Goal: Task Accomplishment & Management: Manage account settings

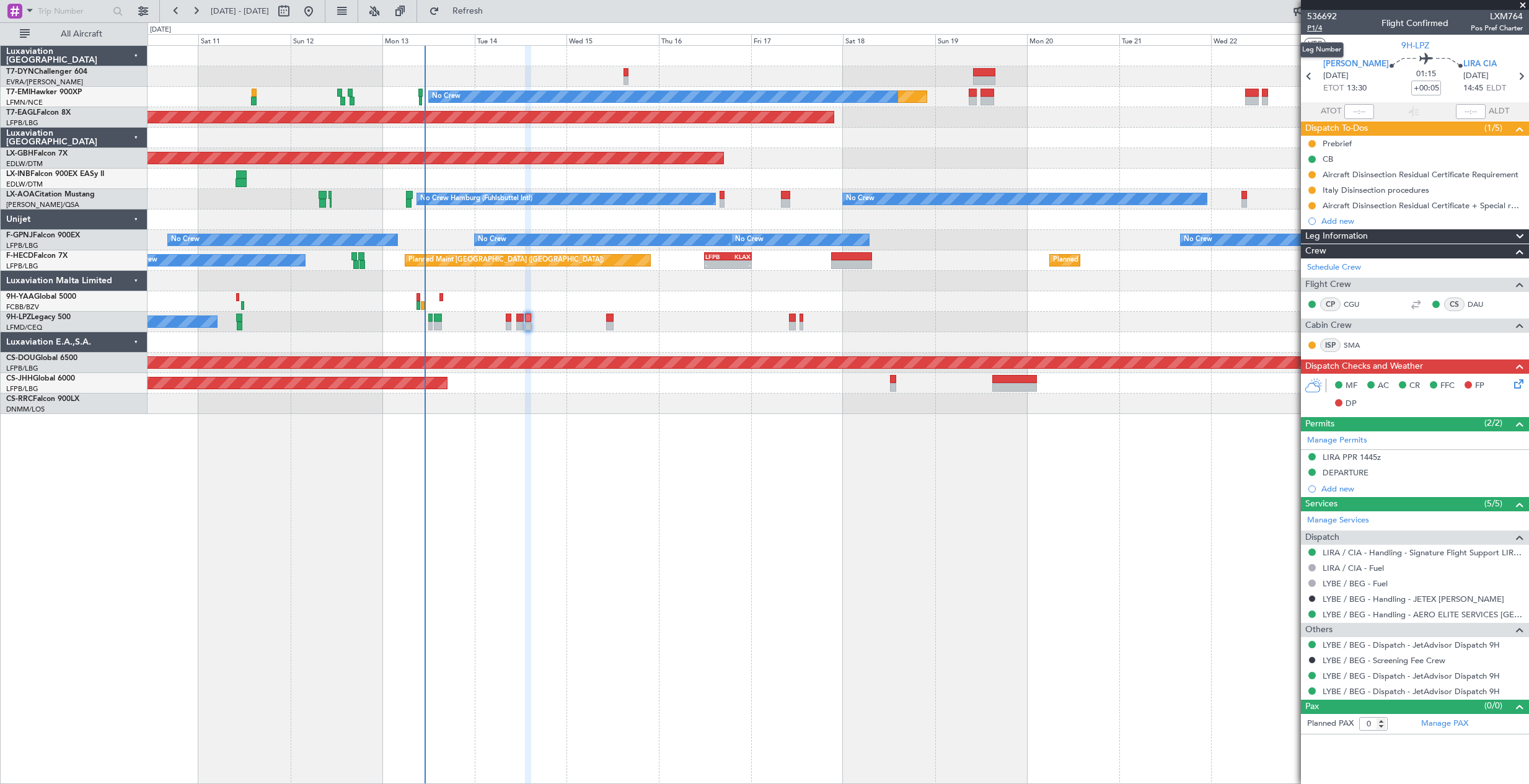
click at [1322, 29] on span "P1/4" at bounding box center [1322, 28] width 30 height 10
click at [494, 12] on span "Refresh" at bounding box center [468, 11] width 52 height 8
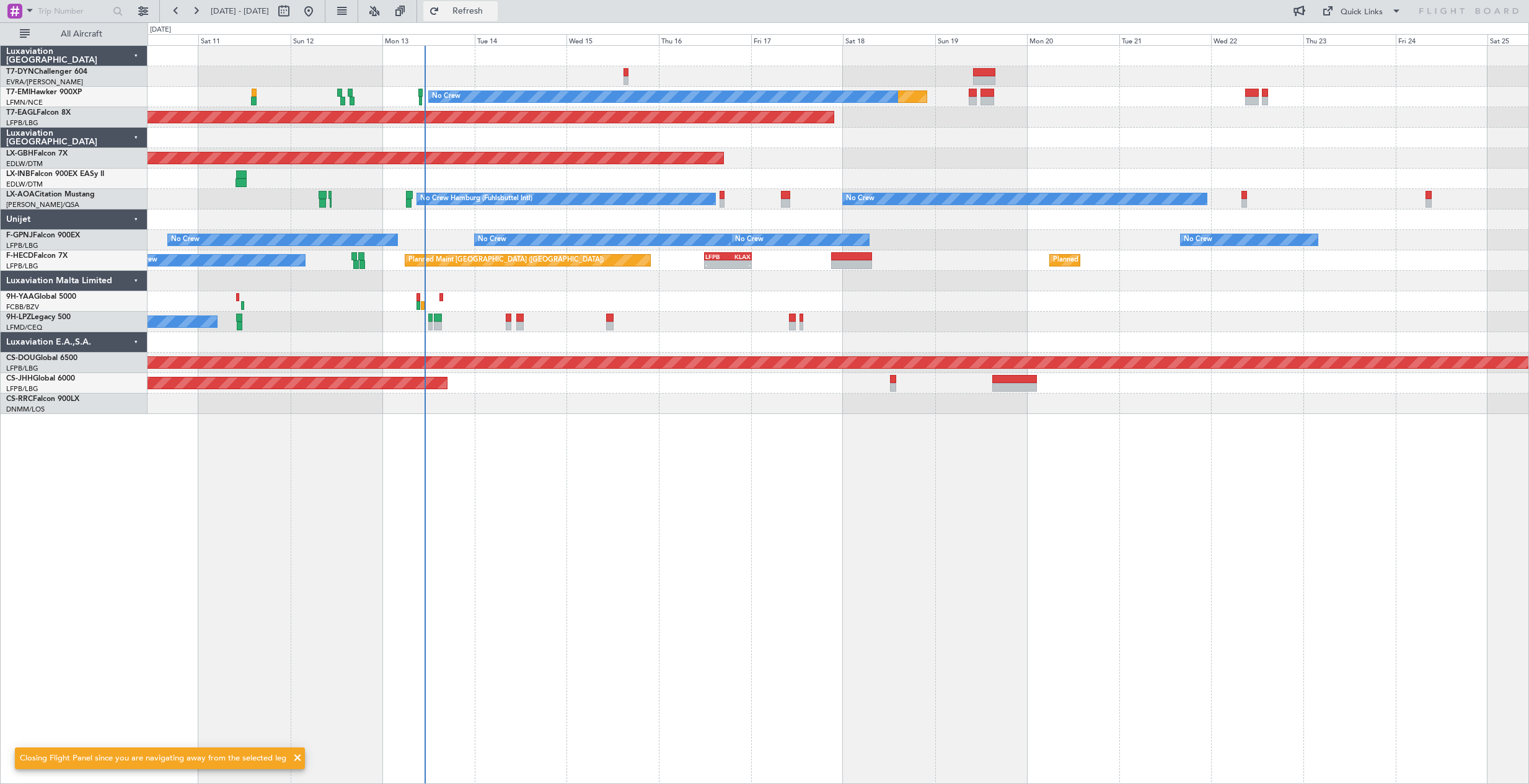
click at [494, 12] on span "Refresh" at bounding box center [468, 11] width 52 height 8
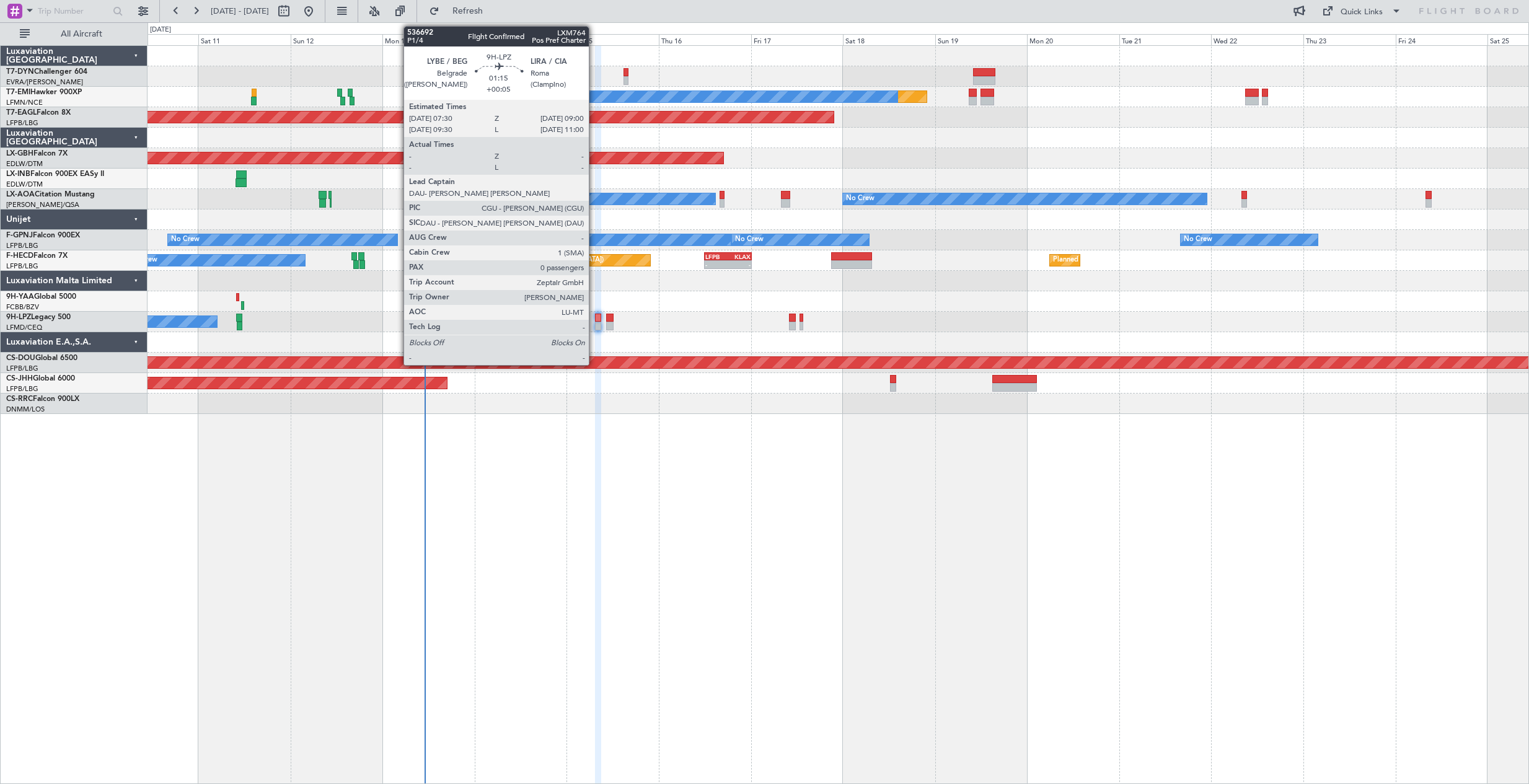
click at [595, 319] on div at bounding box center [598, 318] width 6 height 8
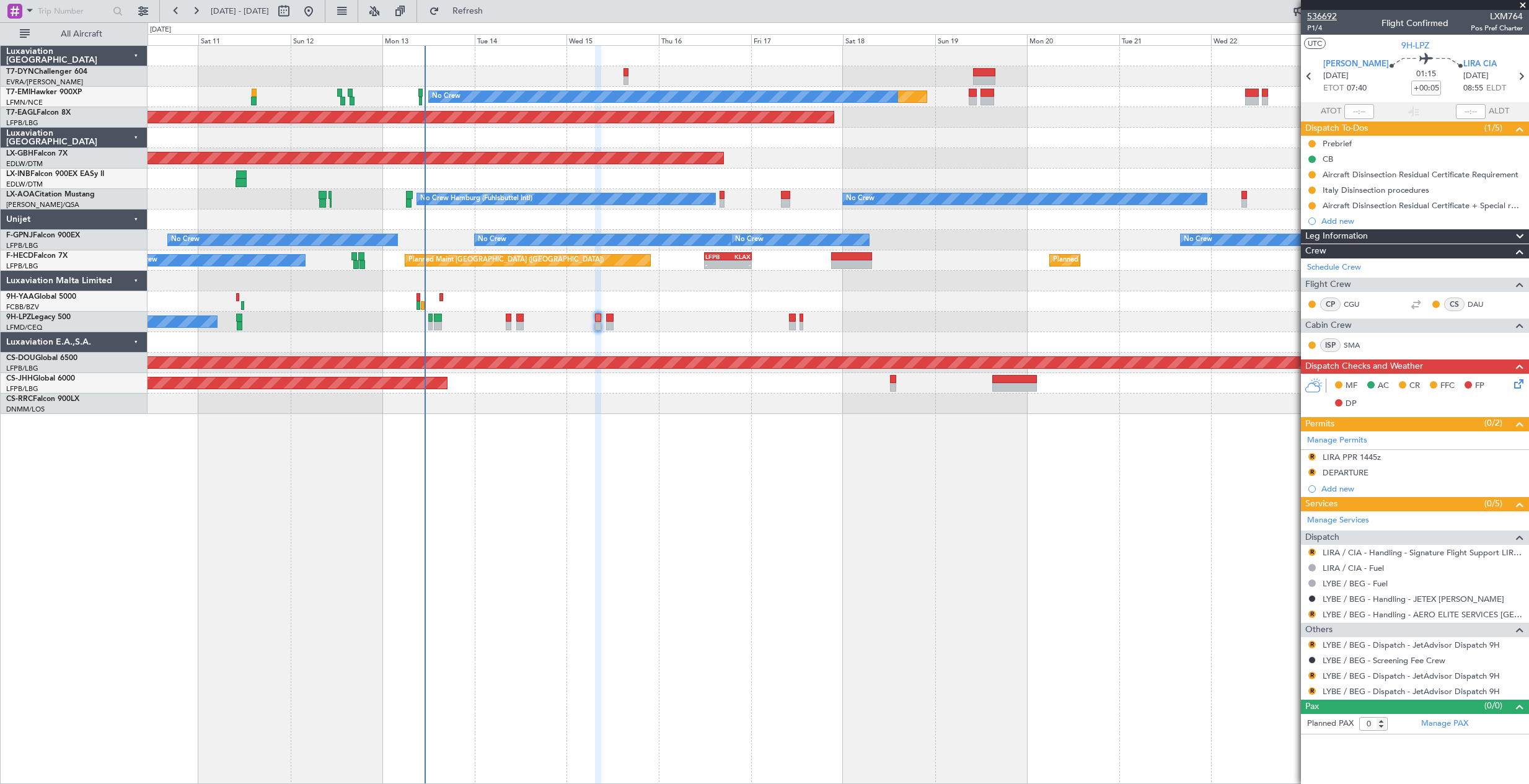
click at [1326, 13] on span "536692" at bounding box center [1322, 16] width 30 height 13
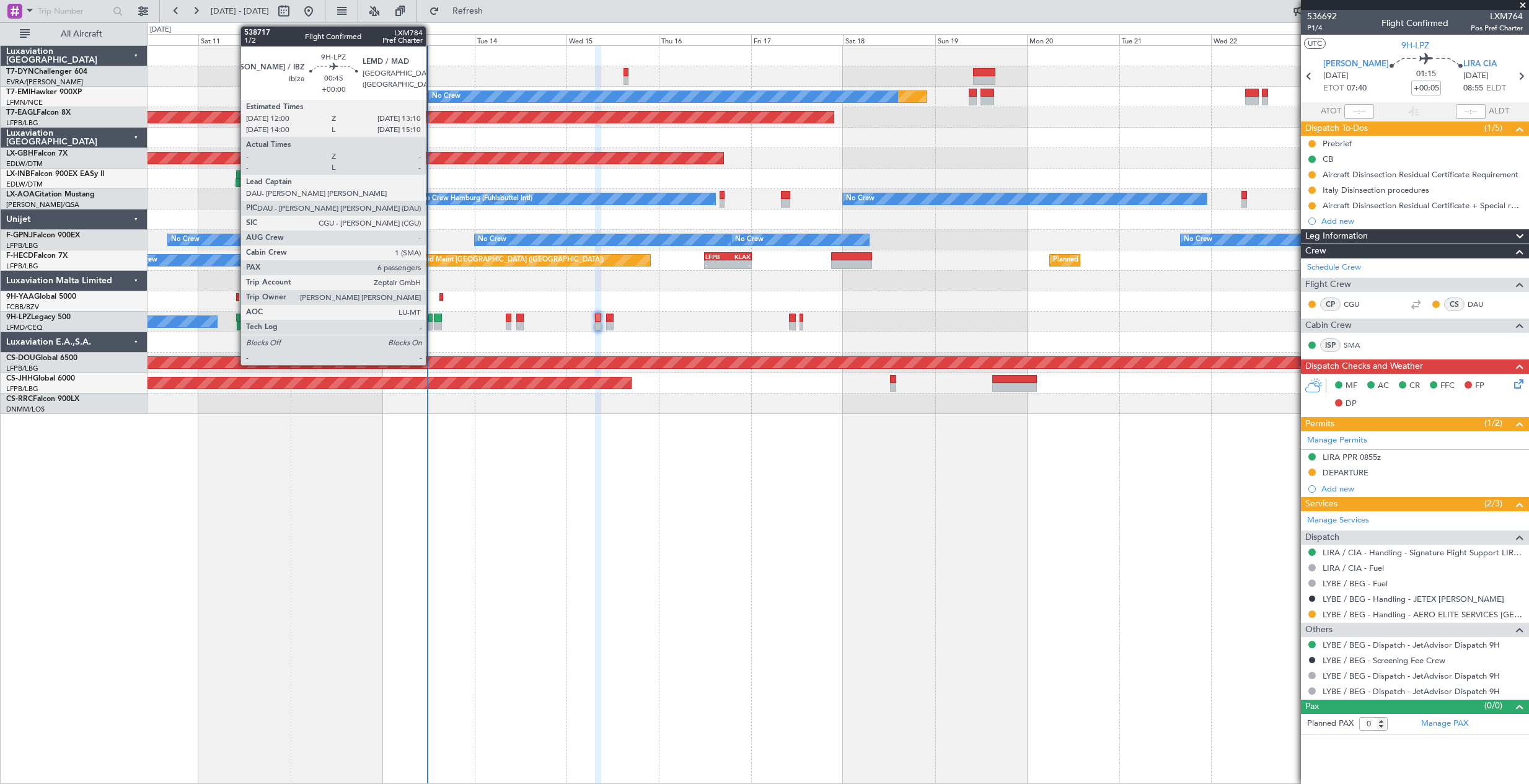
click at [432, 322] on div at bounding box center [431, 325] width 5 height 8
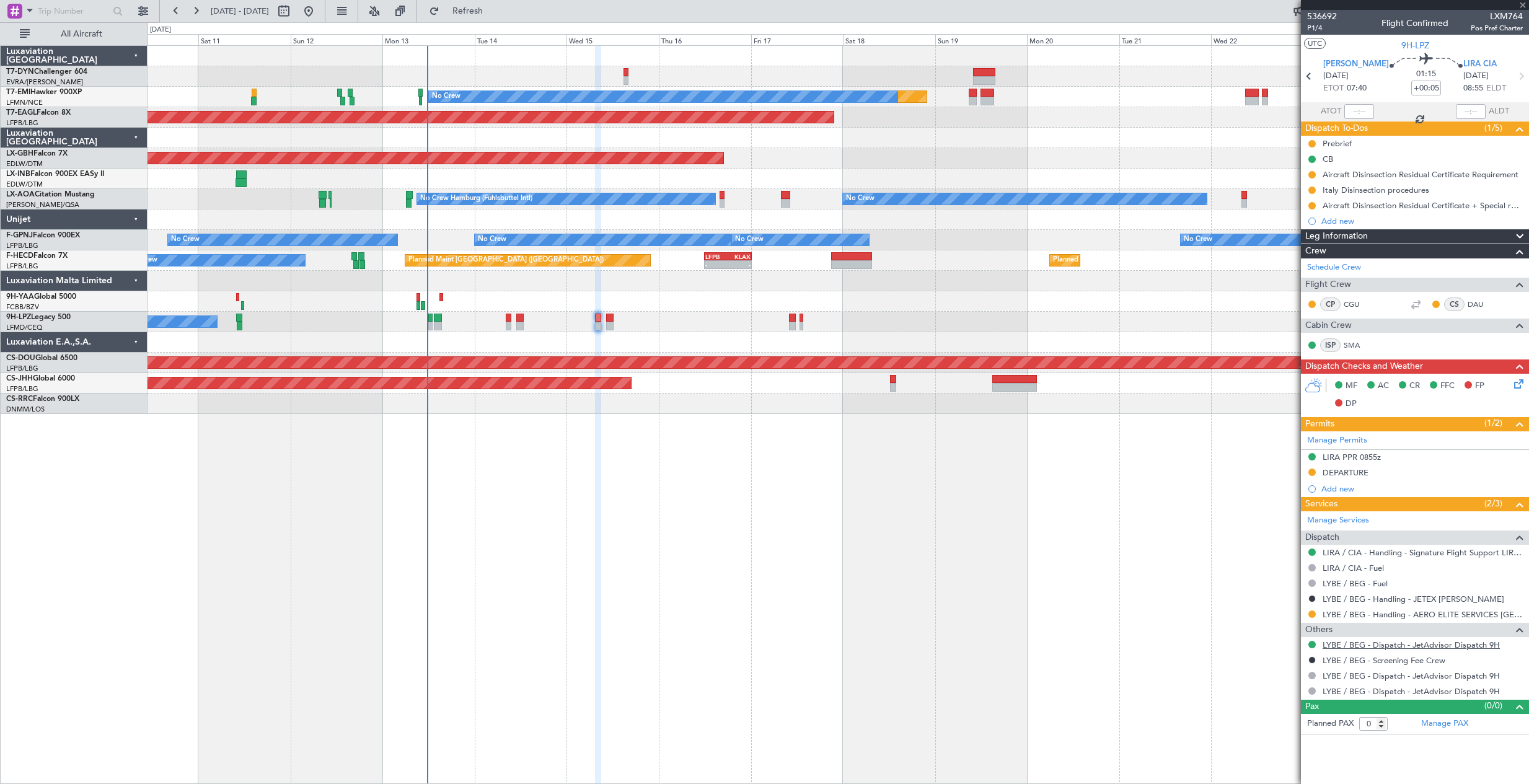
type input "6"
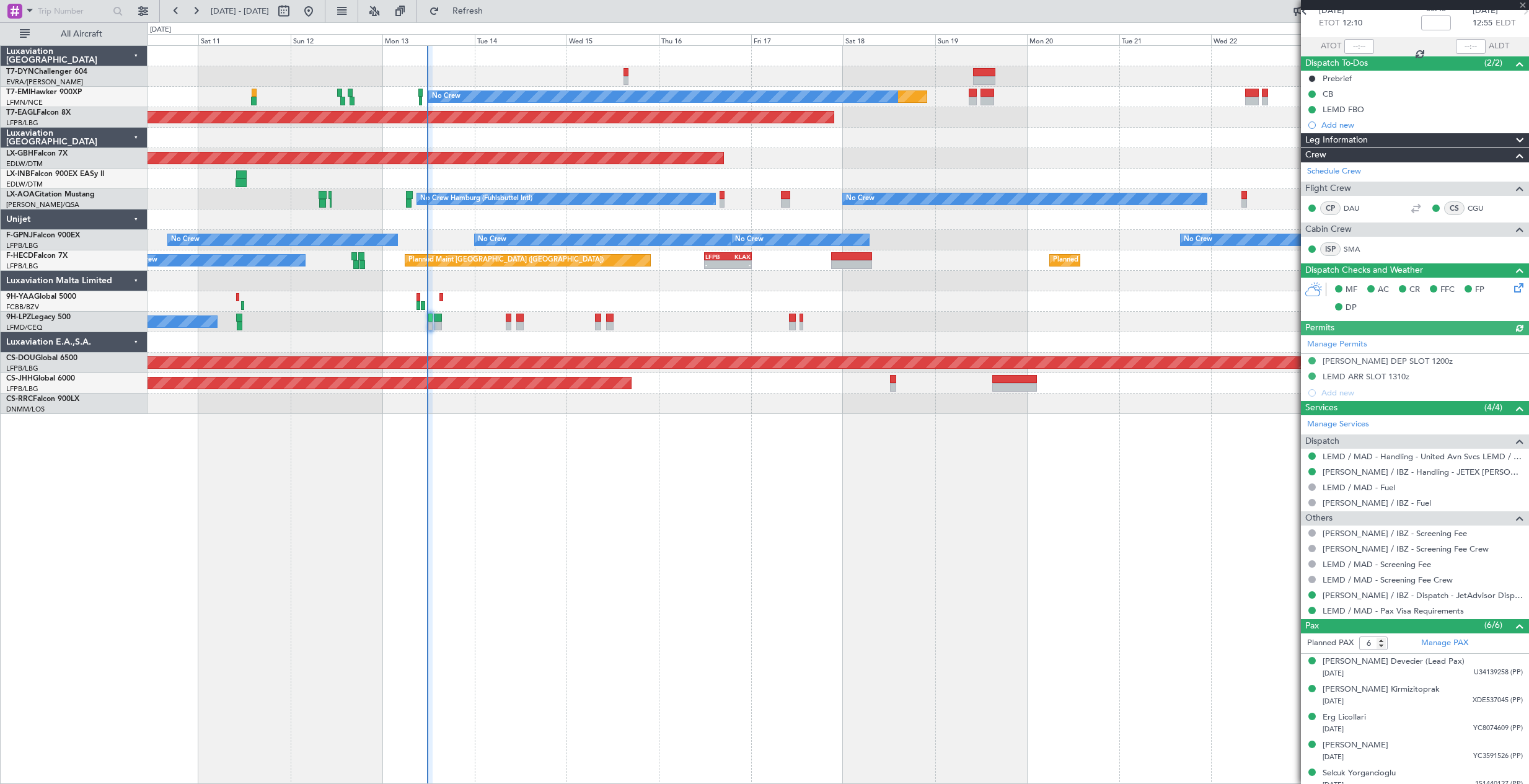
scroll to position [101, 0]
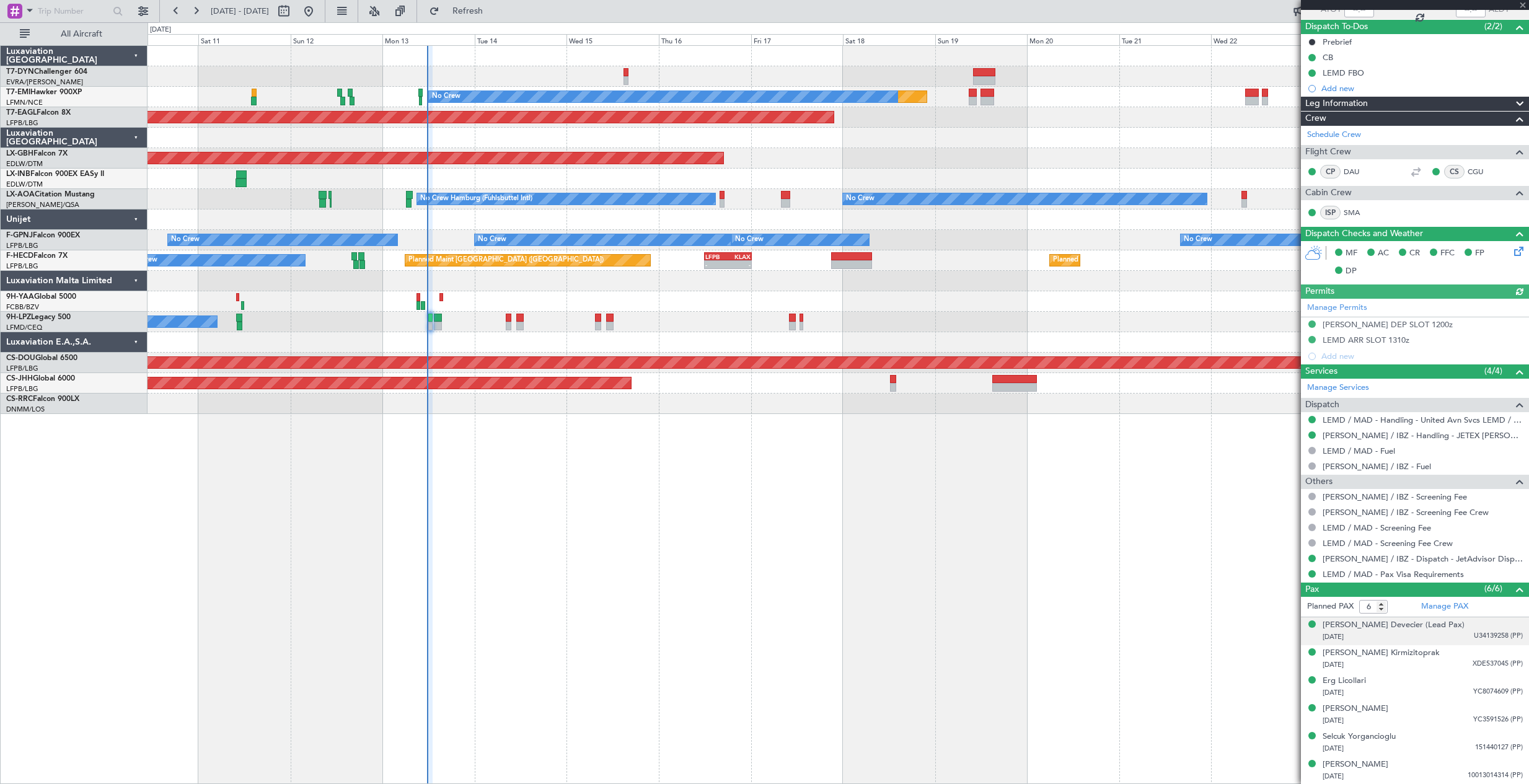
click at [1450, 636] on div "[DATE] U34139258 (PP)" at bounding box center [1423, 637] width 200 height 12
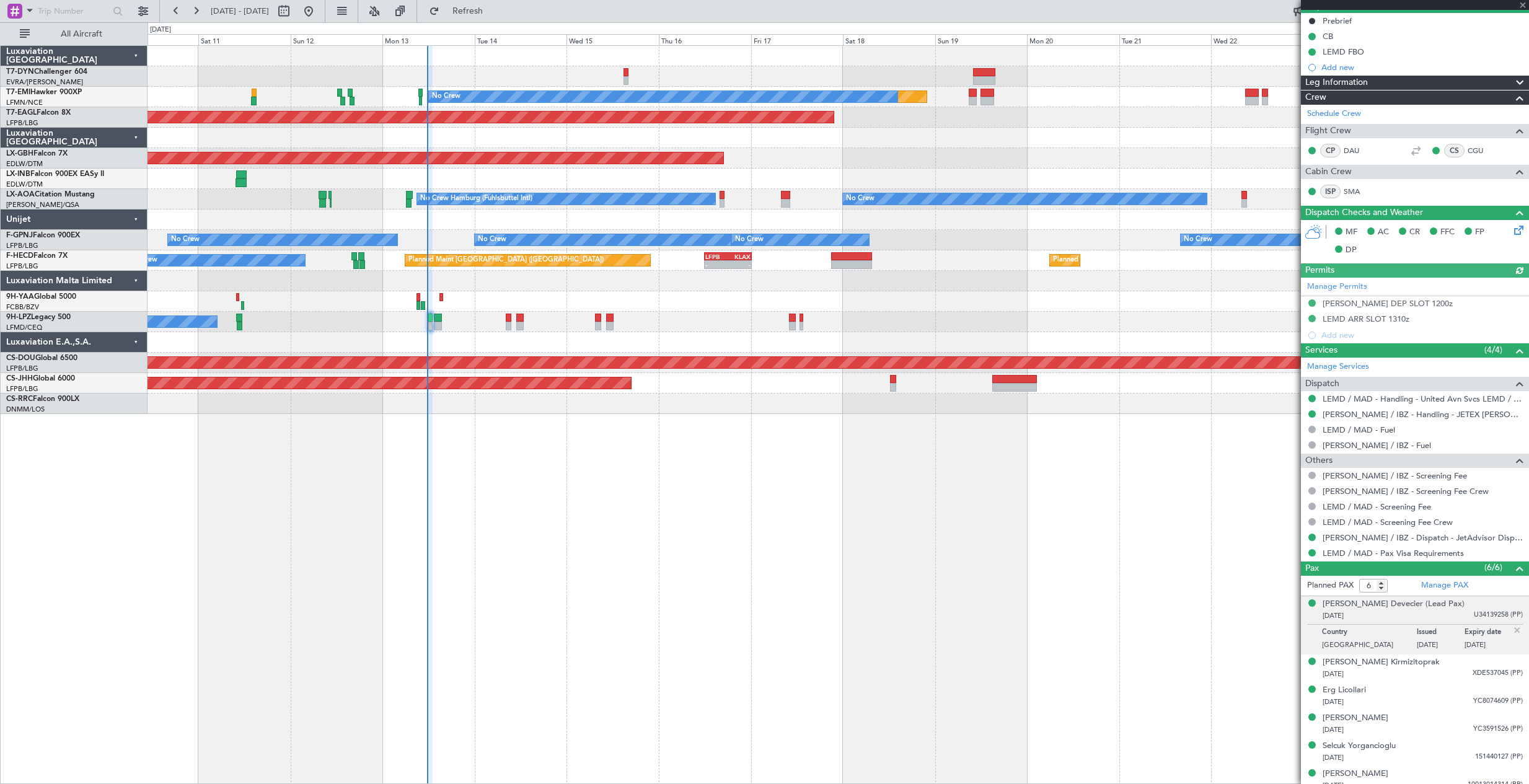
scroll to position [132, 0]
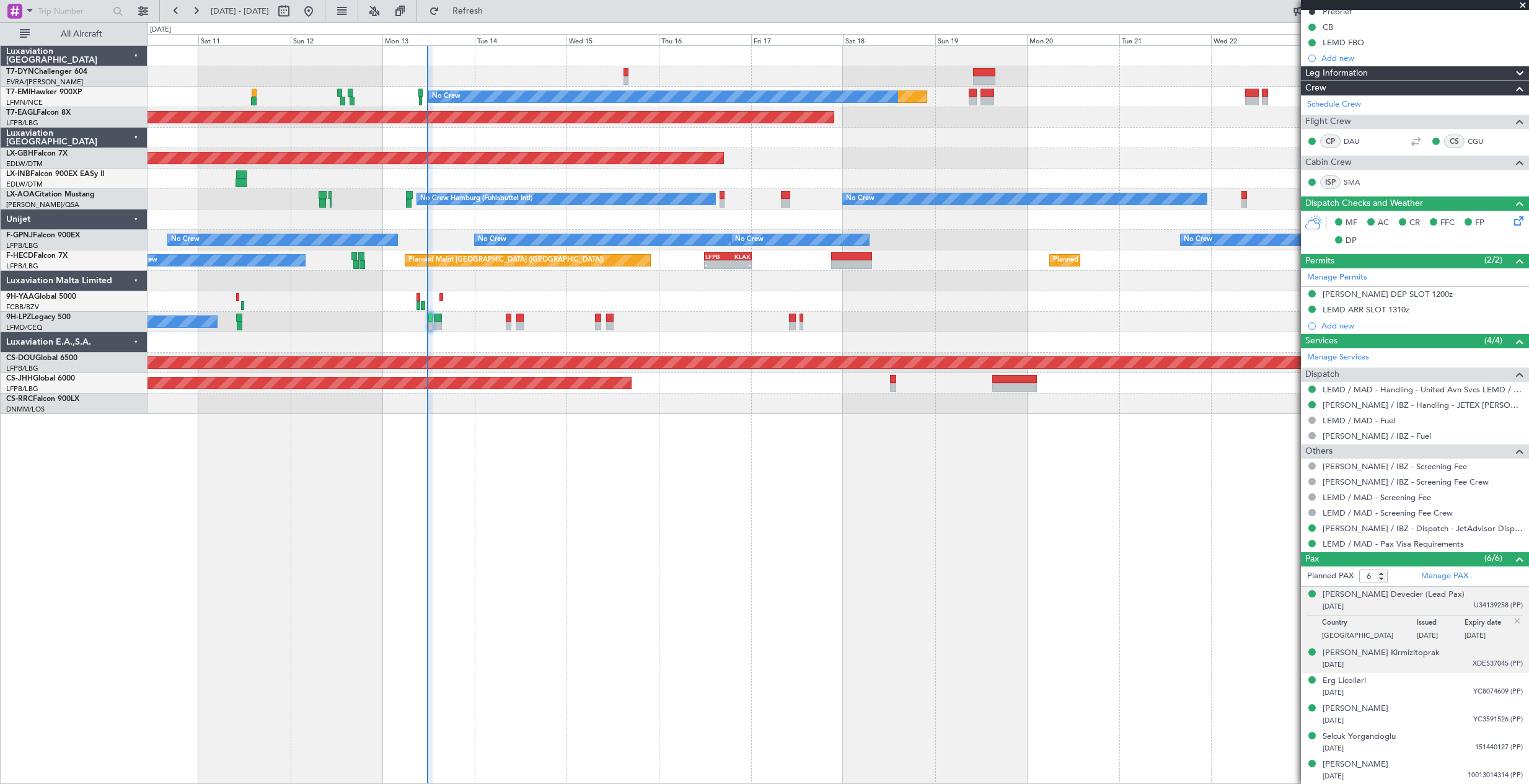
click at [1434, 670] on div "[DATE] XDE537045 (PP)" at bounding box center [1423, 665] width 200 height 12
click at [488, 13] on span "Refresh" at bounding box center [468, 11] width 52 height 8
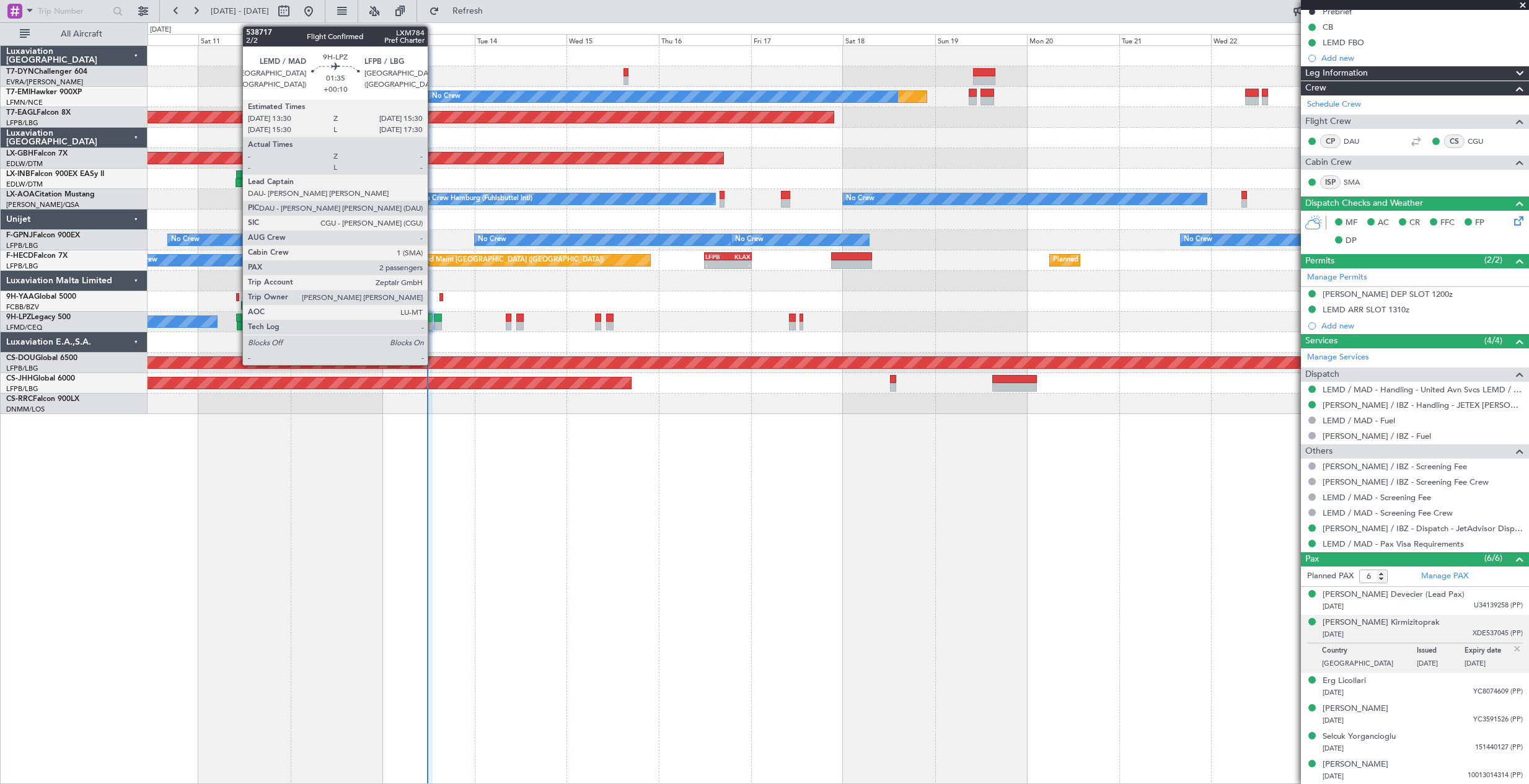
click at [434, 320] on div at bounding box center [438, 318] width 8 height 8
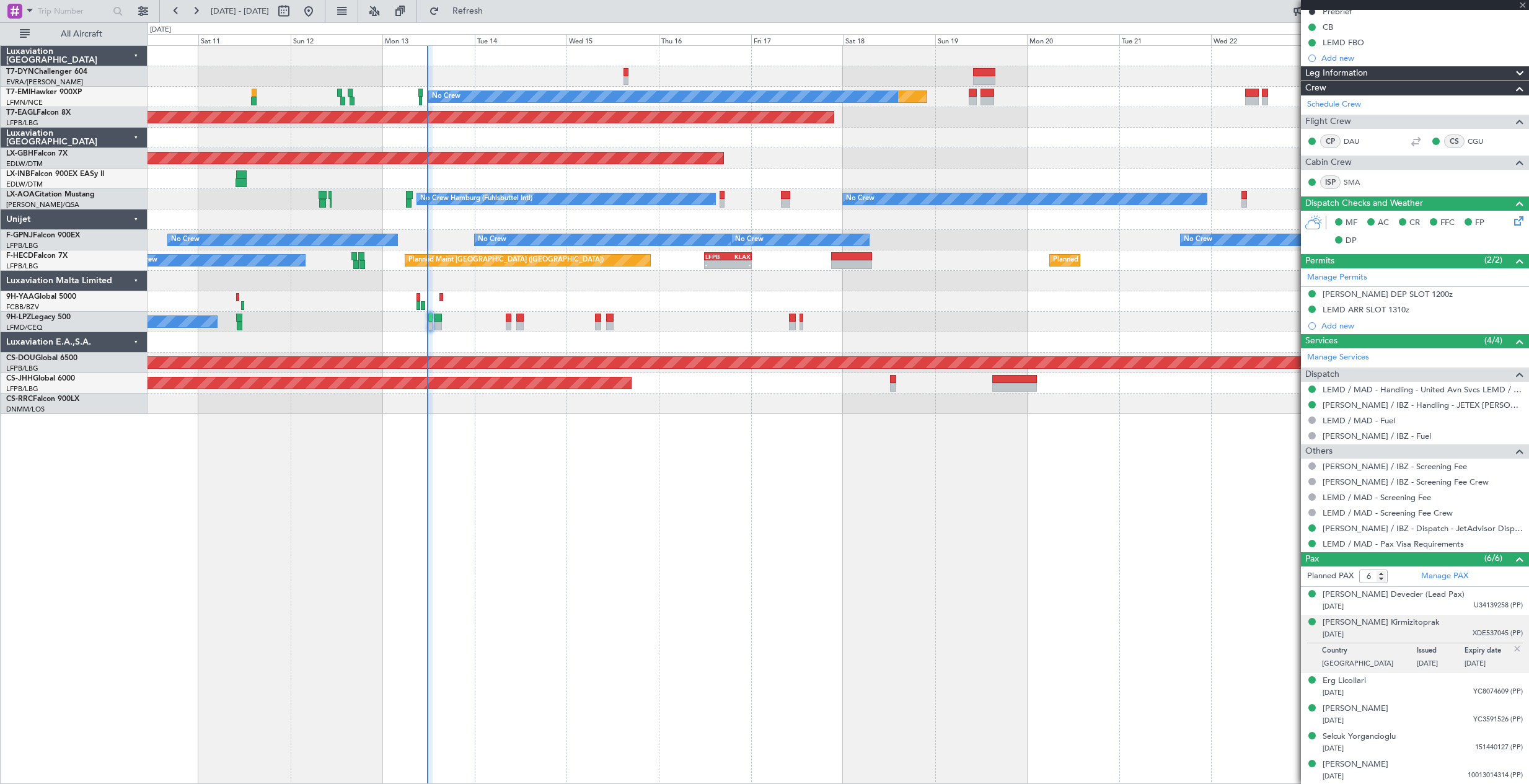
type input "+00:10"
type input "2"
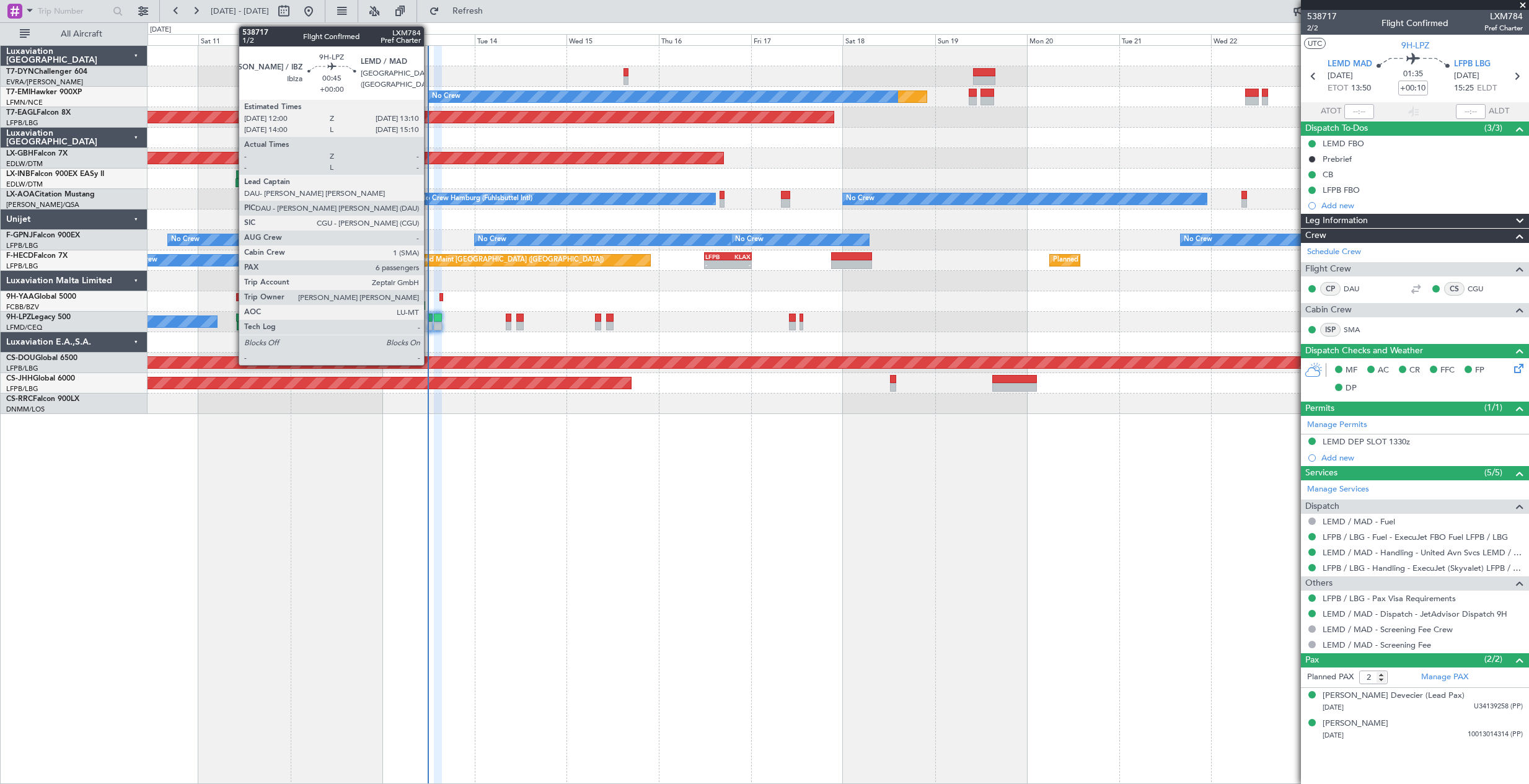
click at [430, 320] on div at bounding box center [431, 318] width 5 height 8
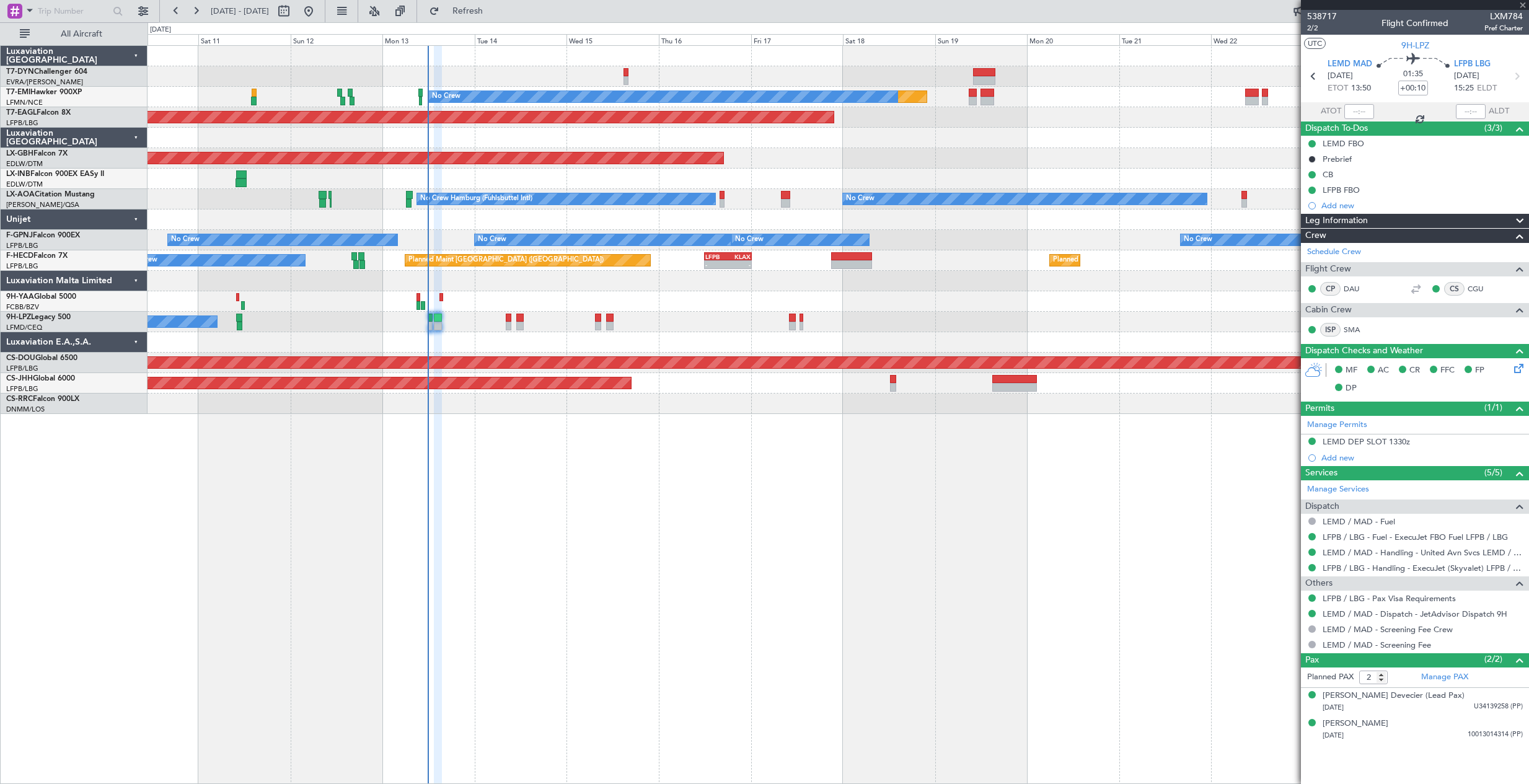
type input "6"
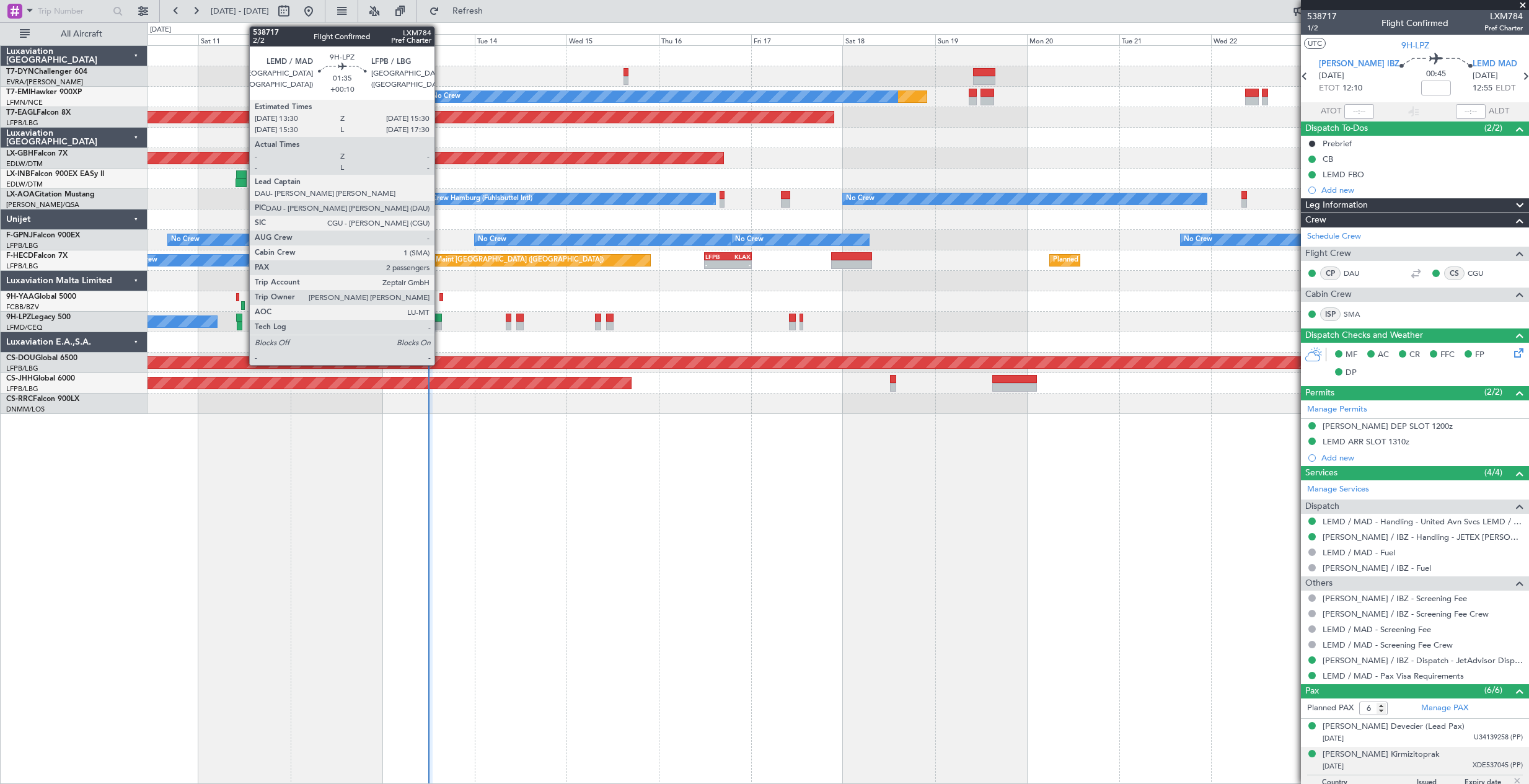
click at [440, 320] on div at bounding box center [438, 318] width 8 height 8
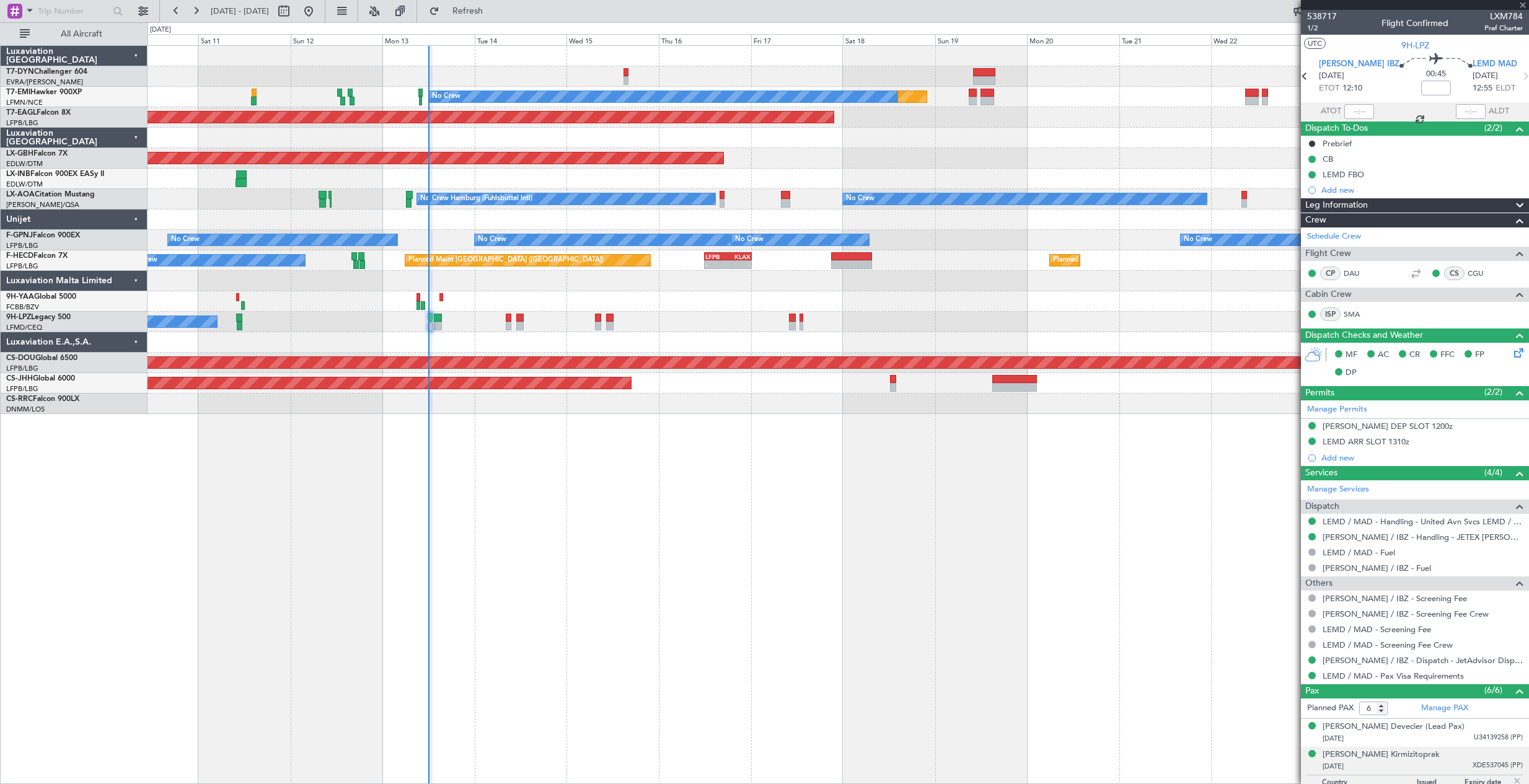
type input "+00:10"
type input "2"
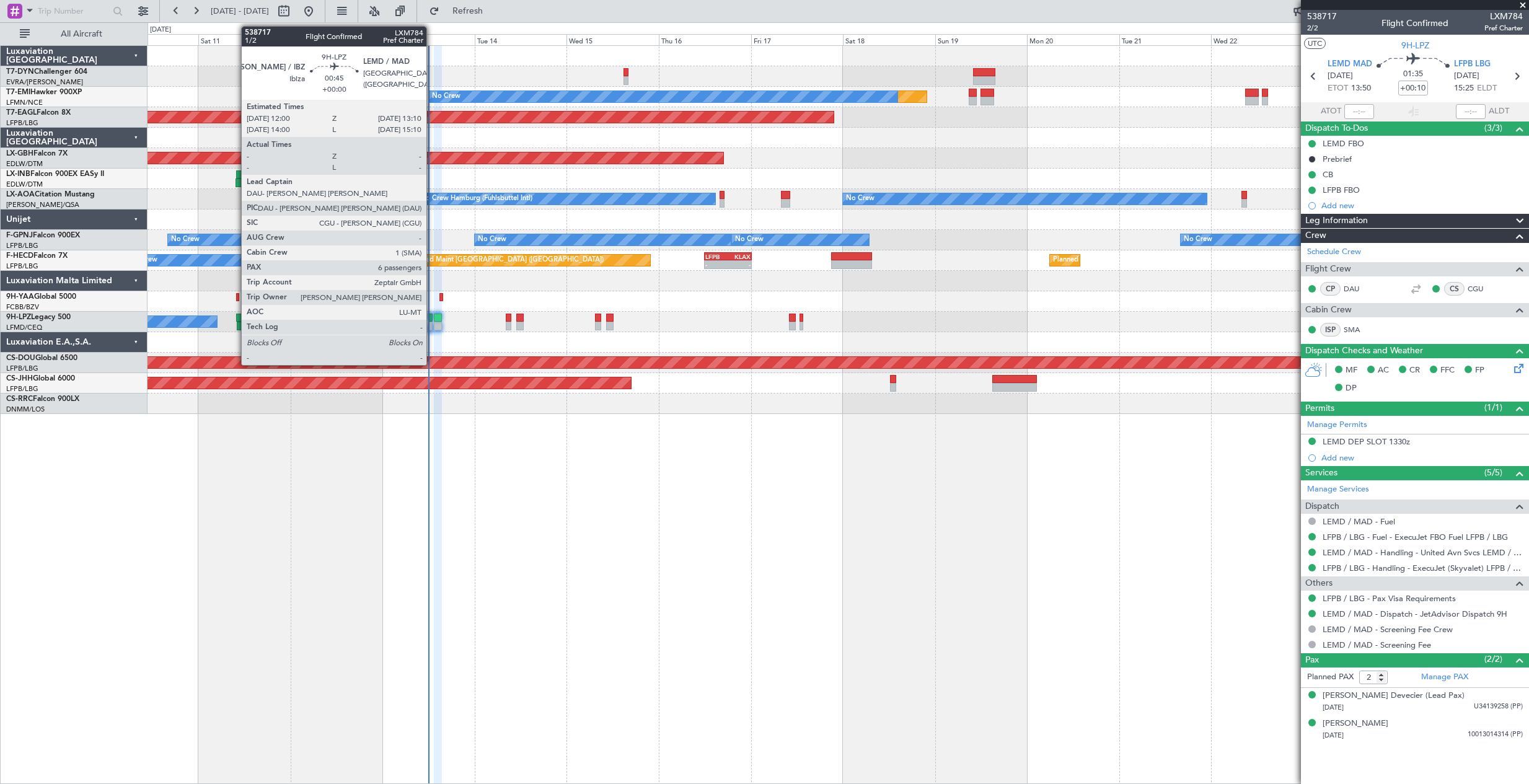
click at [432, 322] on div at bounding box center [431, 325] width 5 height 8
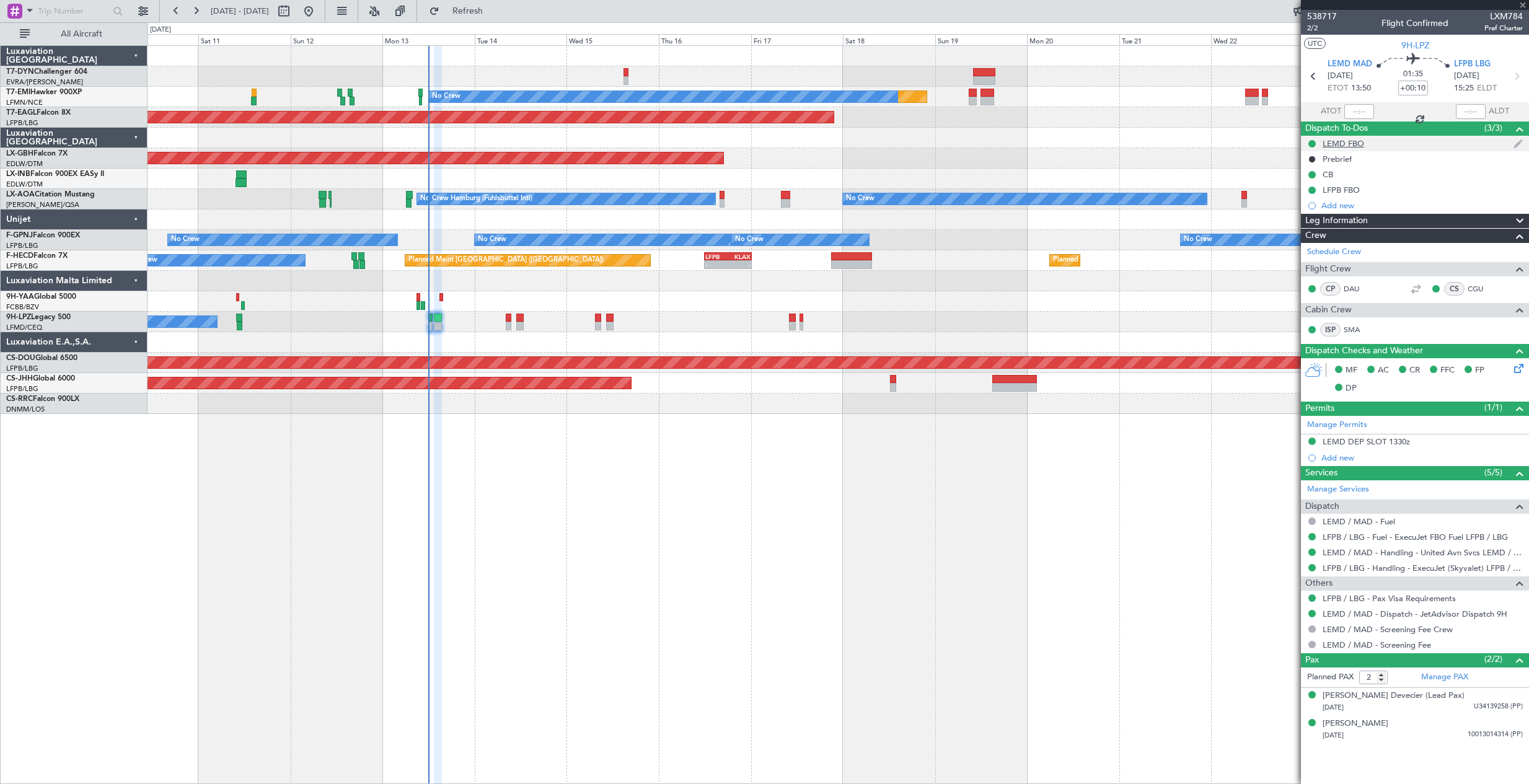
type input "6"
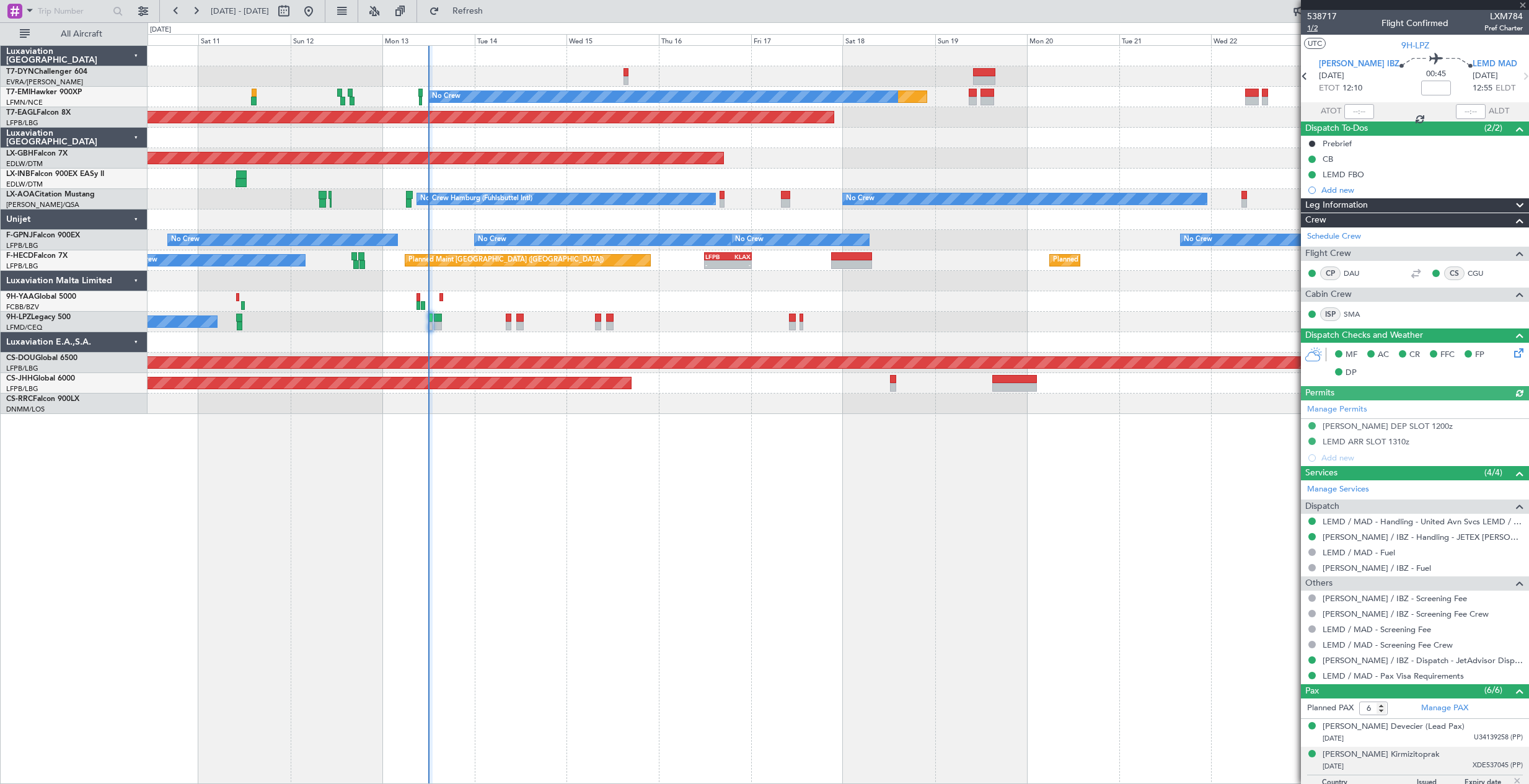
click at [1314, 26] on span "1/2" at bounding box center [1322, 28] width 30 height 10
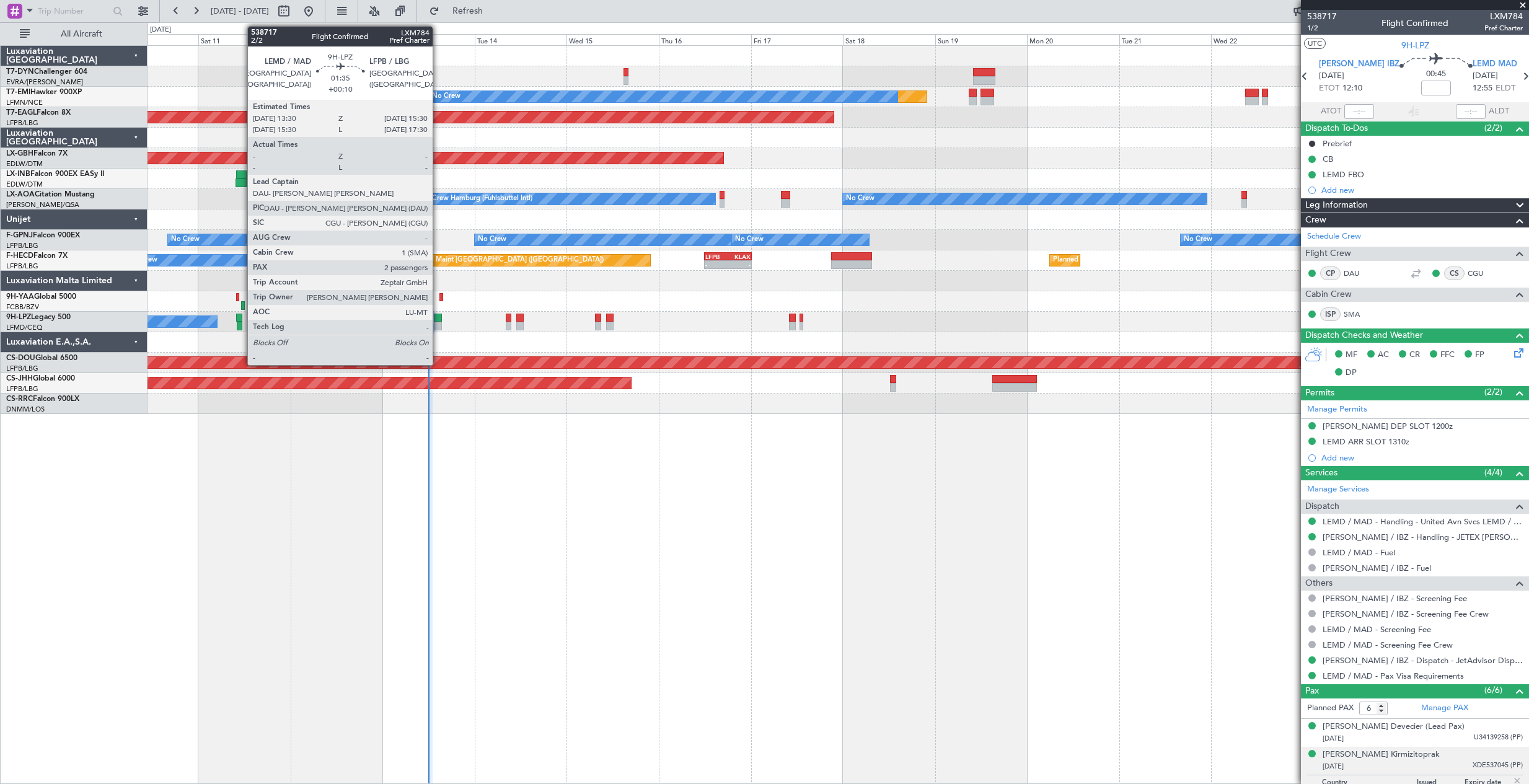
click at [438, 317] on div at bounding box center [438, 318] width 8 height 8
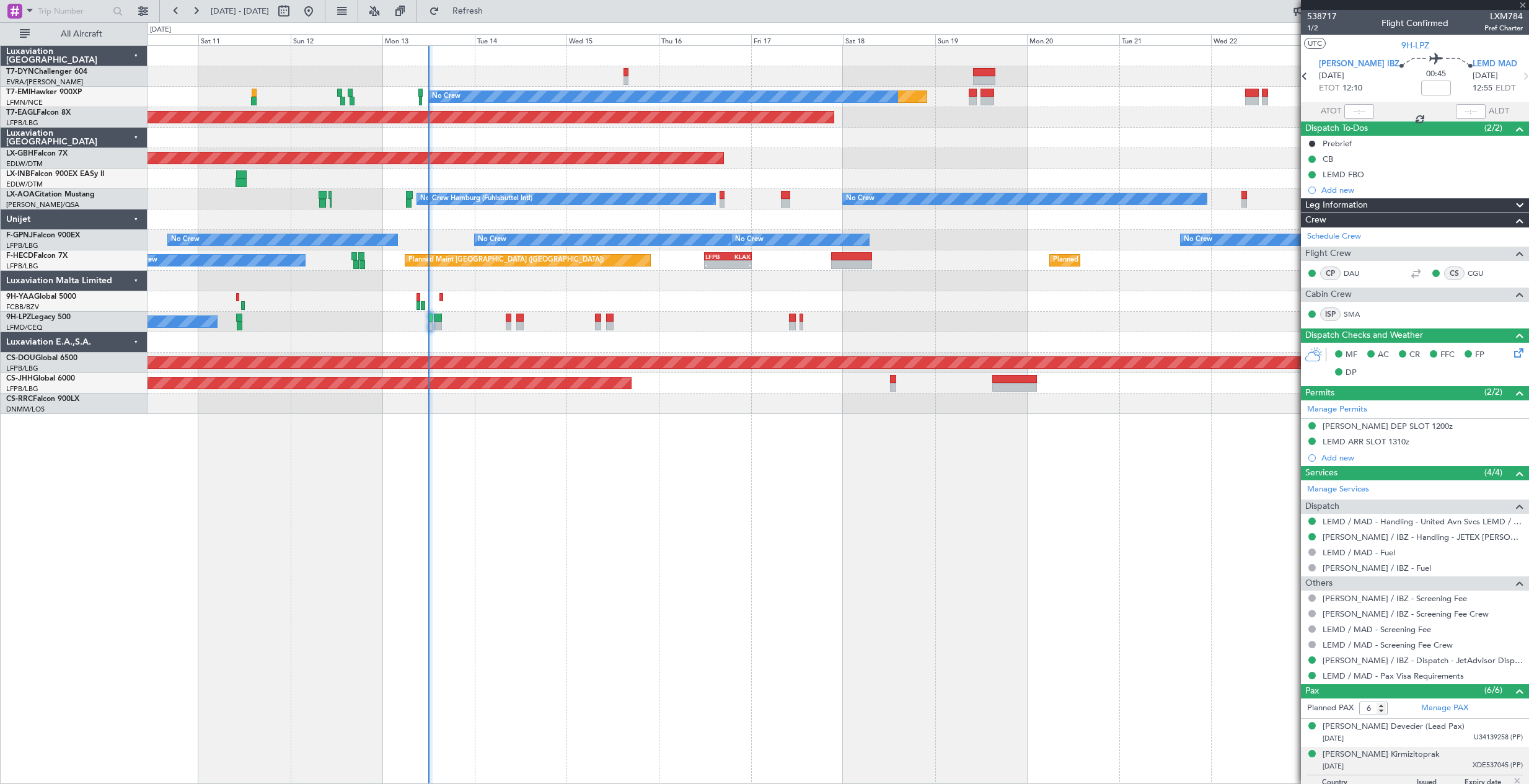
type input "+00:10"
type input "2"
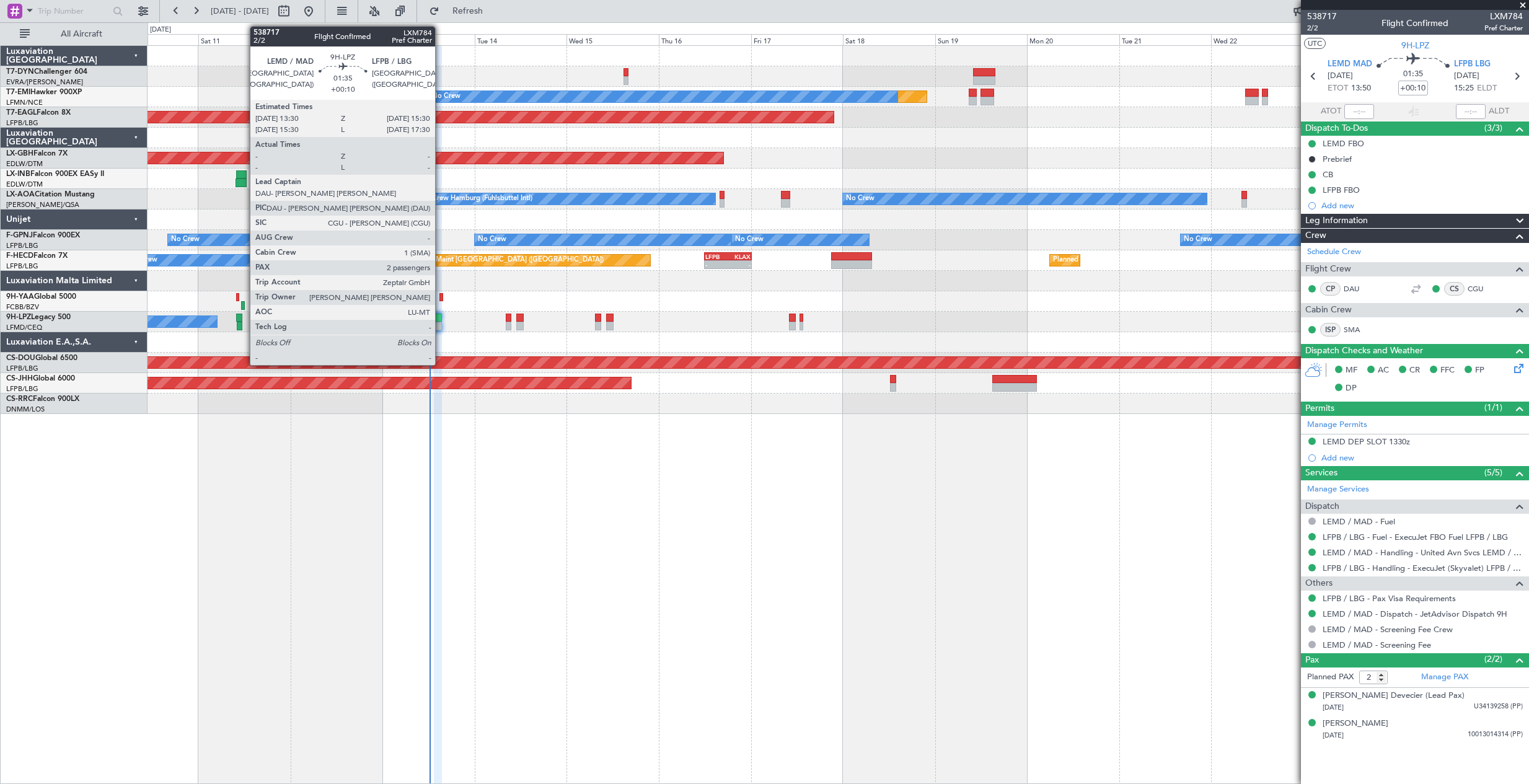
click at [441, 327] on div at bounding box center [438, 325] width 8 height 8
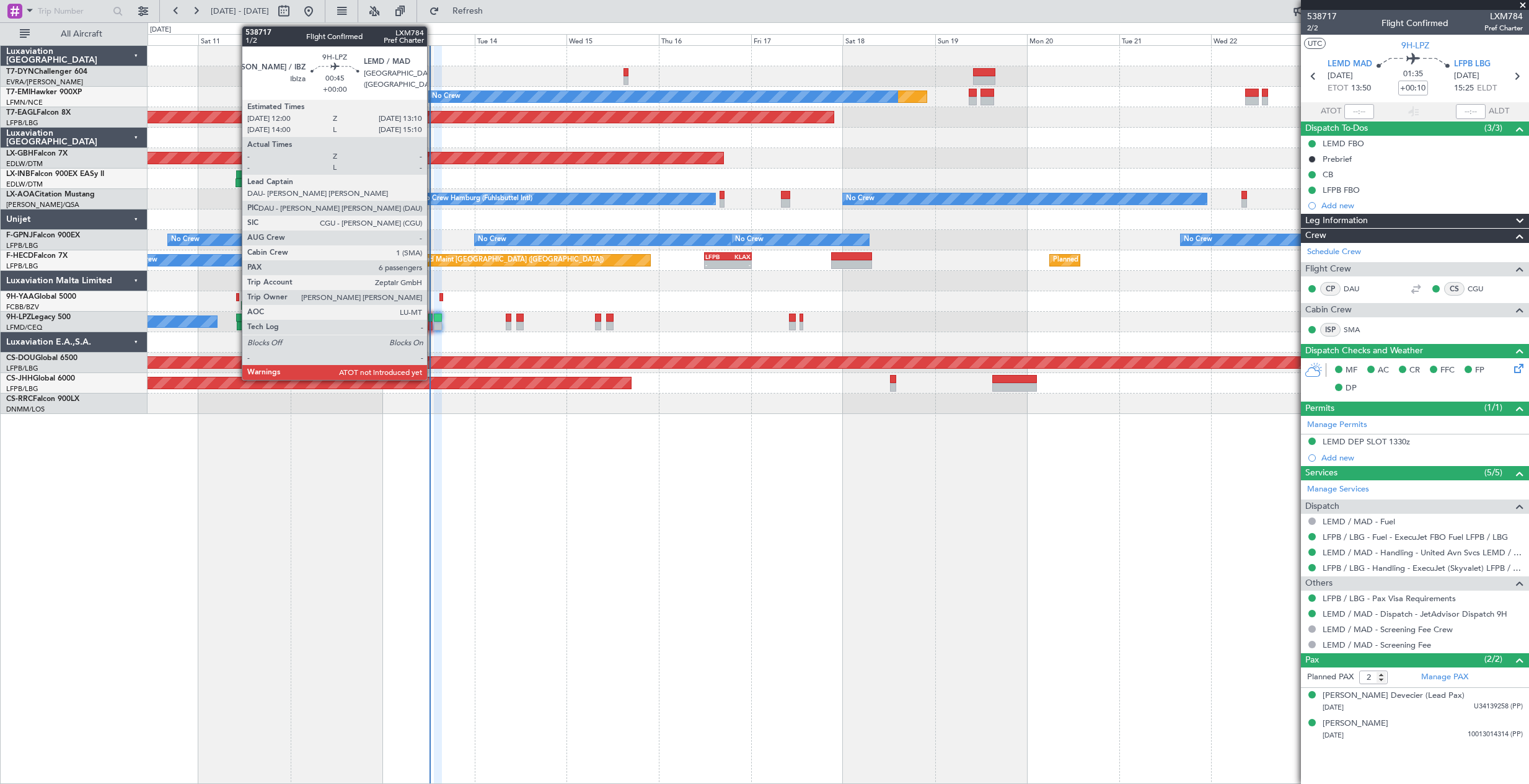
click at [433, 325] on div at bounding box center [431, 325] width 5 height 8
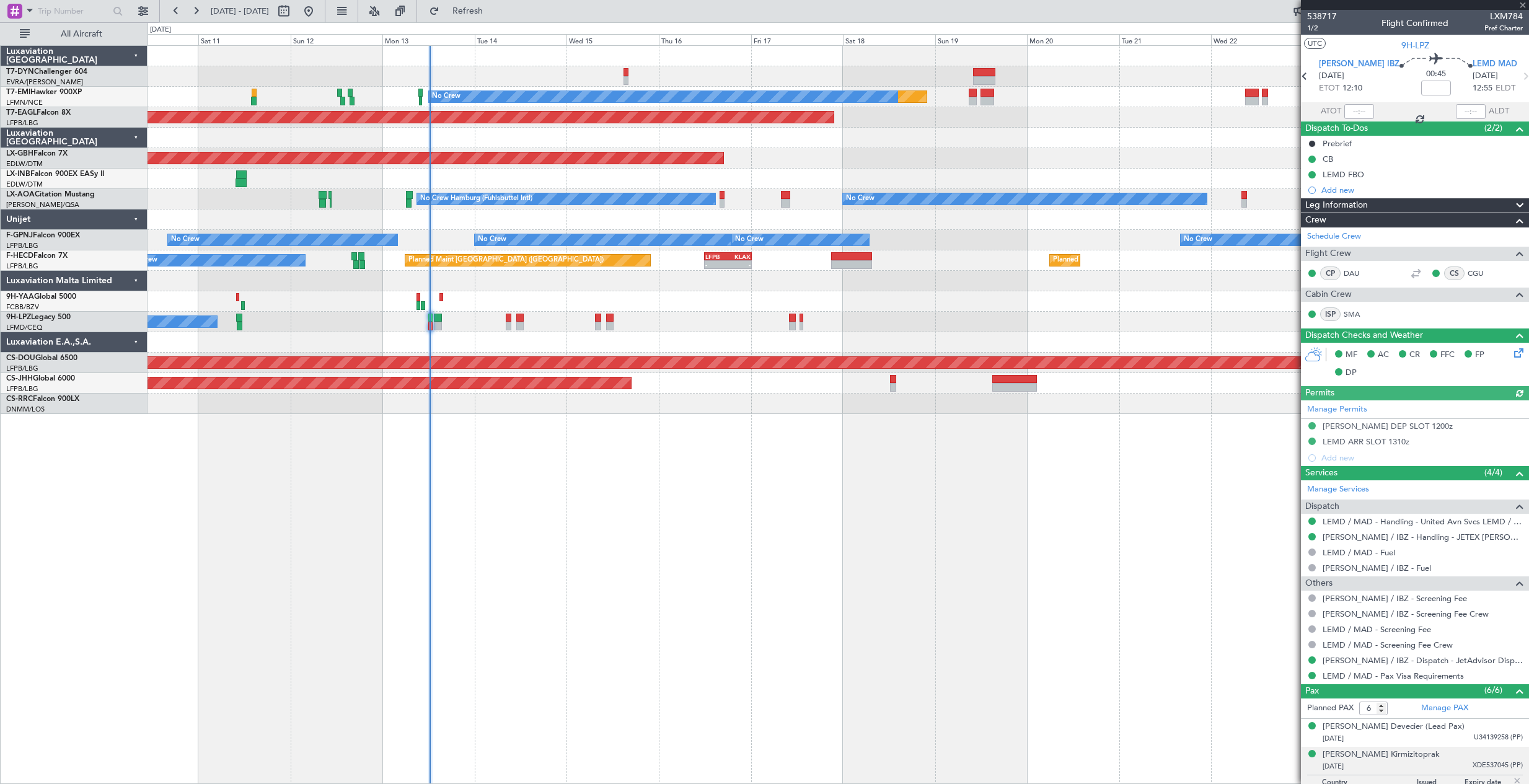
scroll to position [132, 0]
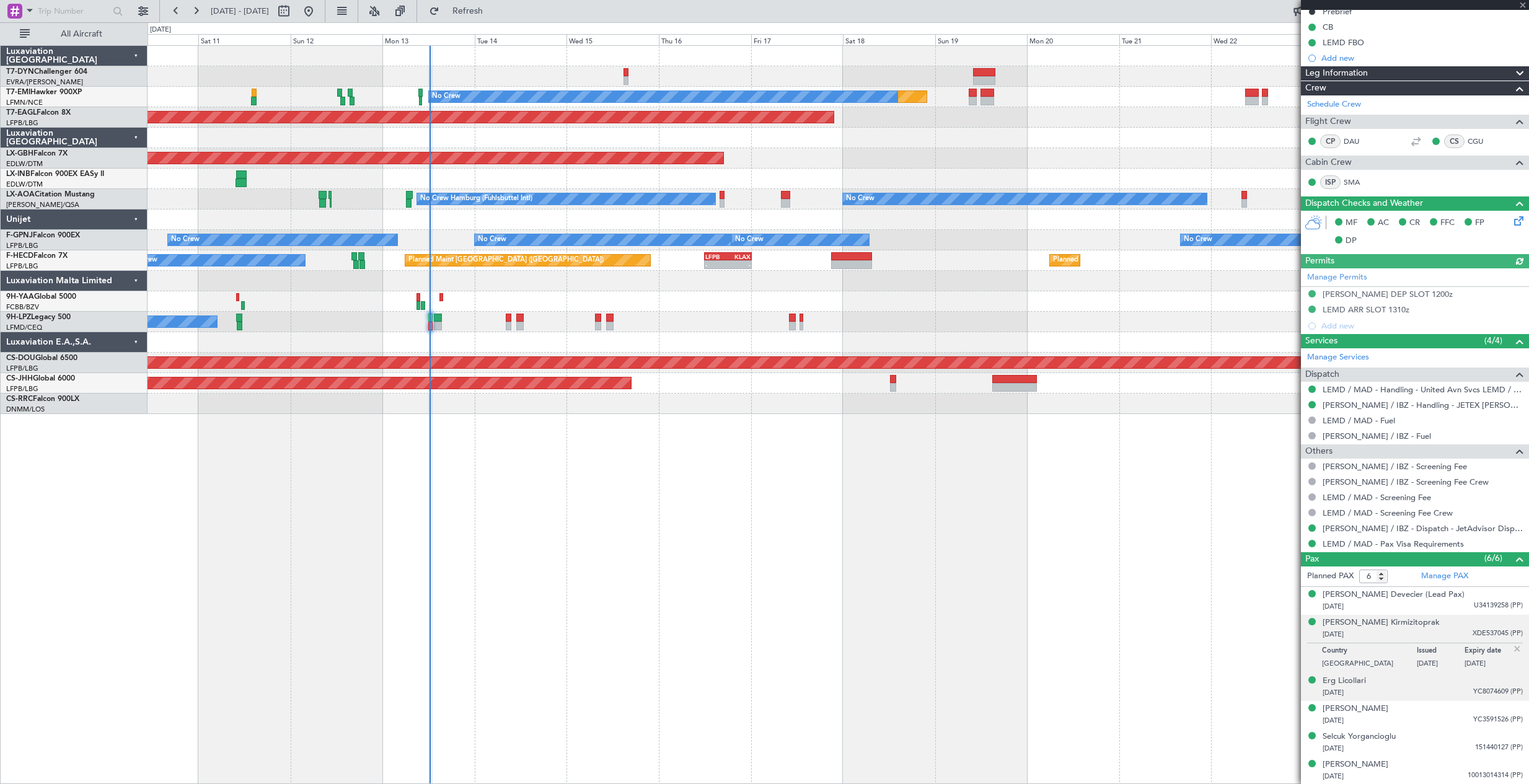
click at [1429, 683] on div "Erg Licollari [DATE] YC8074609 (PP)" at bounding box center [1423, 686] width 200 height 24
click at [1421, 579] on link "Manage PAX" at bounding box center [1444, 576] width 47 height 12
click at [484, 16] on button "Refresh" at bounding box center [460, 11] width 74 height 20
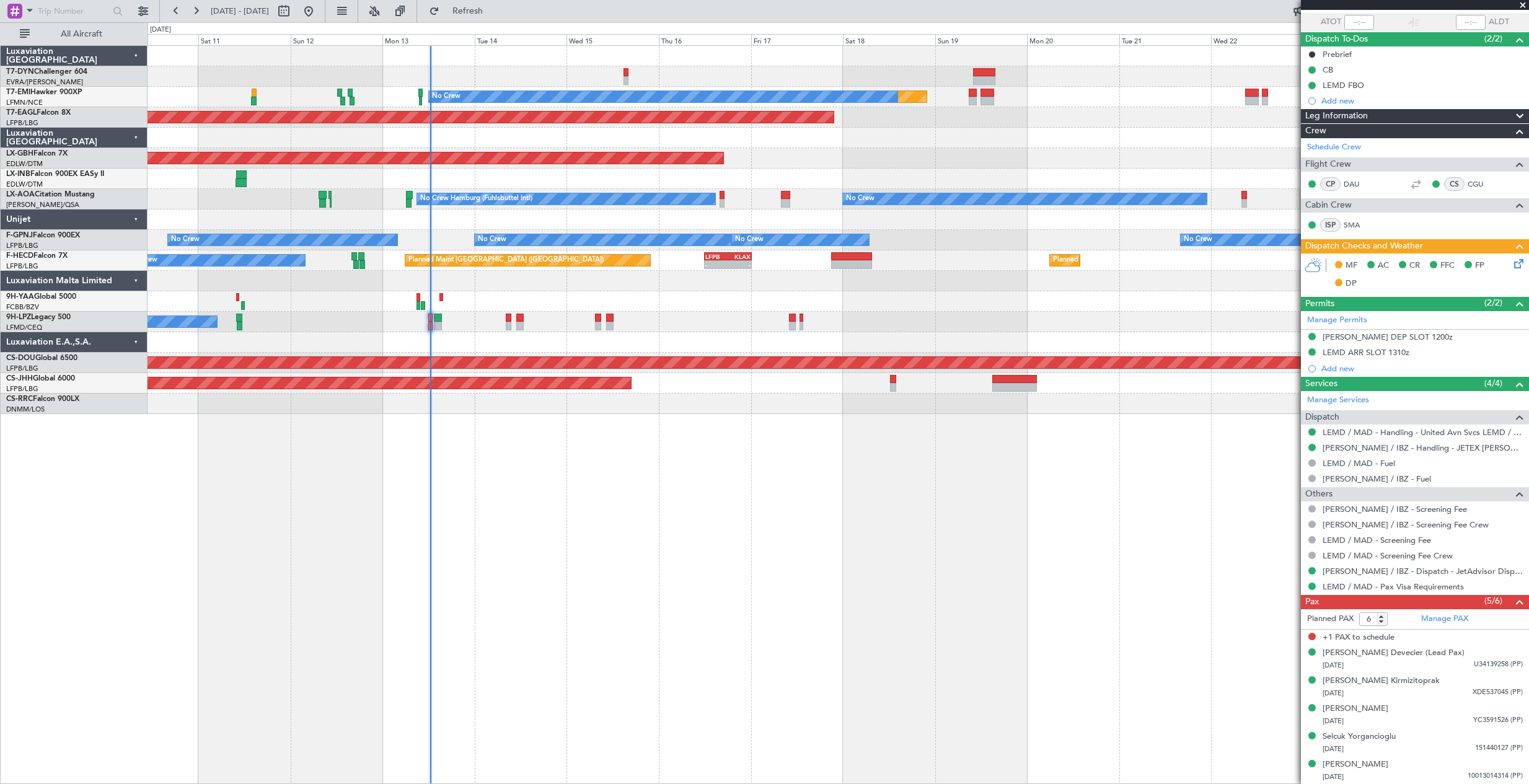
scroll to position [0, 0]
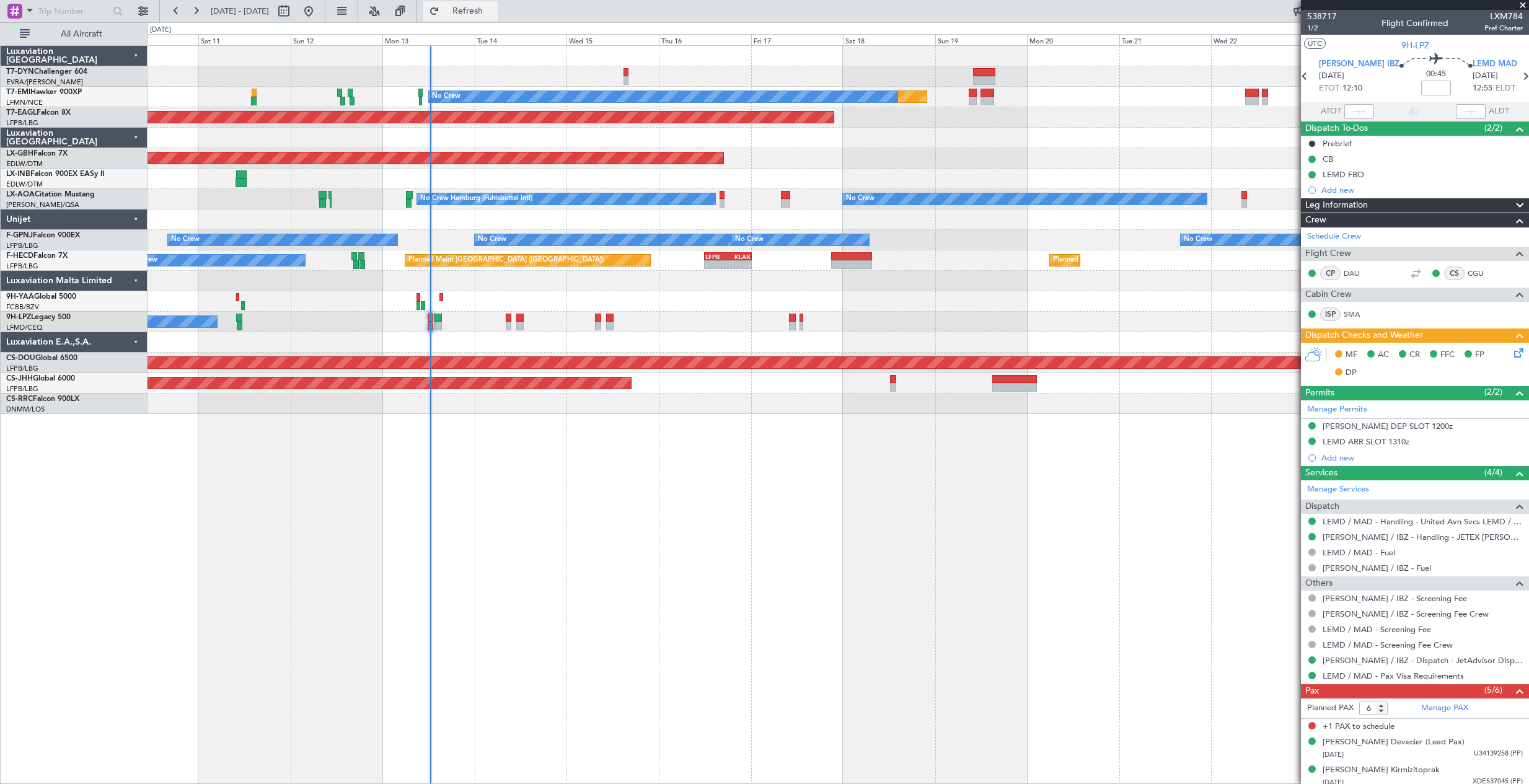
click at [490, 7] on span "Refresh" at bounding box center [468, 11] width 52 height 8
click at [1442, 708] on link "Manage PAX" at bounding box center [1444, 708] width 47 height 12
click at [494, 10] on span "Refresh" at bounding box center [468, 11] width 52 height 8
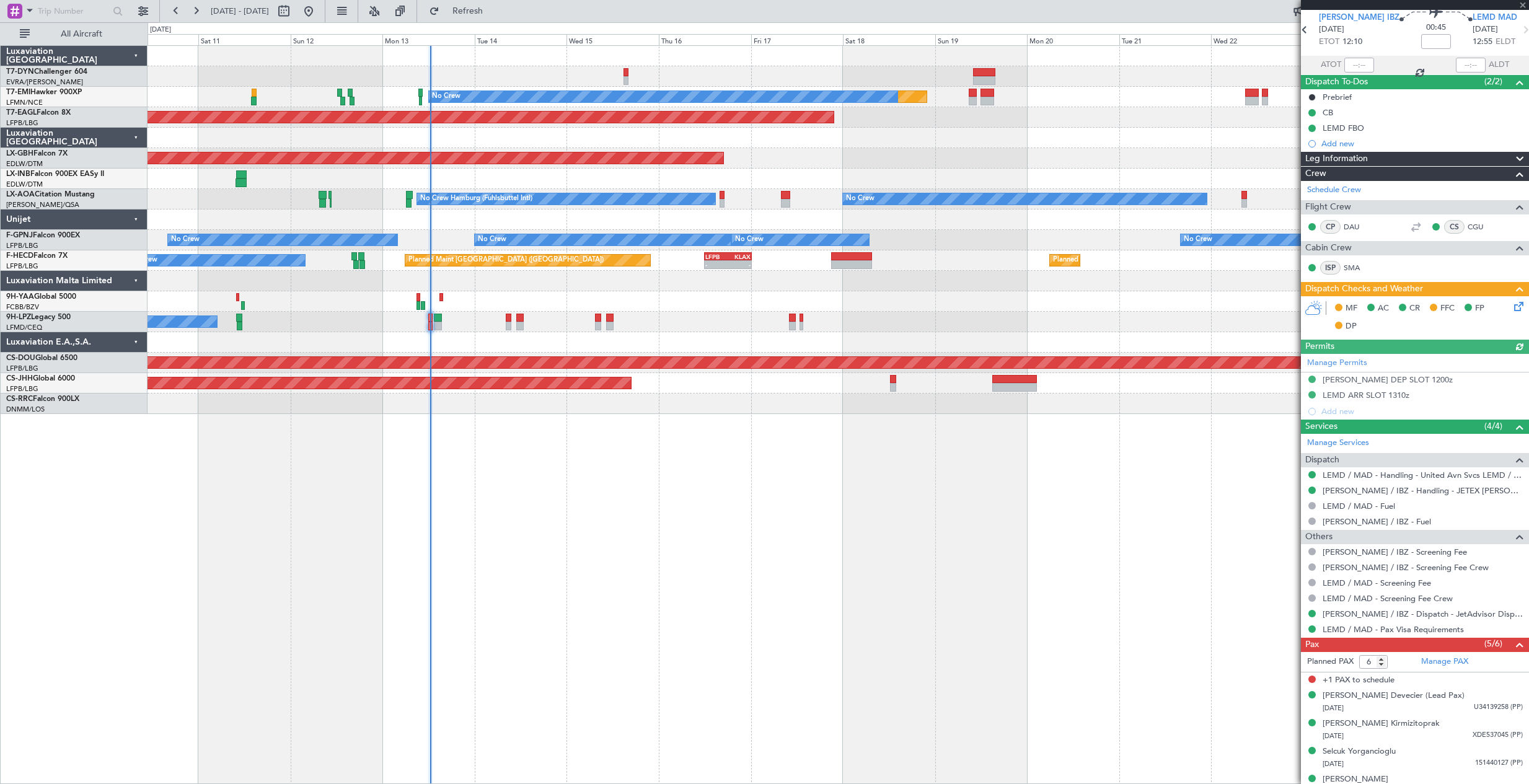
scroll to position [89, 0]
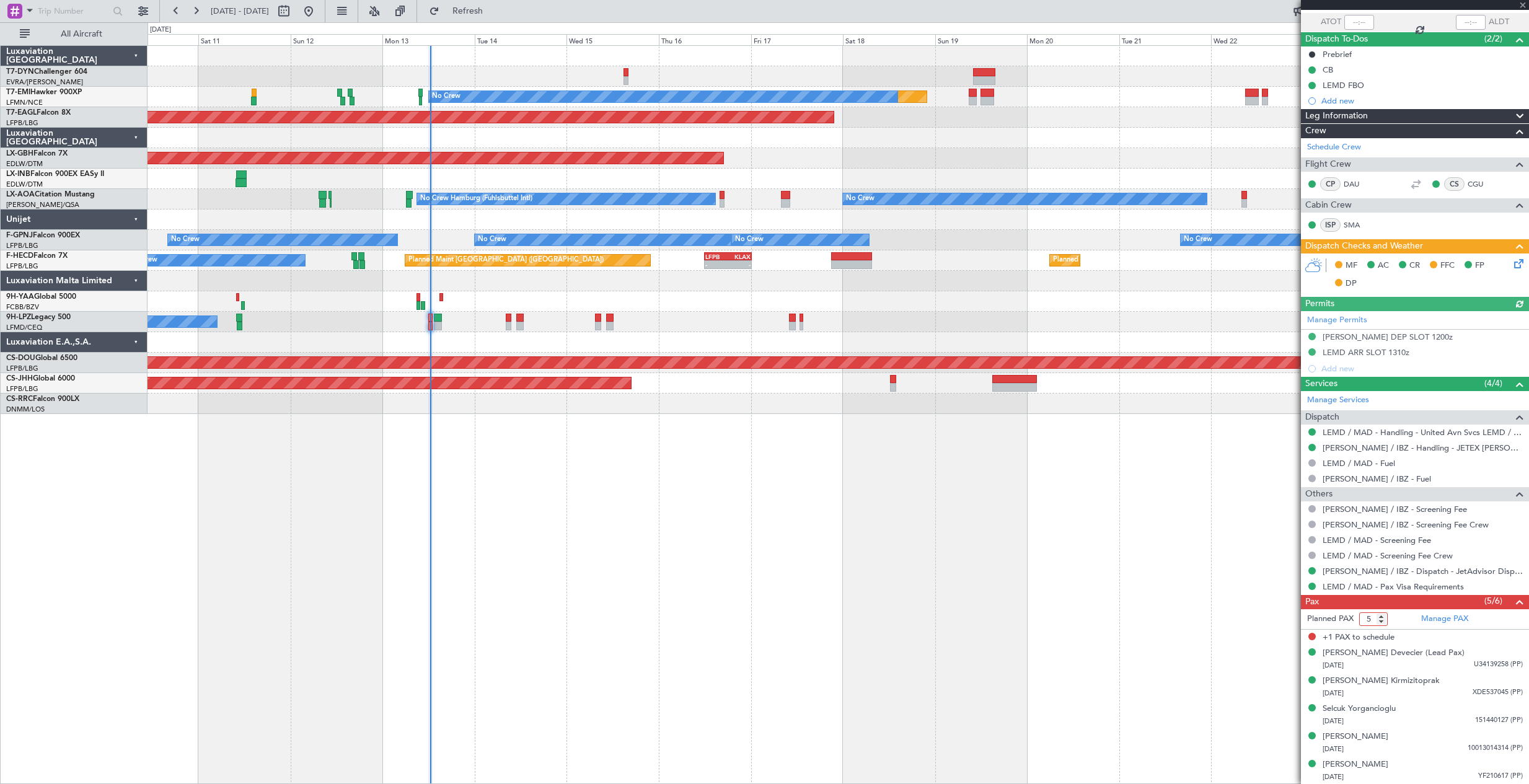
type input "5"
click at [1380, 621] on input "5" at bounding box center [1373, 619] width 28 height 14
click at [1404, 613] on mat-tooltip-component "LEMD / MAD - Pax Visa Requirements" at bounding box center [1393, 607] width 141 height 33
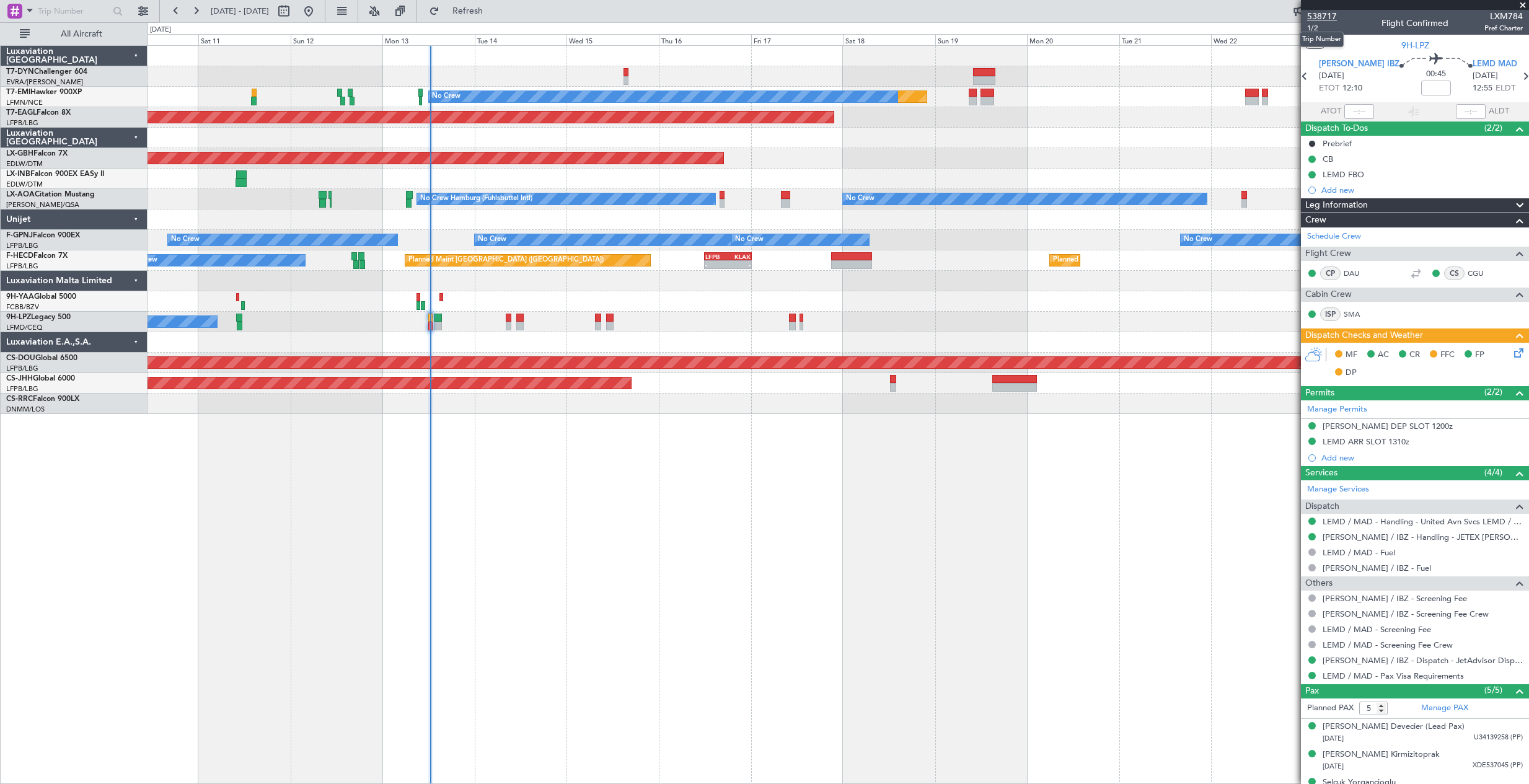
click at [1324, 13] on span "538717" at bounding box center [1322, 16] width 30 height 13
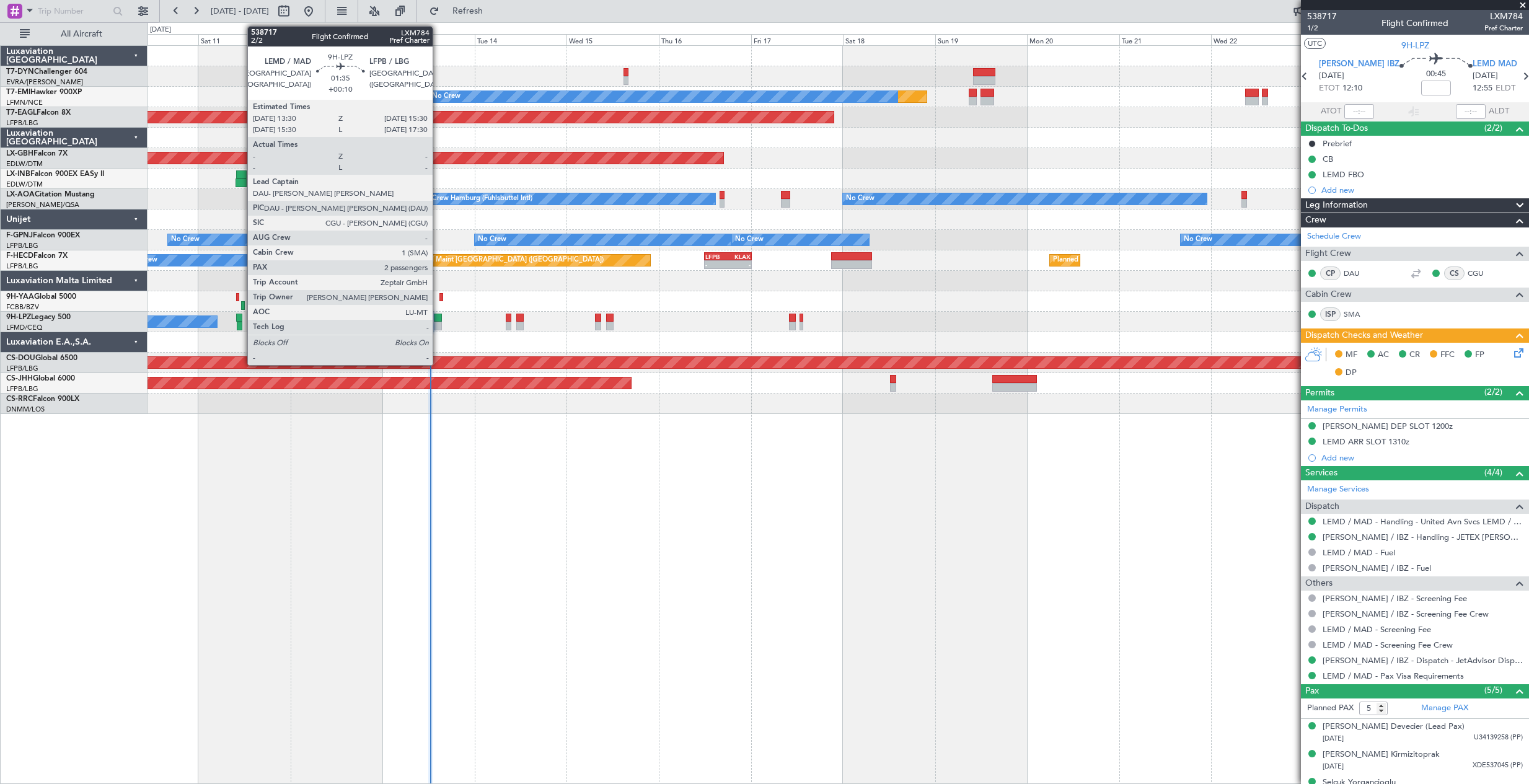
click at [438, 318] on div at bounding box center [438, 318] width 8 height 8
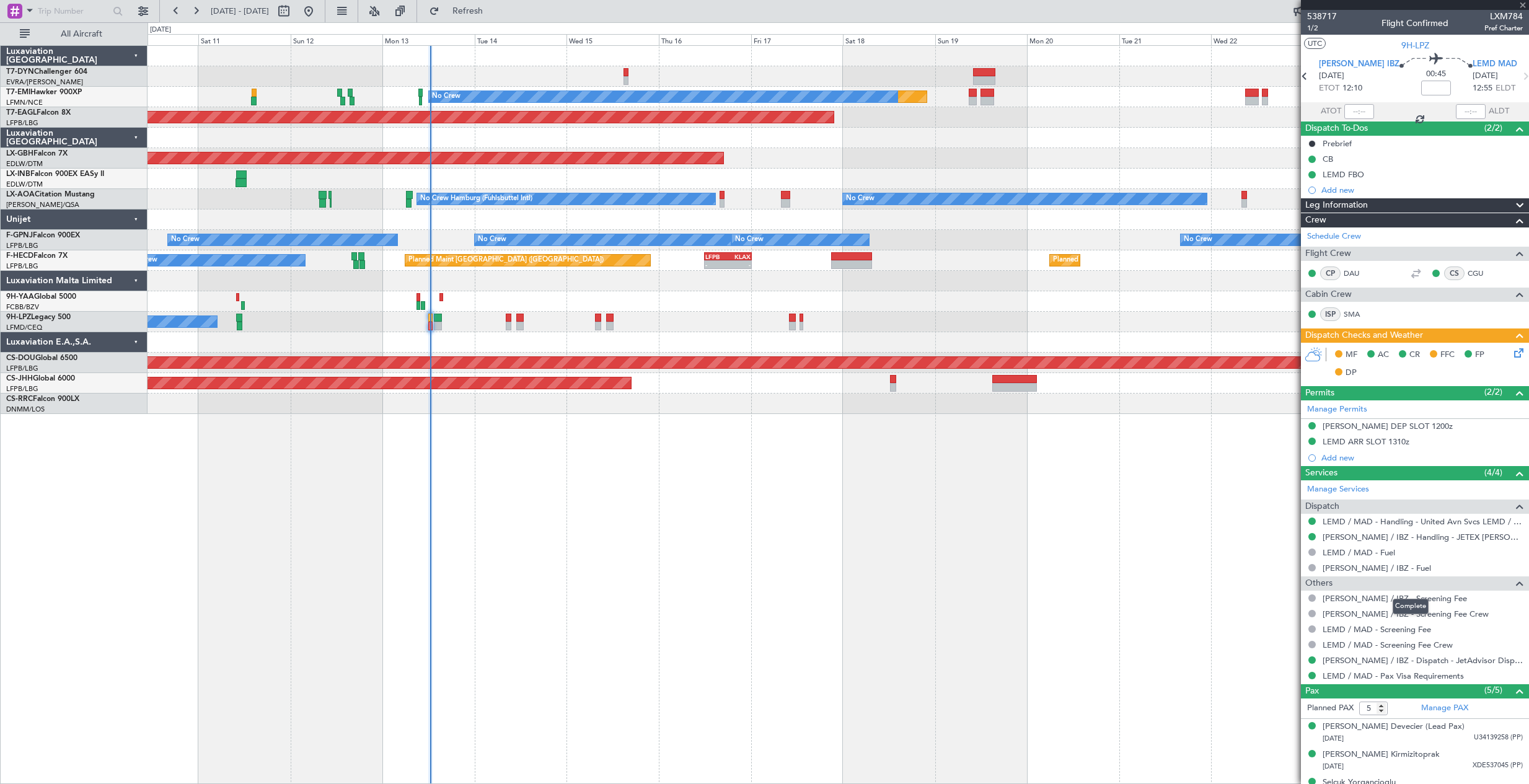
type input "+00:10"
type input "2"
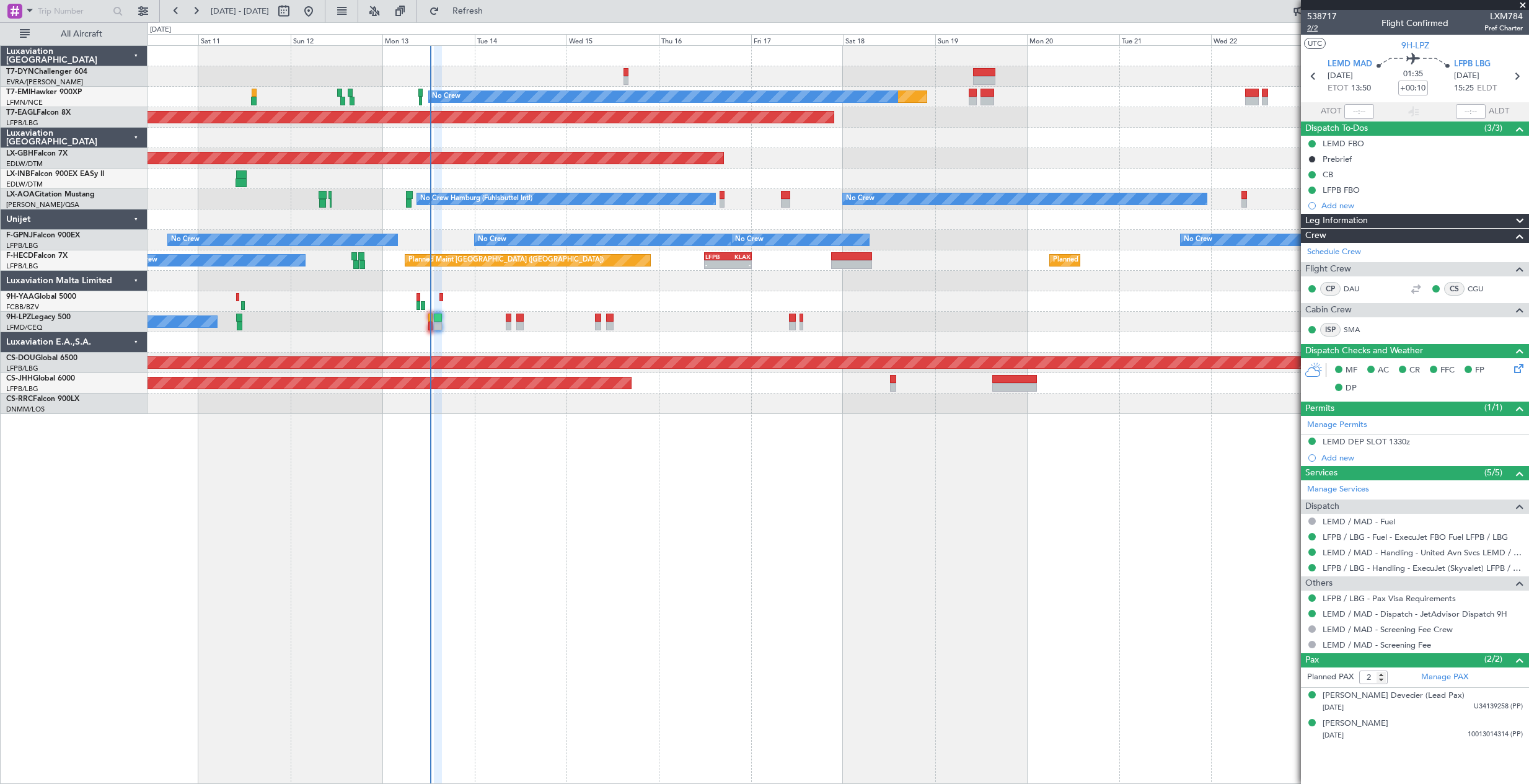
click at [1326, 27] on span "2/2" at bounding box center [1322, 28] width 30 height 10
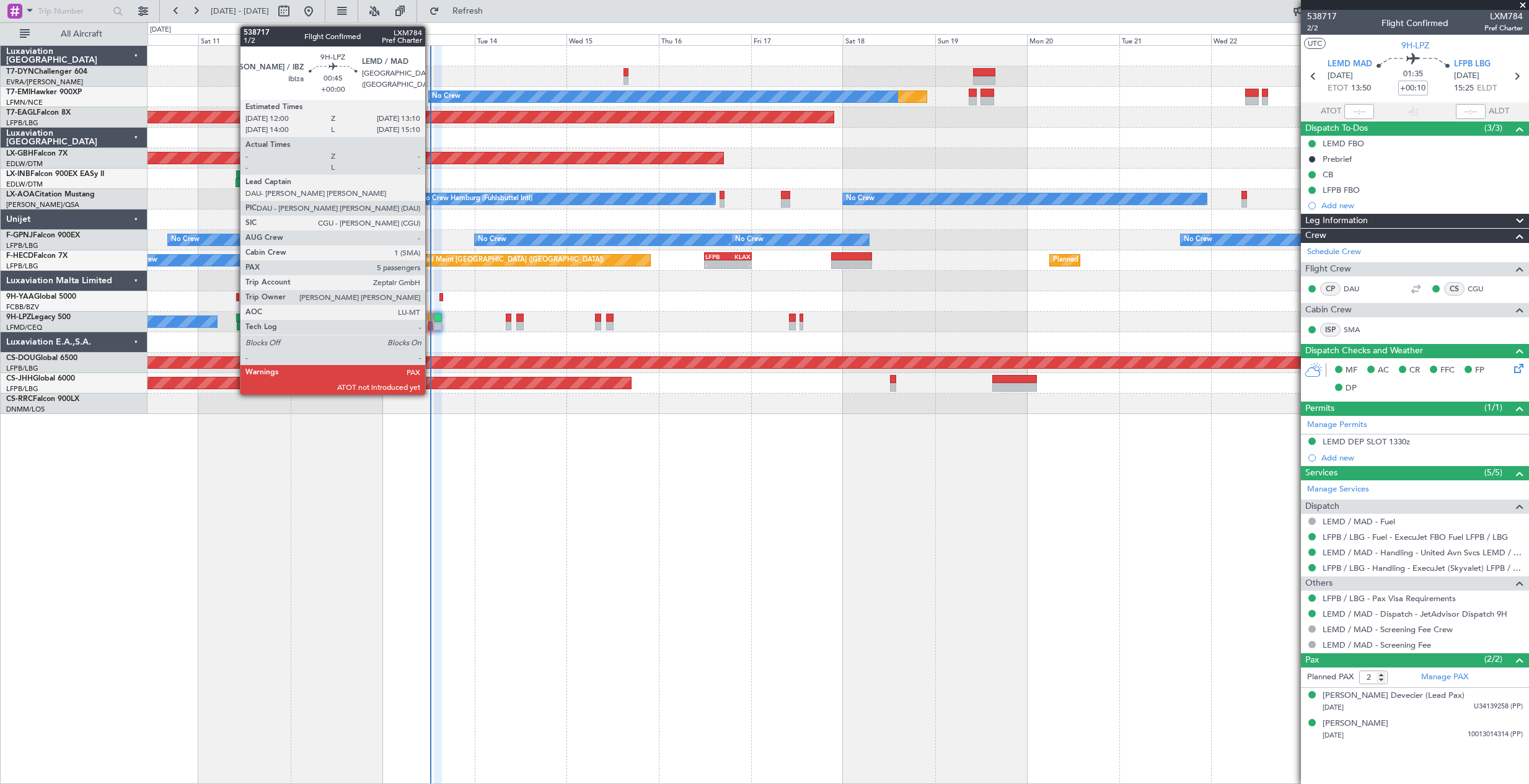
click at [431, 325] on div at bounding box center [431, 325] width 5 height 8
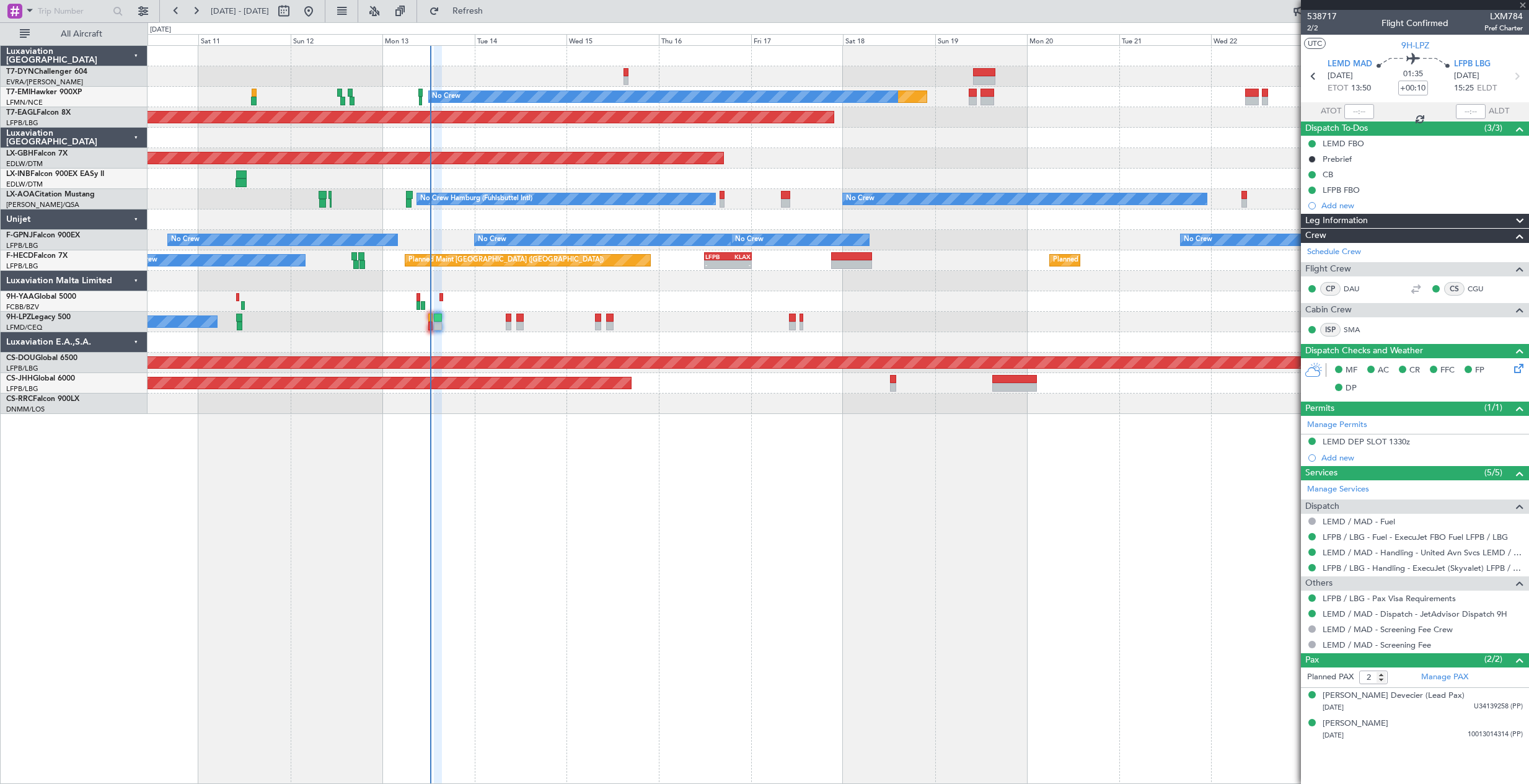
type input "5"
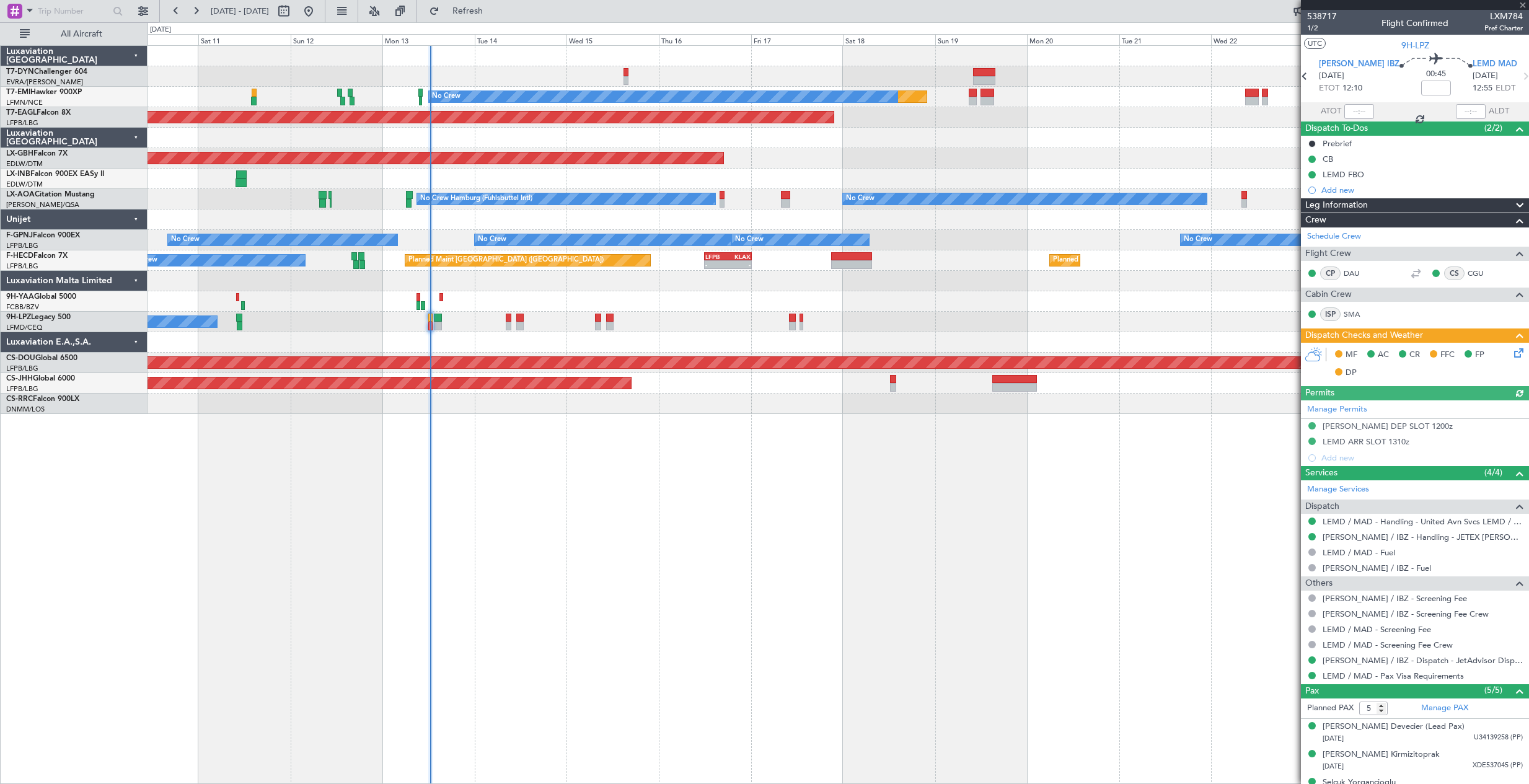
scroll to position [74, 0]
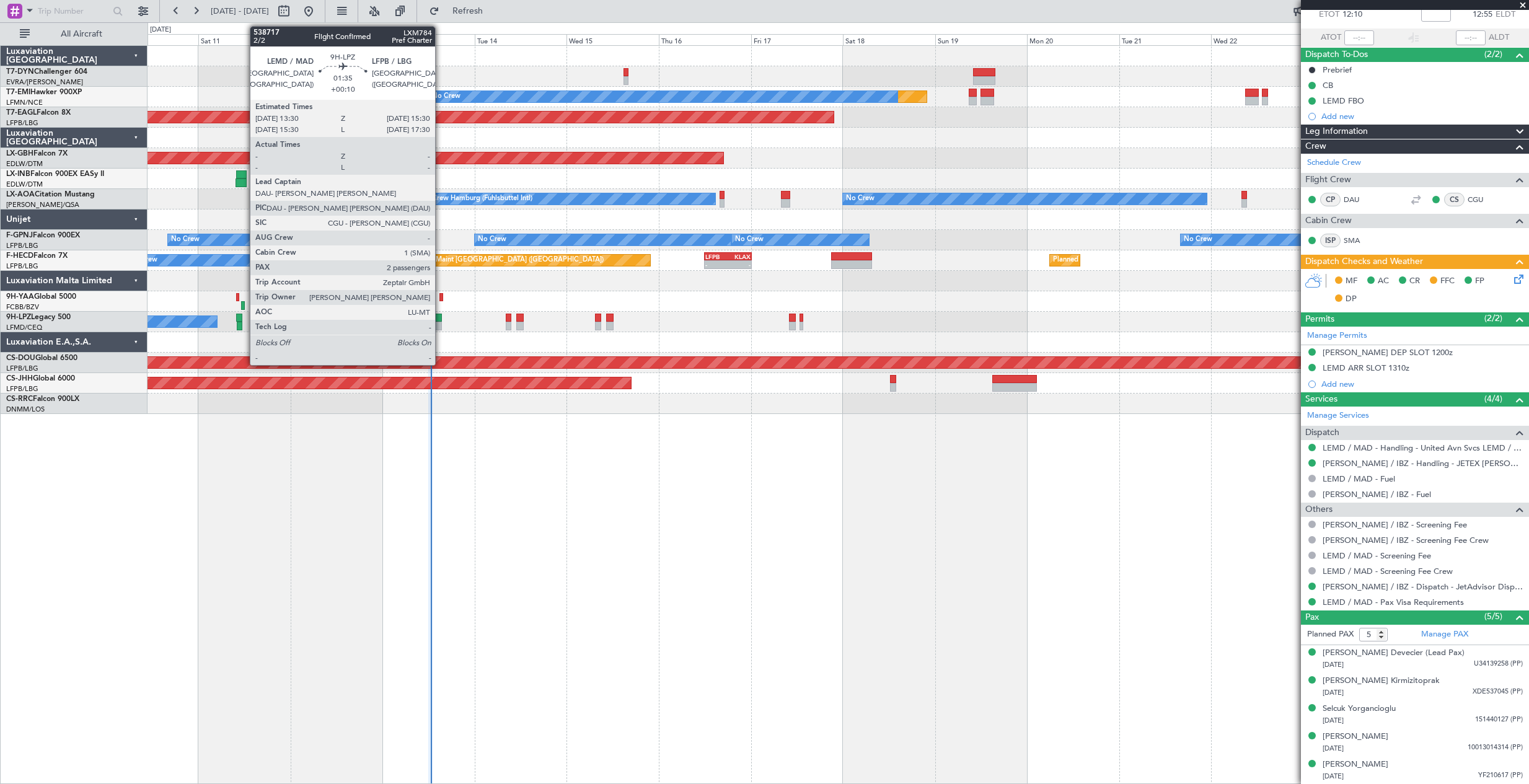
click at [441, 316] on div at bounding box center [438, 318] width 8 height 8
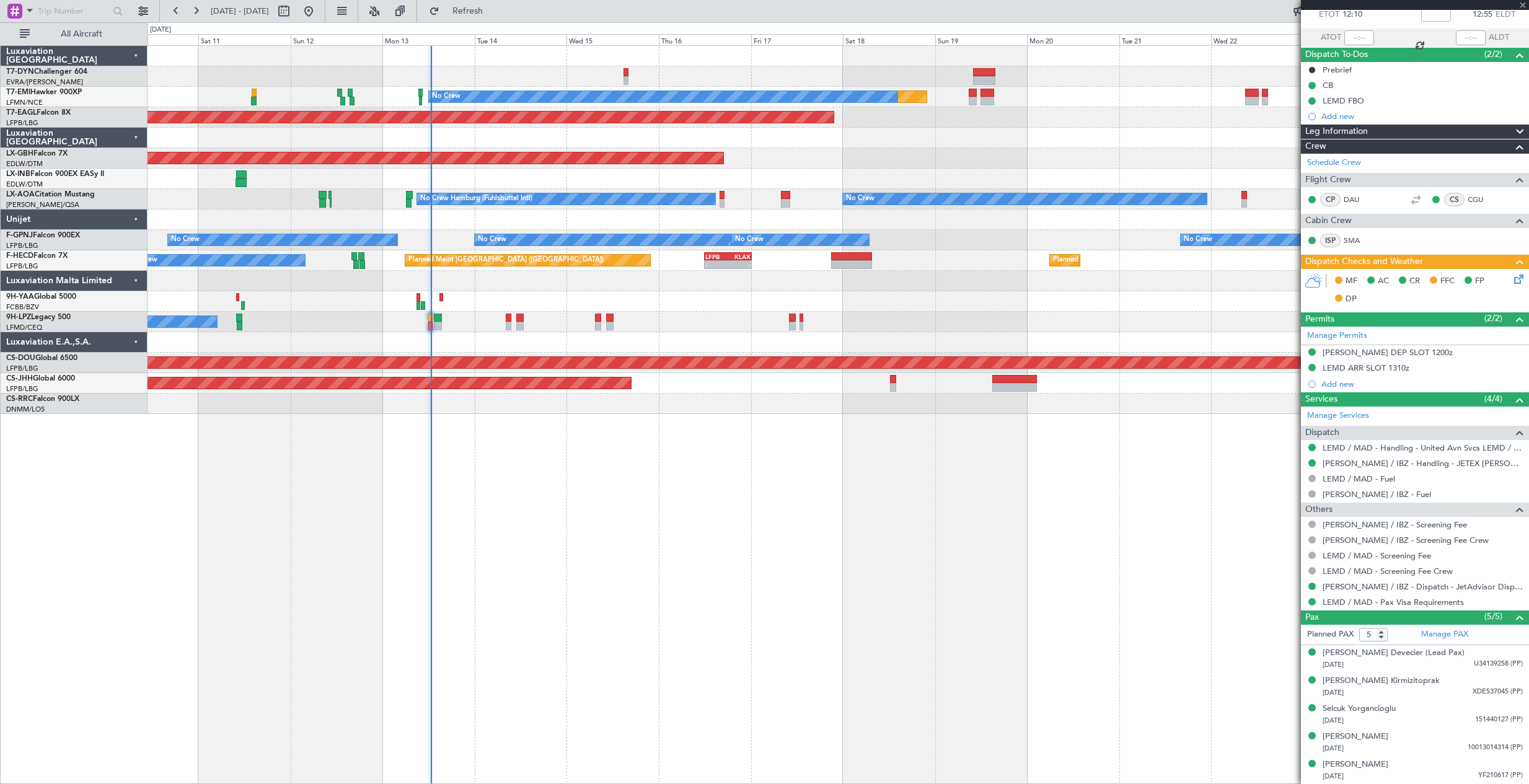
type input "+00:10"
type input "2"
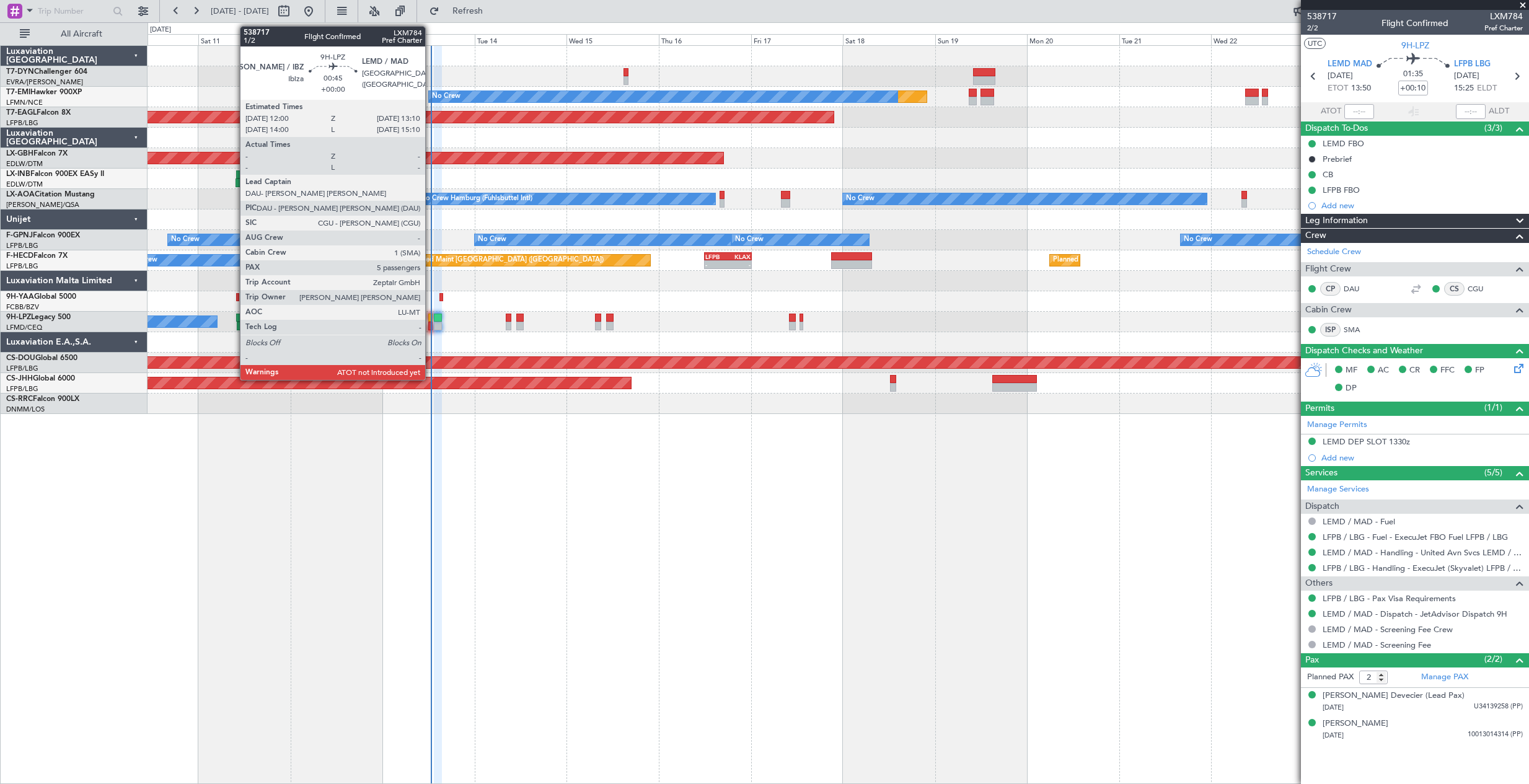
click at [431, 324] on div at bounding box center [431, 325] width 5 height 8
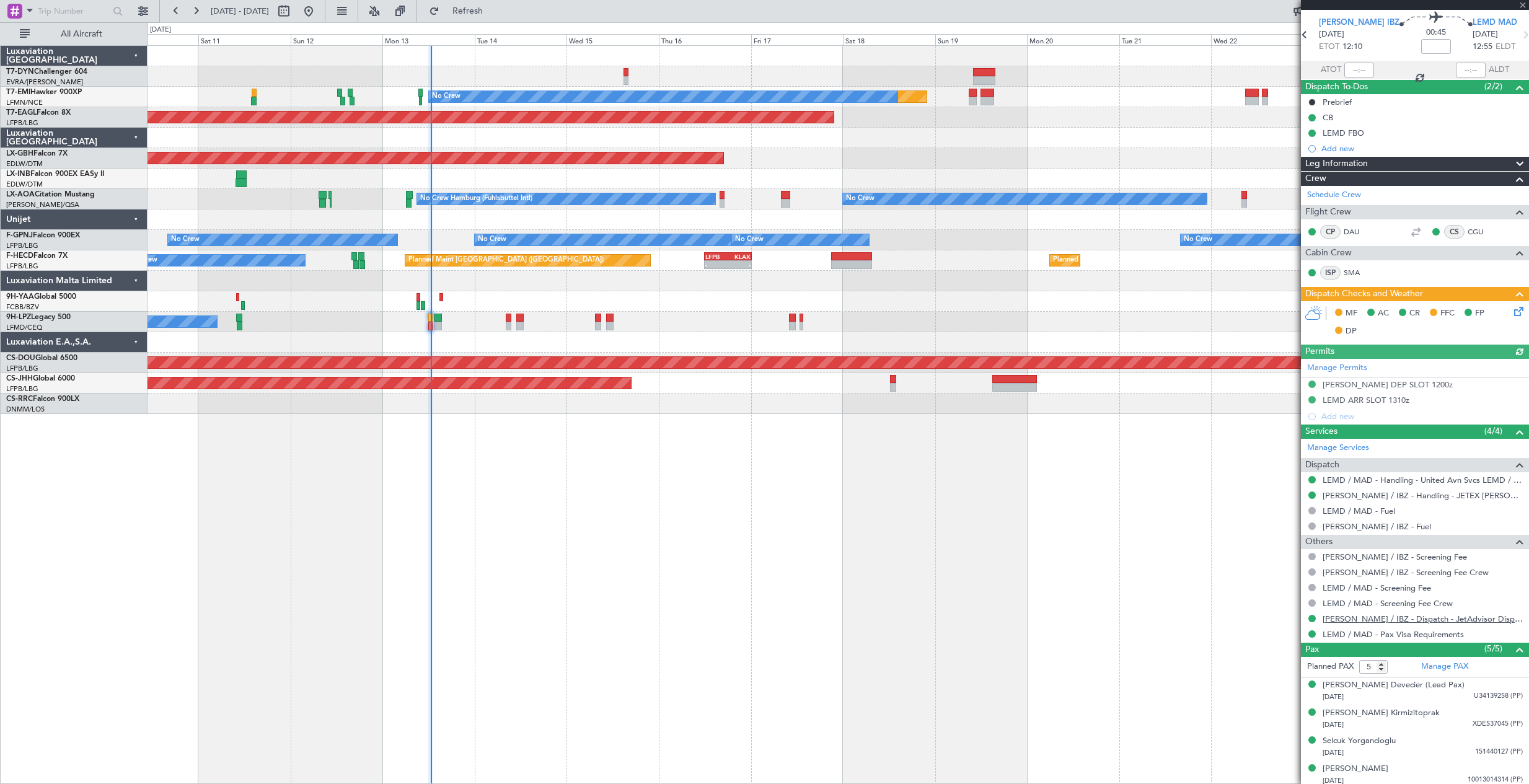
scroll to position [74, 0]
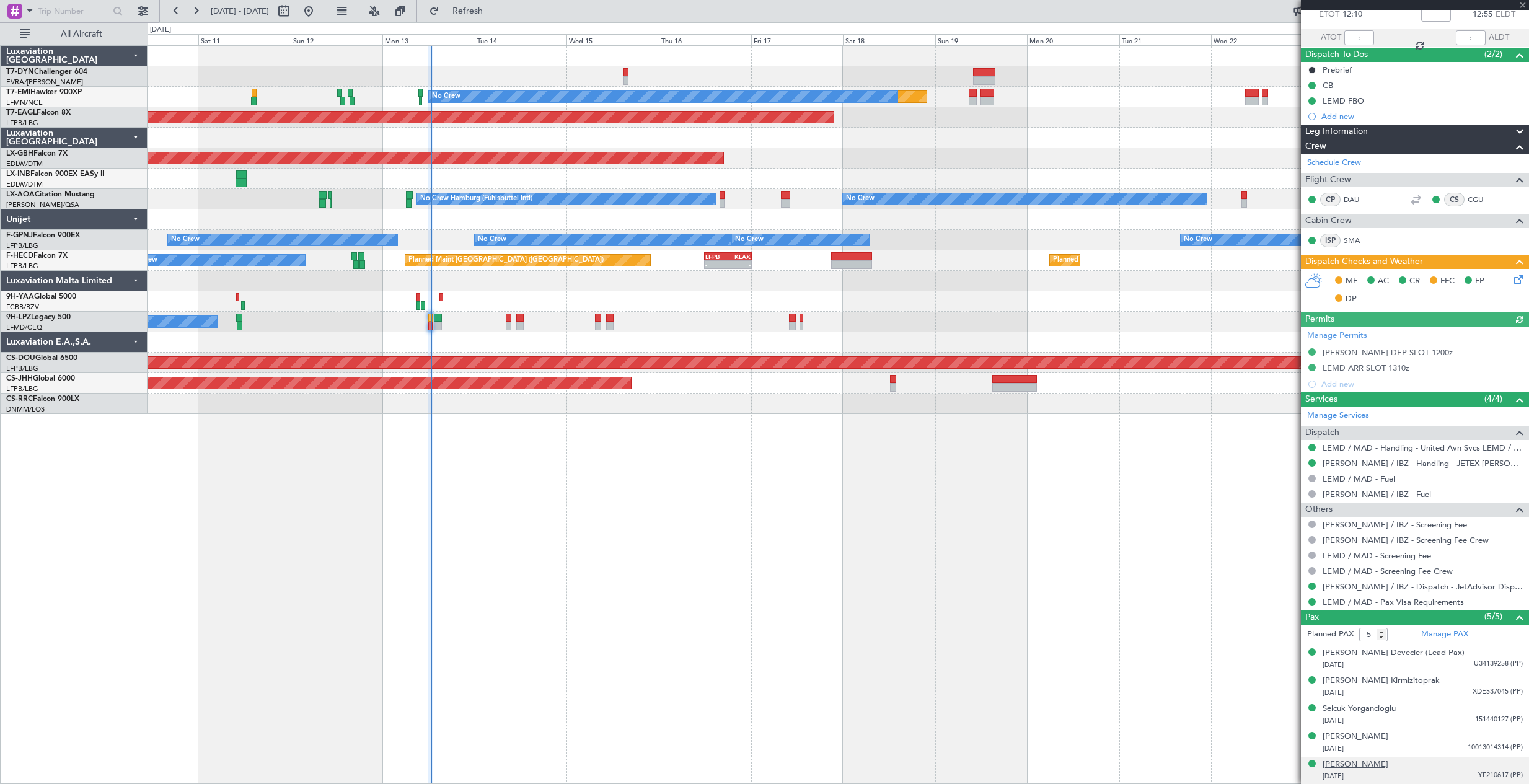
click at [1389, 767] on div "[PERSON_NAME]" at bounding box center [1356, 765] width 66 height 12
click at [494, 11] on span "Refresh" at bounding box center [468, 11] width 52 height 8
click at [1383, 763] on div "[PERSON_NAME]" at bounding box center [1356, 765] width 66 height 12
click at [494, 15] on span "Refresh" at bounding box center [468, 11] width 52 height 8
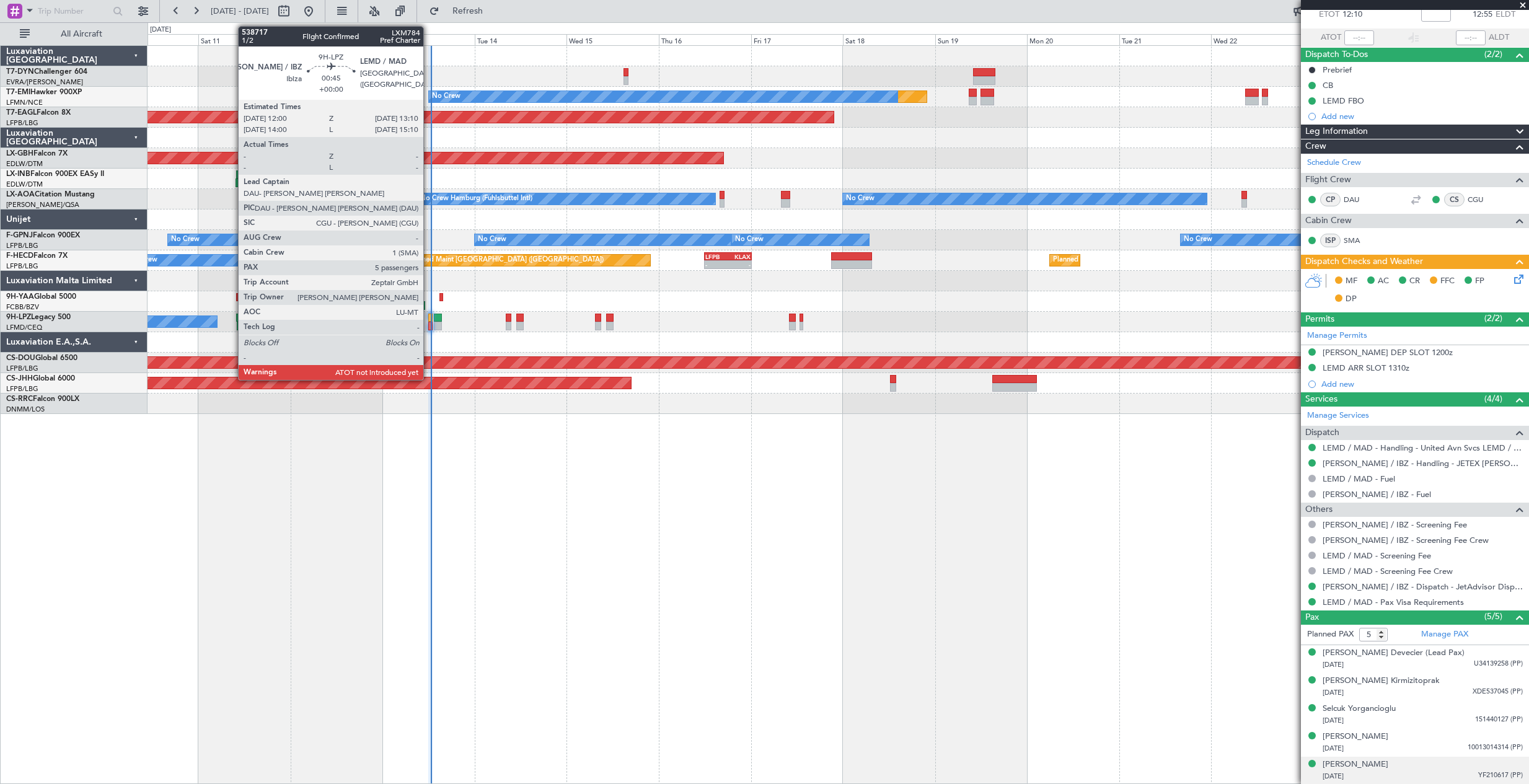
click at [429, 324] on div at bounding box center [431, 325] width 5 height 8
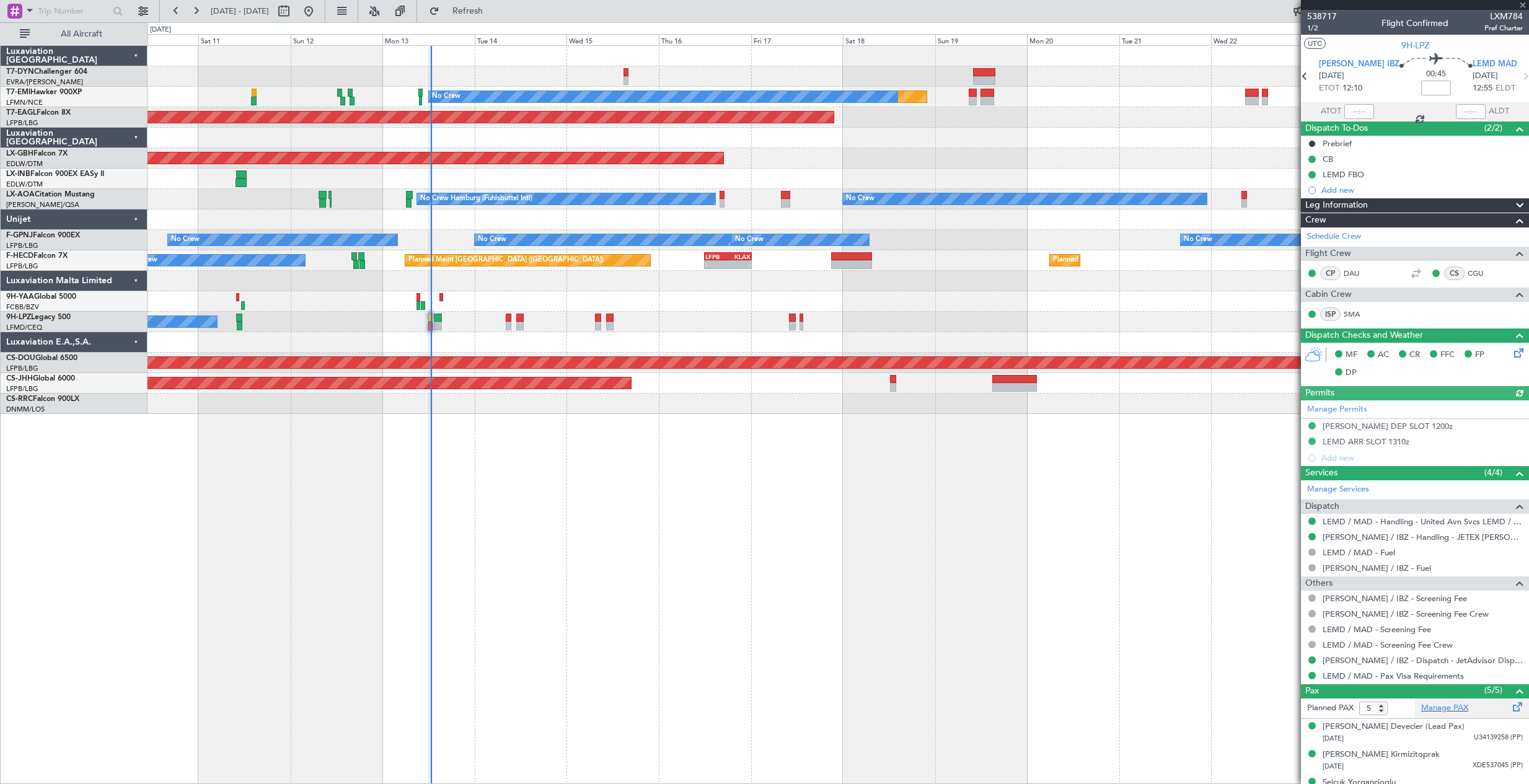
scroll to position [104, 0]
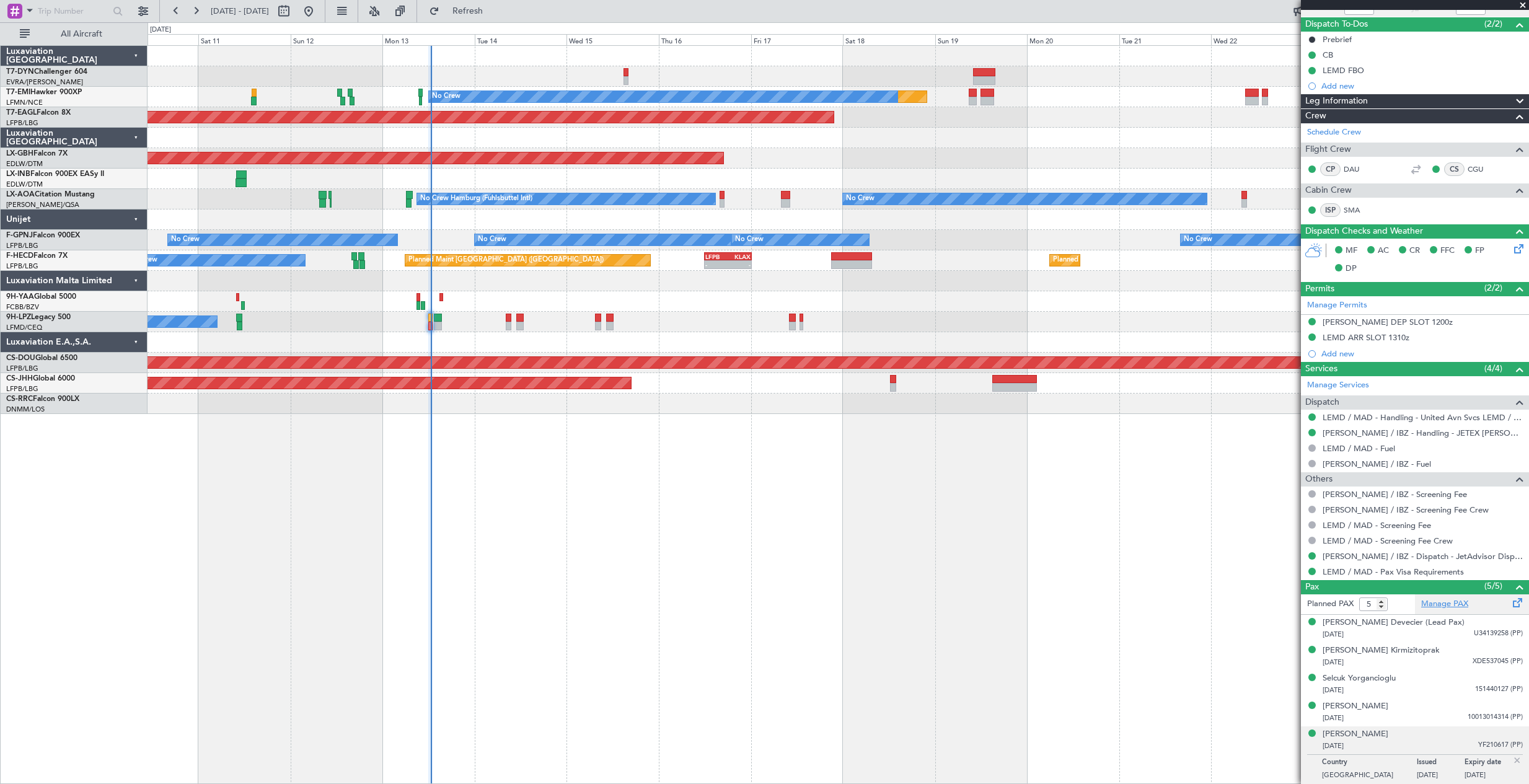
click at [1464, 598] on link "Manage PAX" at bounding box center [1444, 604] width 47 height 12
click at [494, 8] on span "Refresh" at bounding box center [468, 11] width 52 height 8
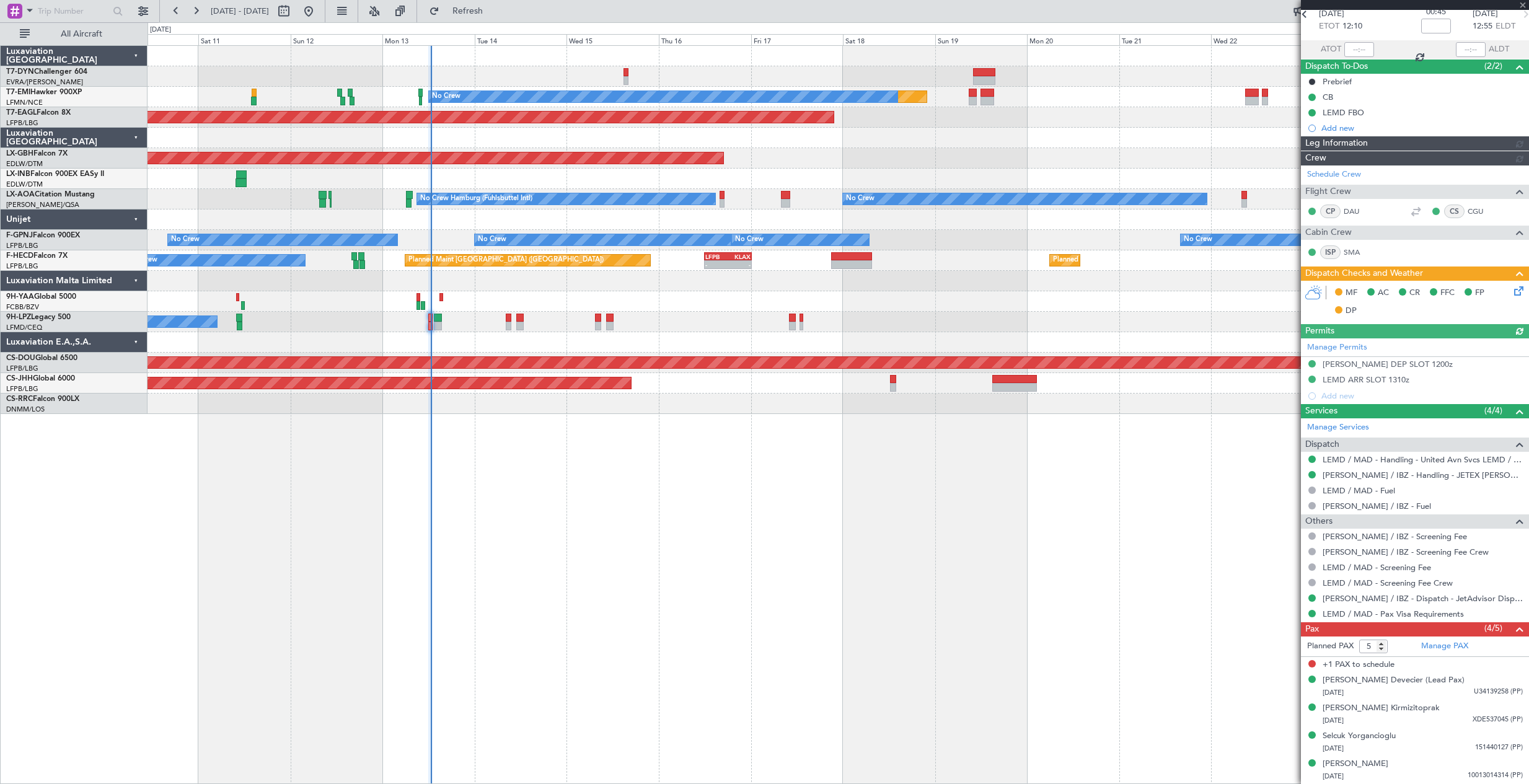
scroll to position [61, 0]
click at [1379, 652] on input "5" at bounding box center [1373, 646] width 28 height 14
type input "4"
click at [1382, 650] on input "4" at bounding box center [1373, 646] width 28 height 14
click at [1397, 650] on form "Planned PAX 4" at bounding box center [1358, 646] width 114 height 20
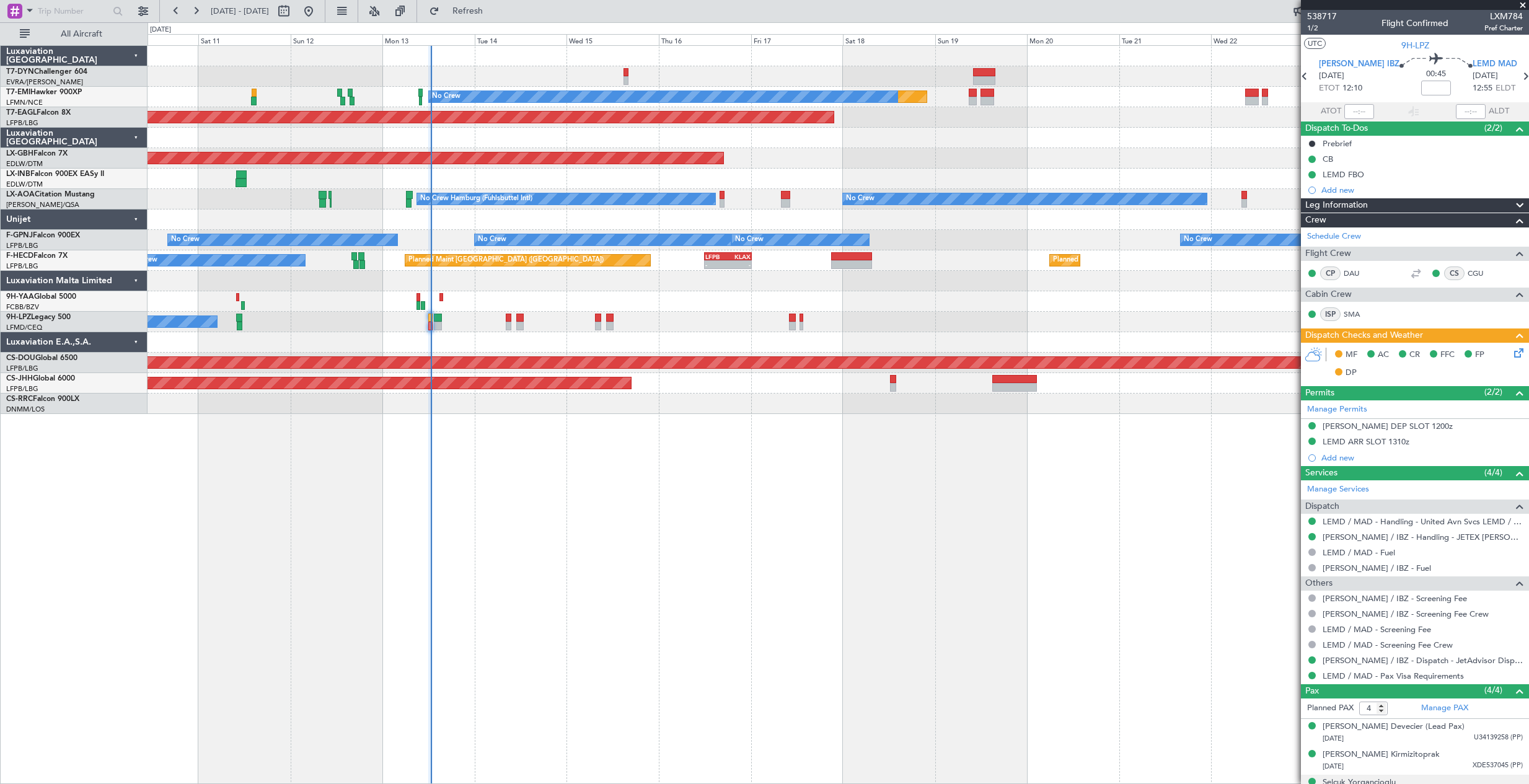
scroll to position [46, 0]
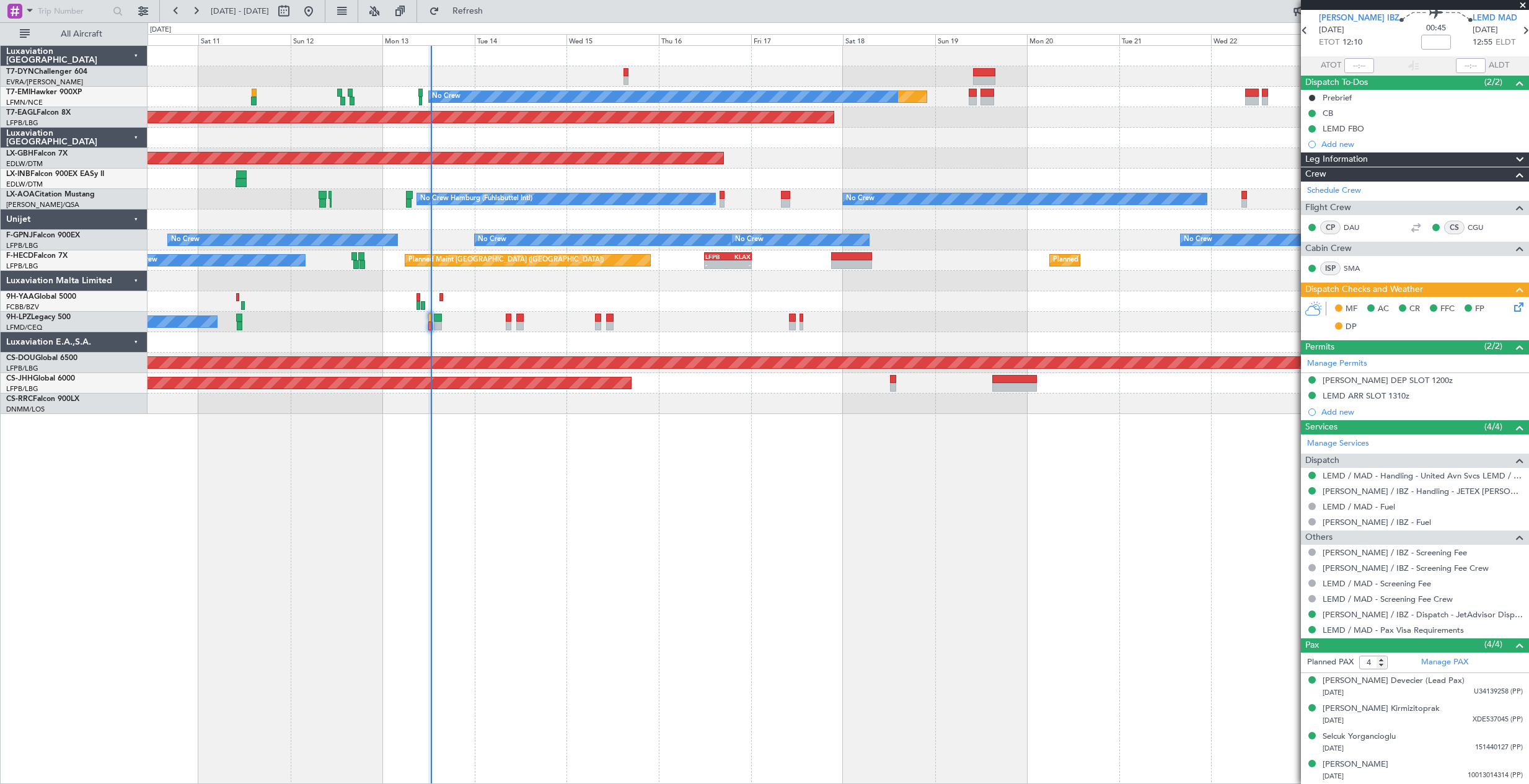
click at [1007, 599] on div "Planned Maint No Crew Planned Maint [GEOGRAPHIC_DATA] (Al Maktoum Intl) Planned…" at bounding box center [838, 415] width 1382 height 739
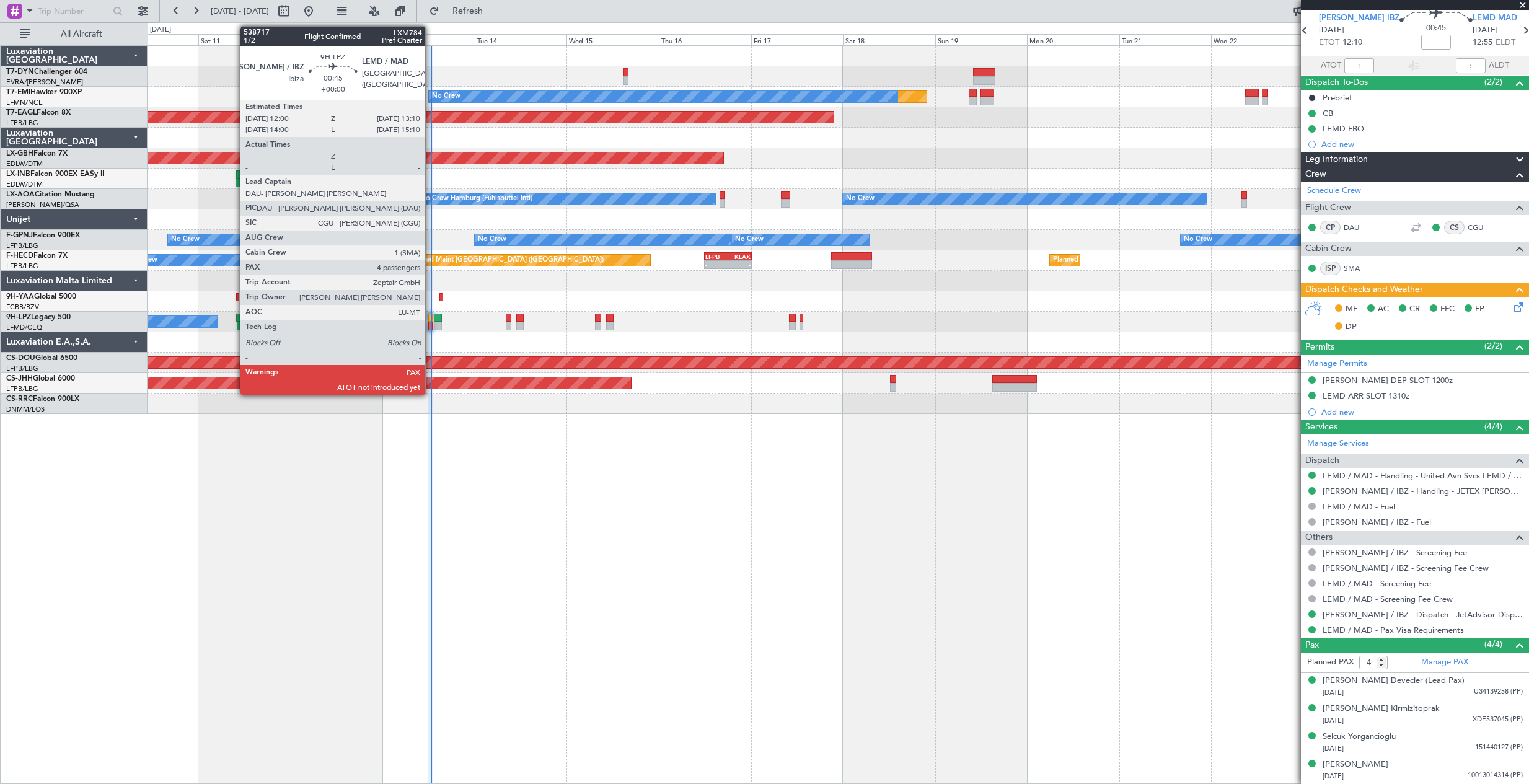
click at [431, 325] on div at bounding box center [431, 325] width 5 height 8
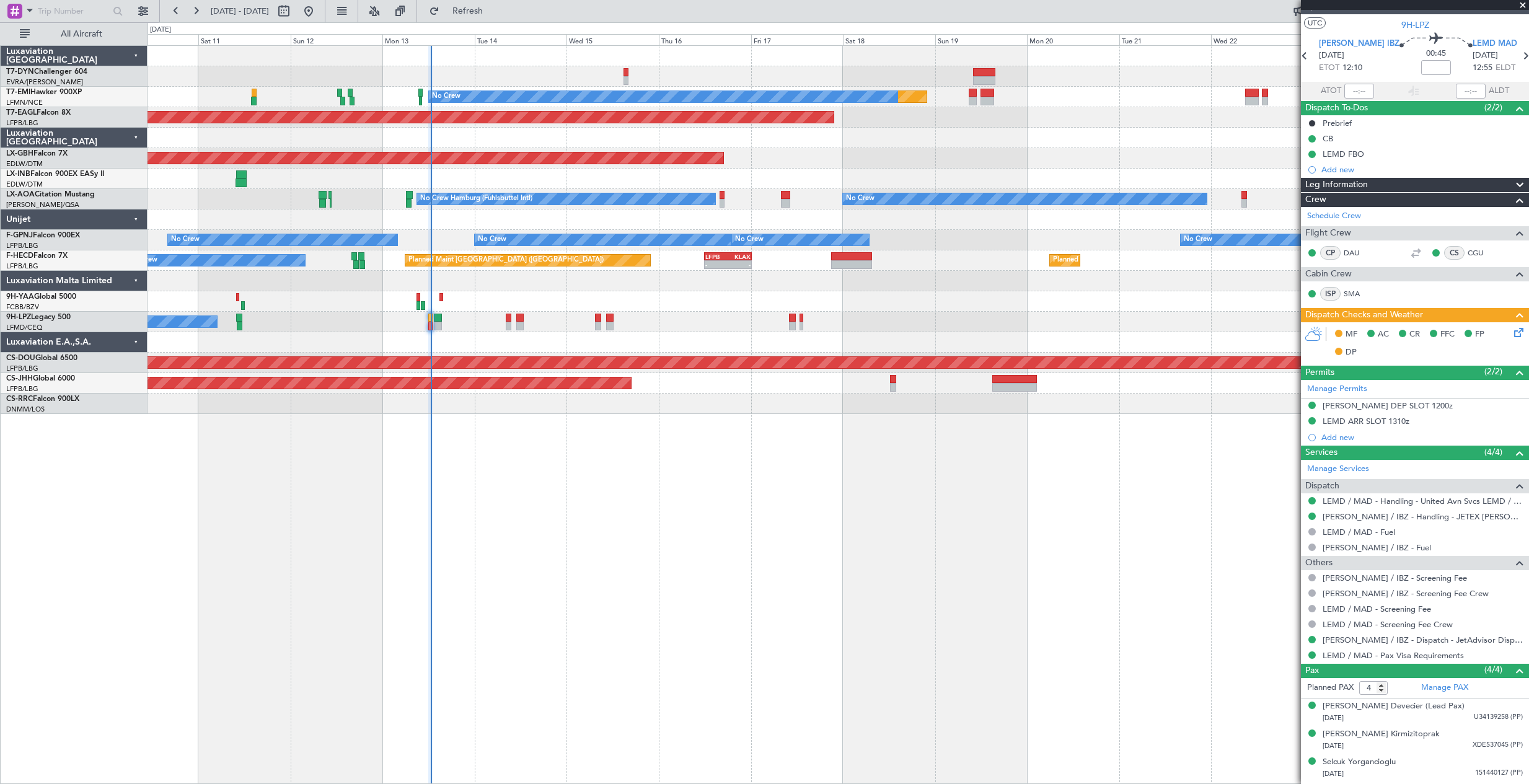
scroll to position [0, 0]
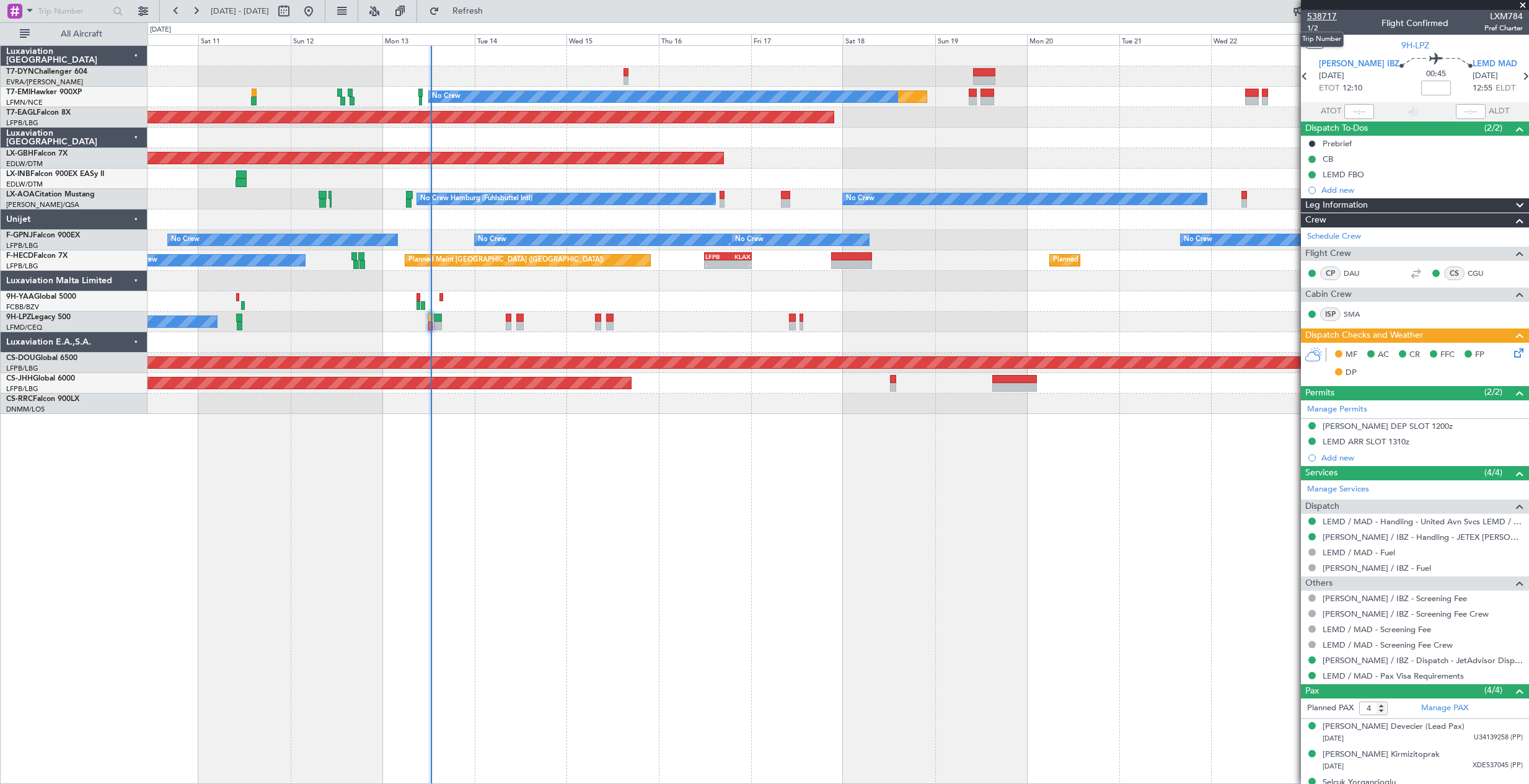
click at [1317, 16] on span "538717" at bounding box center [1322, 16] width 30 height 13
click at [1312, 26] on span "1/2" at bounding box center [1322, 28] width 30 height 10
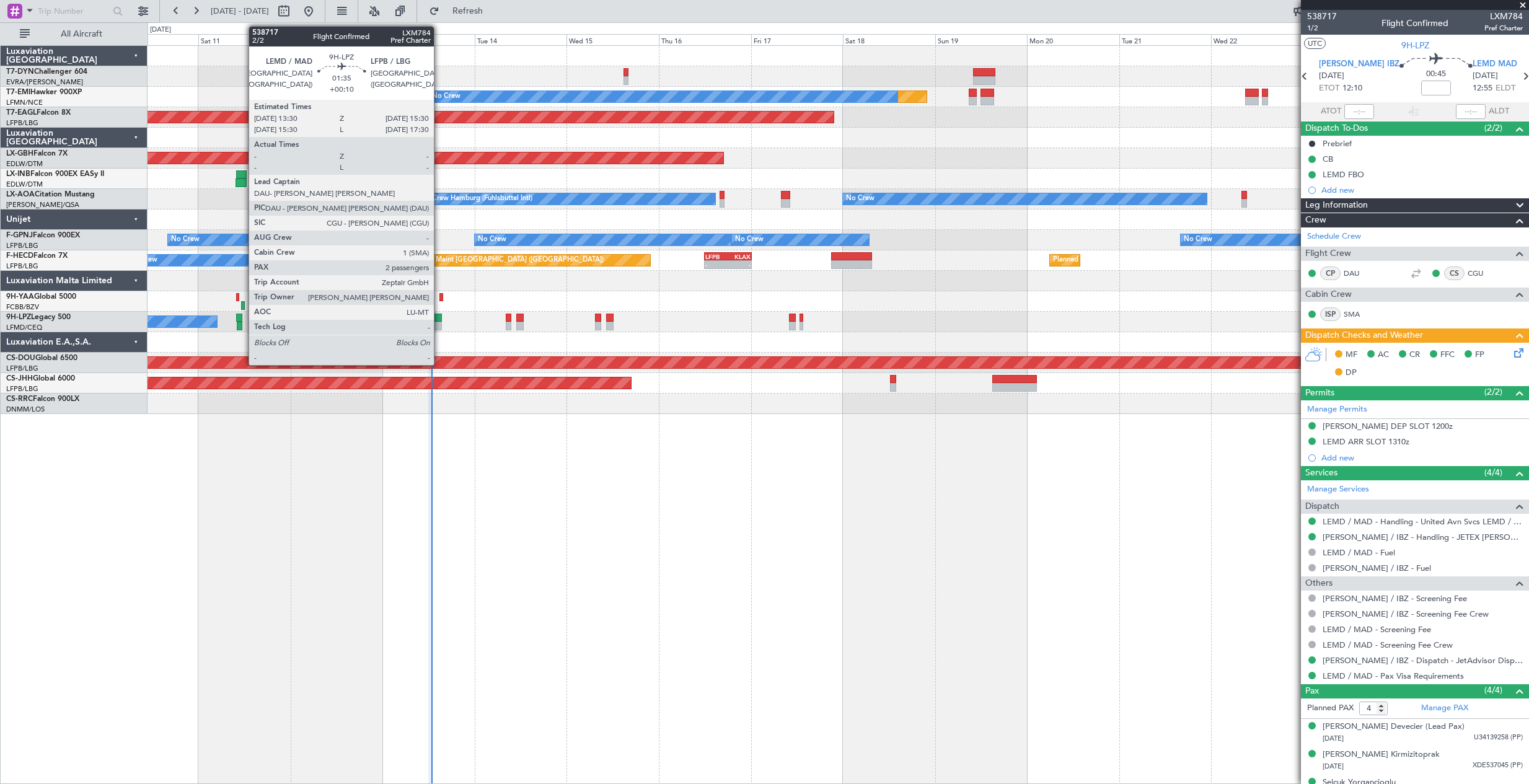
click at [439, 324] on div at bounding box center [438, 325] width 8 height 8
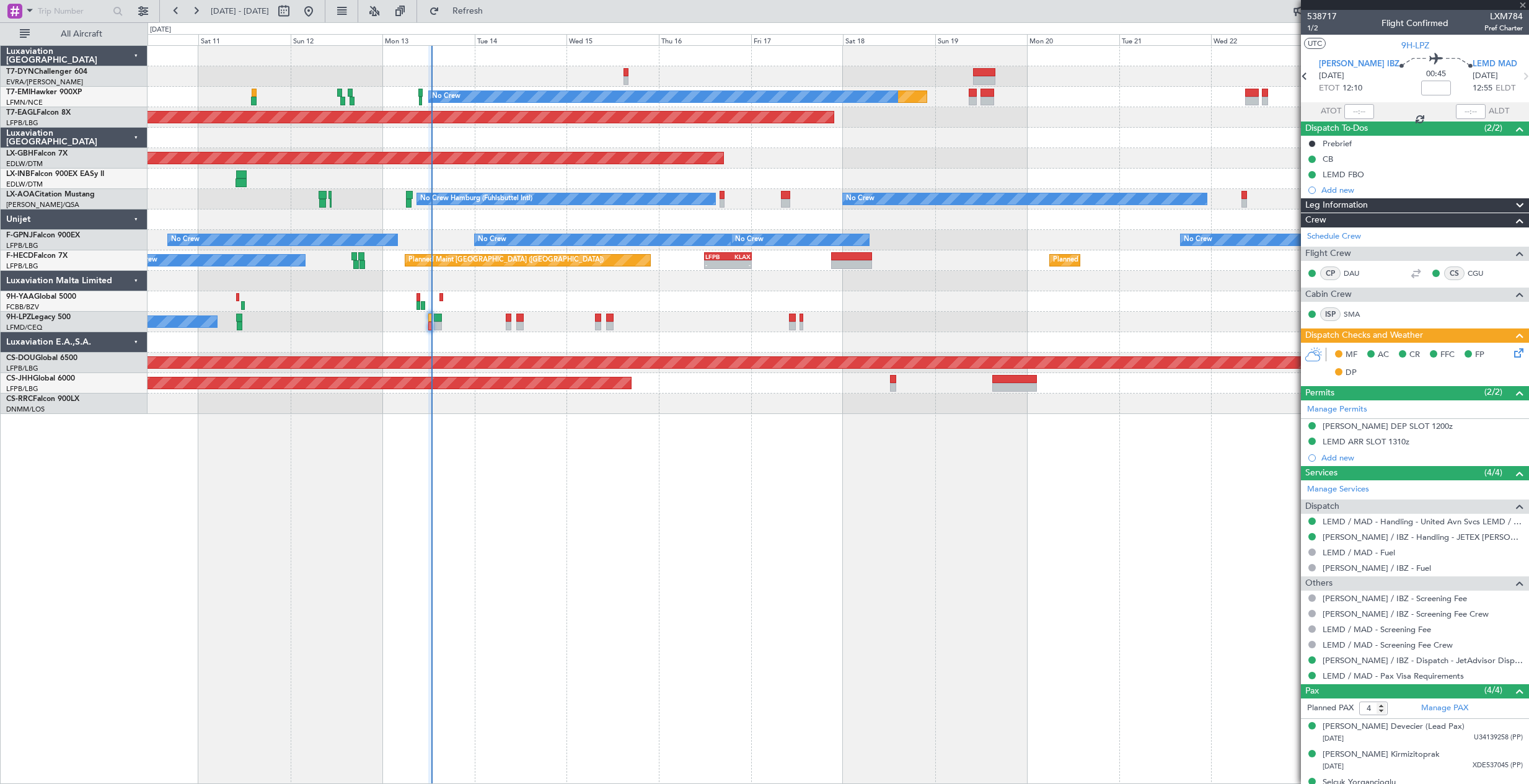
type input "+00:10"
type input "2"
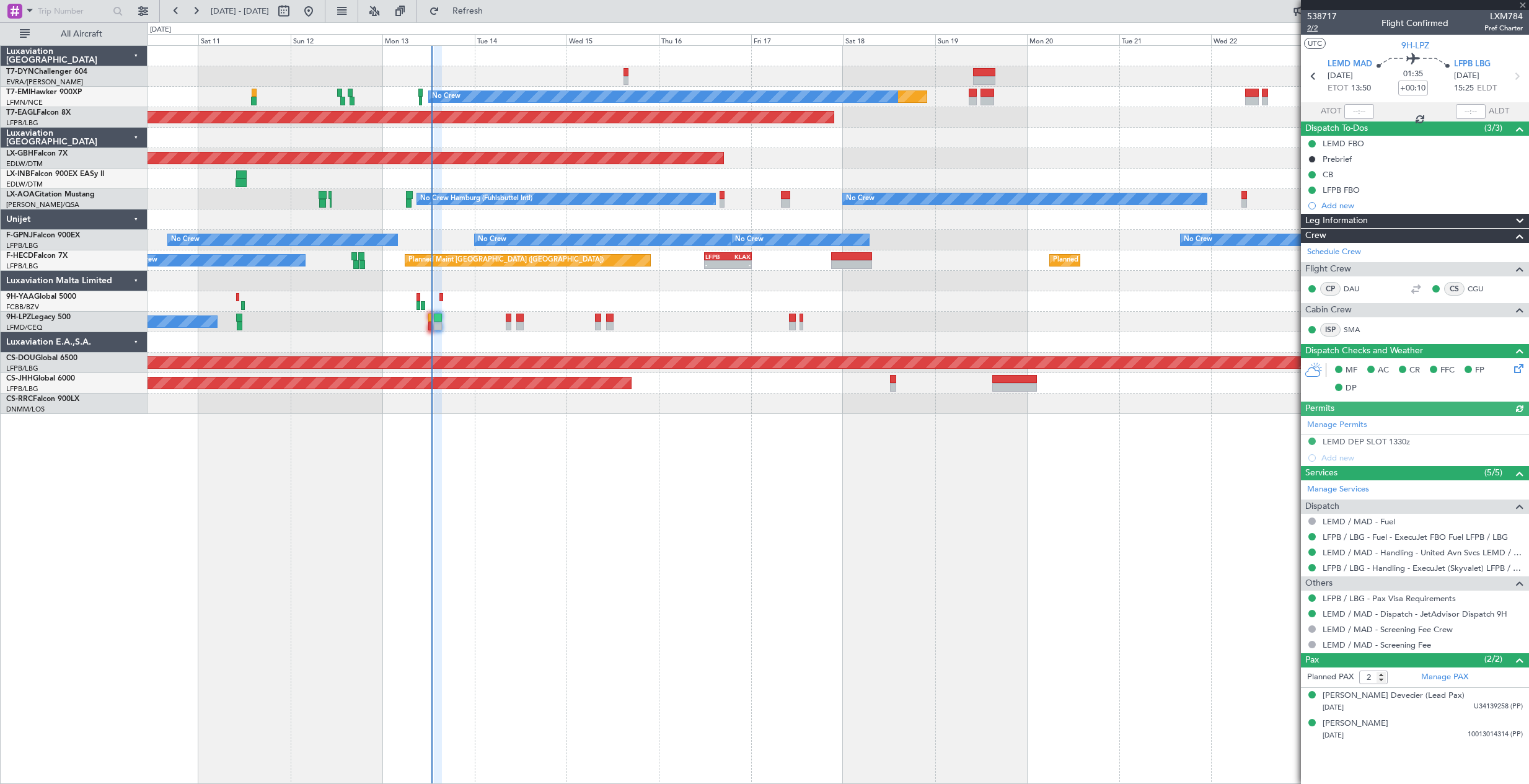
click at [1312, 29] on span "2/2" at bounding box center [1322, 28] width 30 height 10
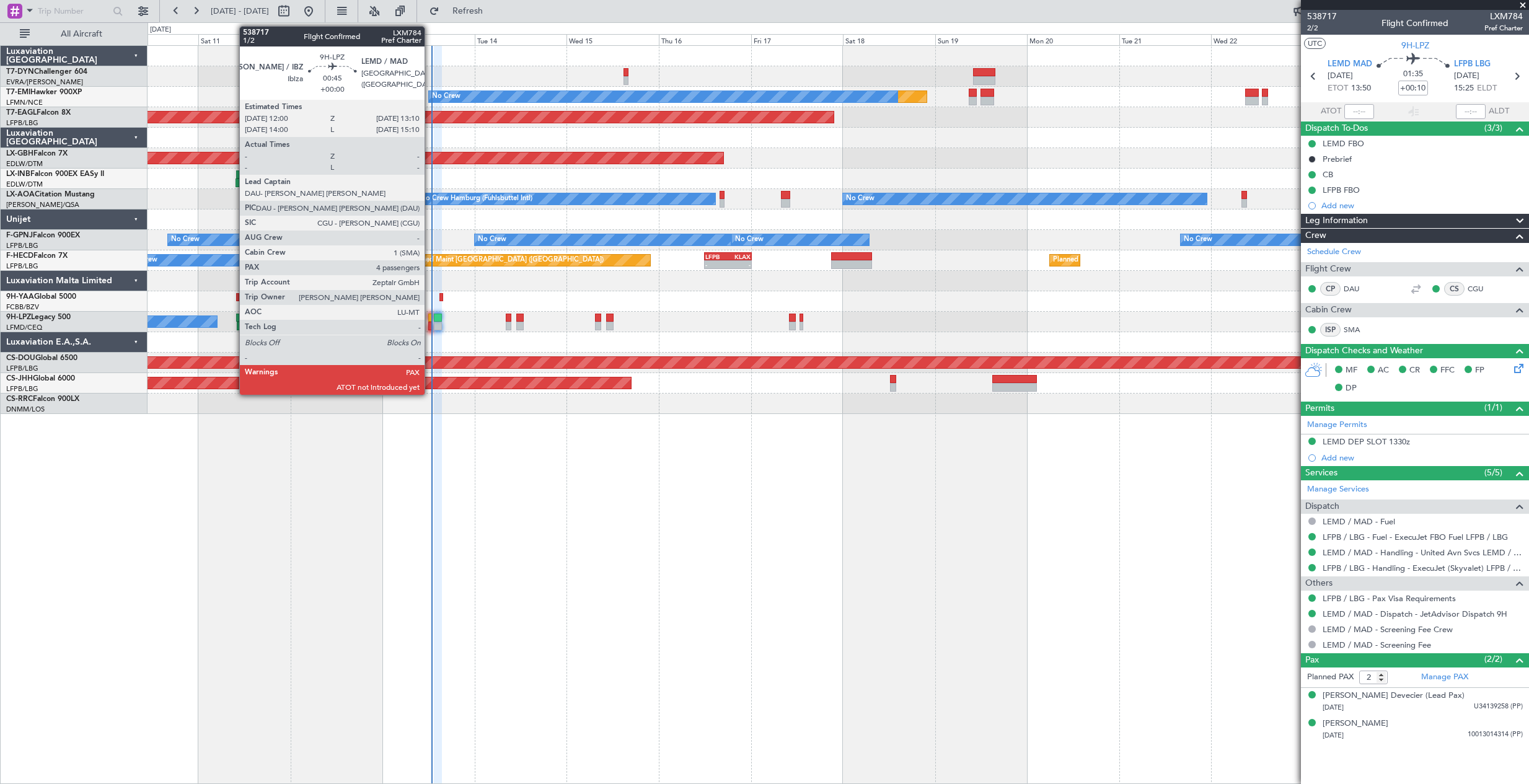
click at [430, 322] on div at bounding box center [431, 325] width 5 height 8
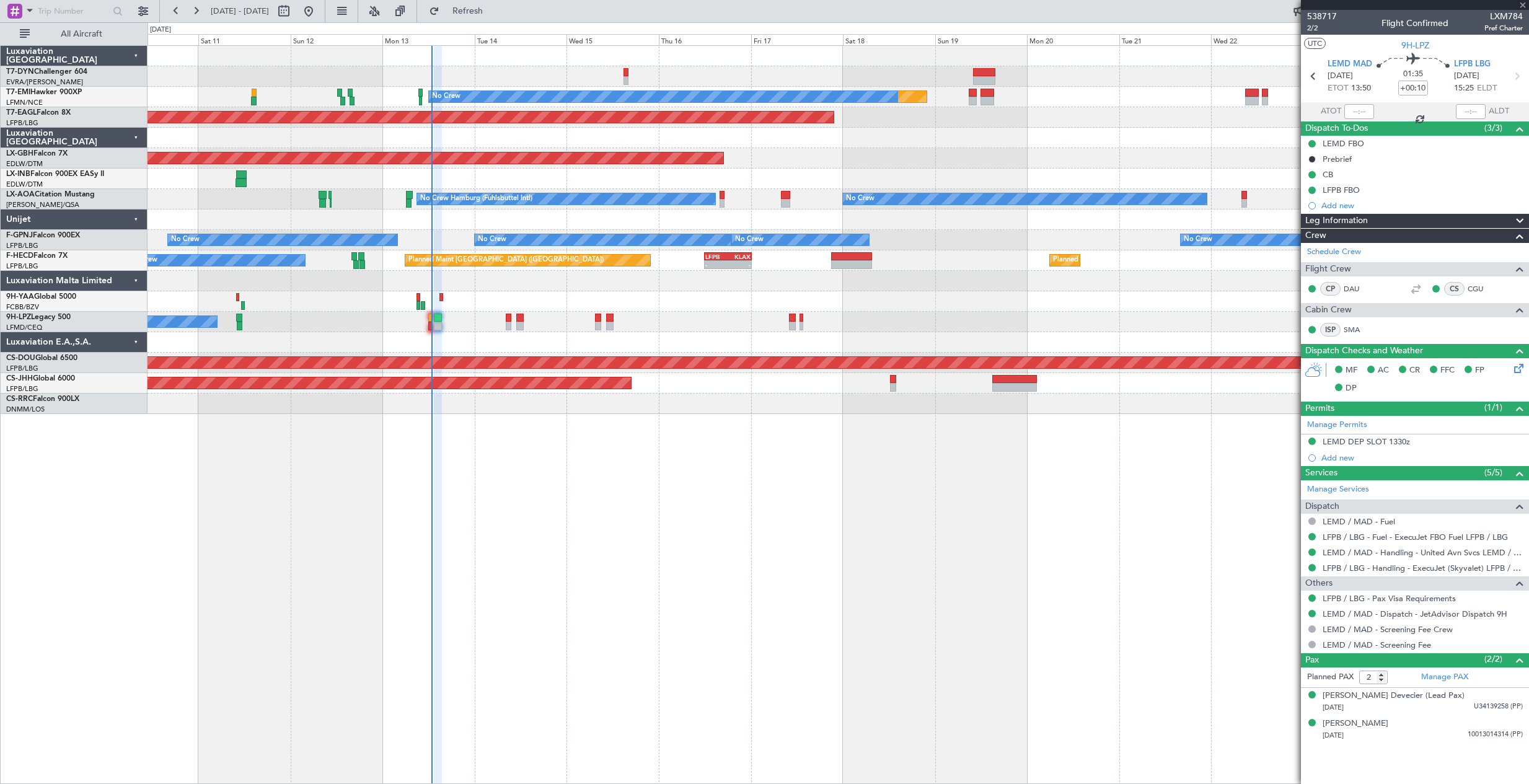
type input "4"
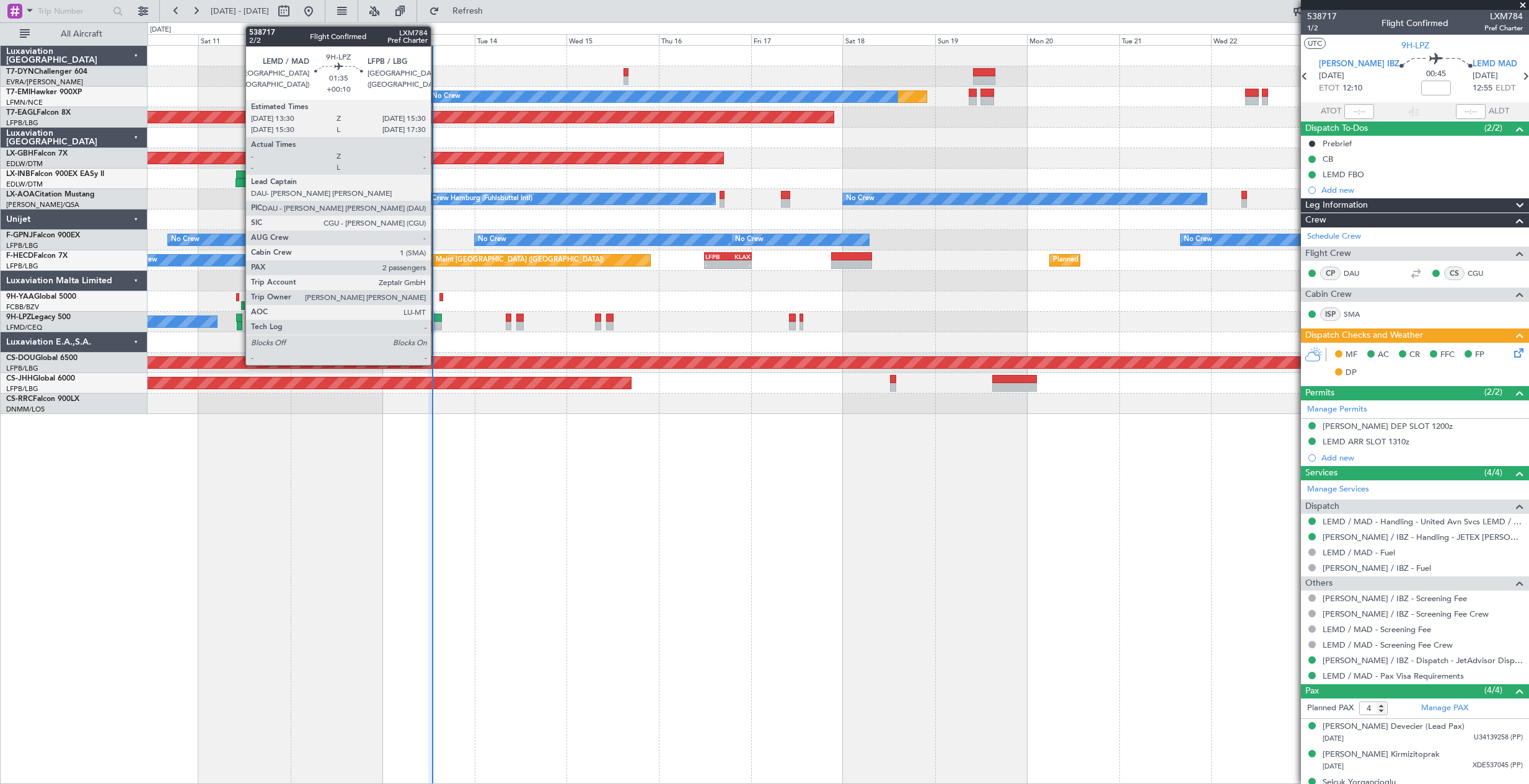
click at [437, 323] on div at bounding box center [438, 325] width 8 height 8
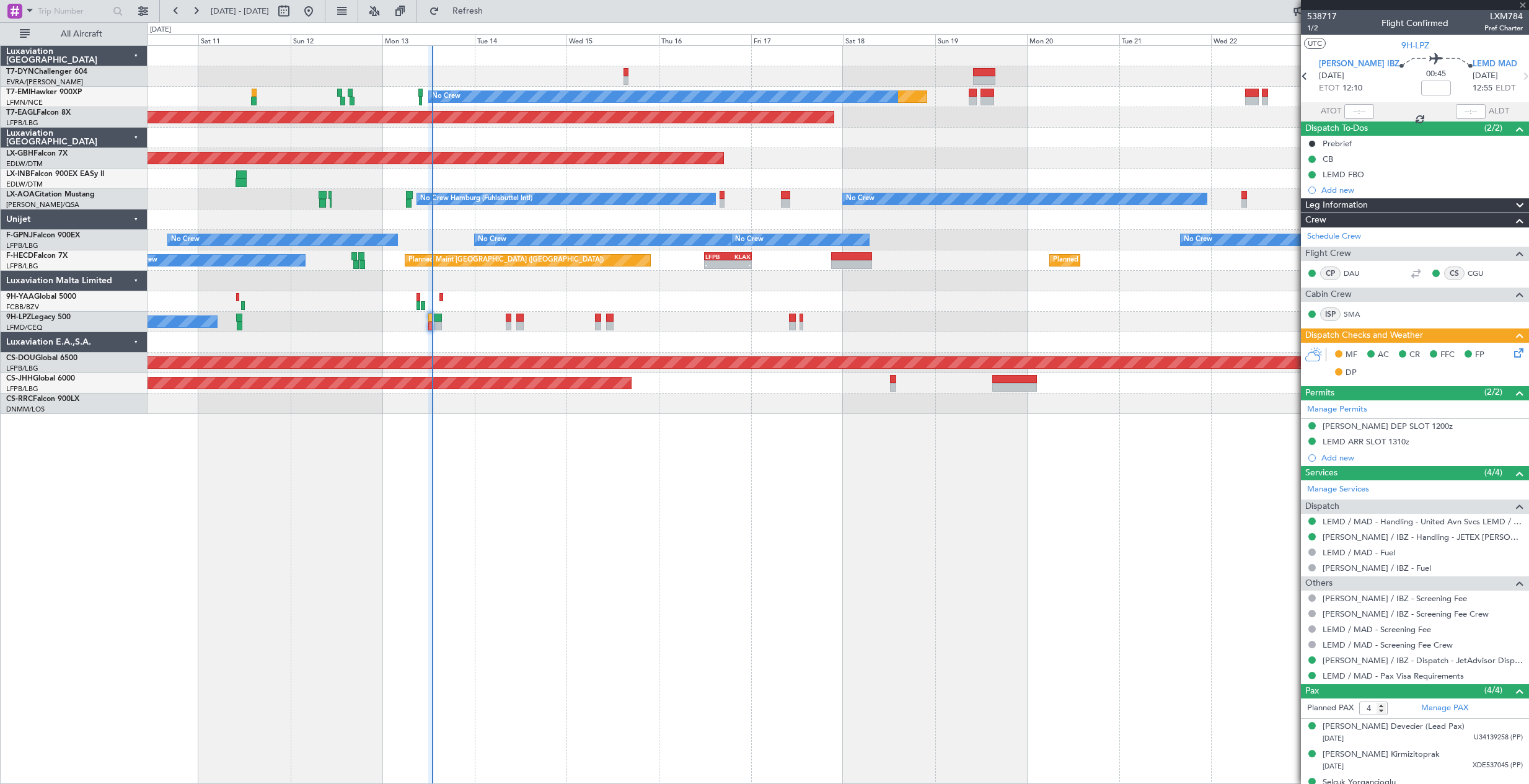
type input "+00:10"
type input "2"
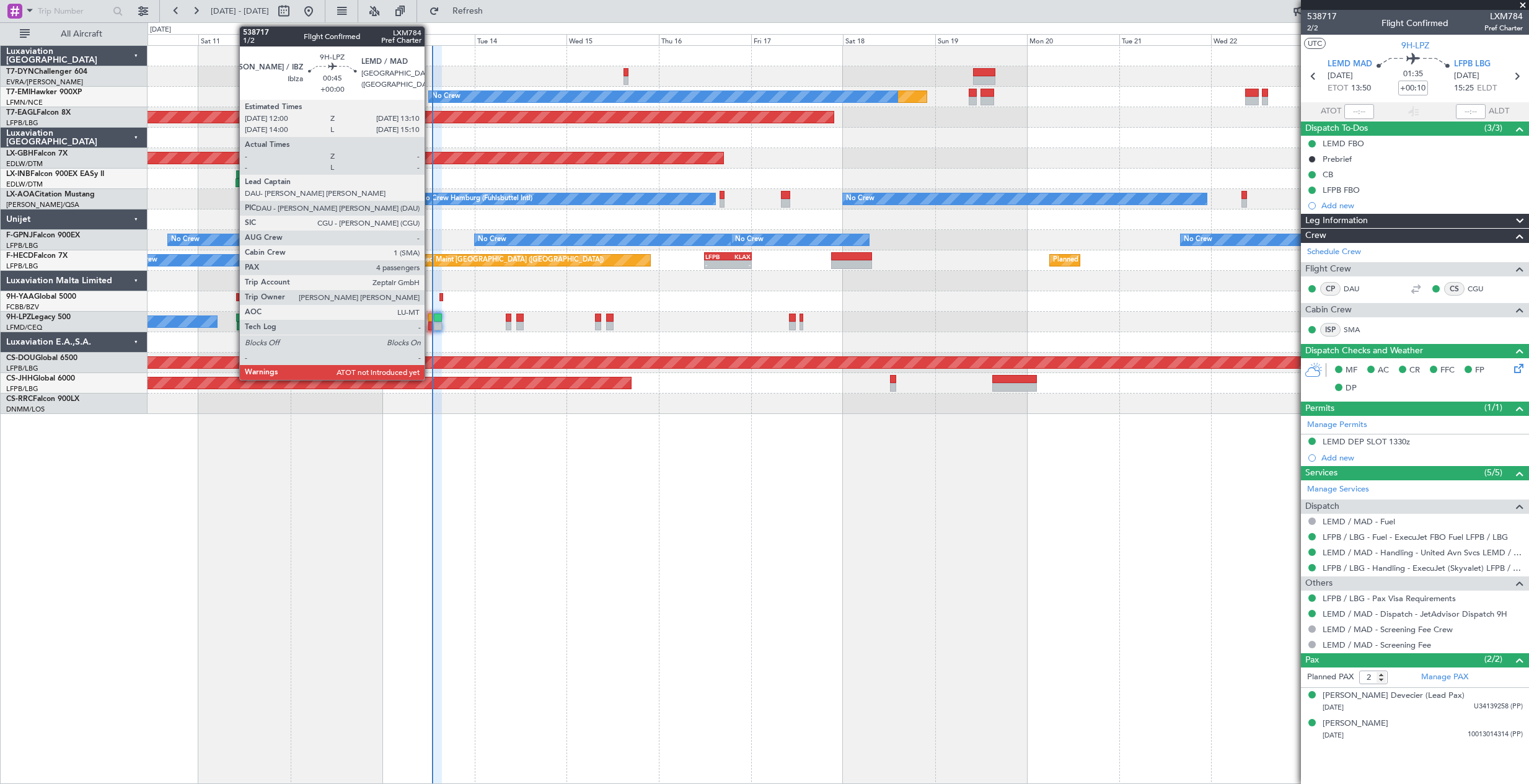
click at [430, 324] on div at bounding box center [431, 325] width 5 height 8
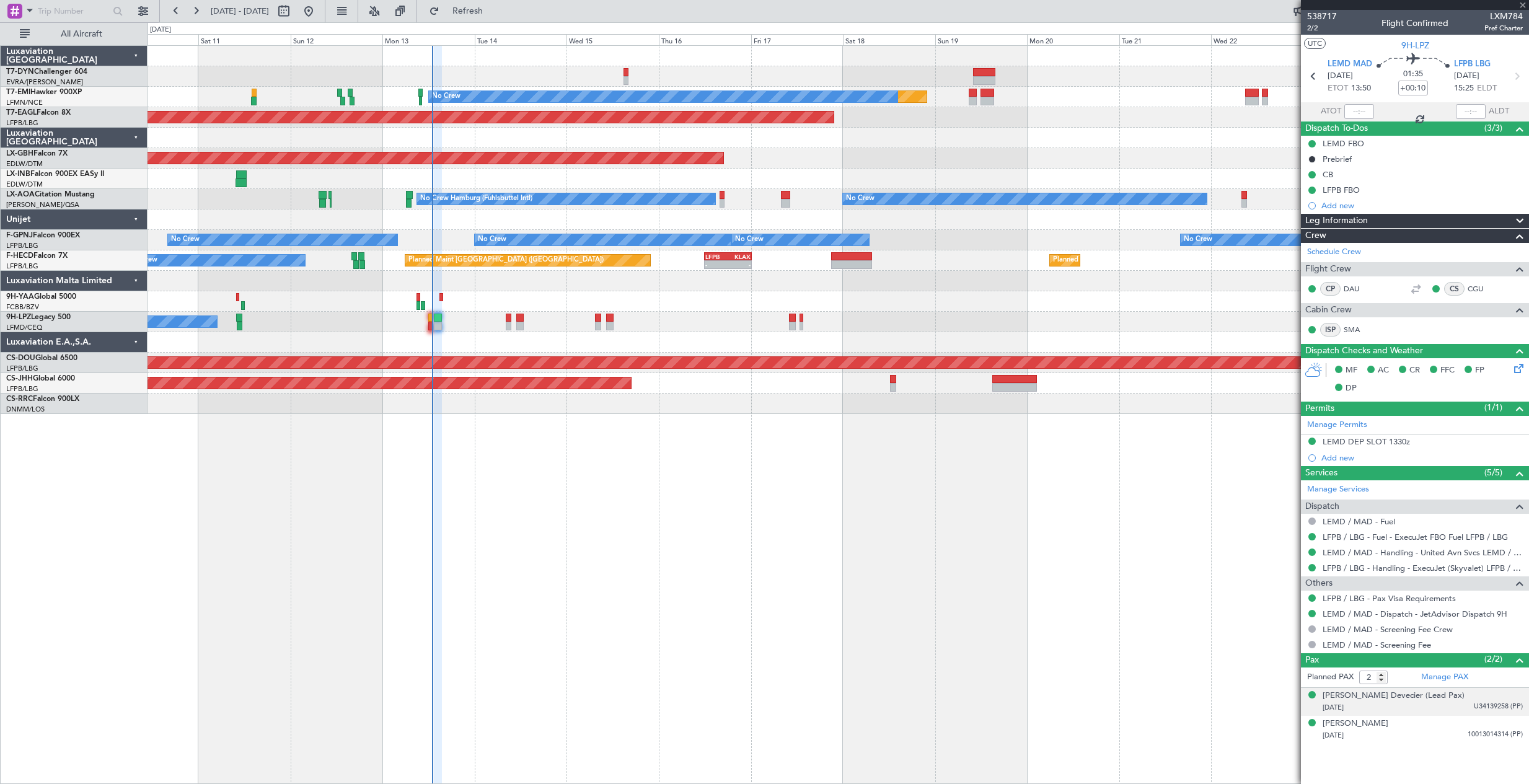
type input "4"
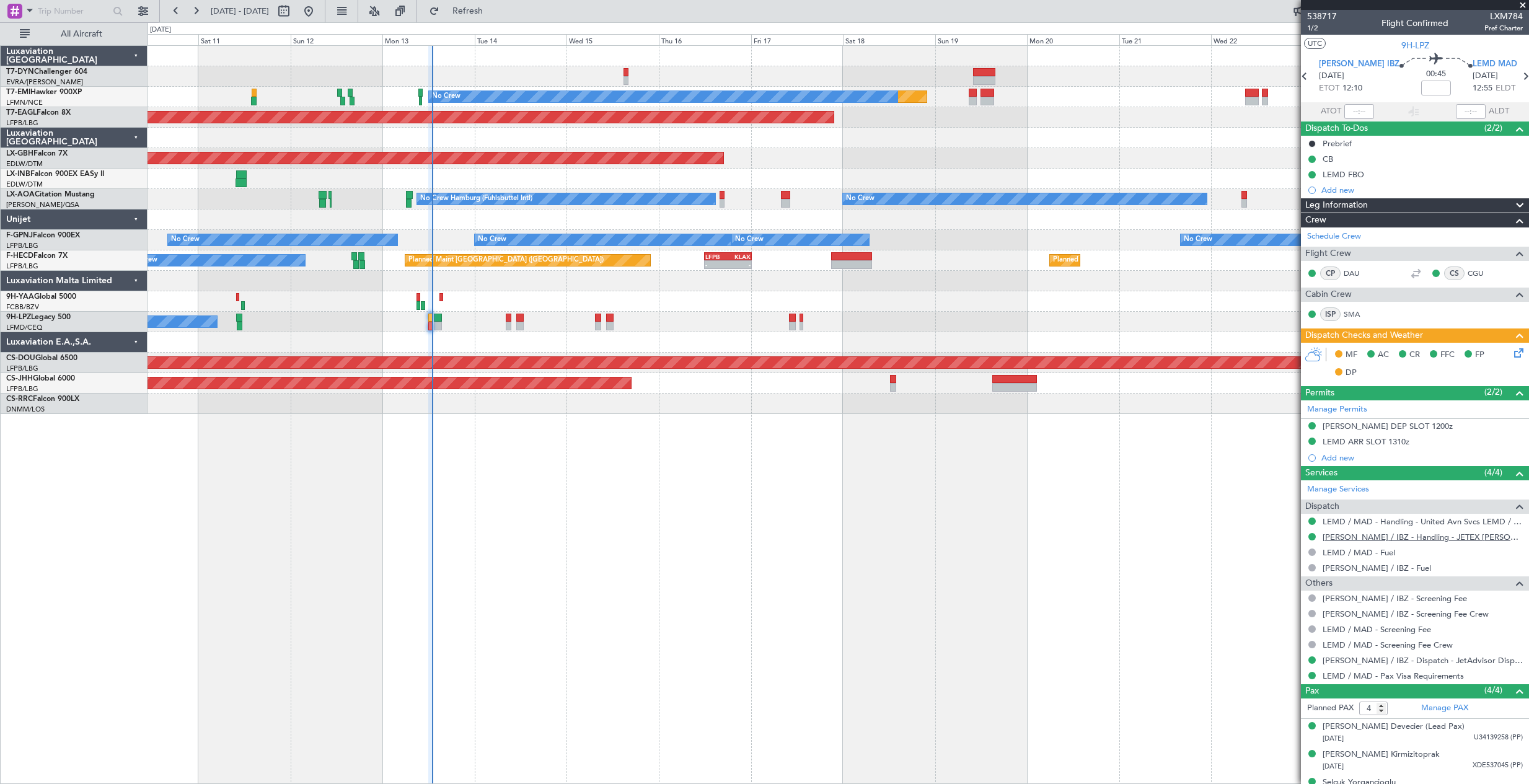
click at [1404, 538] on link "[PERSON_NAME] / IBZ - Handling - JETEX [PERSON_NAME]" at bounding box center [1423, 537] width 200 height 10
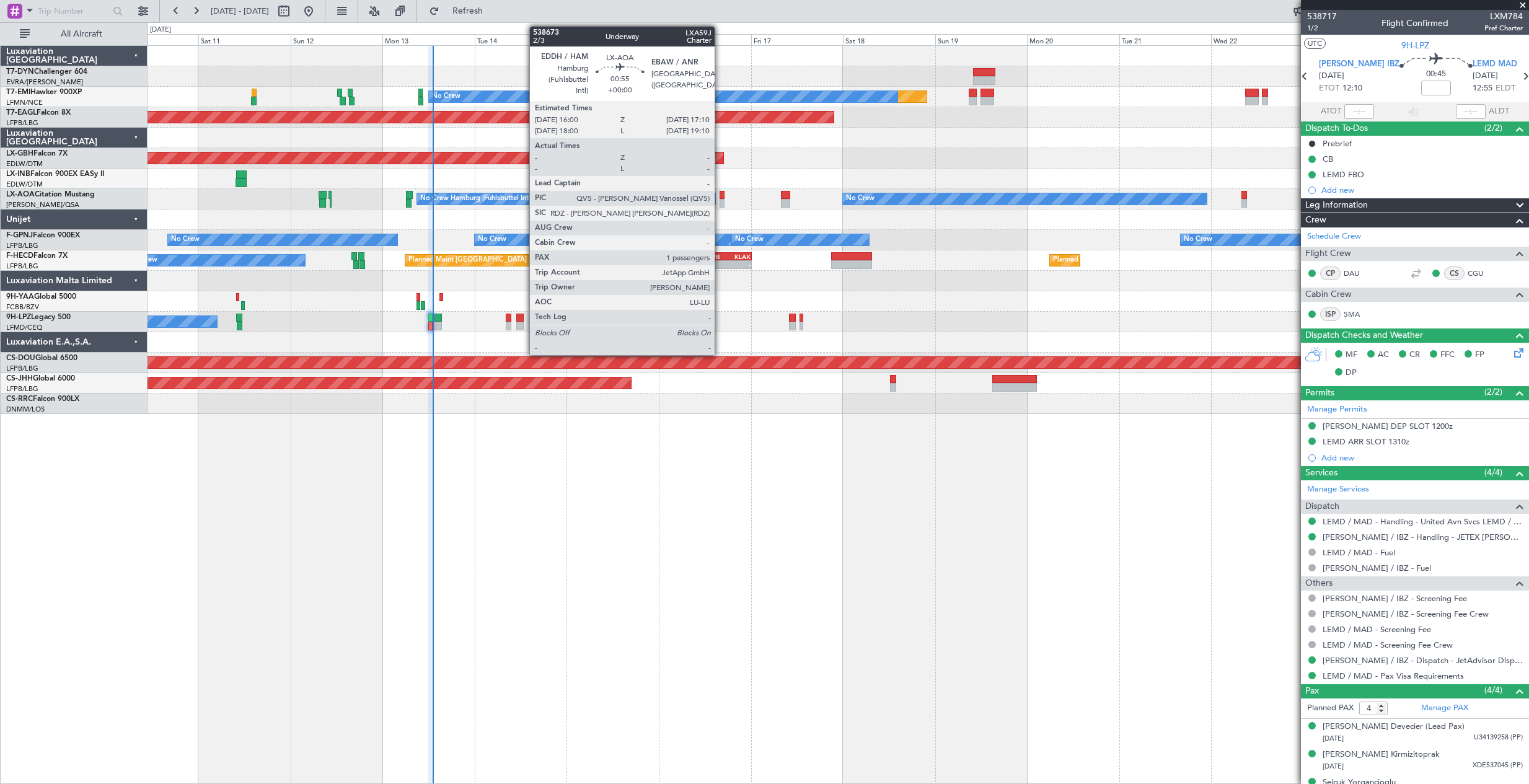
click at [720, 200] on div at bounding box center [722, 203] width 5 height 8
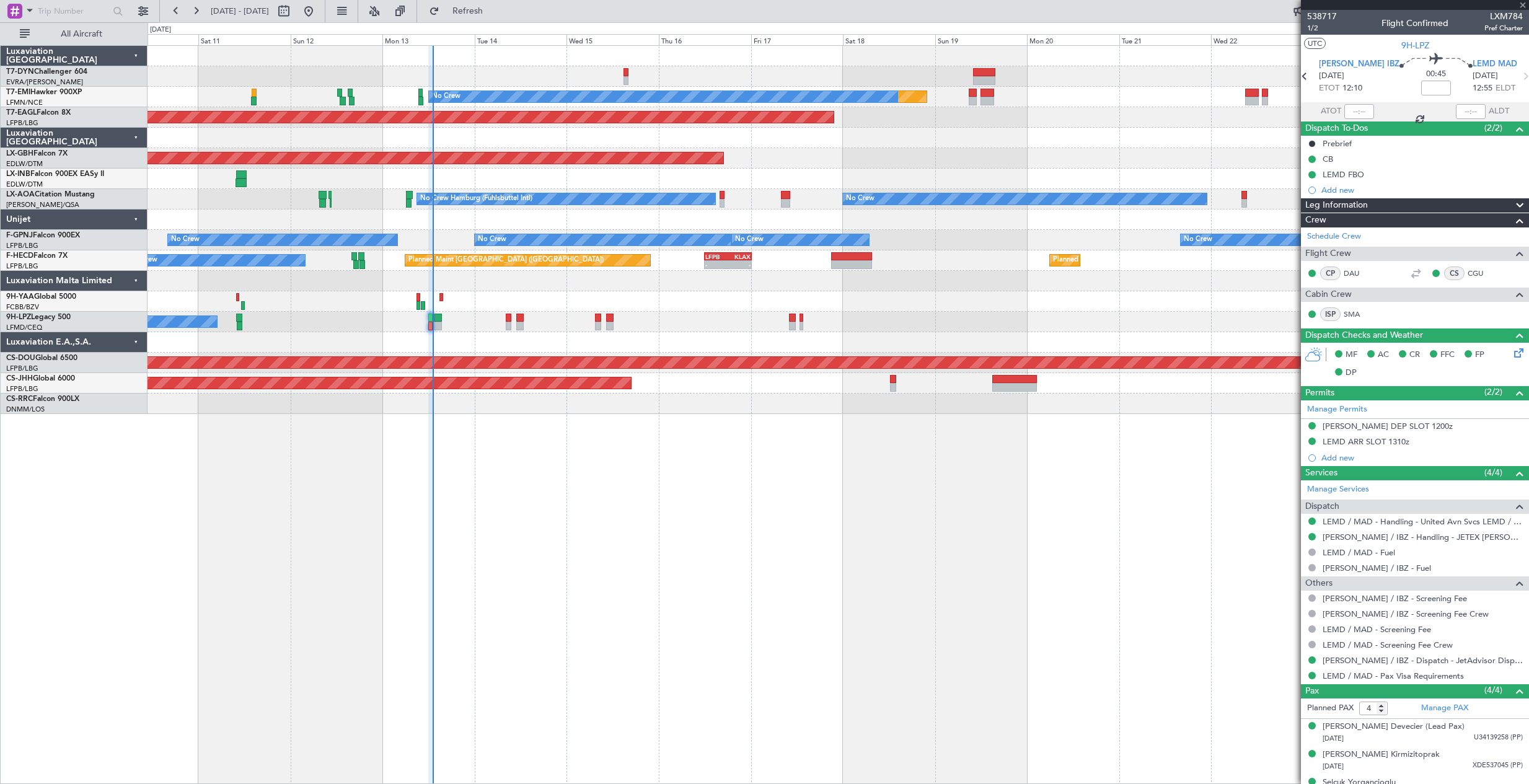
type input "1"
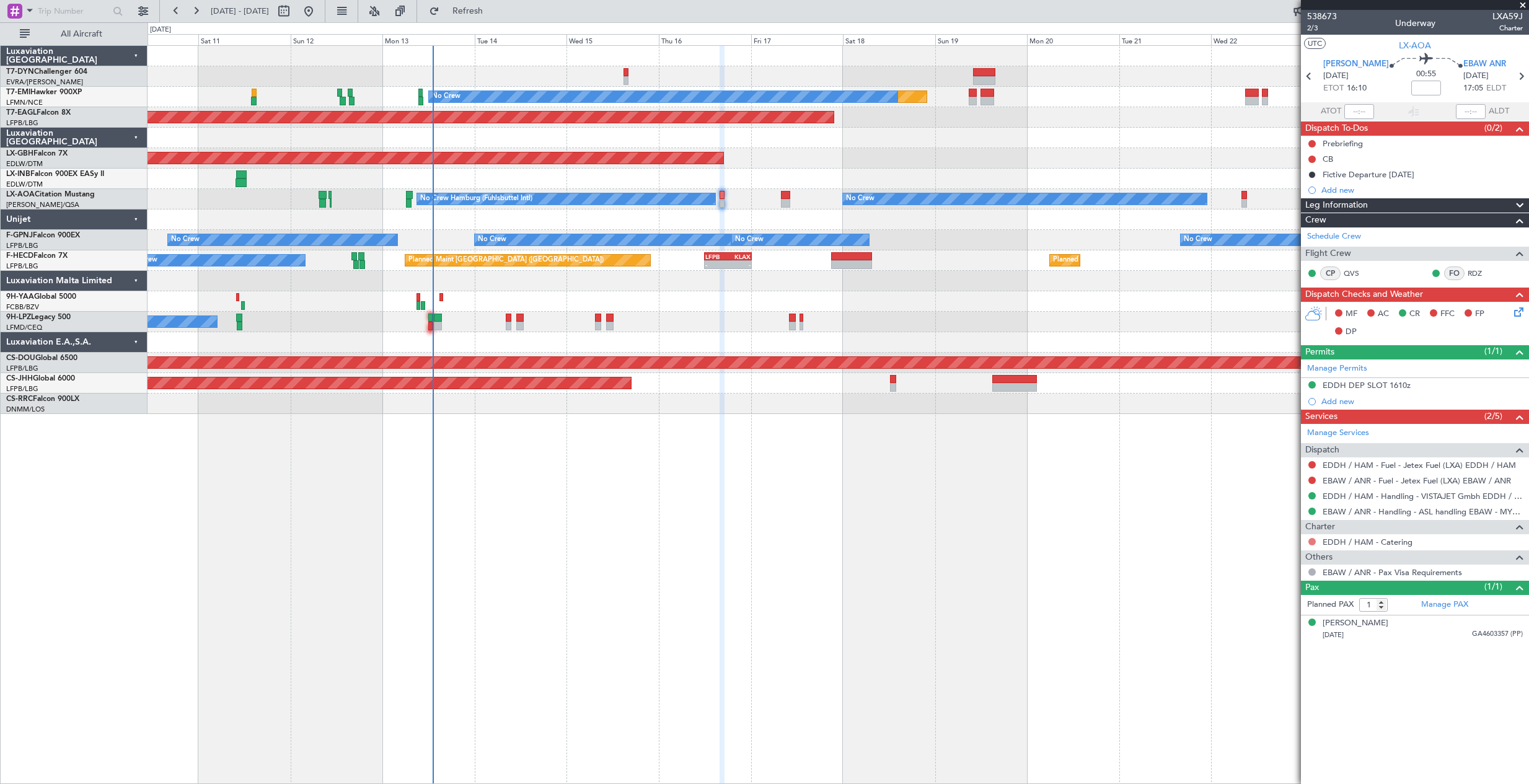
click at [1313, 544] on button at bounding box center [1313, 542] width 8 height 8
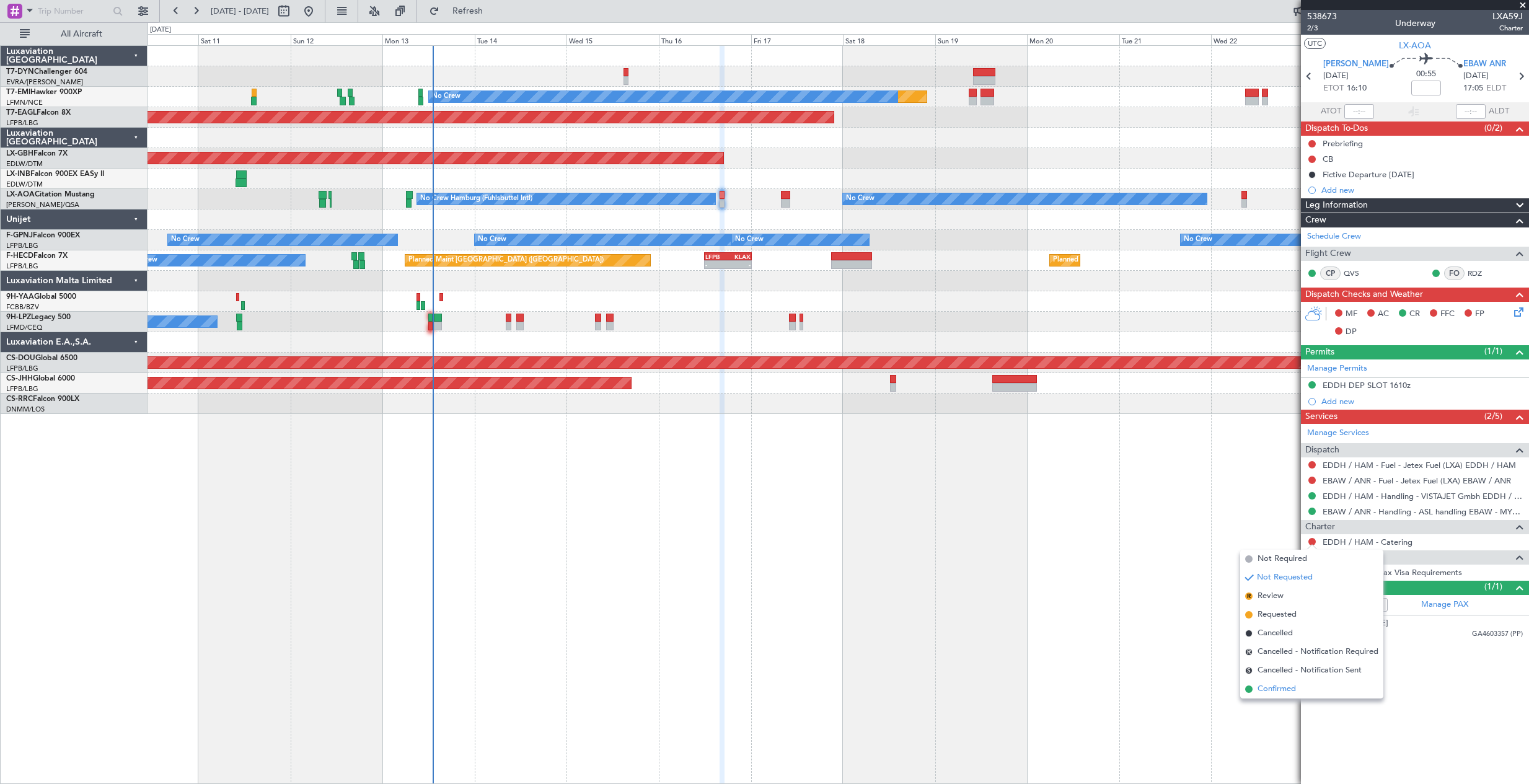
click at [1276, 689] on span "Confirmed" at bounding box center [1276, 688] width 38 height 12
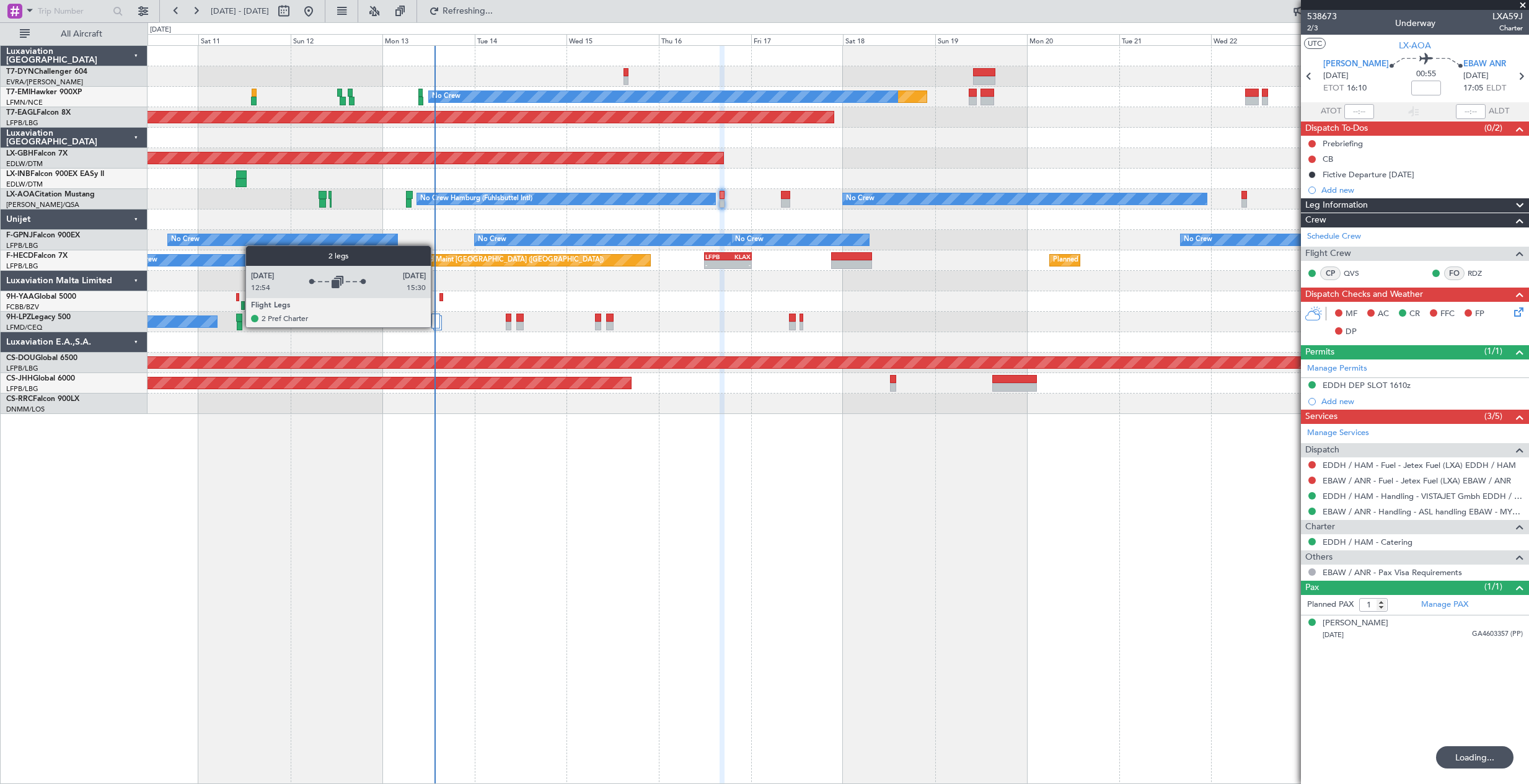
click at [437, 327] on div at bounding box center [435, 321] width 8 height 15
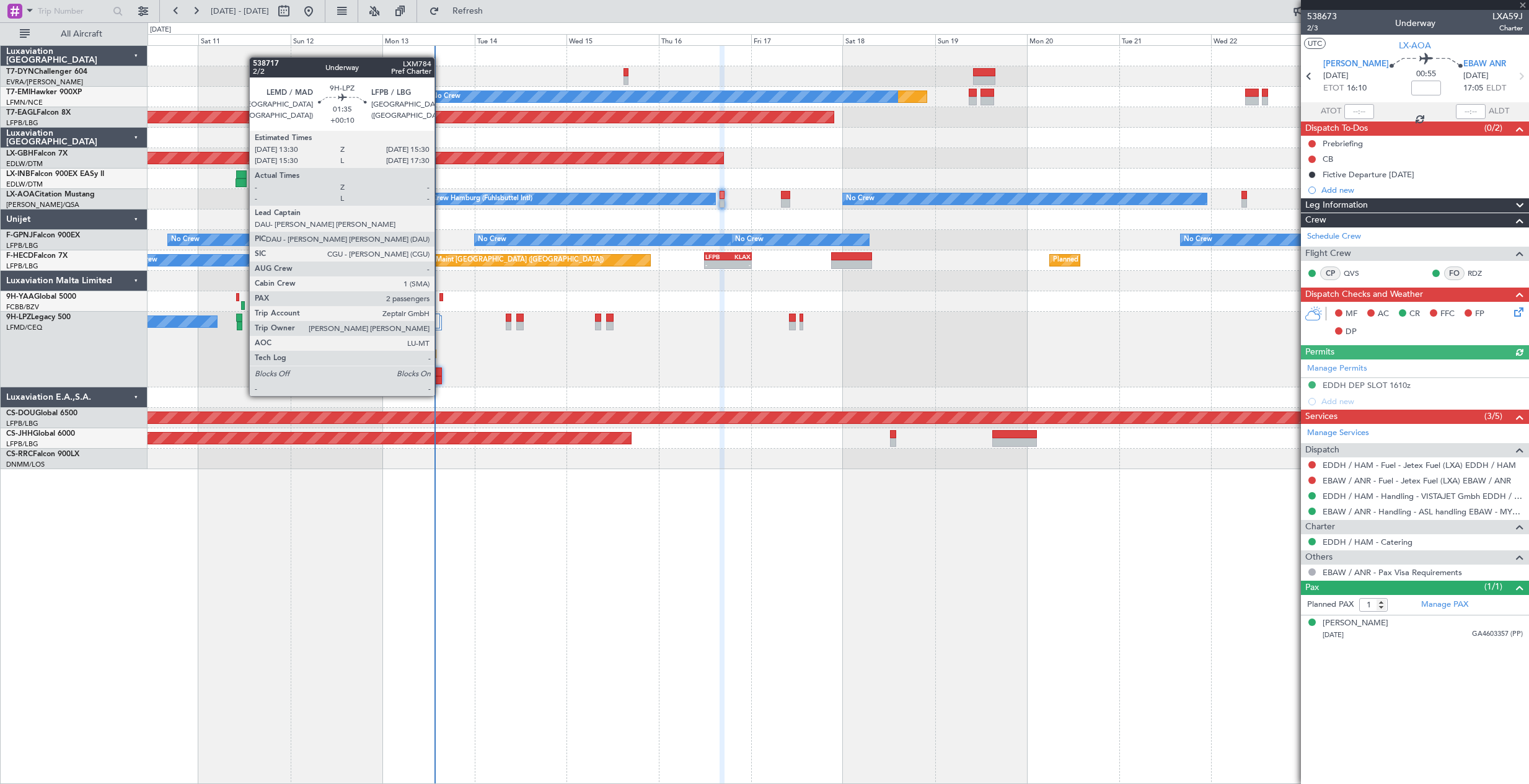
click at [440, 384] on div at bounding box center [438, 380] width 8 height 8
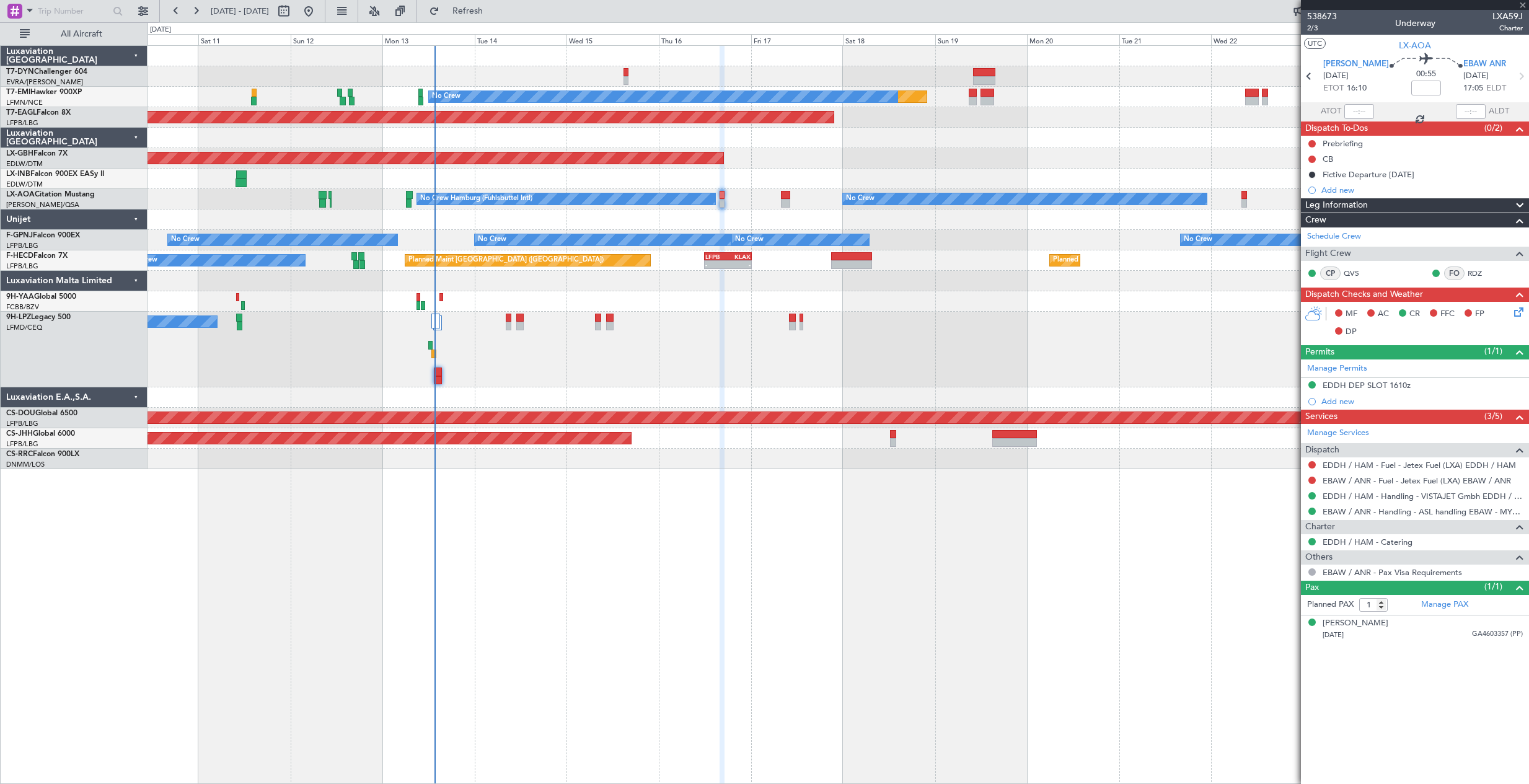
type input "+00:10"
type input "2"
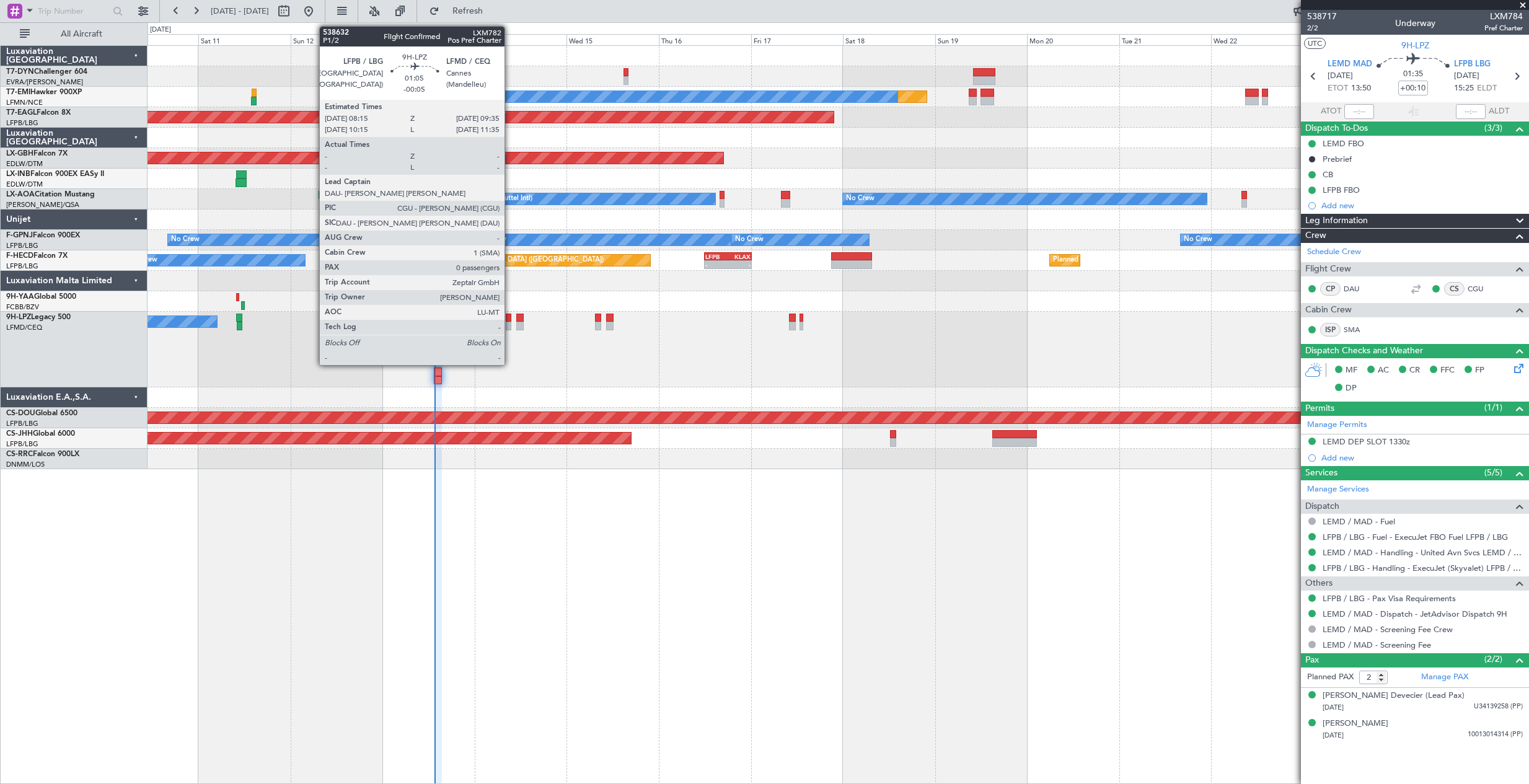
click at [510, 323] on div at bounding box center [508, 325] width 6 height 8
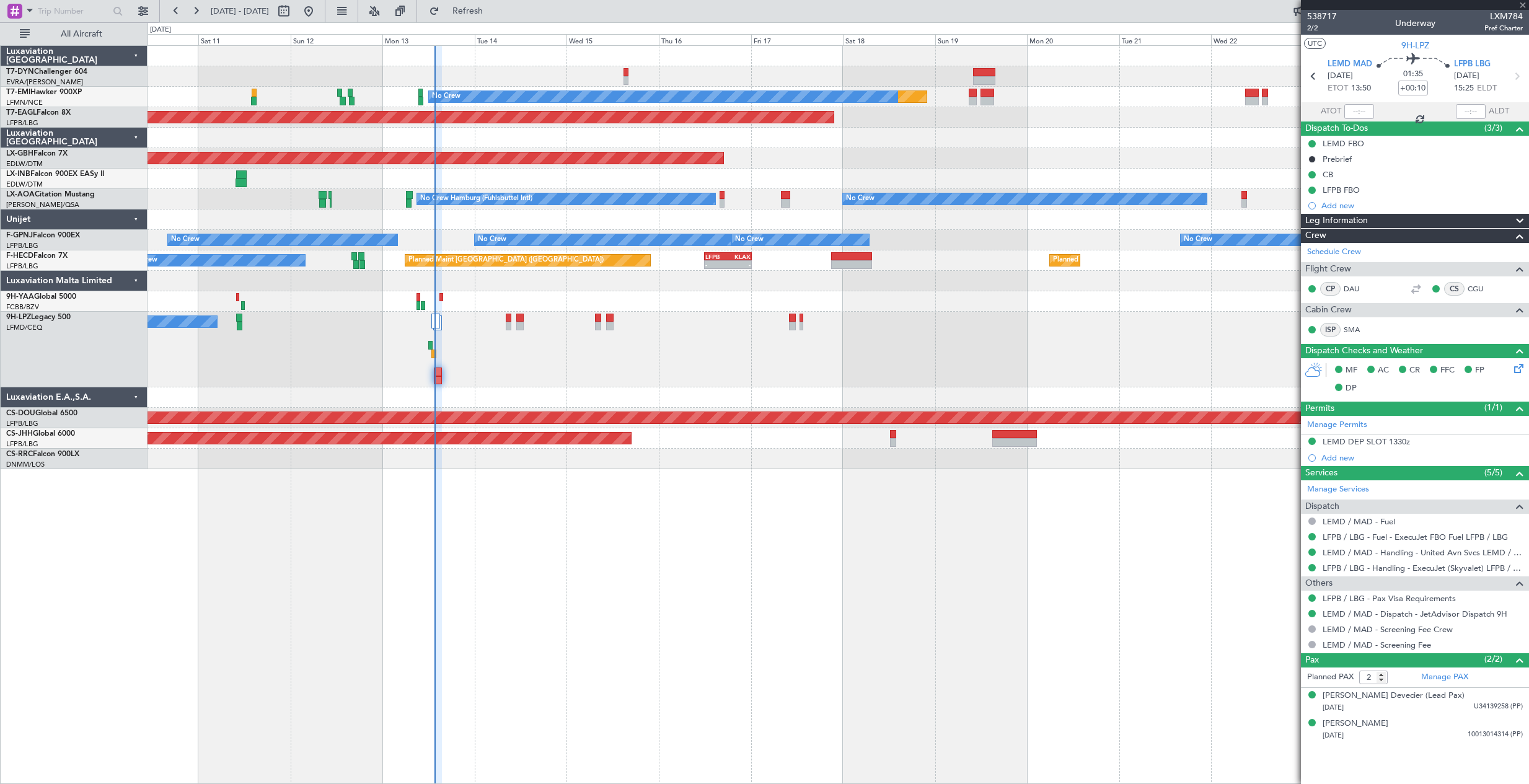
type input "-00:05"
type input "0"
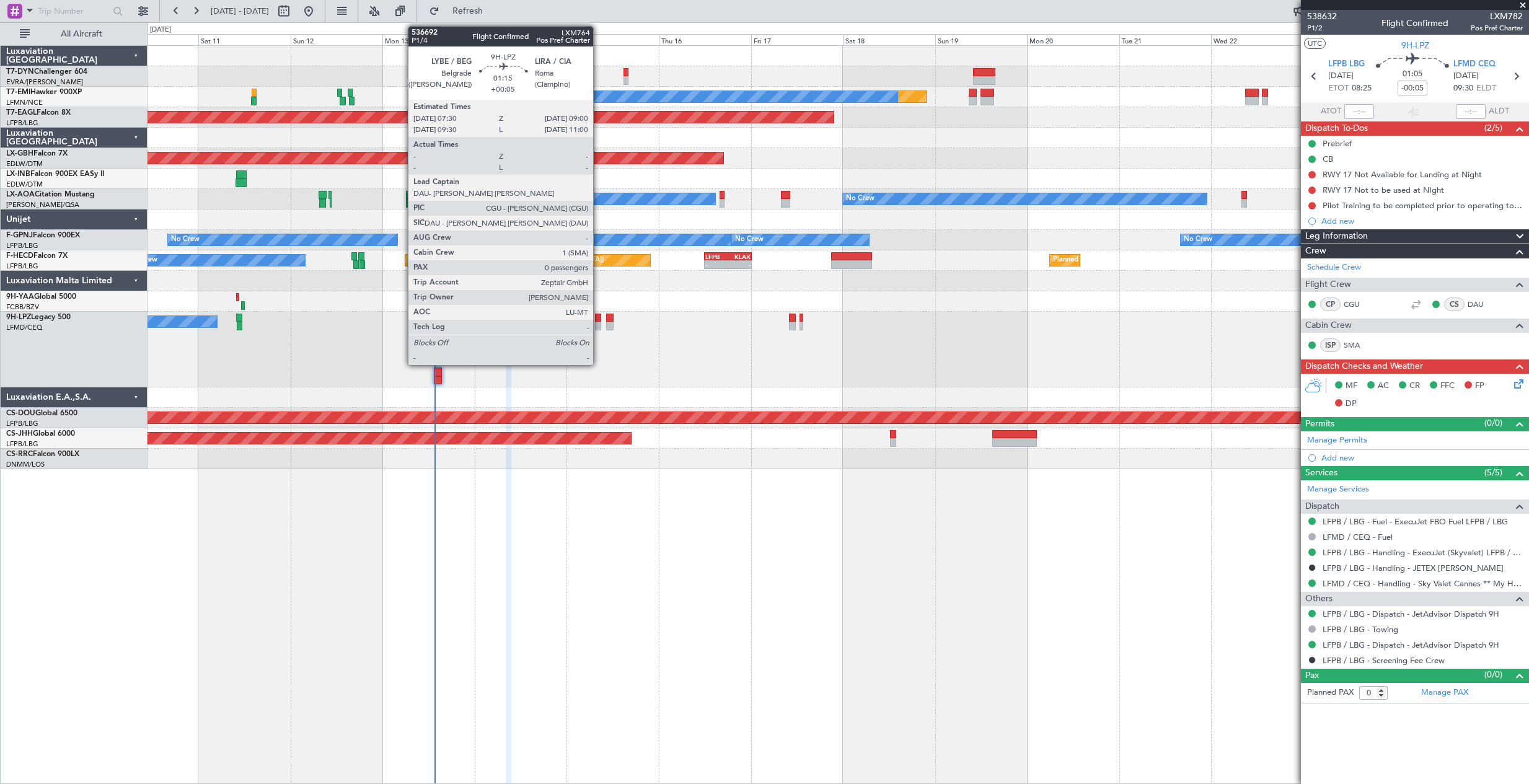
click at [599, 315] on div at bounding box center [598, 318] width 6 height 8
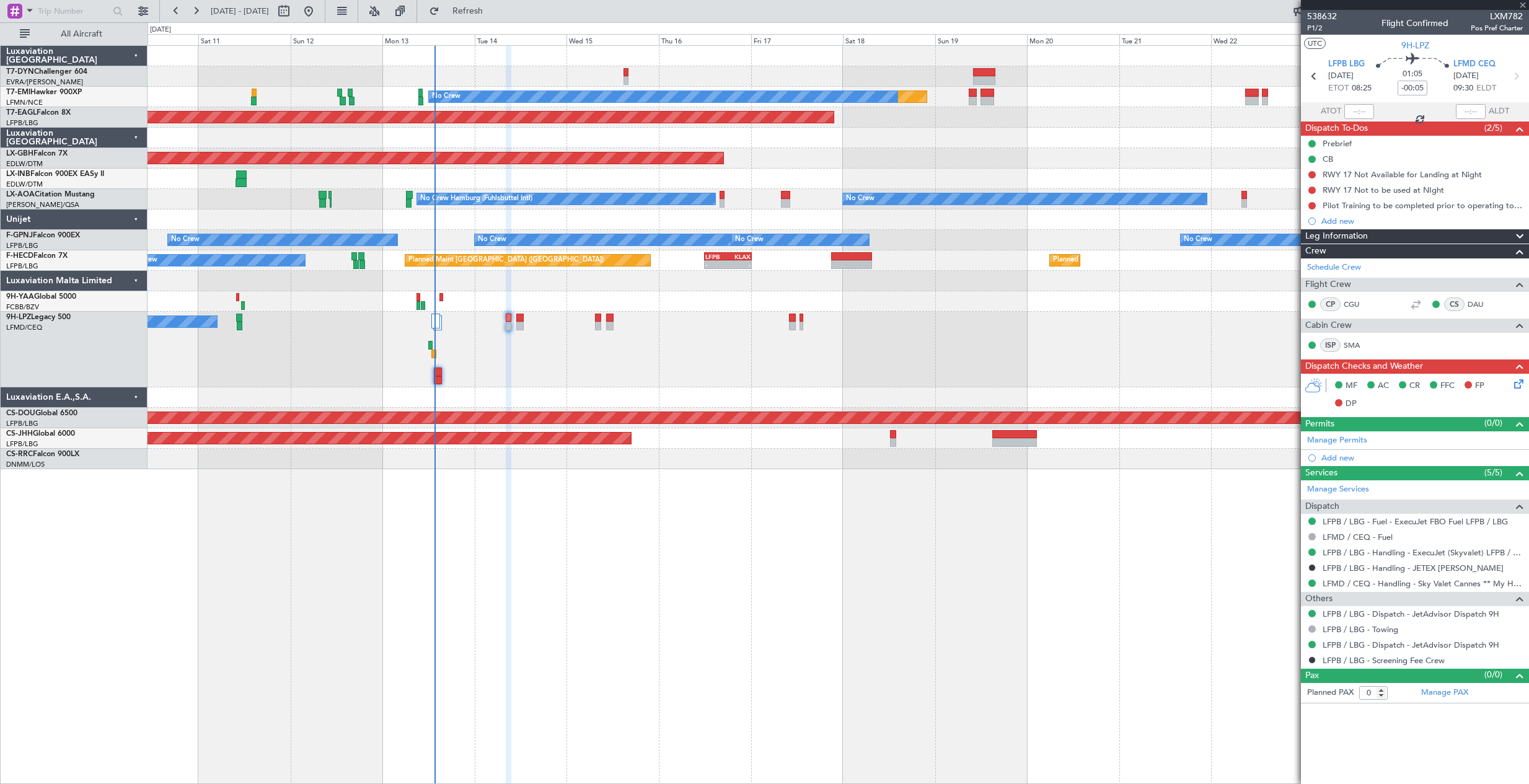
type input "+00:05"
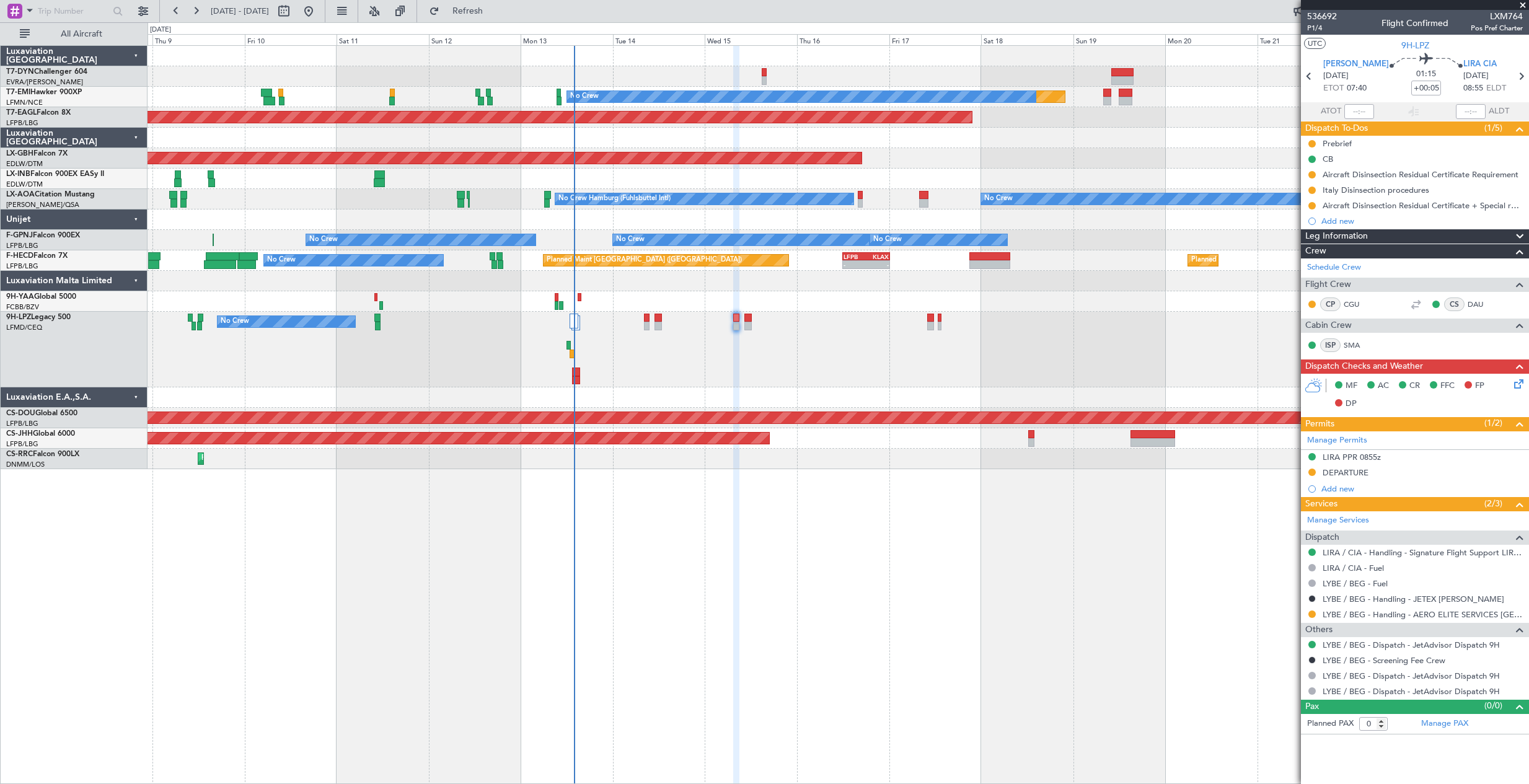
click at [534, 335] on div "No Crew Unplanned Maint Nice (Côte d'Azur Airport)" at bounding box center [838, 349] width 1381 height 76
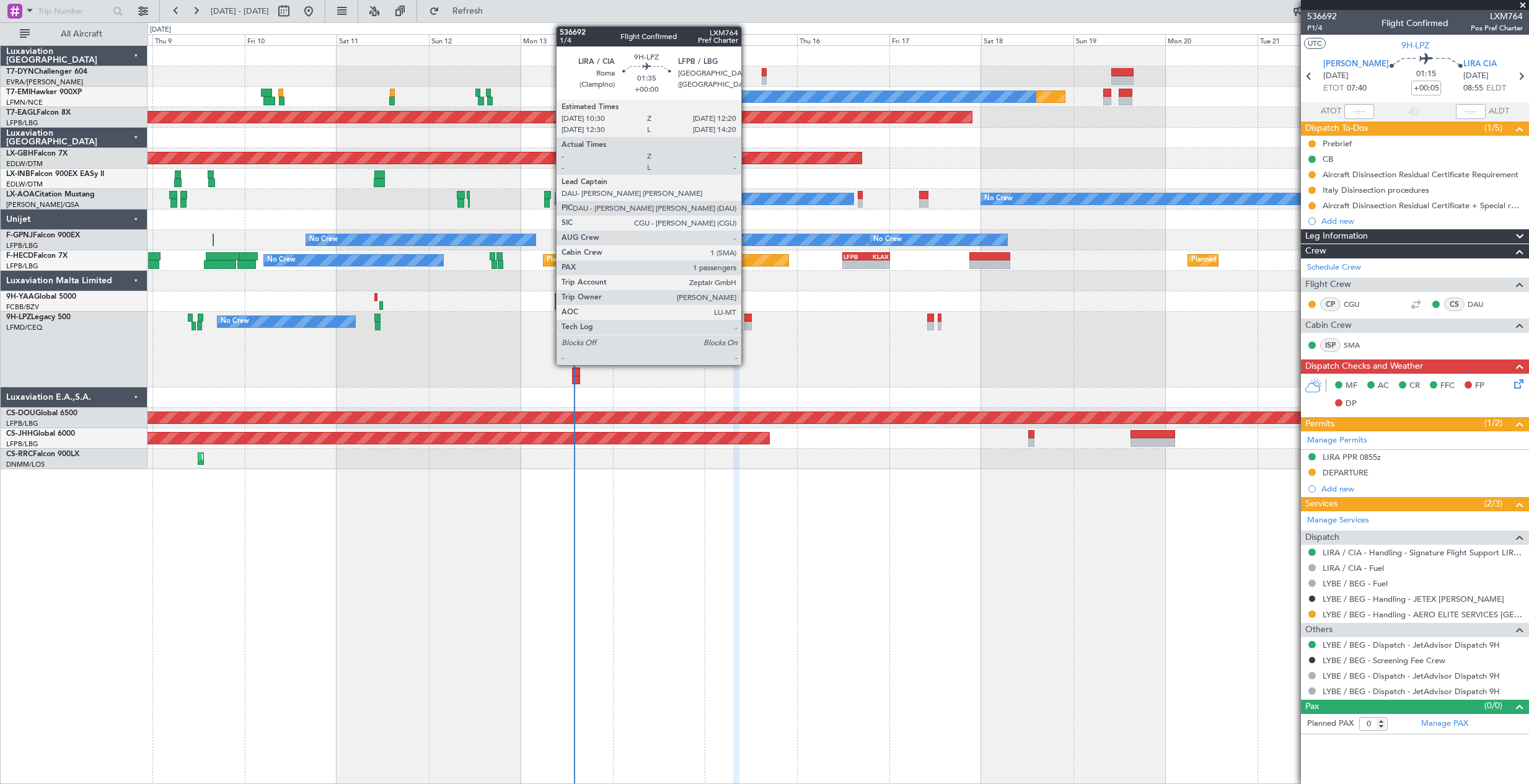
click at [747, 318] on div at bounding box center [748, 318] width 8 height 8
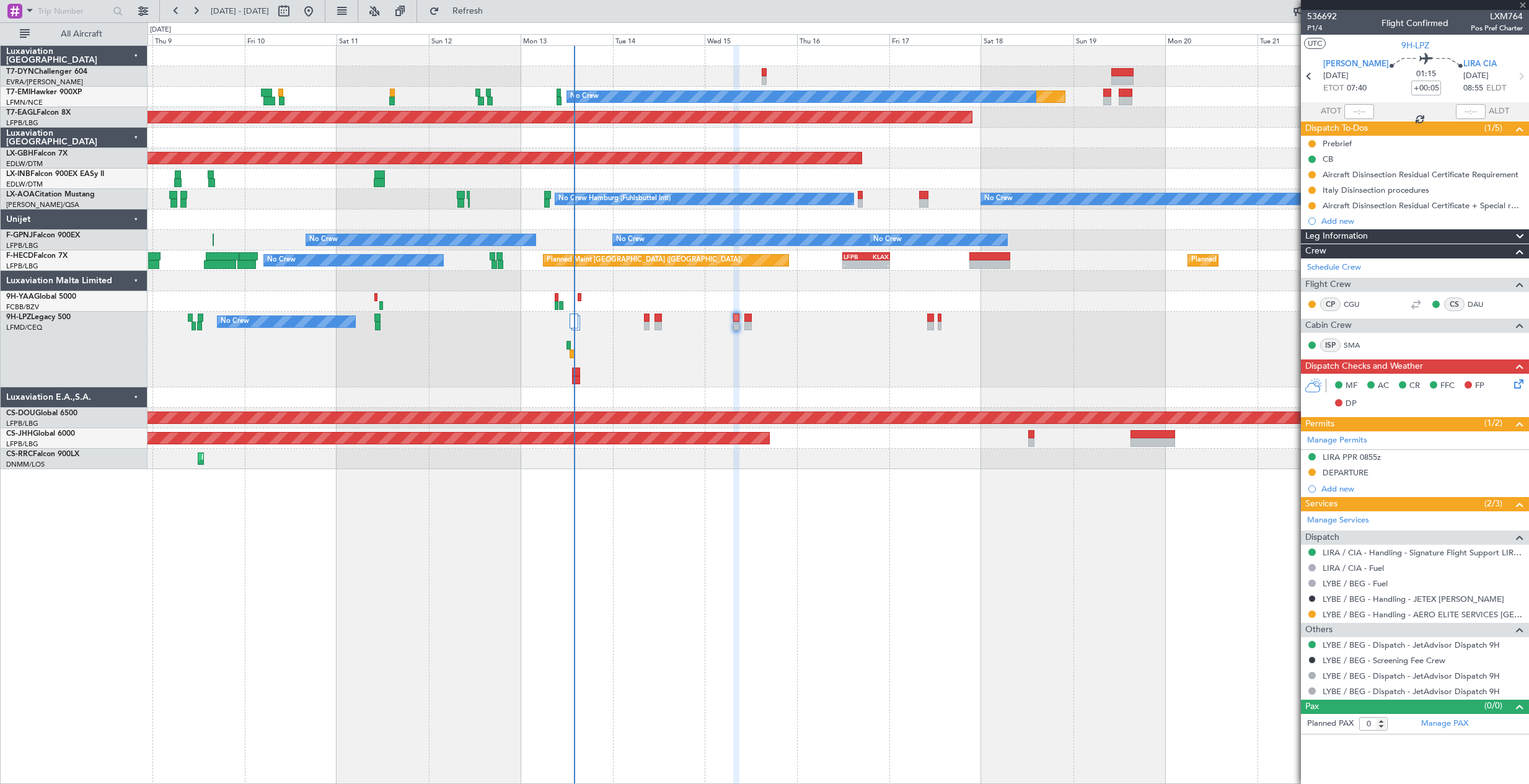
type input "1"
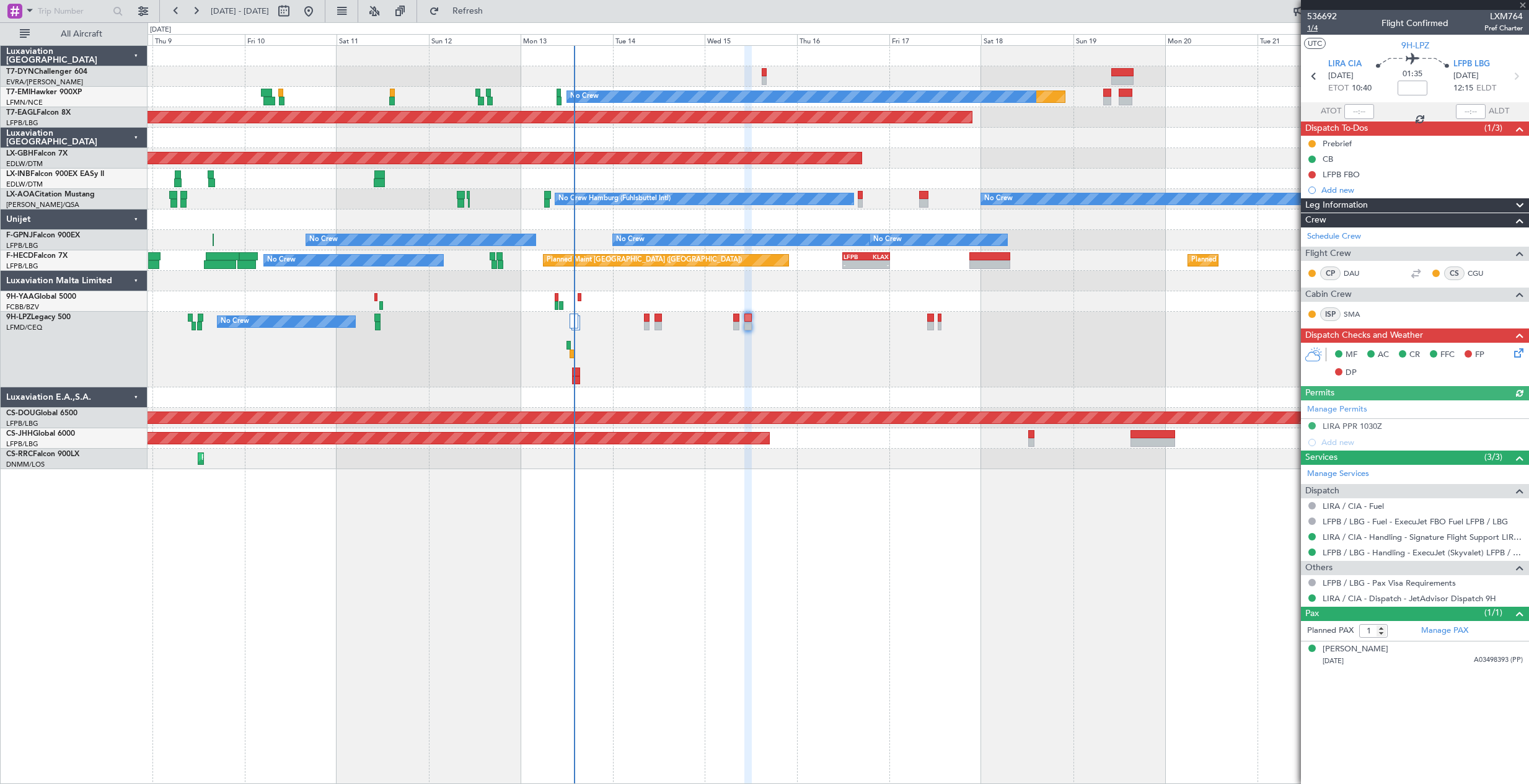
click at [1320, 26] on span "1/4" at bounding box center [1322, 28] width 30 height 10
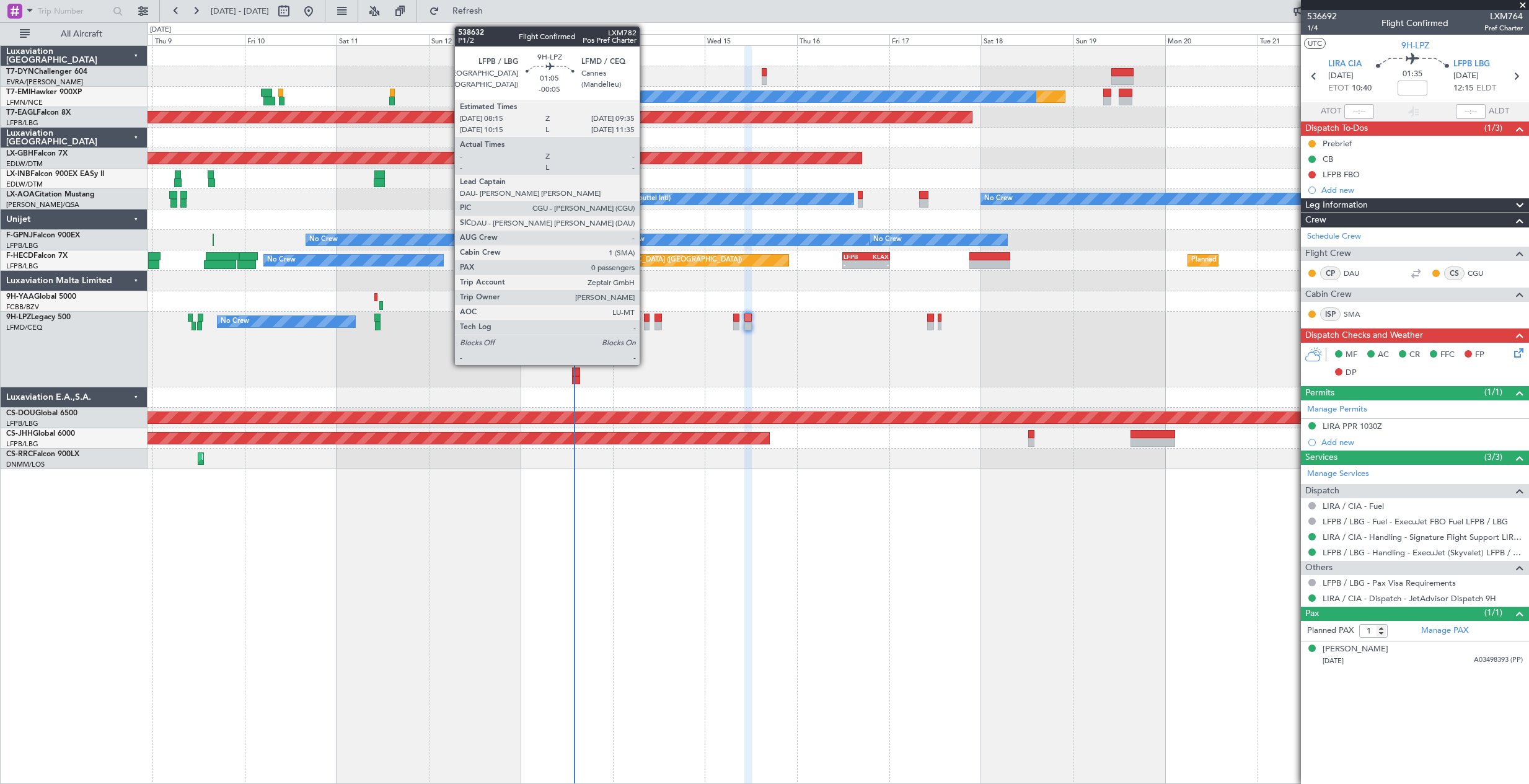
click at [645, 325] on div at bounding box center [647, 325] width 6 height 8
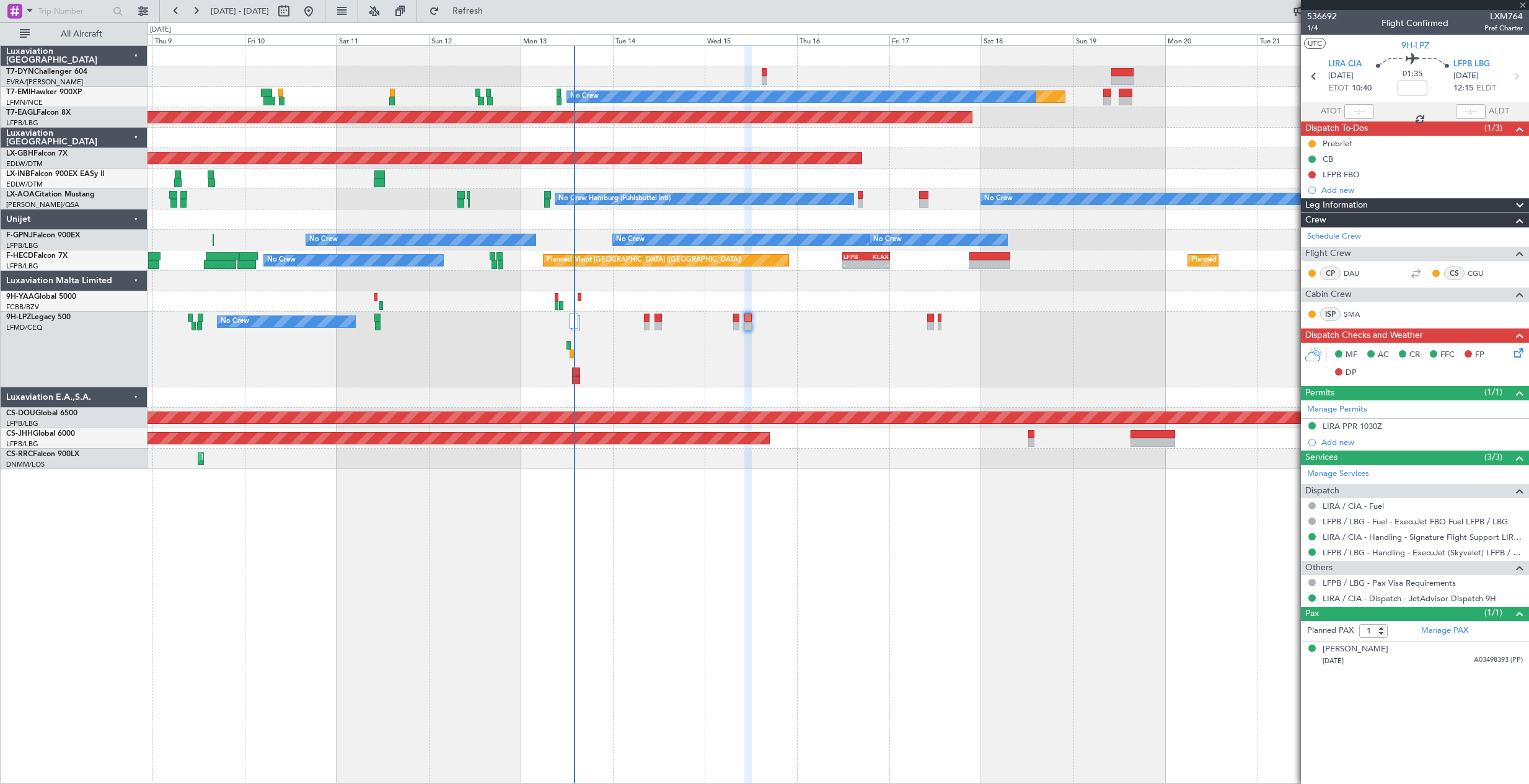
type input "-00:05"
type input "0"
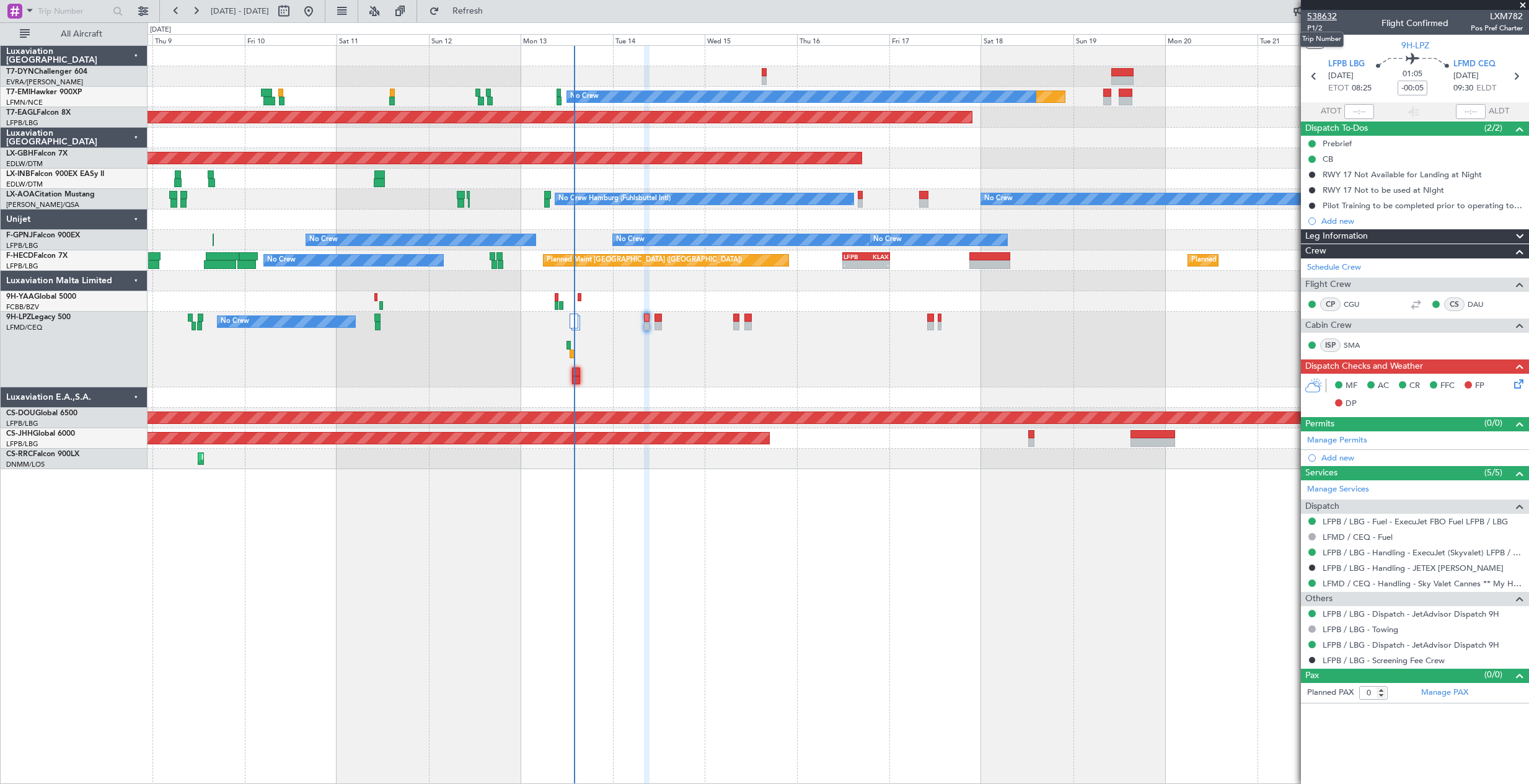
click at [1318, 19] on span "538632" at bounding box center [1322, 16] width 30 height 13
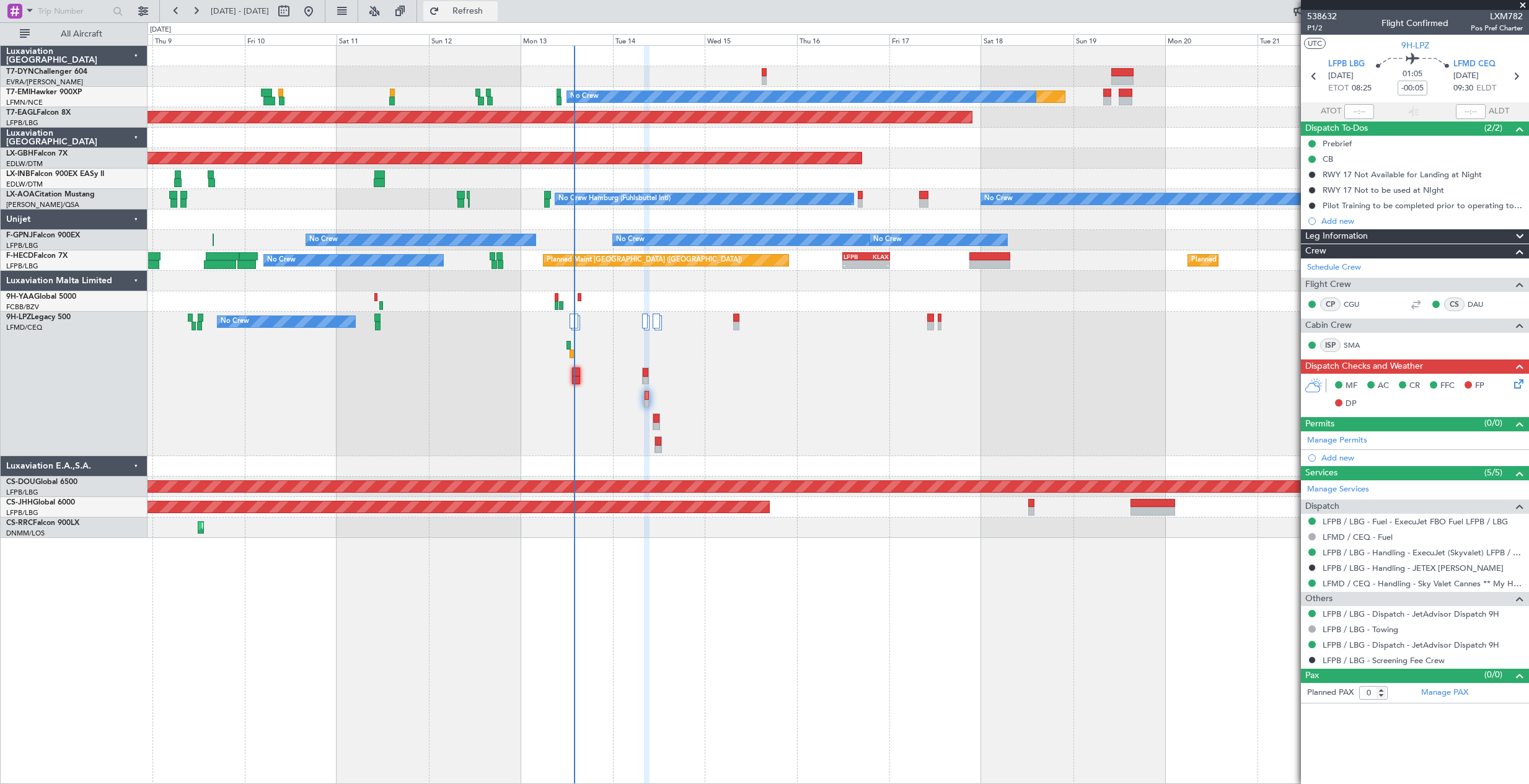
click at [466, 17] on button "Refresh" at bounding box center [460, 11] width 74 height 20
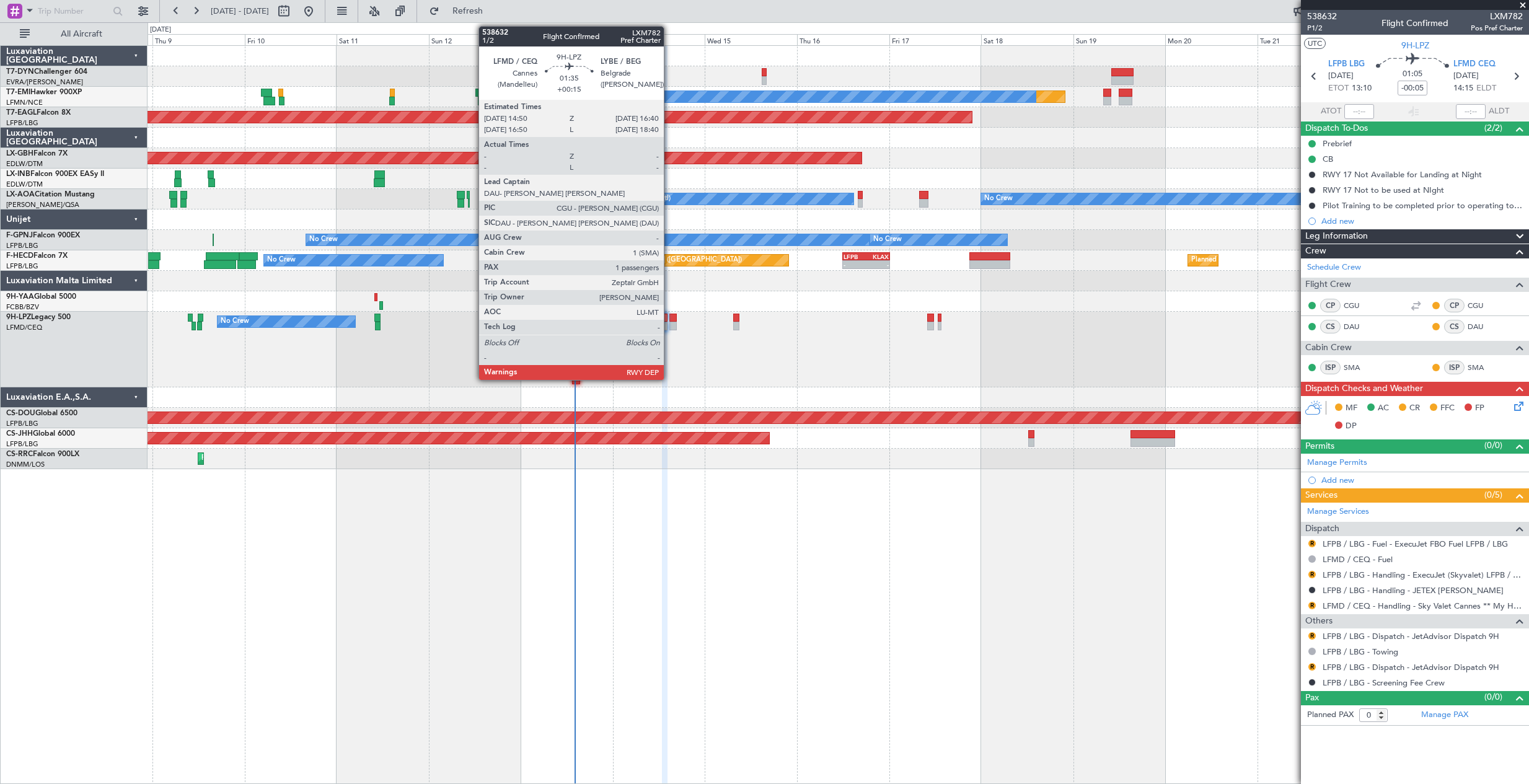
click at [669, 320] on div at bounding box center [673, 318] width 8 height 8
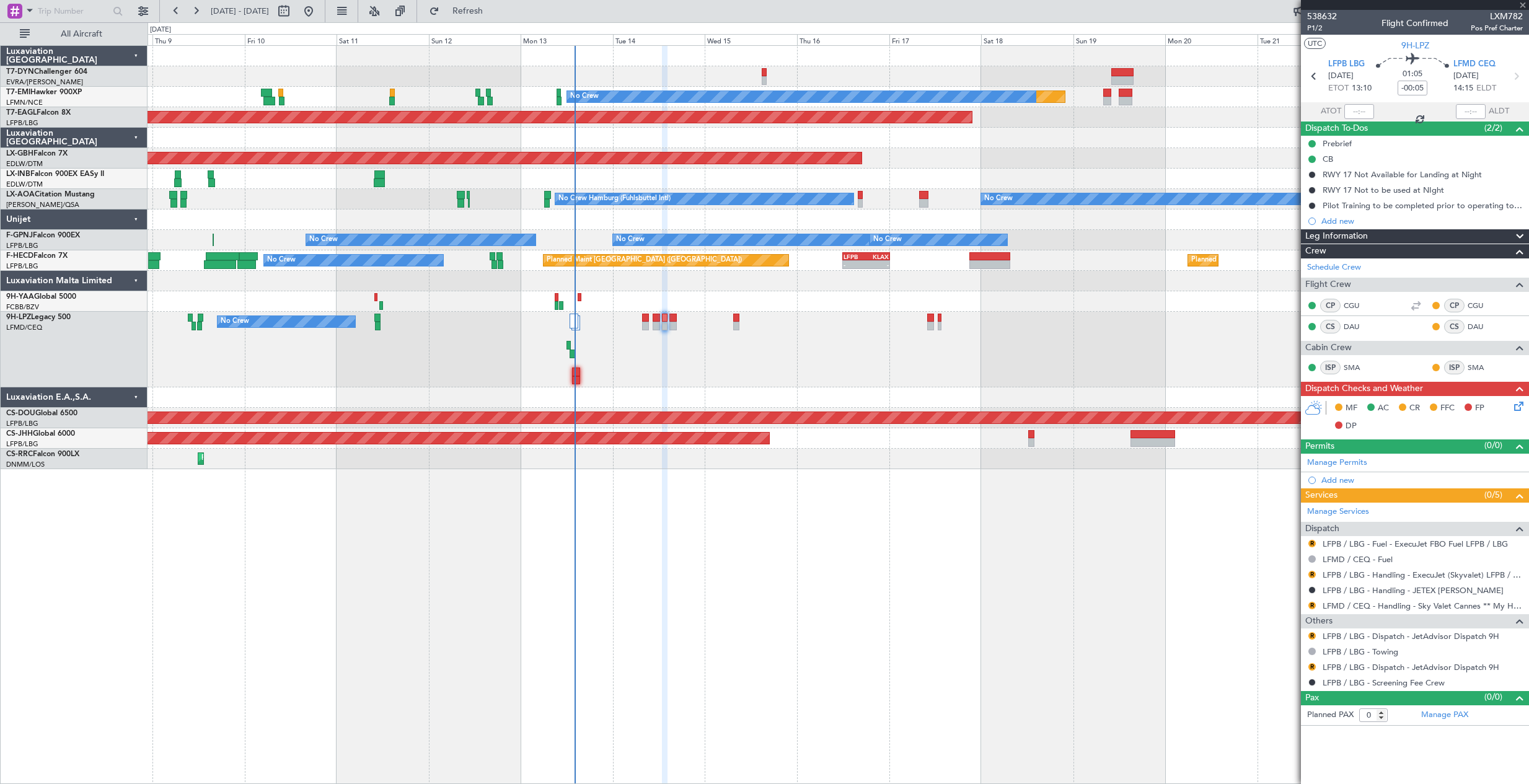
type input "+00:15"
type input "1"
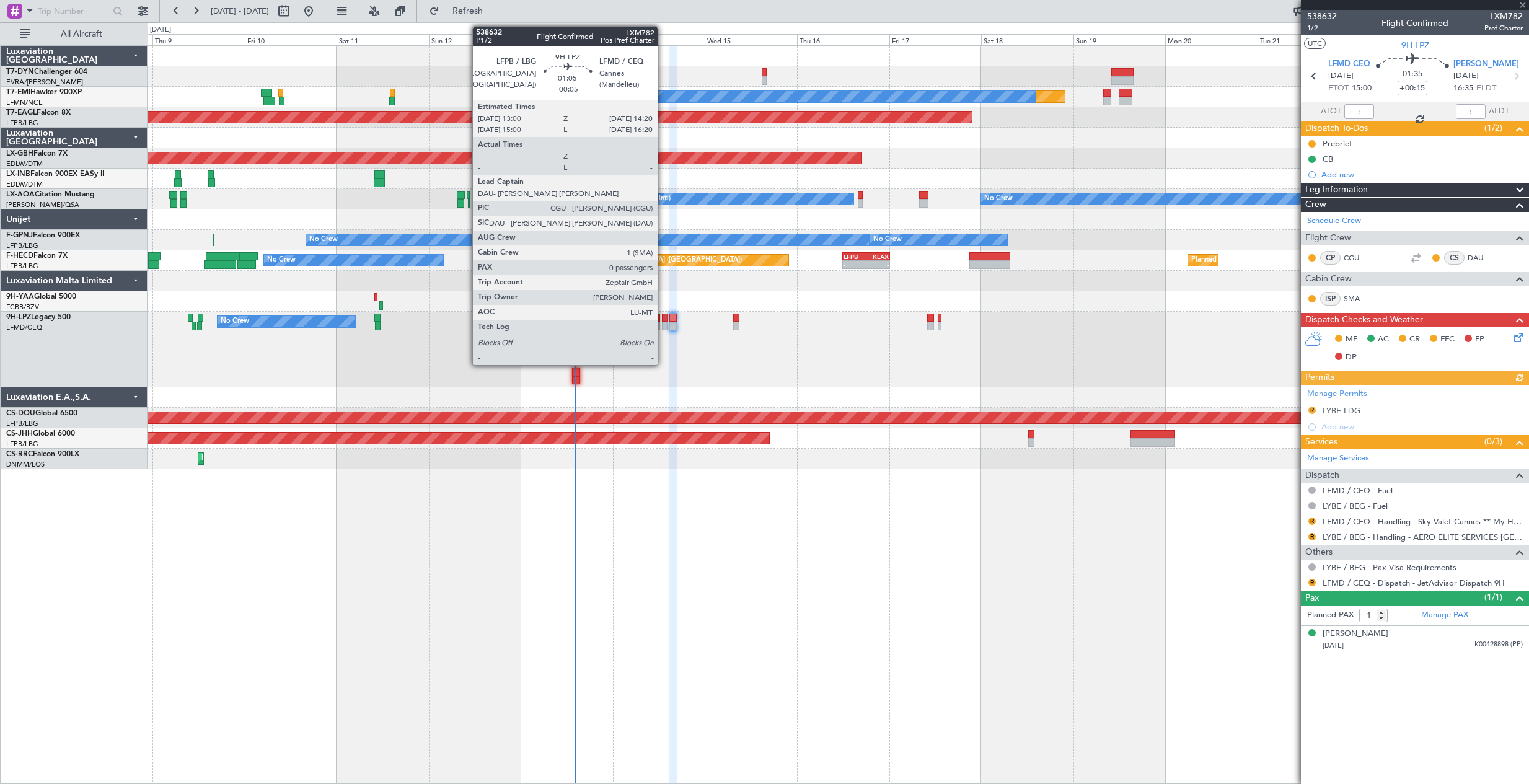
click at [663, 325] on div at bounding box center [665, 325] width 6 height 8
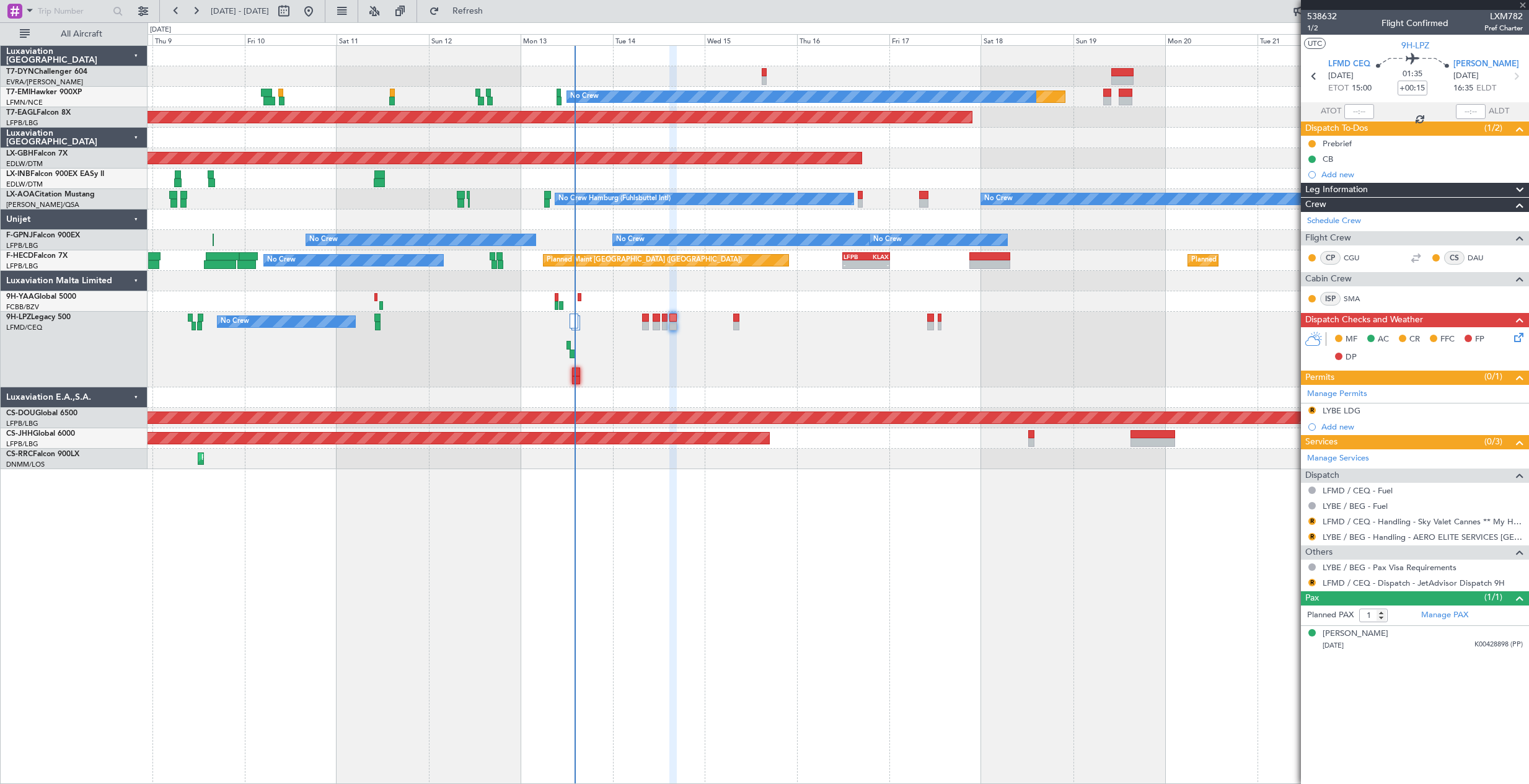
type input "-00:05"
type input "0"
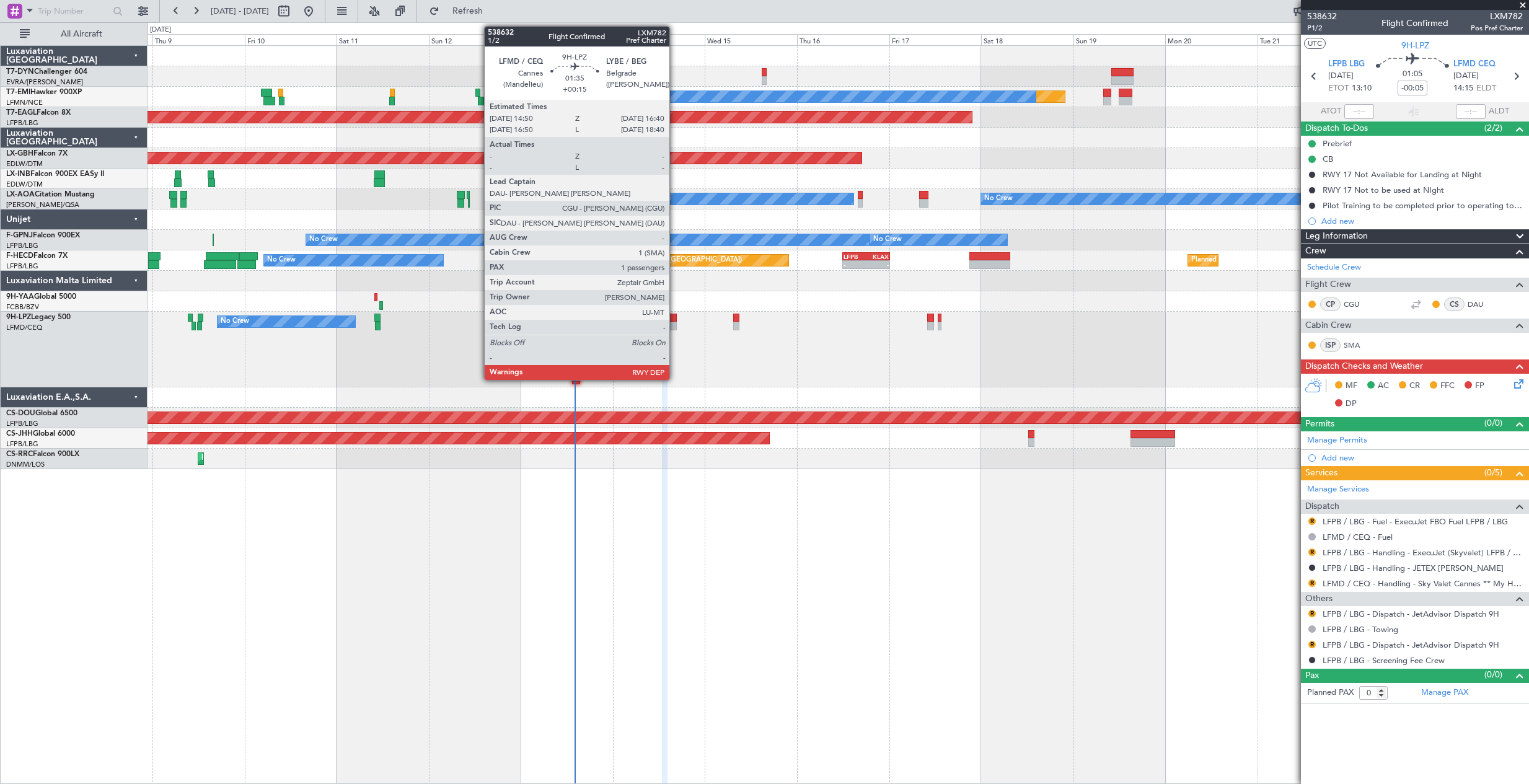
click at [675, 324] on div at bounding box center [673, 325] width 8 height 8
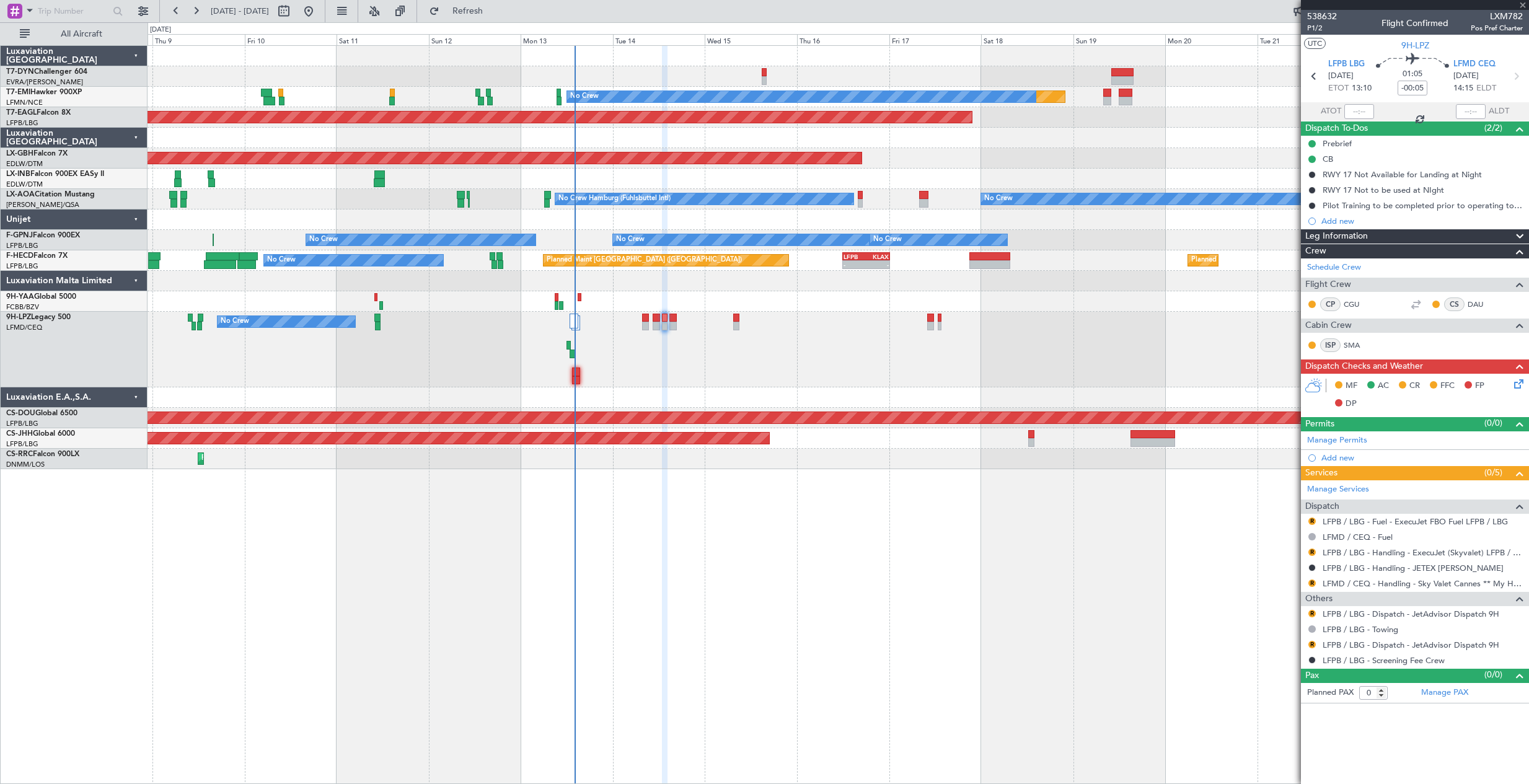
type input "+00:15"
type input "1"
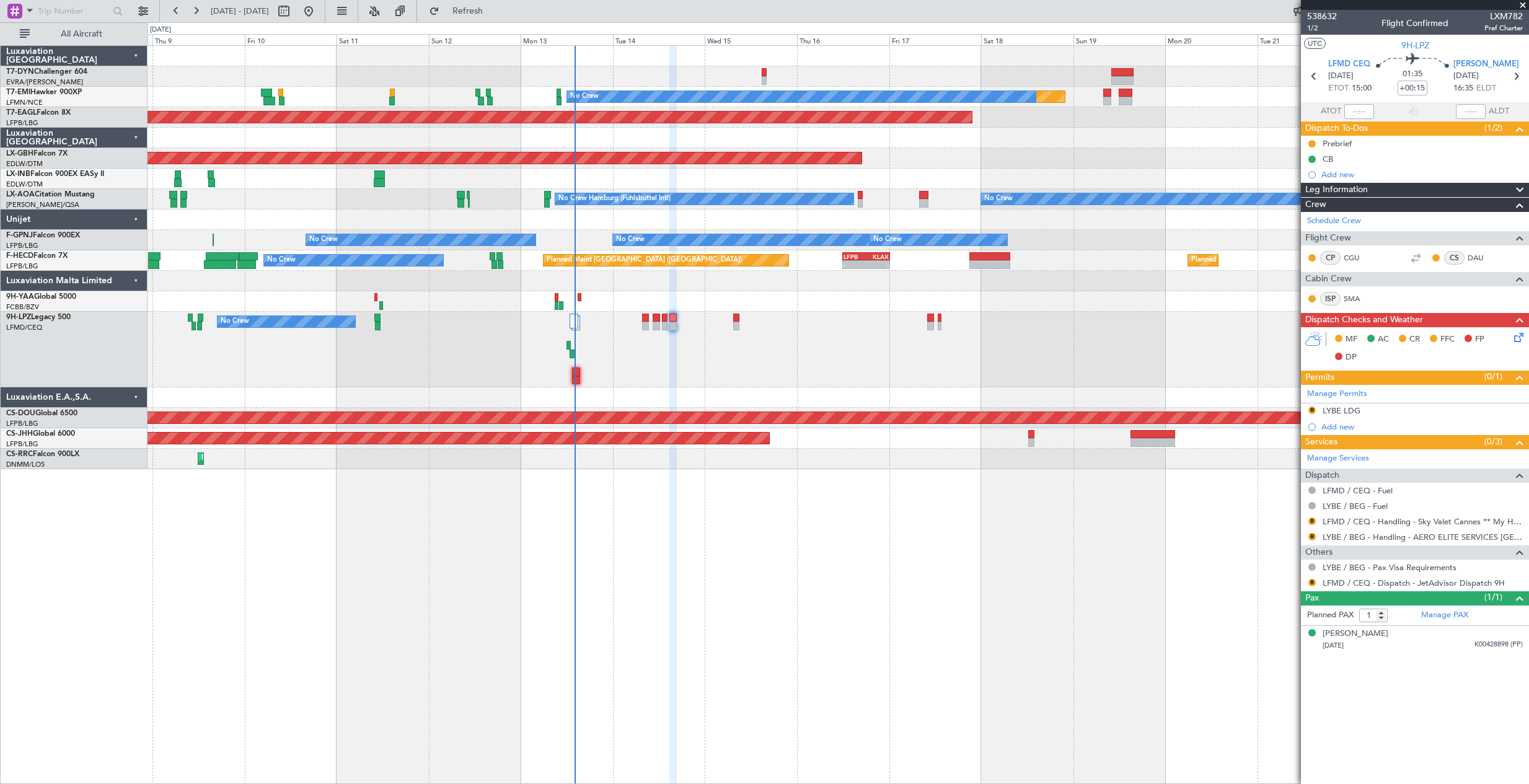
click at [836, 347] on div "No Crew Unplanned Maint Nice (Côte d'Azur Airport)" at bounding box center [838, 349] width 1381 height 76
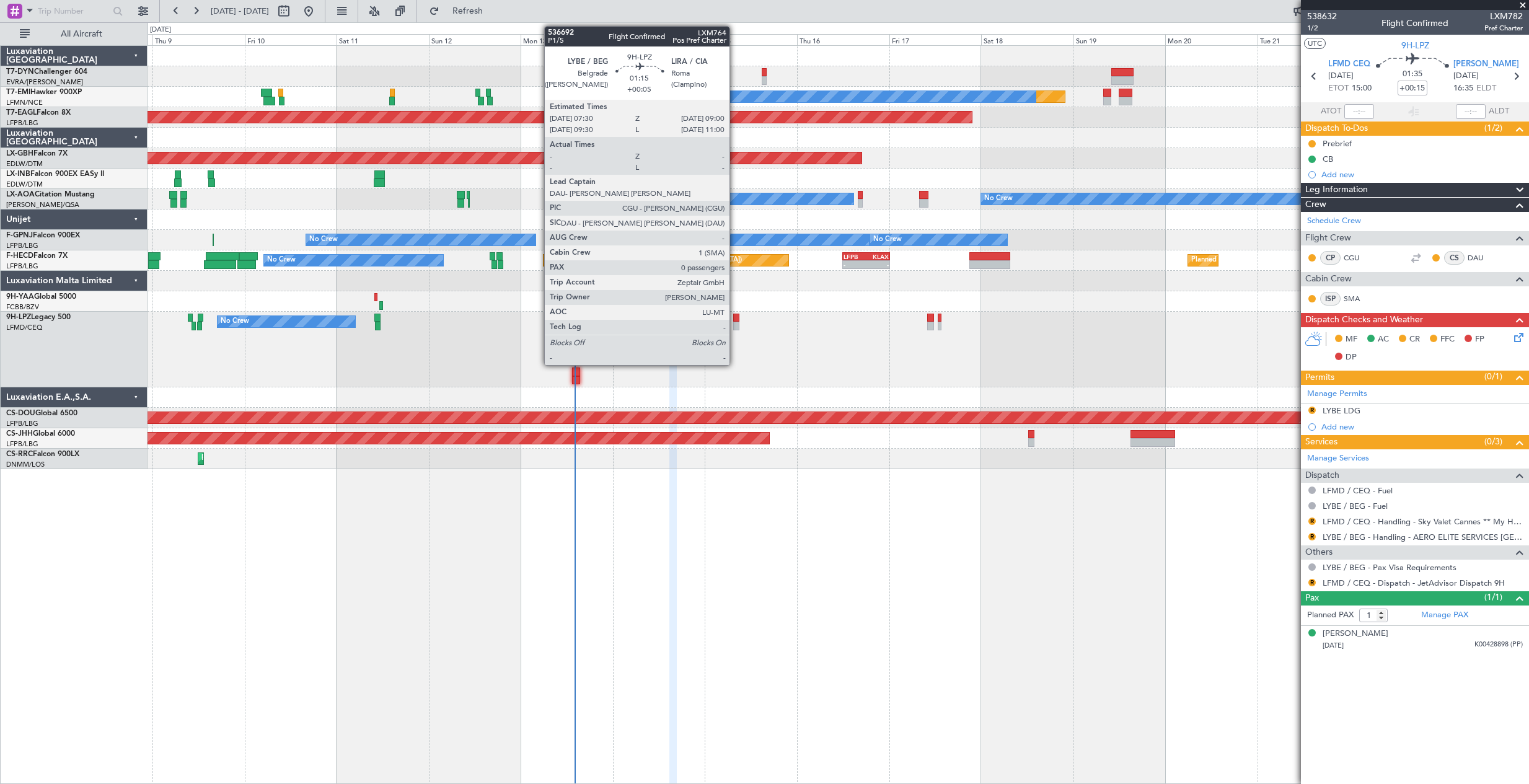
click at [735, 323] on div at bounding box center [736, 325] width 6 height 8
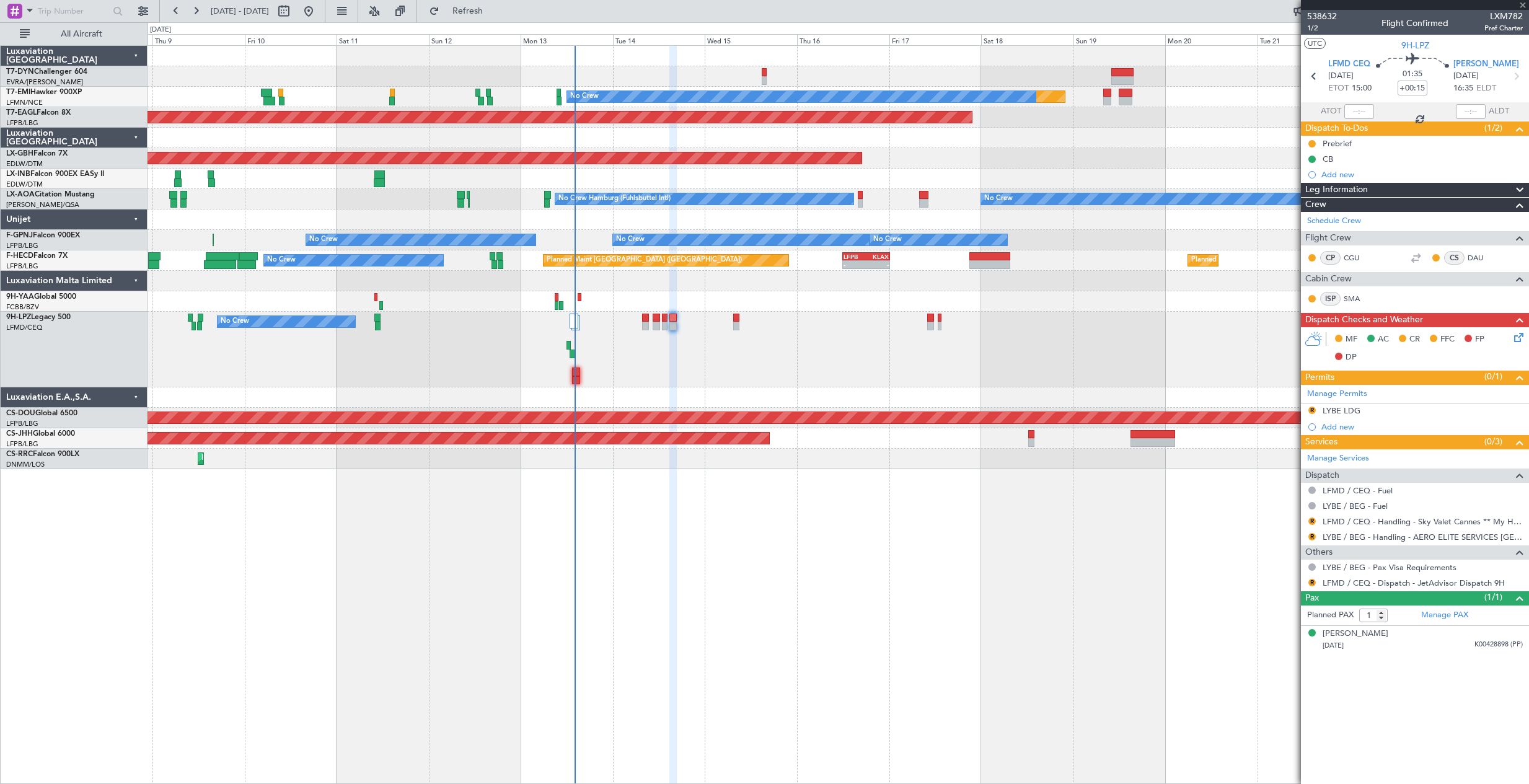
type input "+00:05"
type input "0"
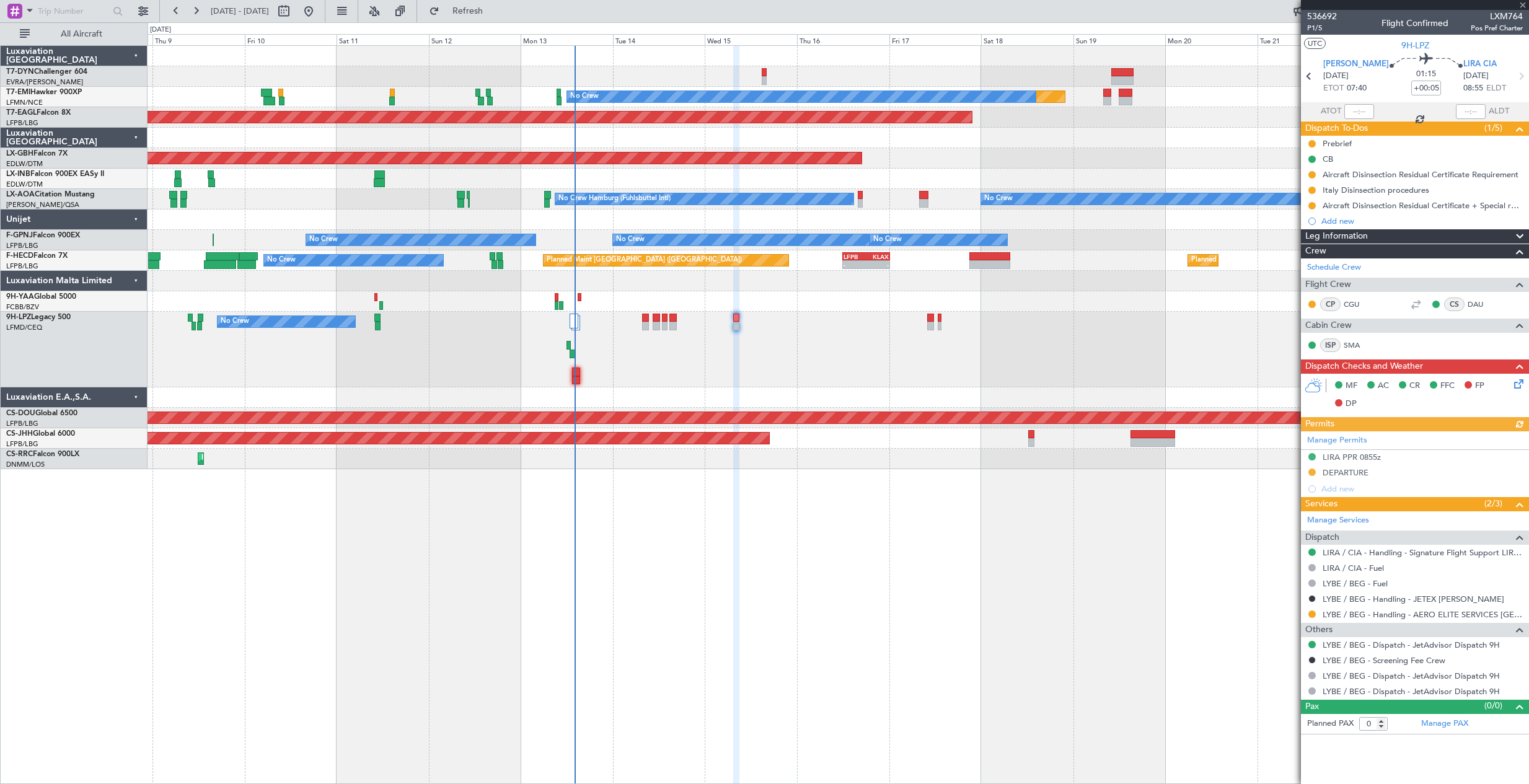
click at [1307, 29] on div "536692 P1/5 Flight Confirmed LXM764 Pos Pref Charter" at bounding box center [1415, 22] width 228 height 25
click at [1311, 30] on span "P1/5" at bounding box center [1322, 28] width 30 height 10
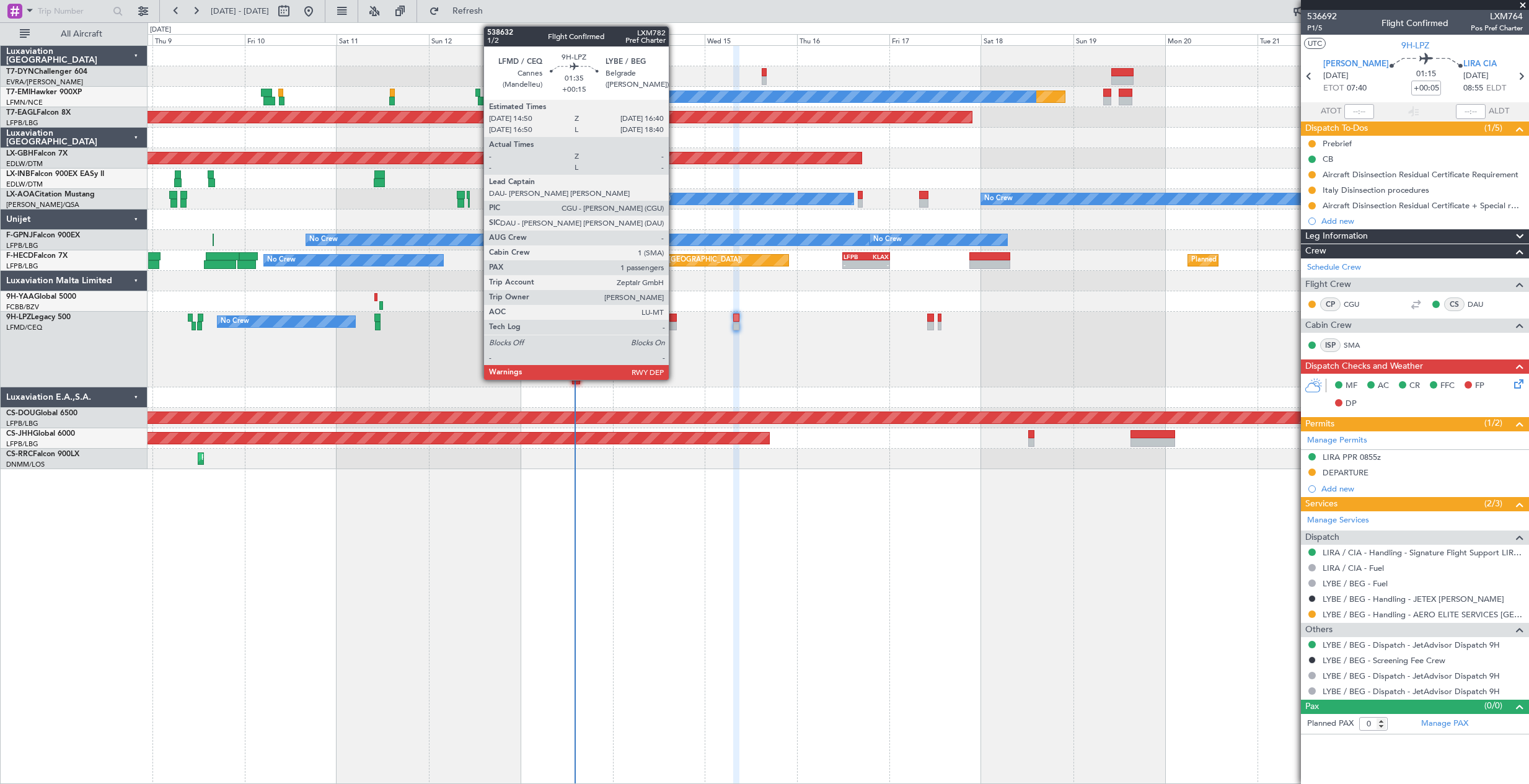
click at [674, 324] on div at bounding box center [673, 325] width 8 height 8
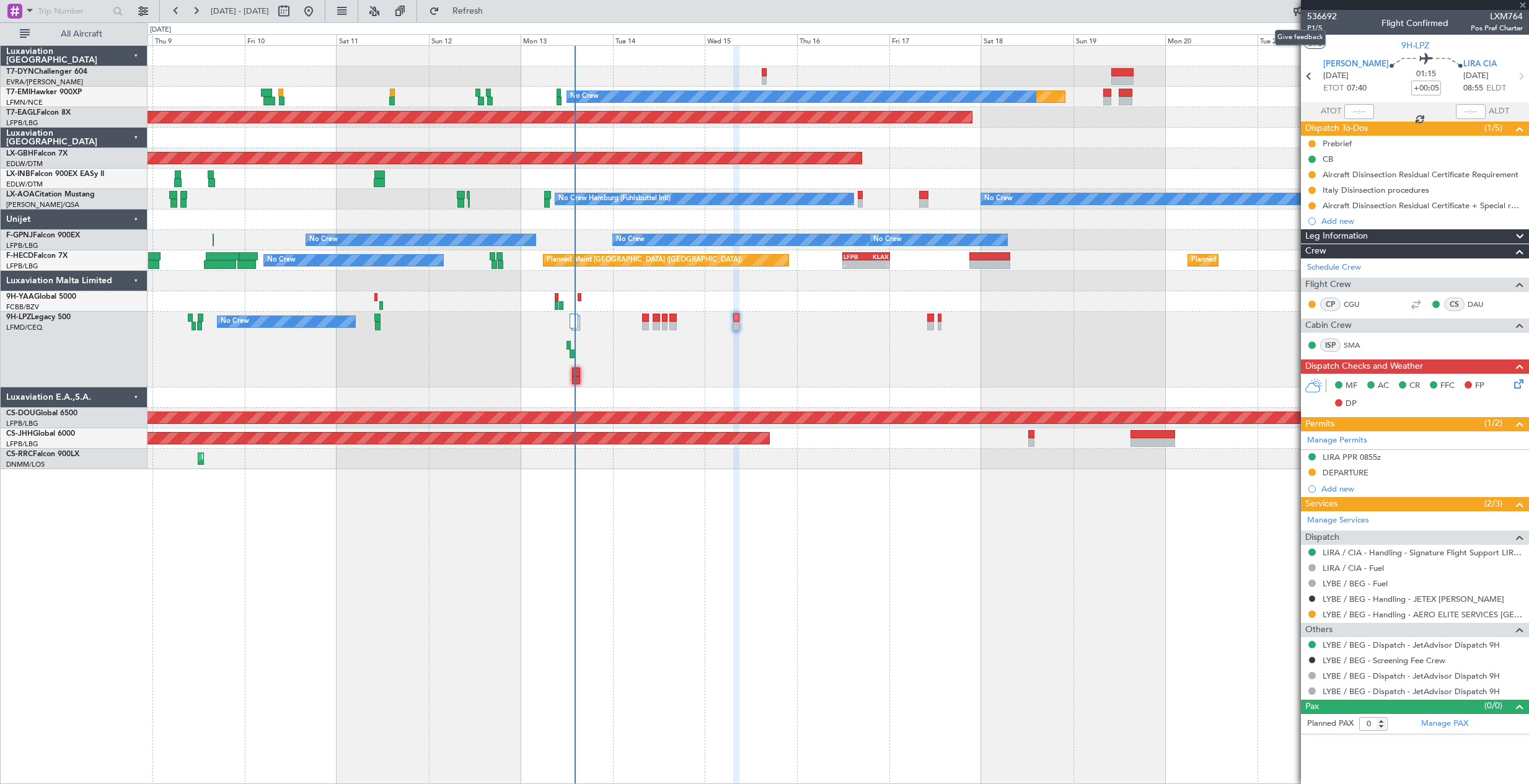
type input "+00:15"
type input "1"
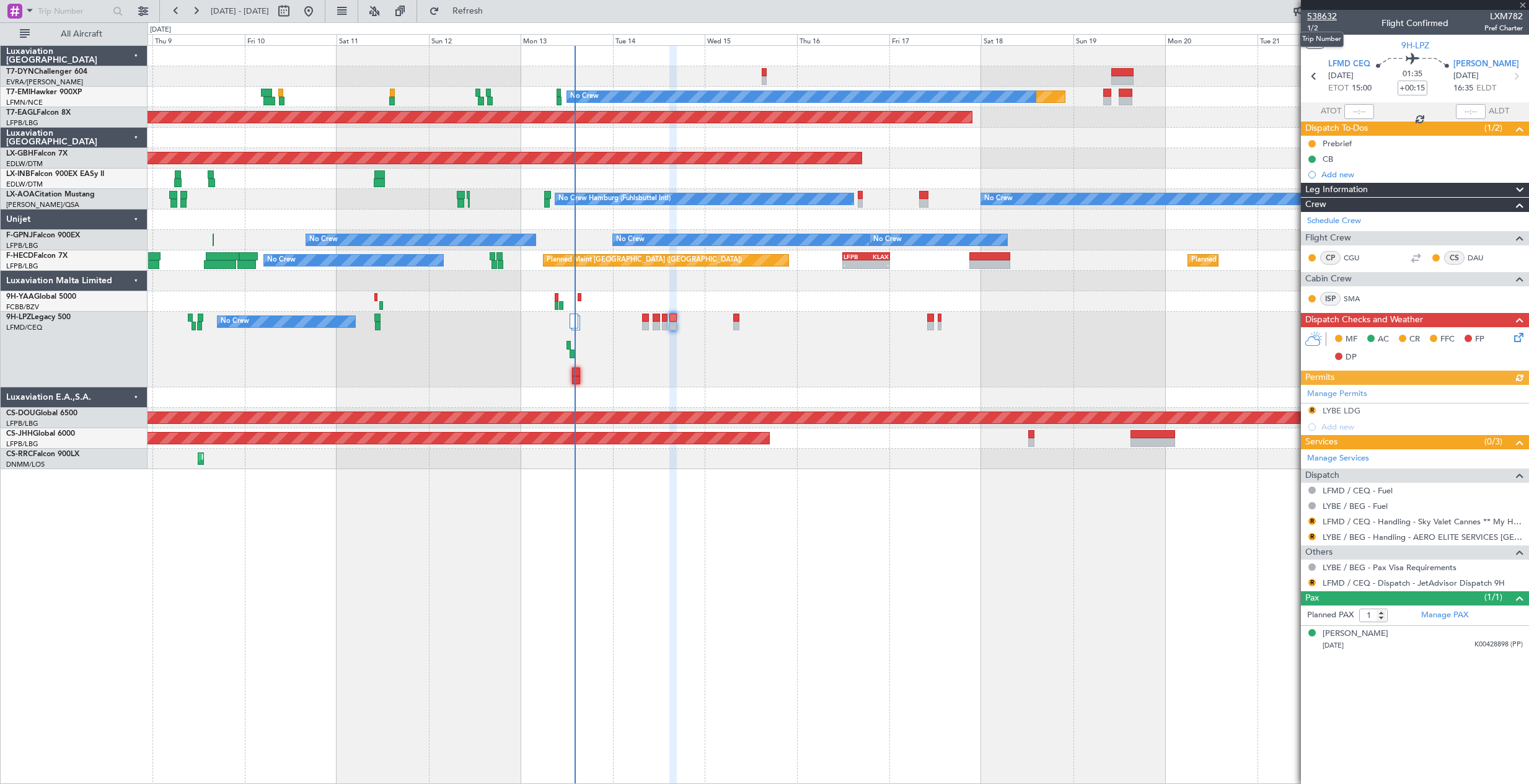
click at [1319, 19] on span "538632" at bounding box center [1322, 16] width 30 height 13
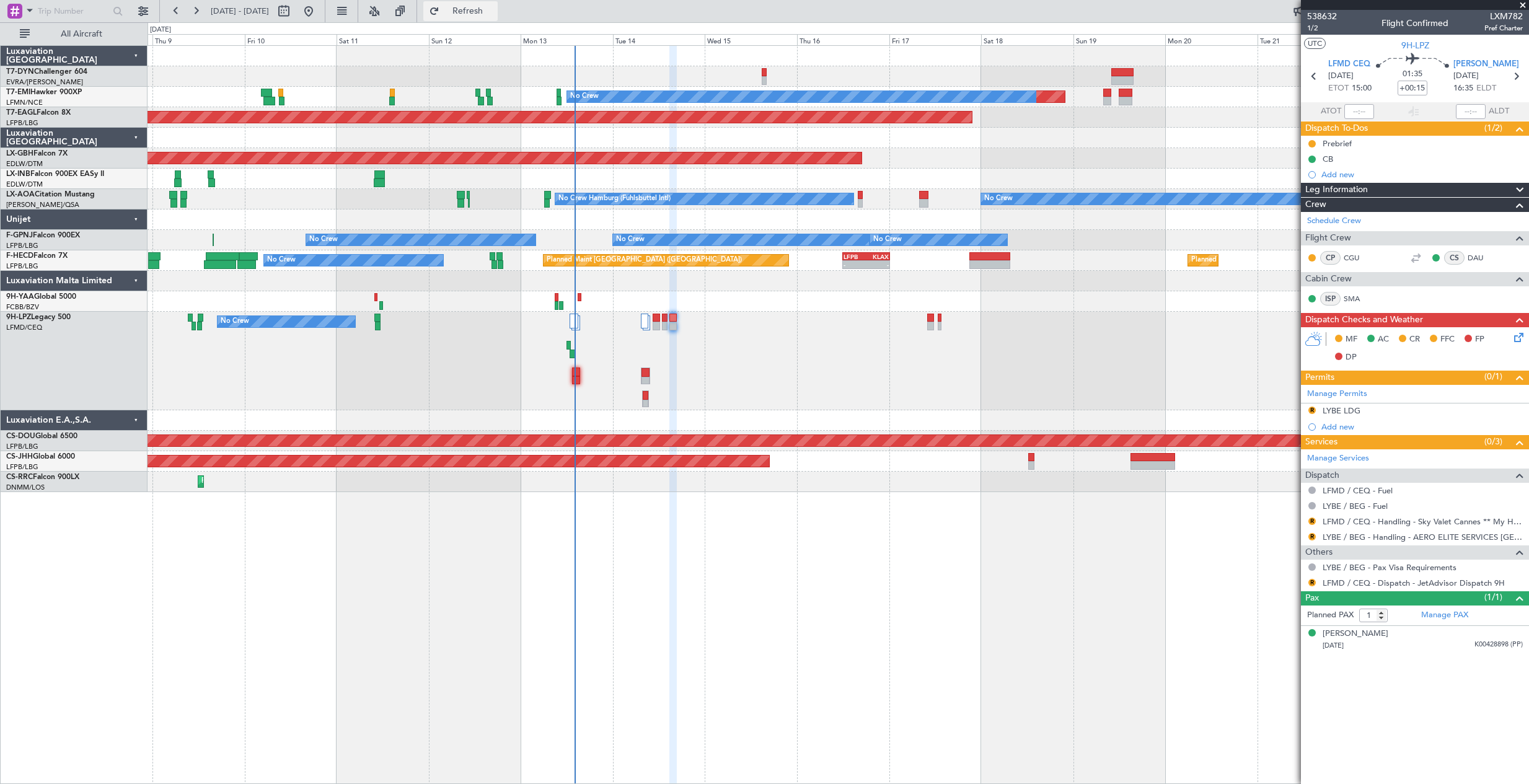
click at [484, 8] on span "Refresh" at bounding box center [468, 11] width 52 height 8
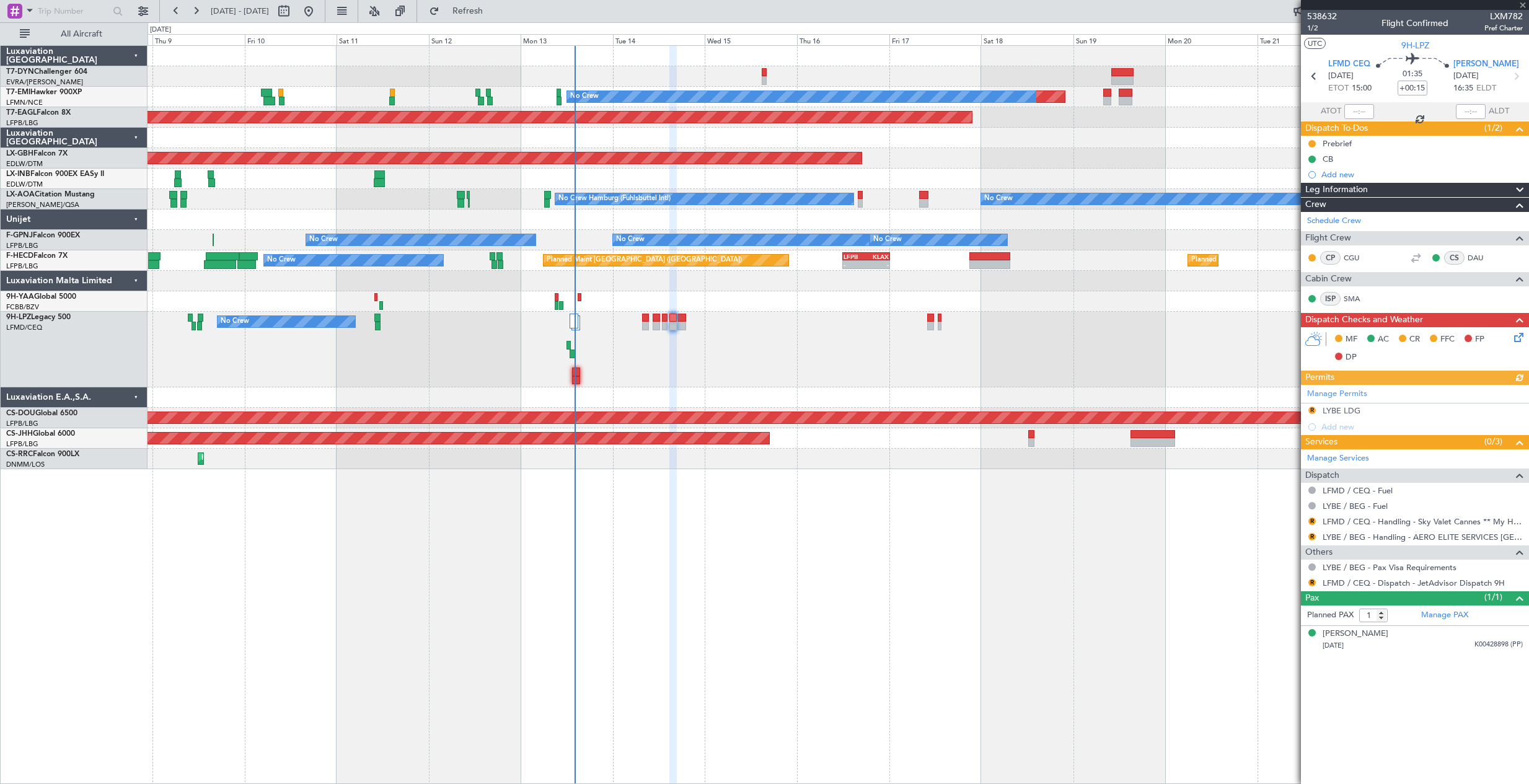
click at [632, 377] on div "No Crew Unplanned Maint Nice (Côte d'Azur Airport)" at bounding box center [838, 349] width 1381 height 76
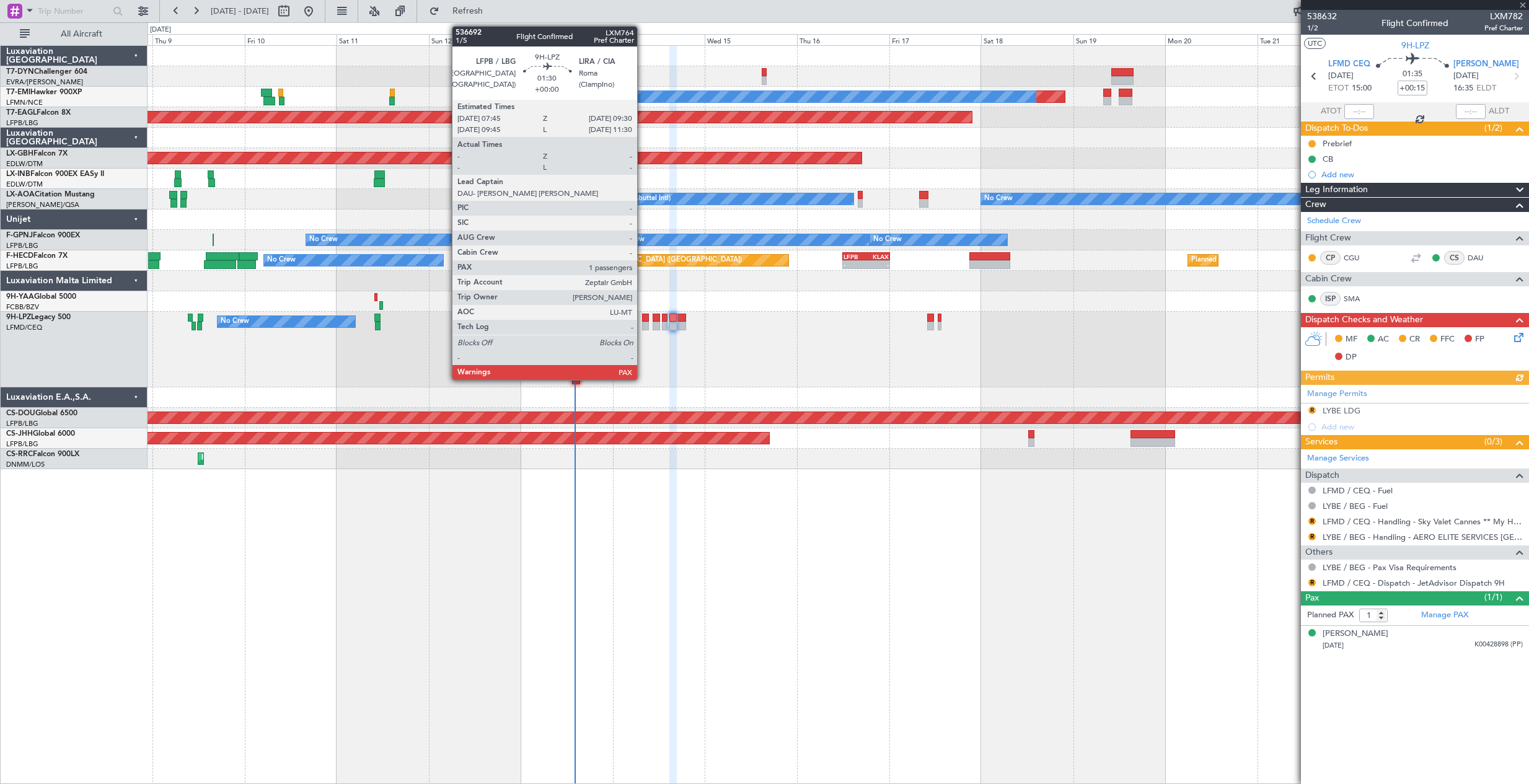
click at [643, 327] on div at bounding box center [645, 325] width 7 height 8
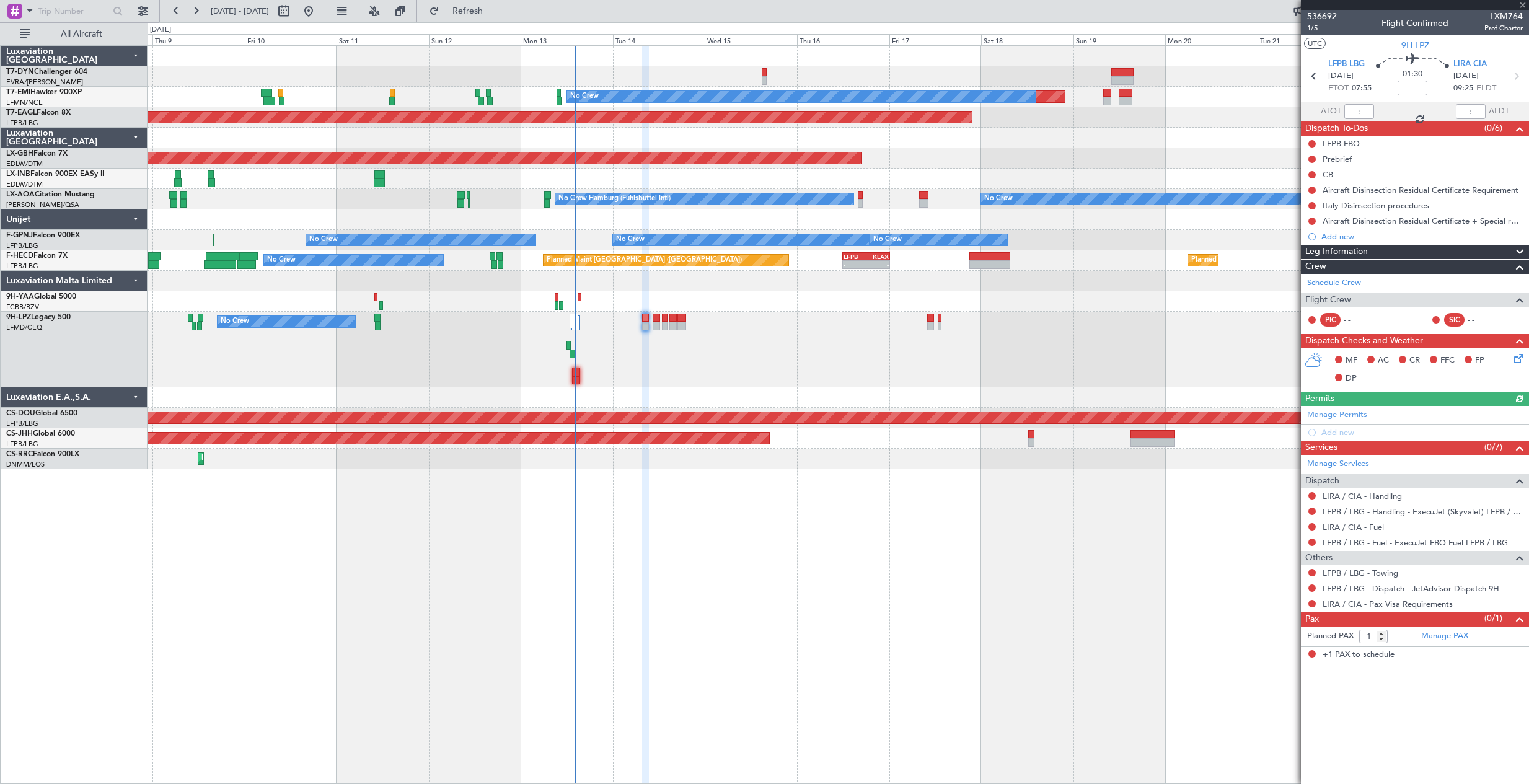
click at [1327, 15] on span "536692" at bounding box center [1322, 16] width 30 height 13
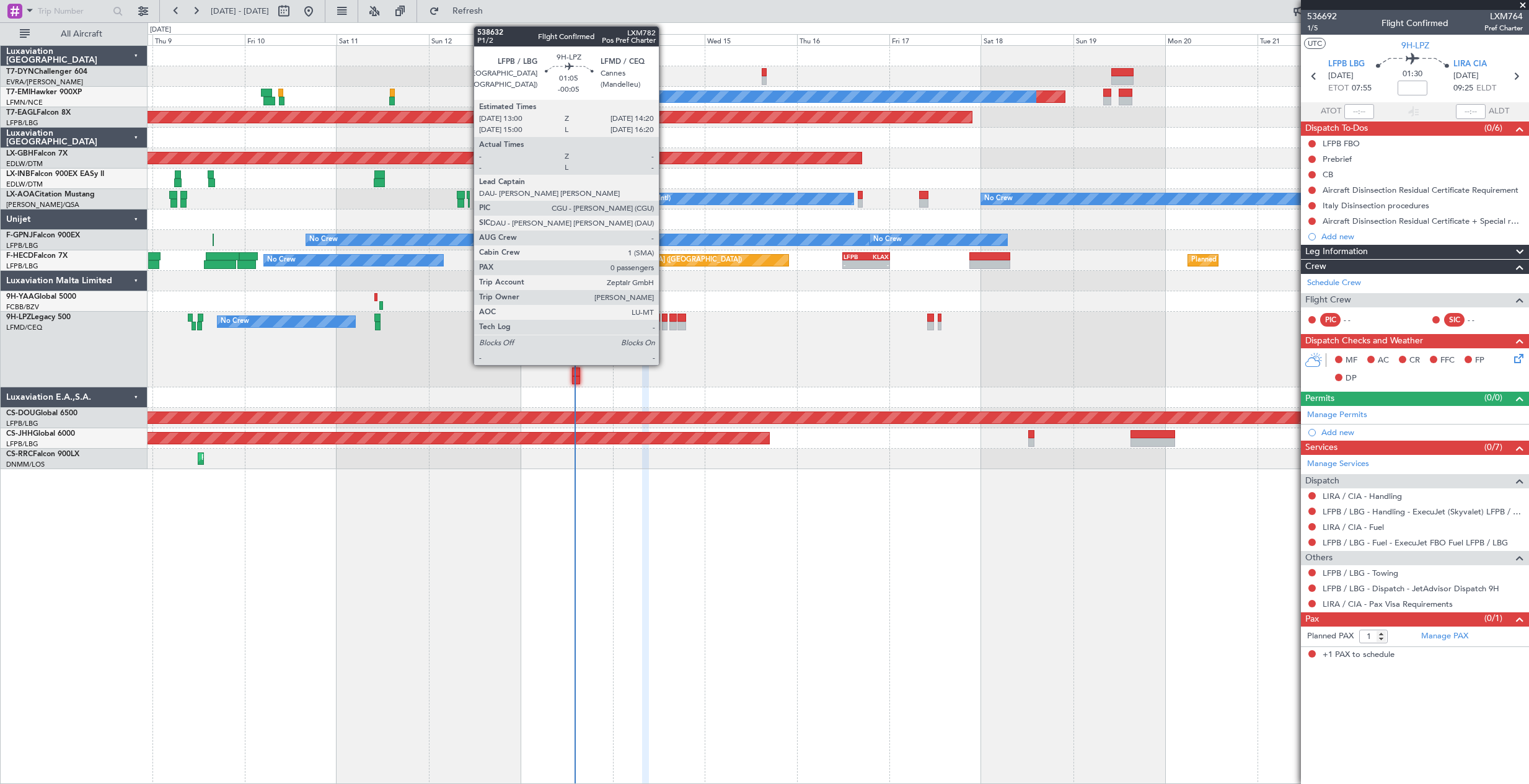
click at [665, 322] on div at bounding box center [665, 325] width 6 height 8
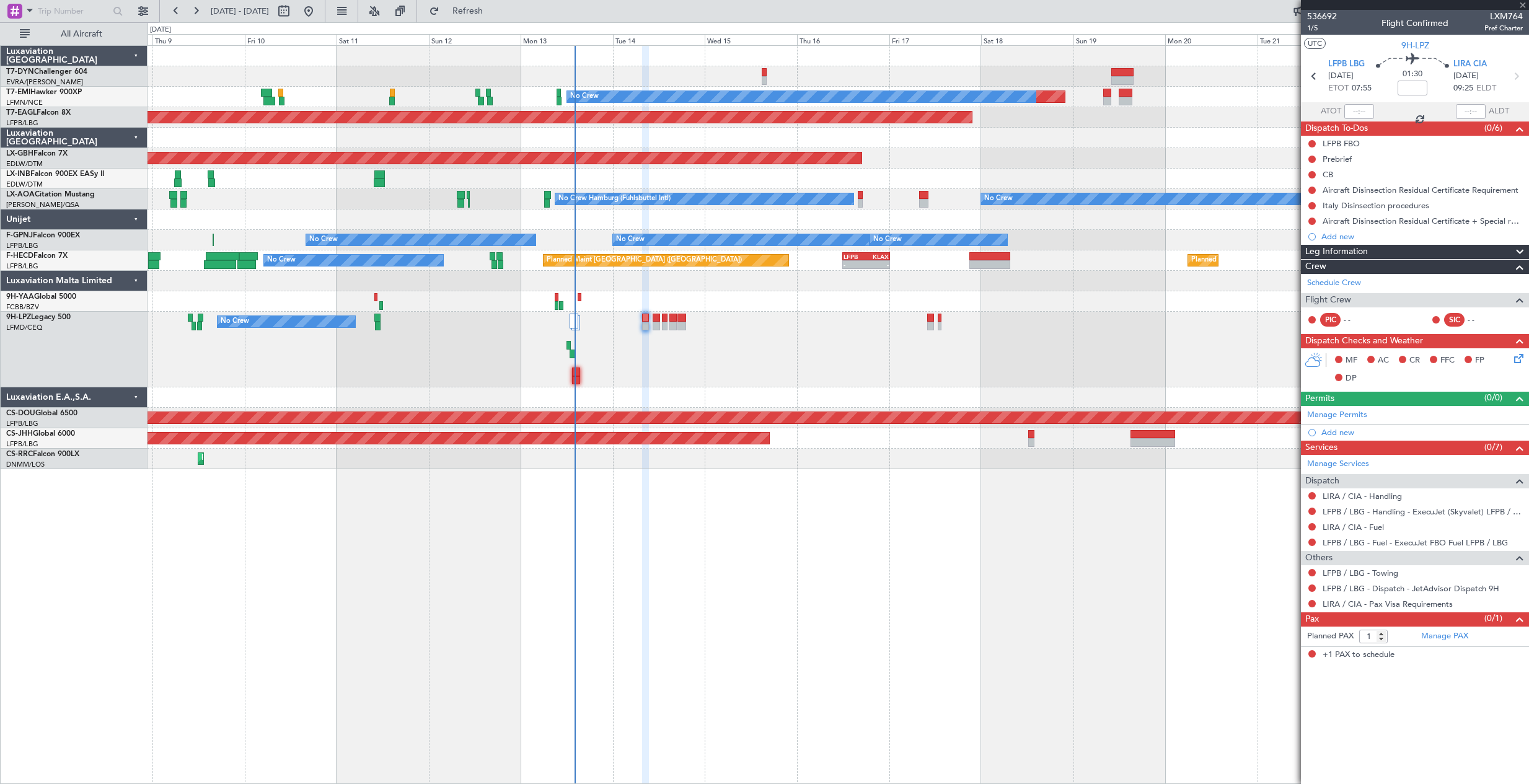
type input "-00:05"
type input "0"
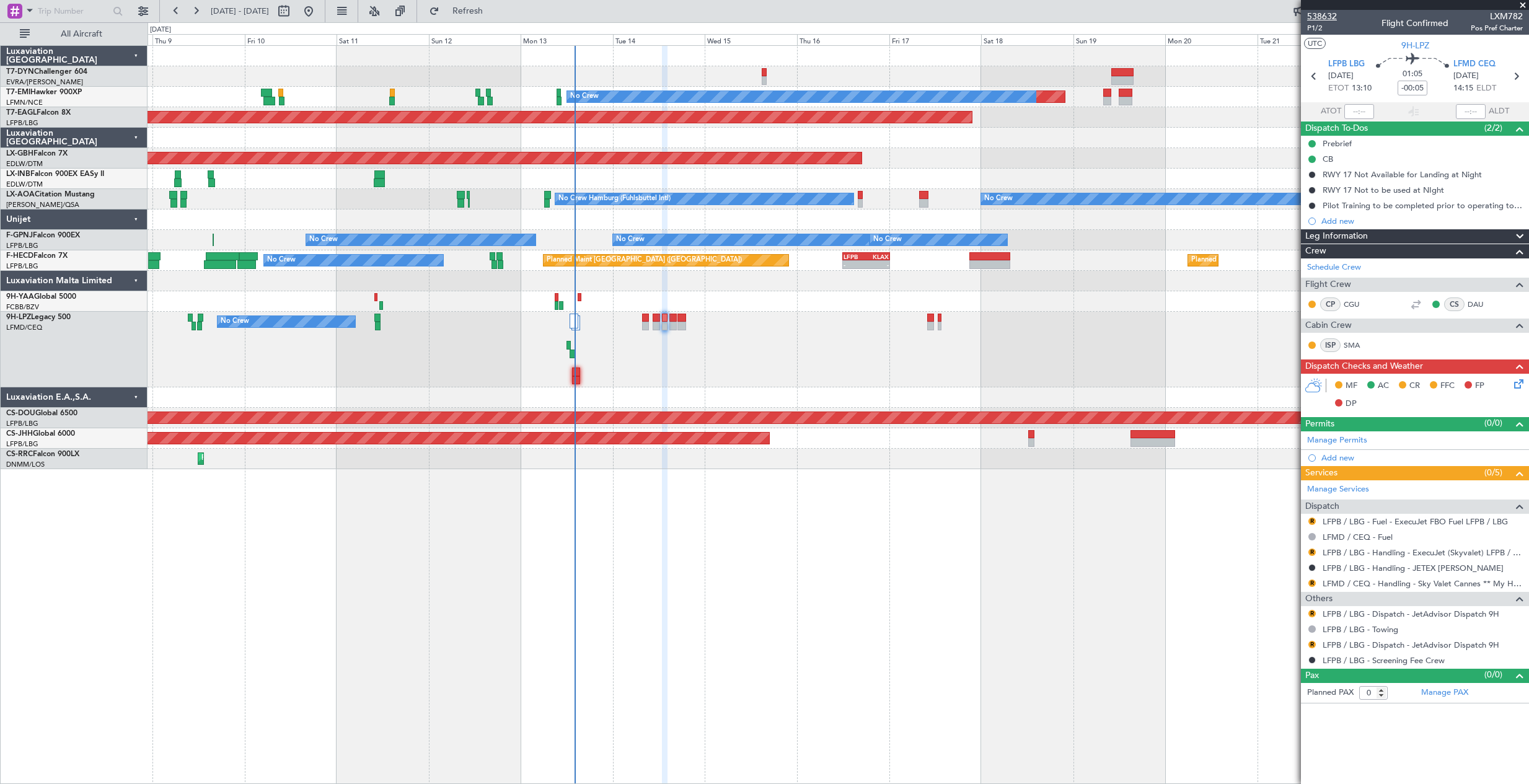
click at [1318, 11] on span "538632" at bounding box center [1322, 16] width 30 height 13
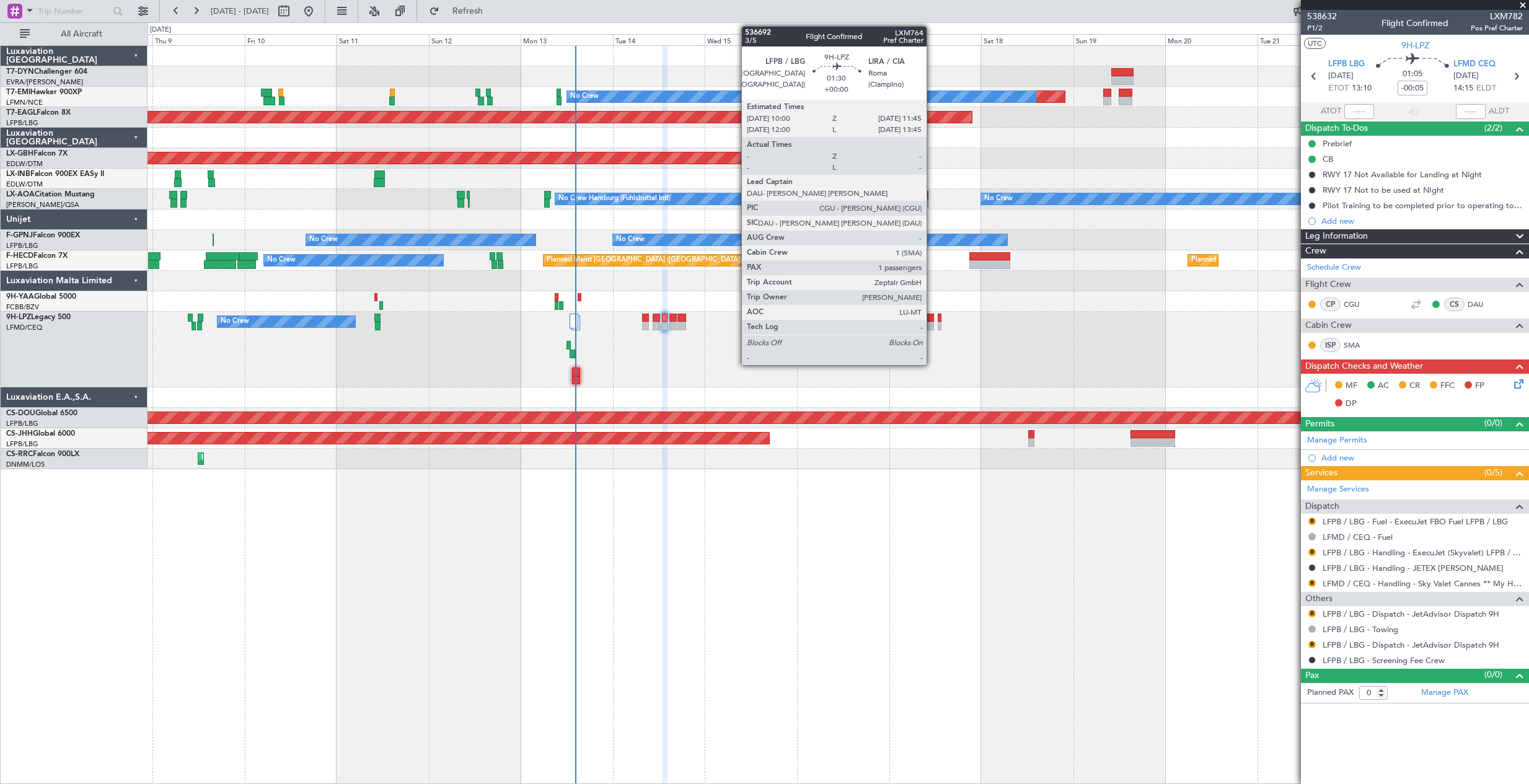
click at [932, 316] on div at bounding box center [931, 318] width 7 height 8
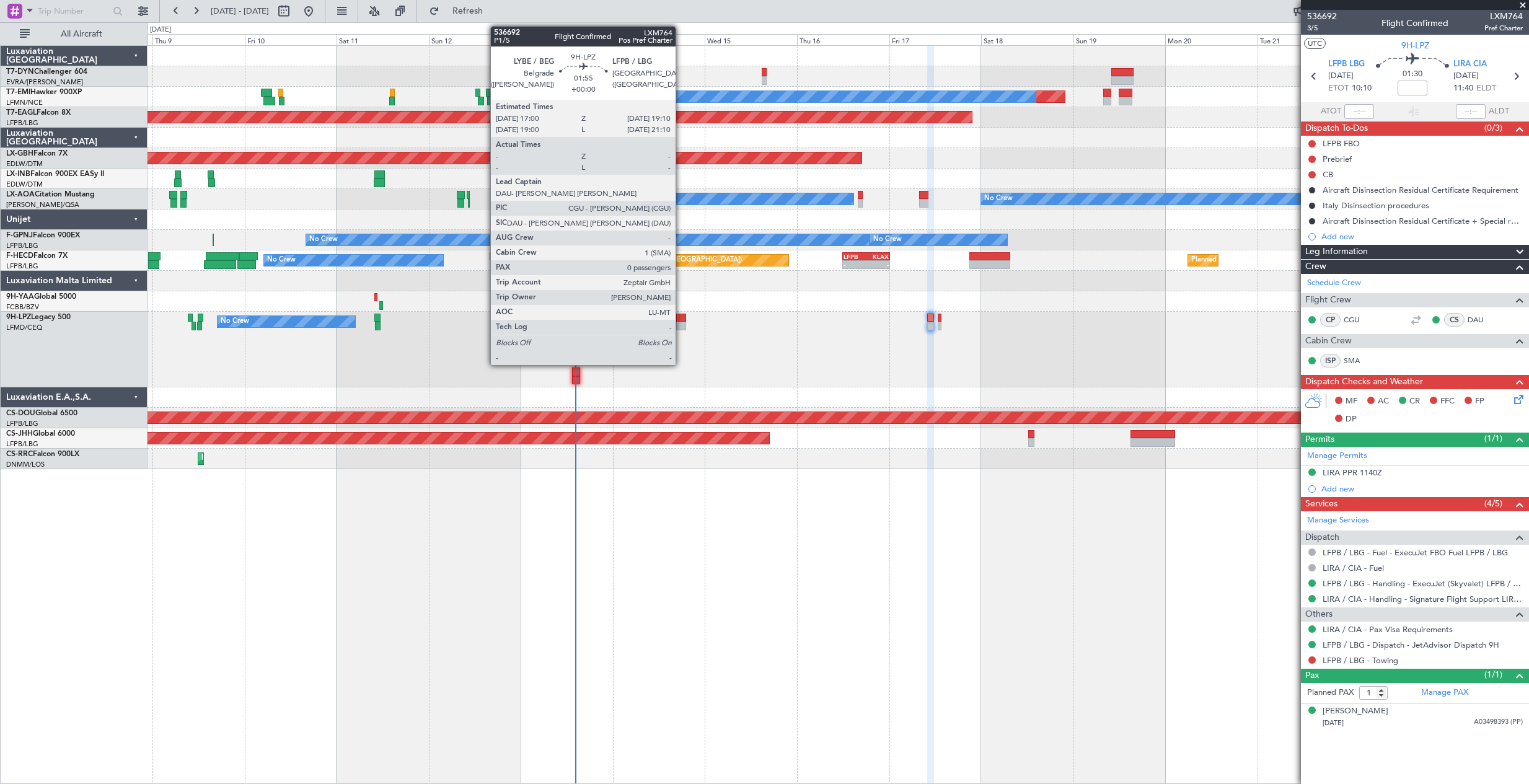
click at [681, 316] on div at bounding box center [681, 318] width 8 height 8
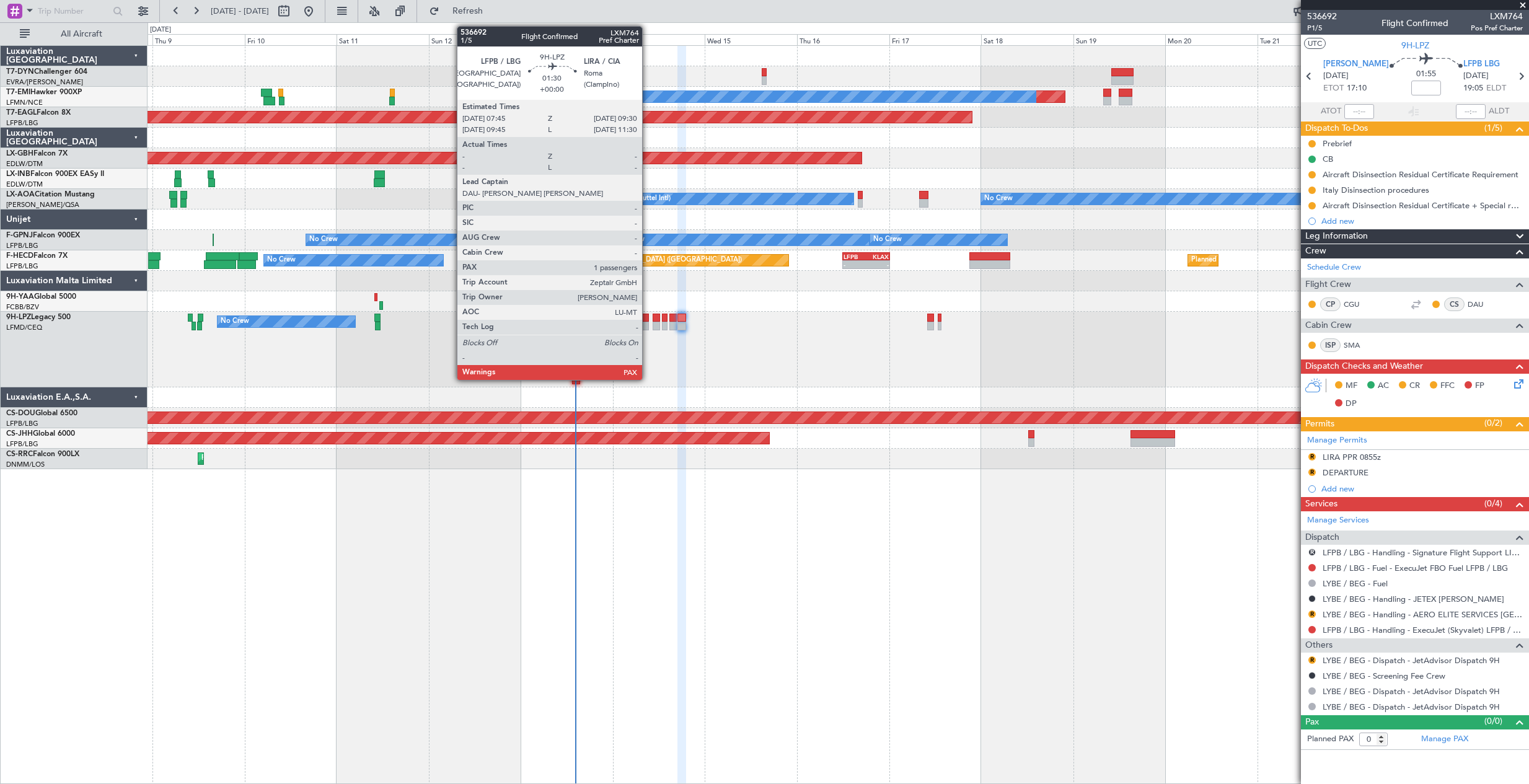
click at [648, 322] on div at bounding box center [645, 325] width 7 height 8
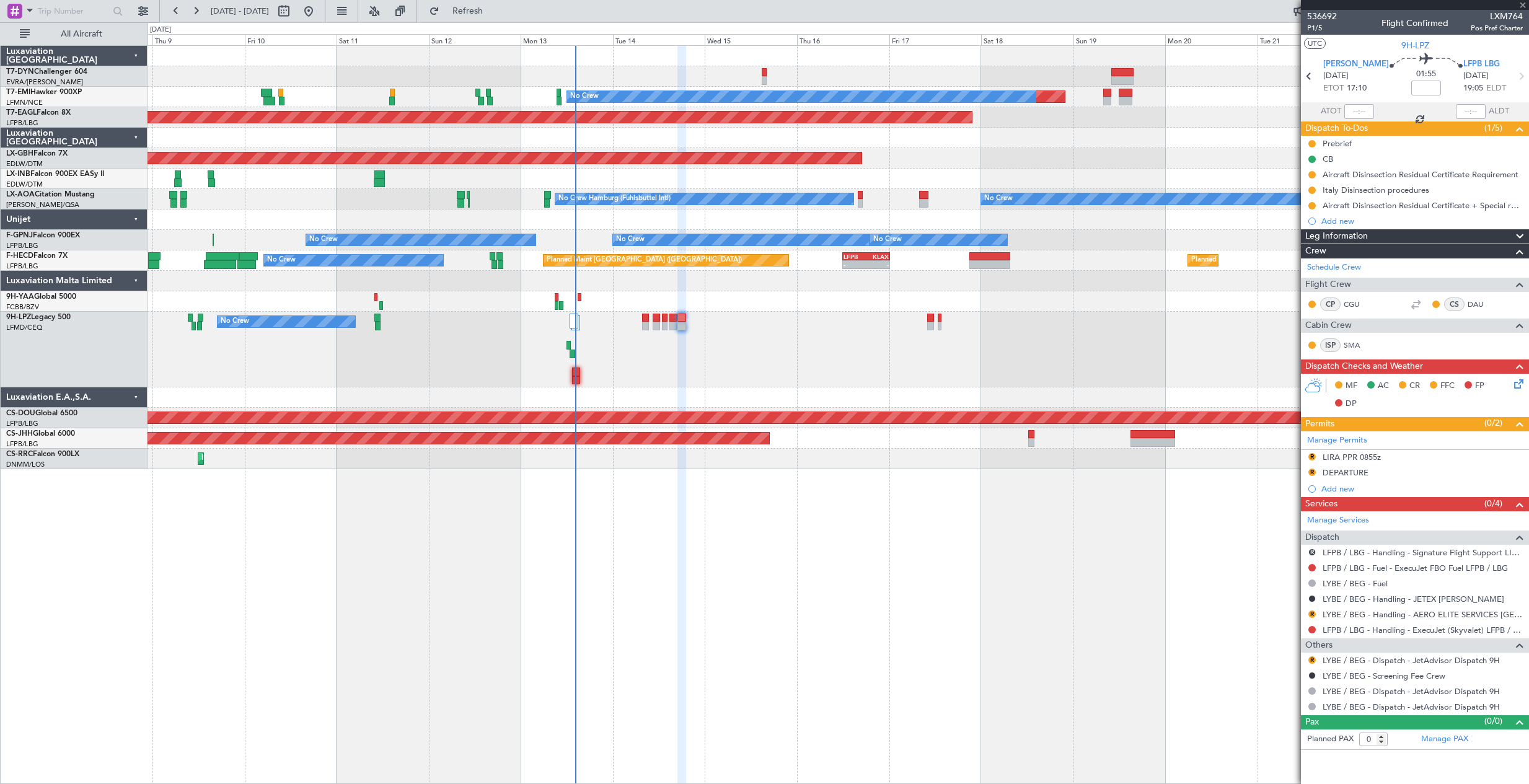
type input "1"
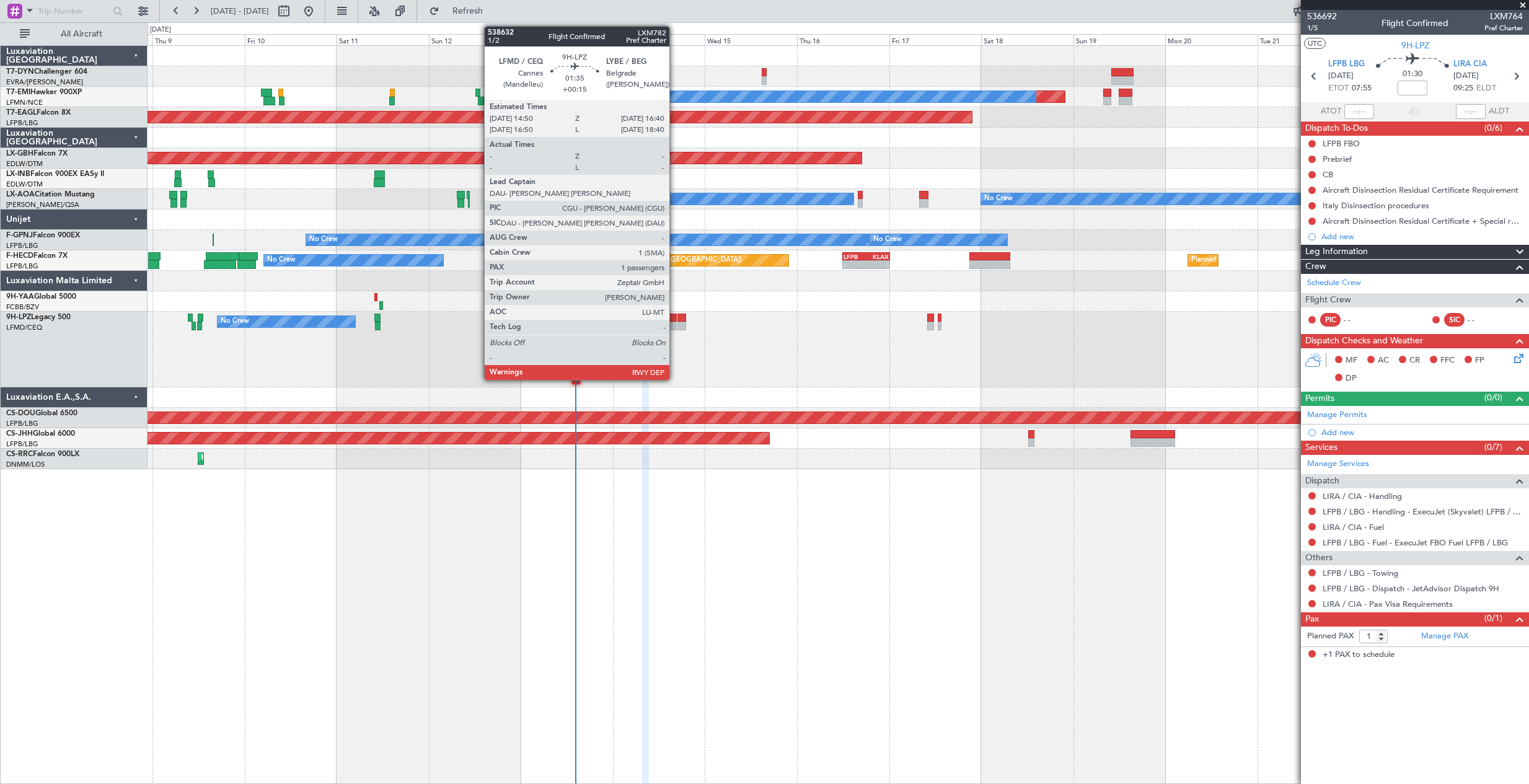
click at [653, 387] on div "No Crew Unplanned Maint Nice (Côte d'Azur Airport)" at bounding box center [838, 349] width 1381 height 76
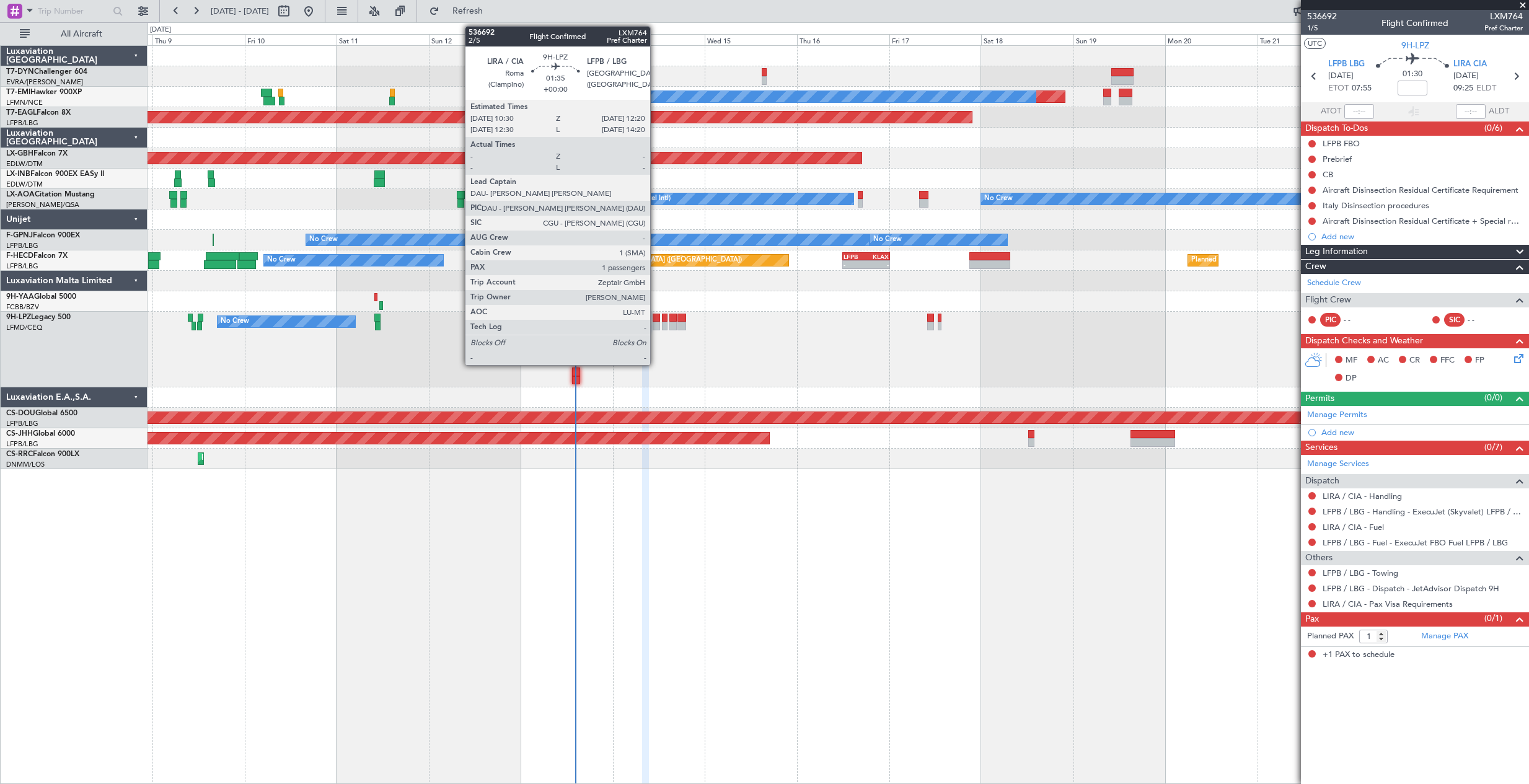
click at [656, 323] on div at bounding box center [656, 325] width 8 height 8
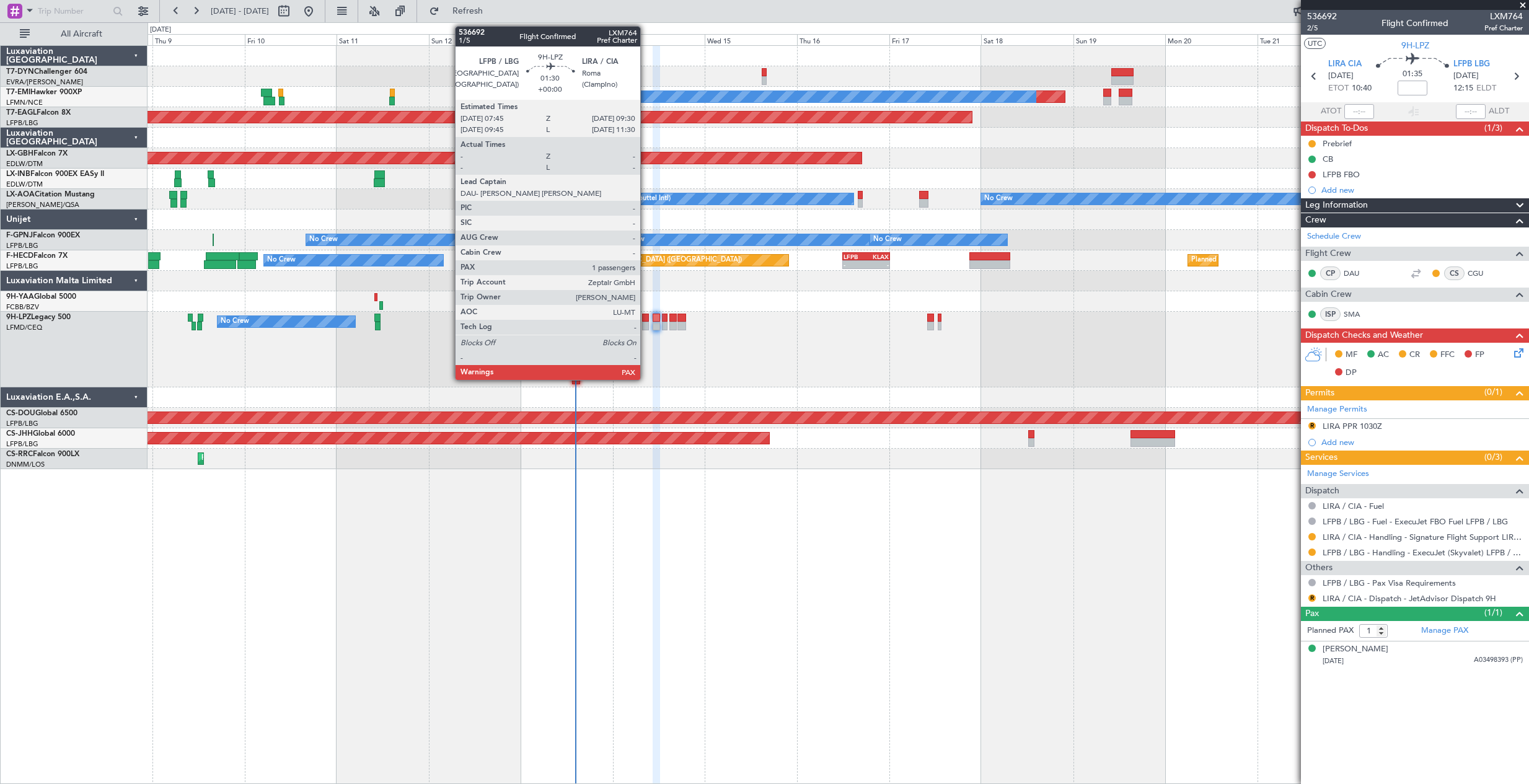
click at [645, 316] on div at bounding box center [645, 318] width 7 height 8
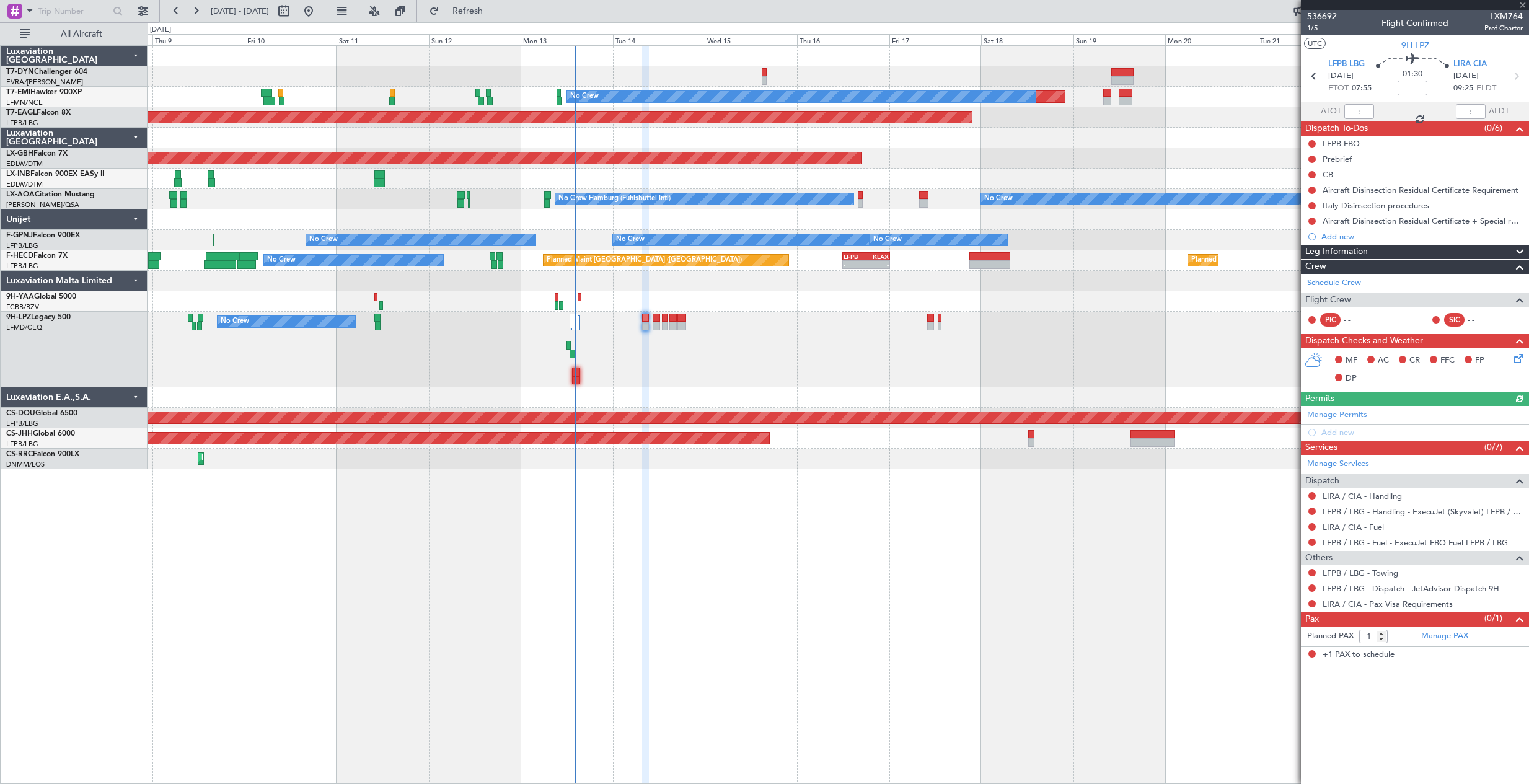
click at [1360, 493] on link "LIRA / CIA - Handling" at bounding box center [1362, 496] width 79 height 10
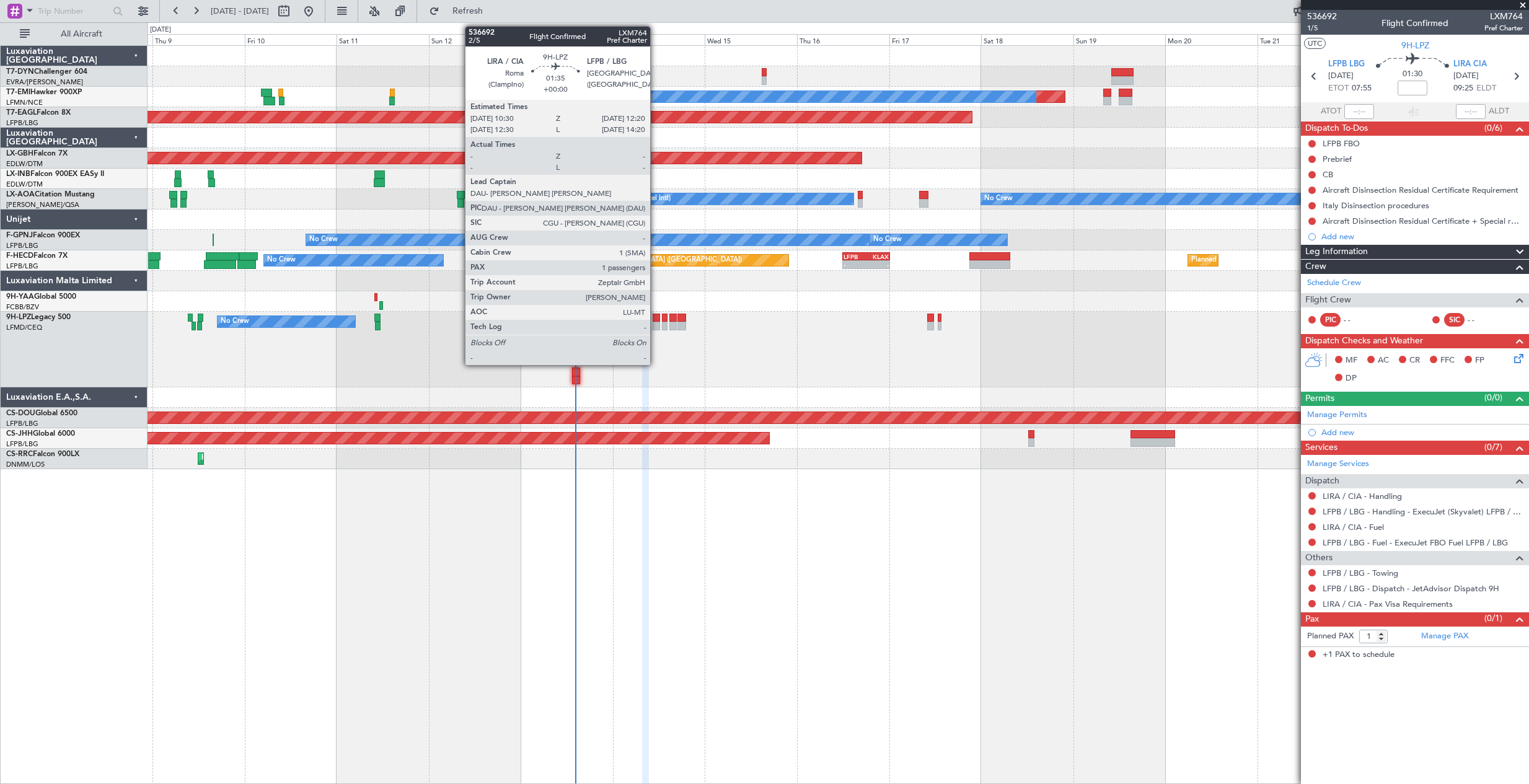
click at [656, 316] on div at bounding box center [656, 318] width 8 height 8
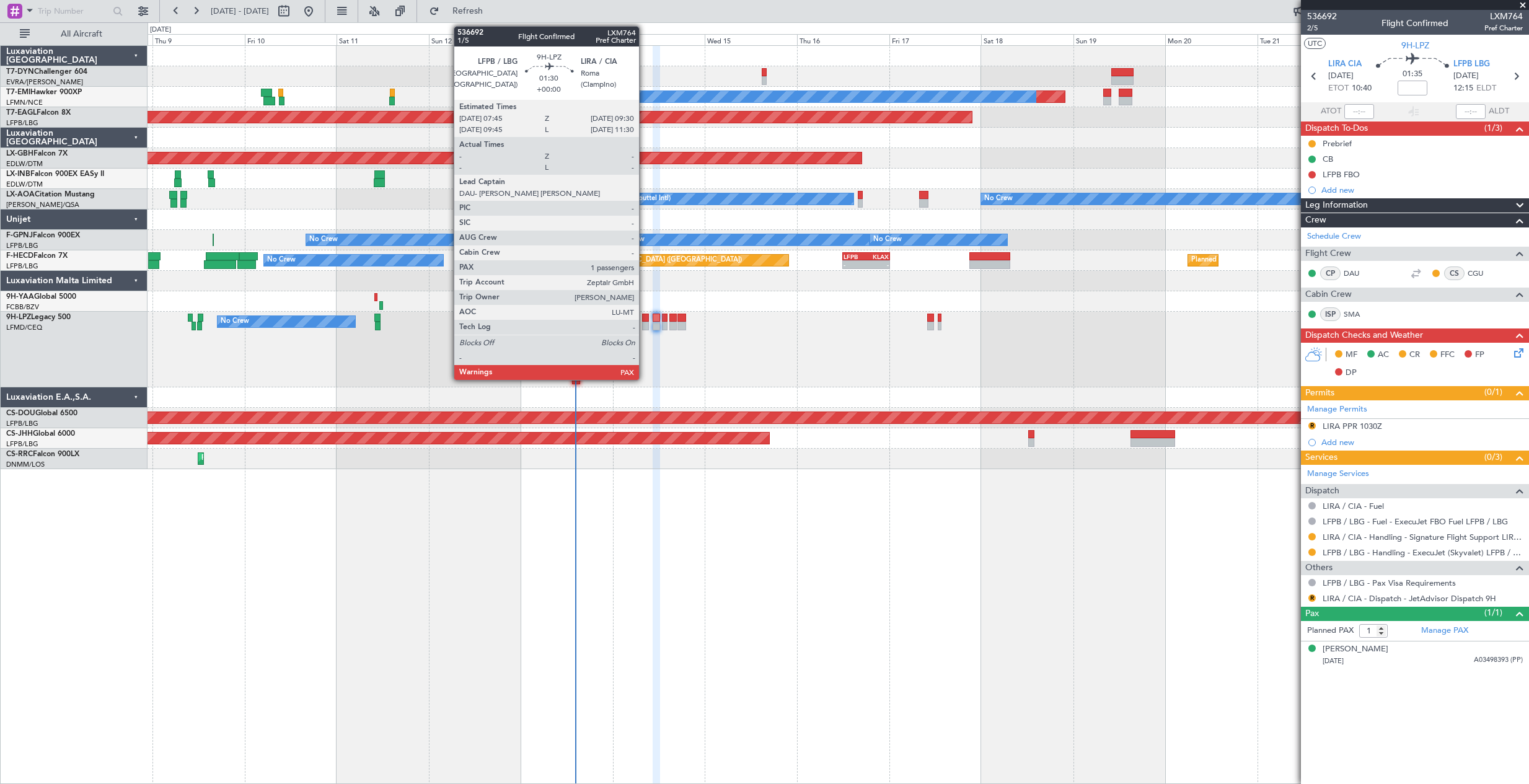
click at [645, 320] on div at bounding box center [645, 318] width 7 height 8
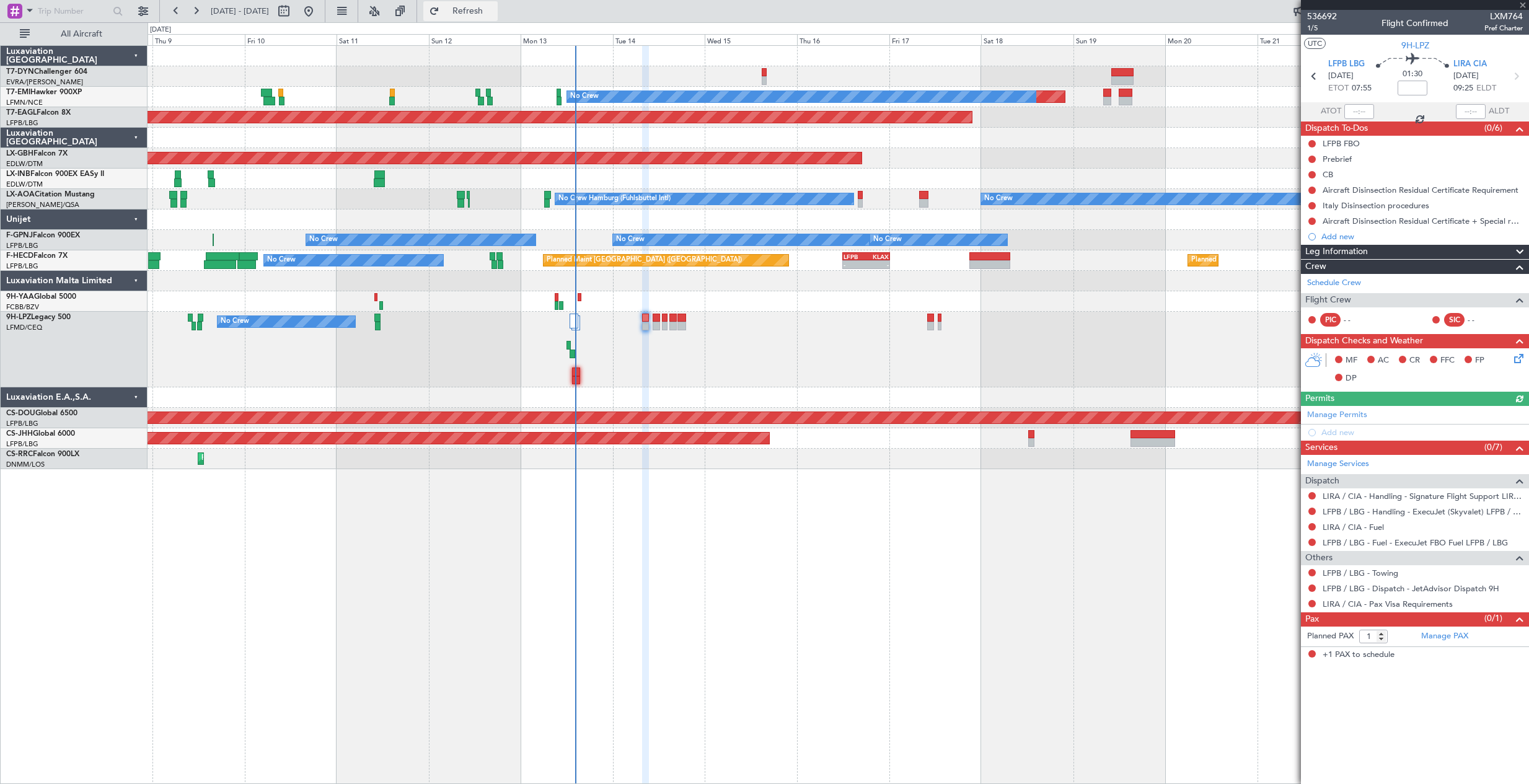
click at [484, 17] on button "Refresh" at bounding box center [460, 11] width 74 height 20
click at [497, 18] on button "Refresh" at bounding box center [460, 11] width 74 height 20
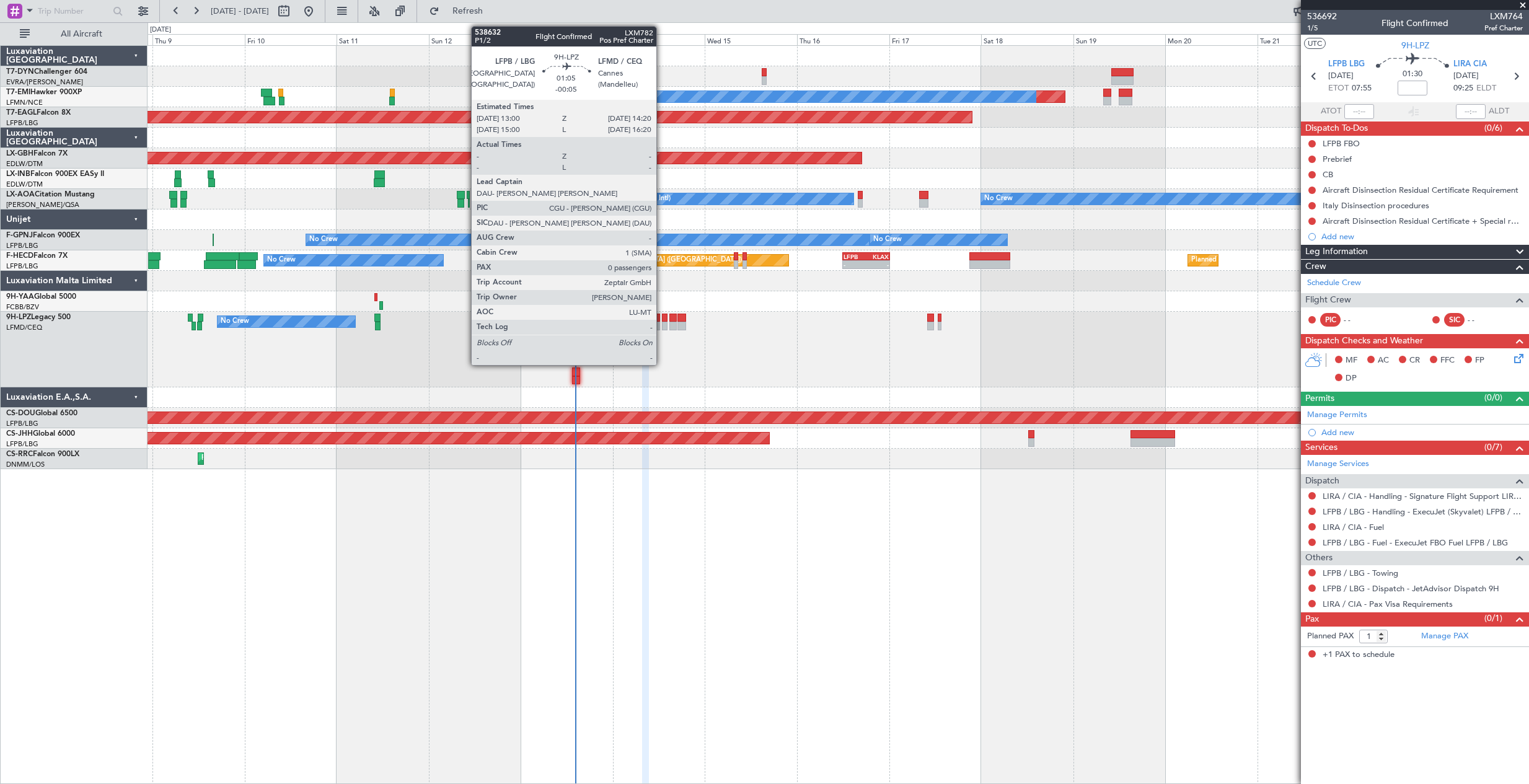
click at [662, 320] on div at bounding box center [665, 318] width 6 height 8
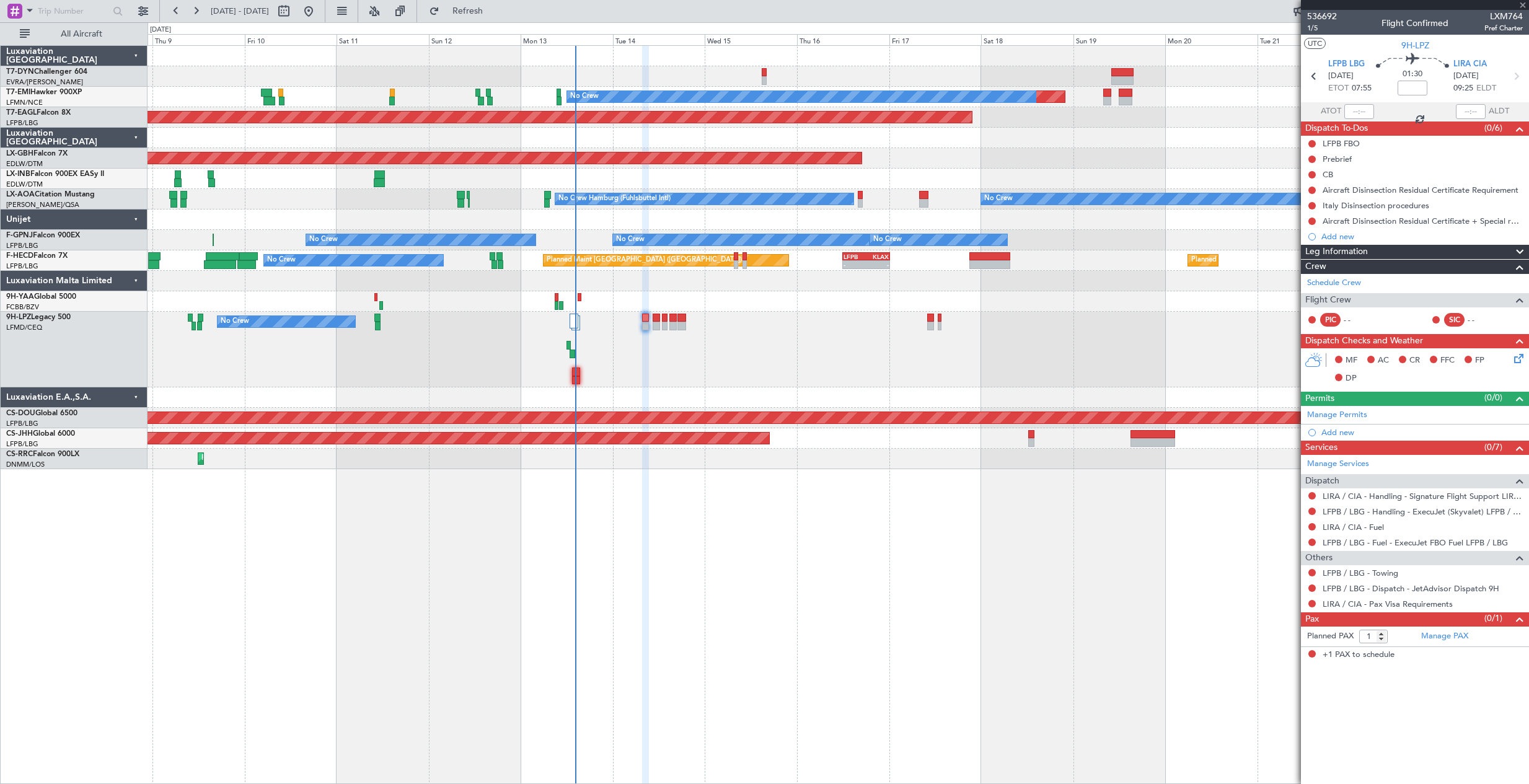
type input "-00:05"
type input "0"
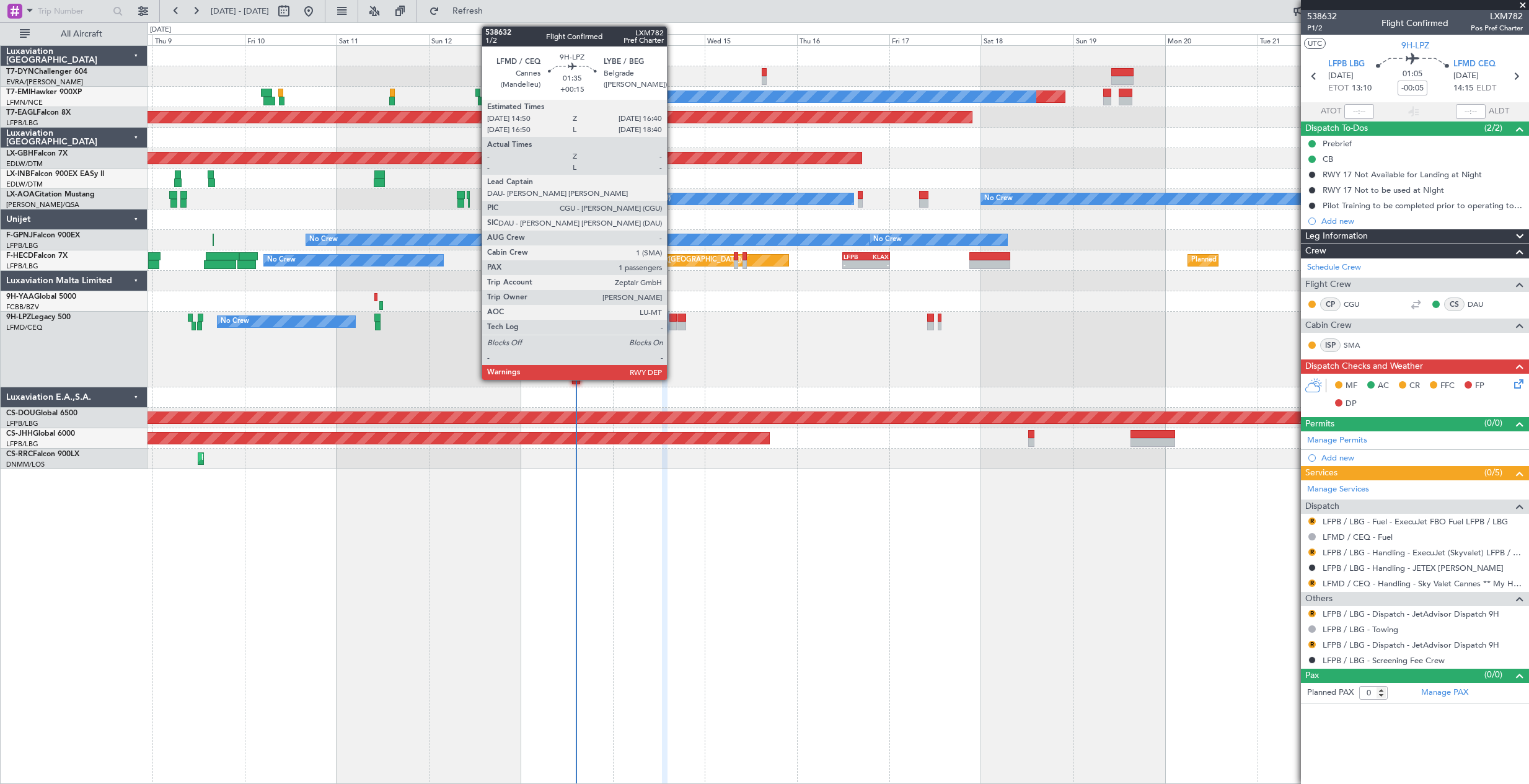
click at [672, 318] on div at bounding box center [673, 318] width 8 height 8
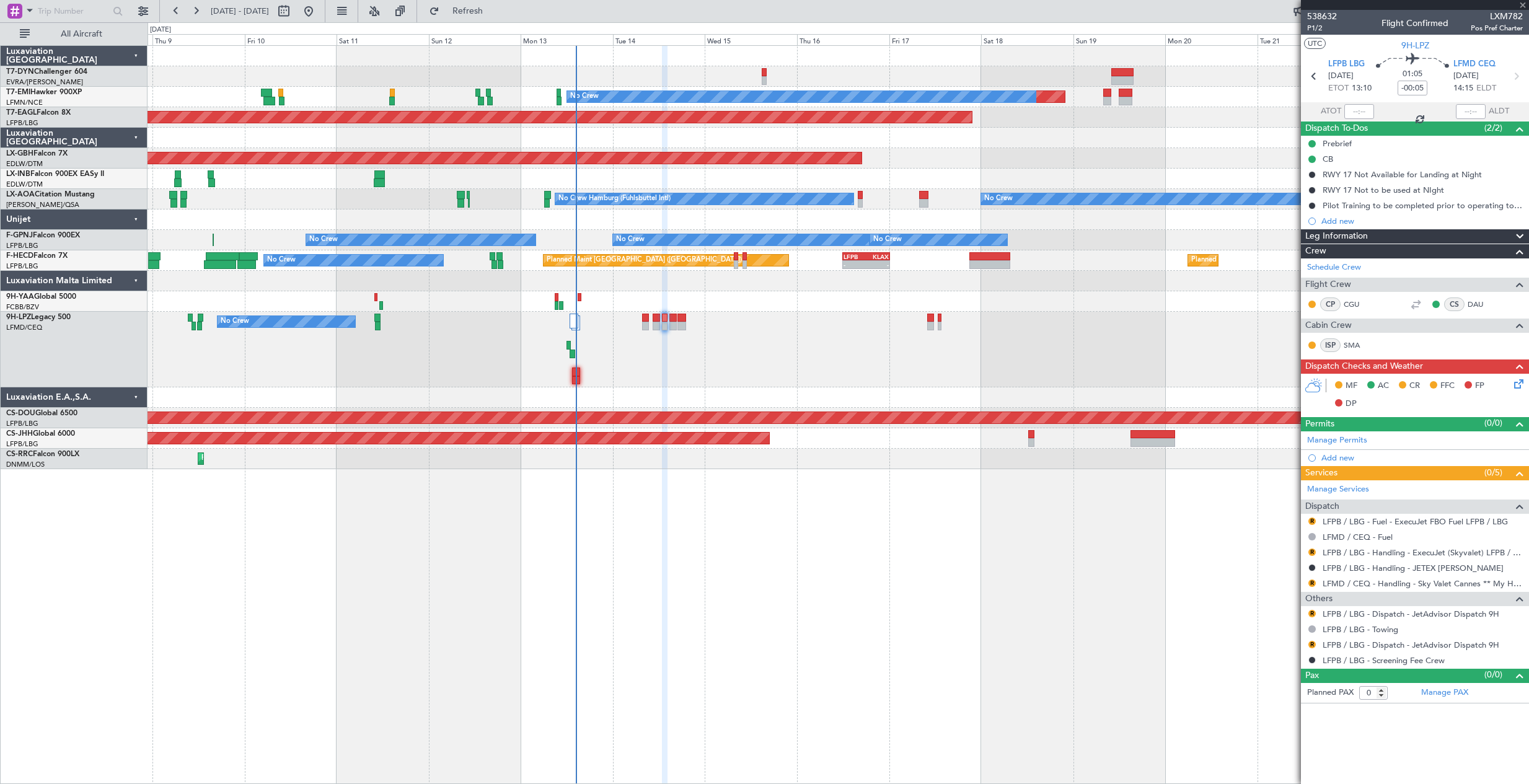
type input "+00:15"
type input "1"
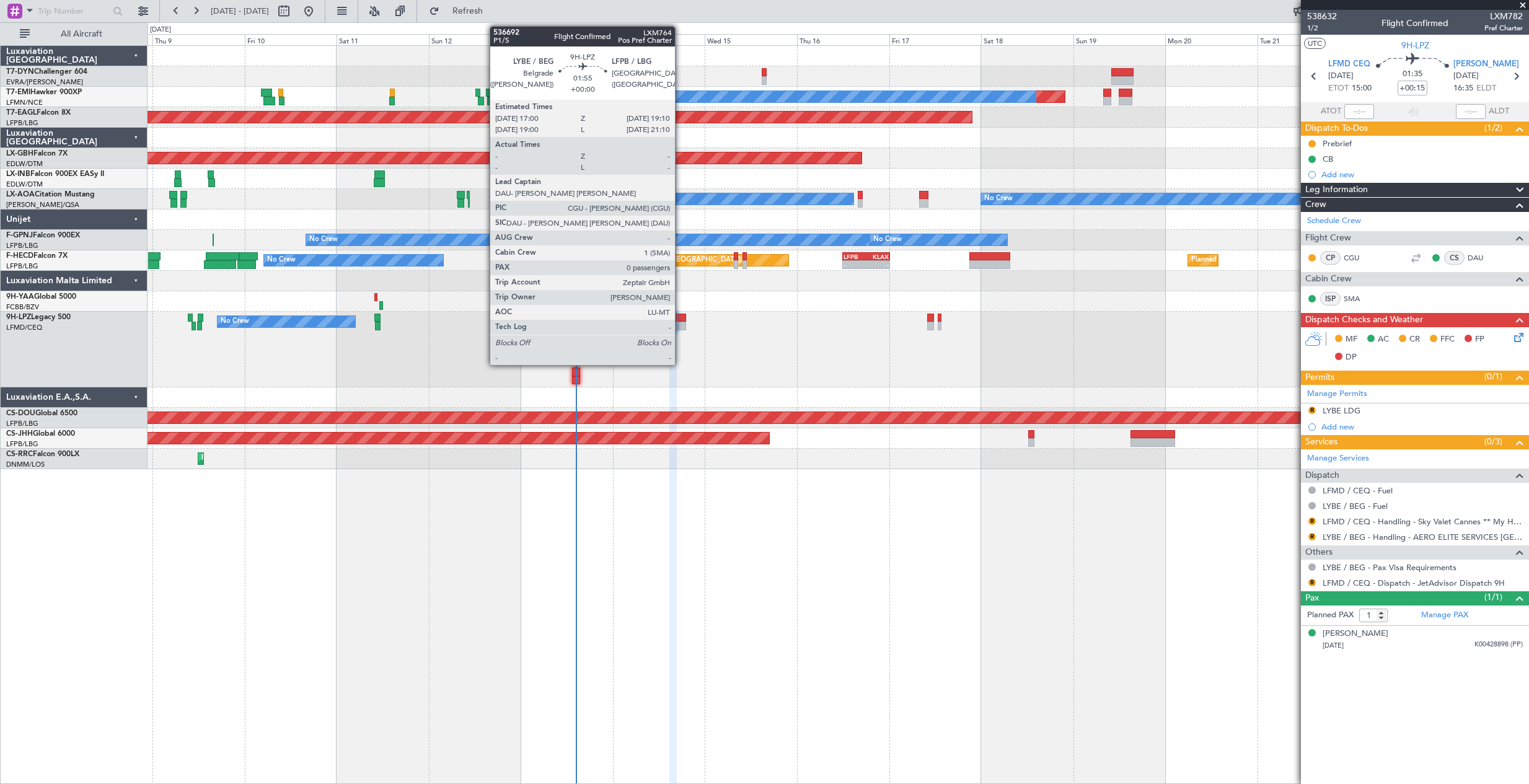
click at [681, 318] on div at bounding box center [681, 318] width 8 height 8
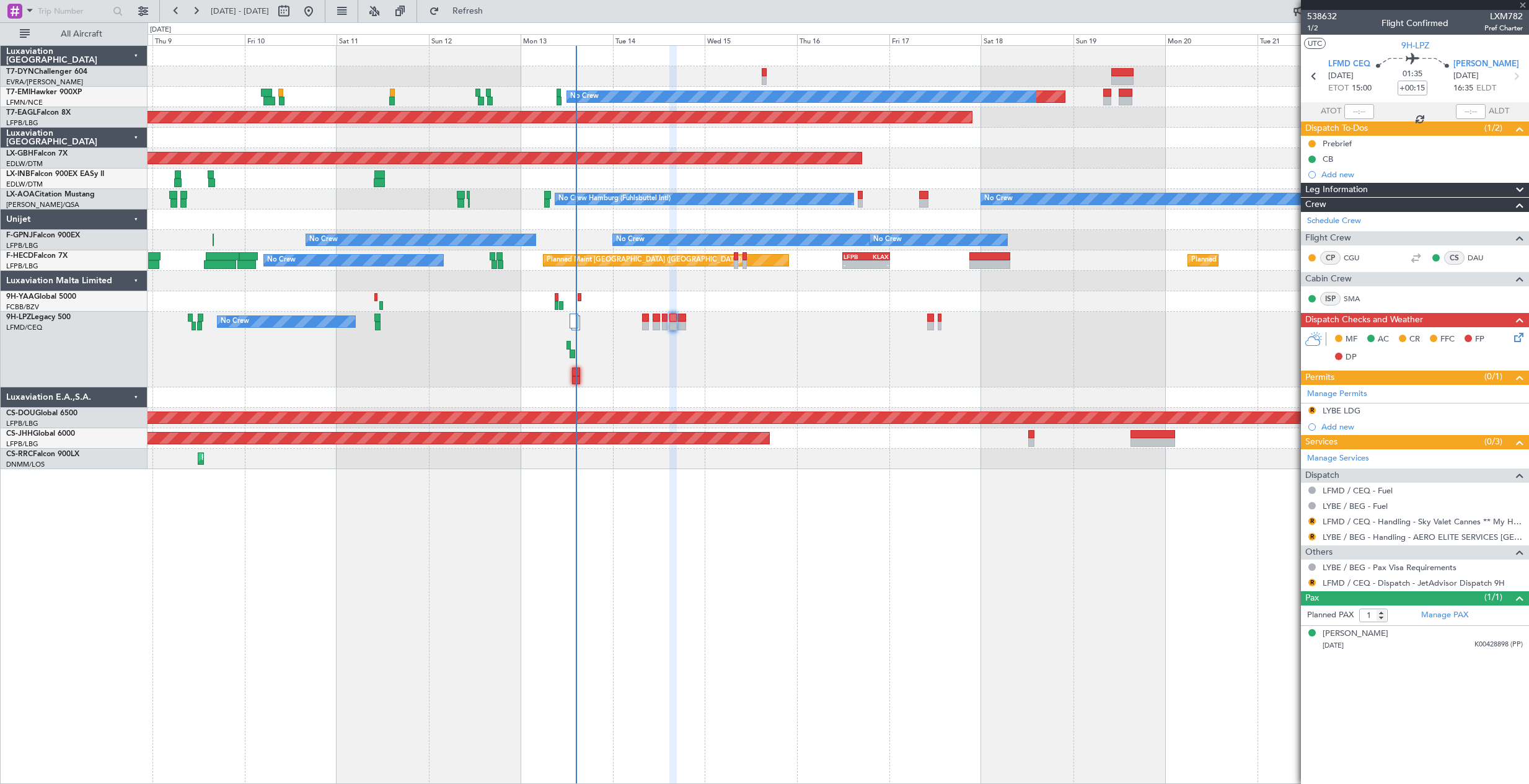
type input "0"
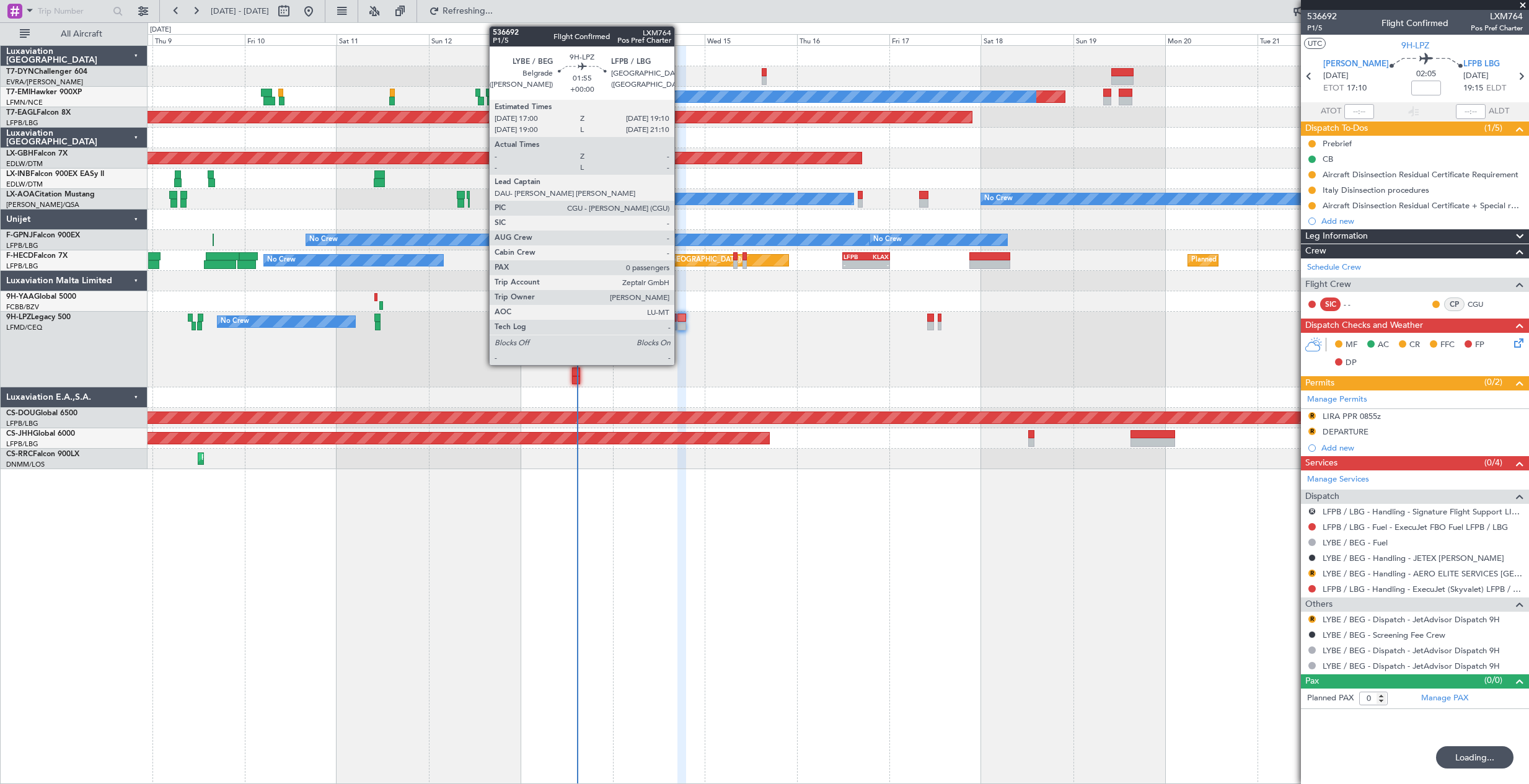
type input "+00:10"
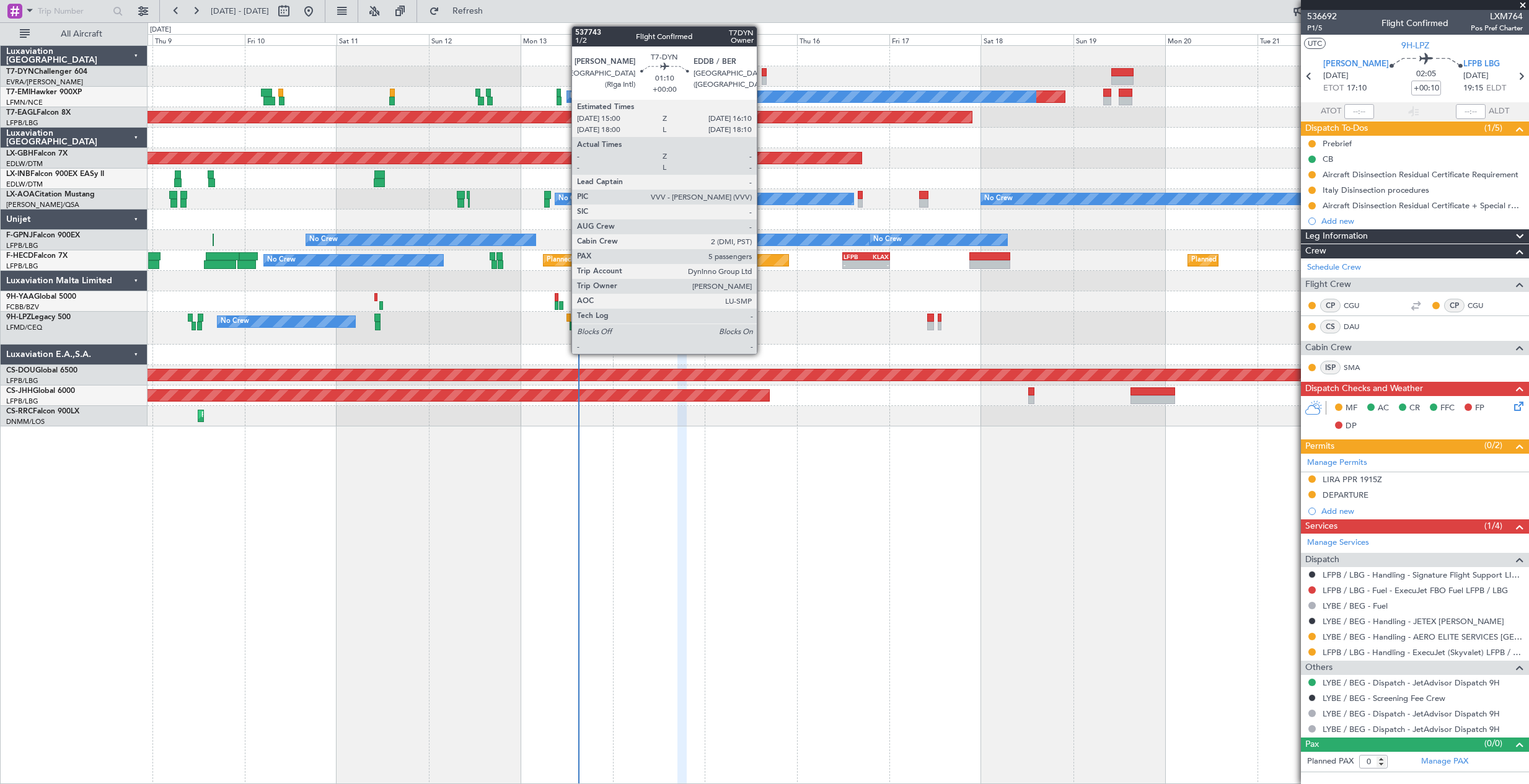
click at [762, 72] on div at bounding box center [764, 72] width 5 height 8
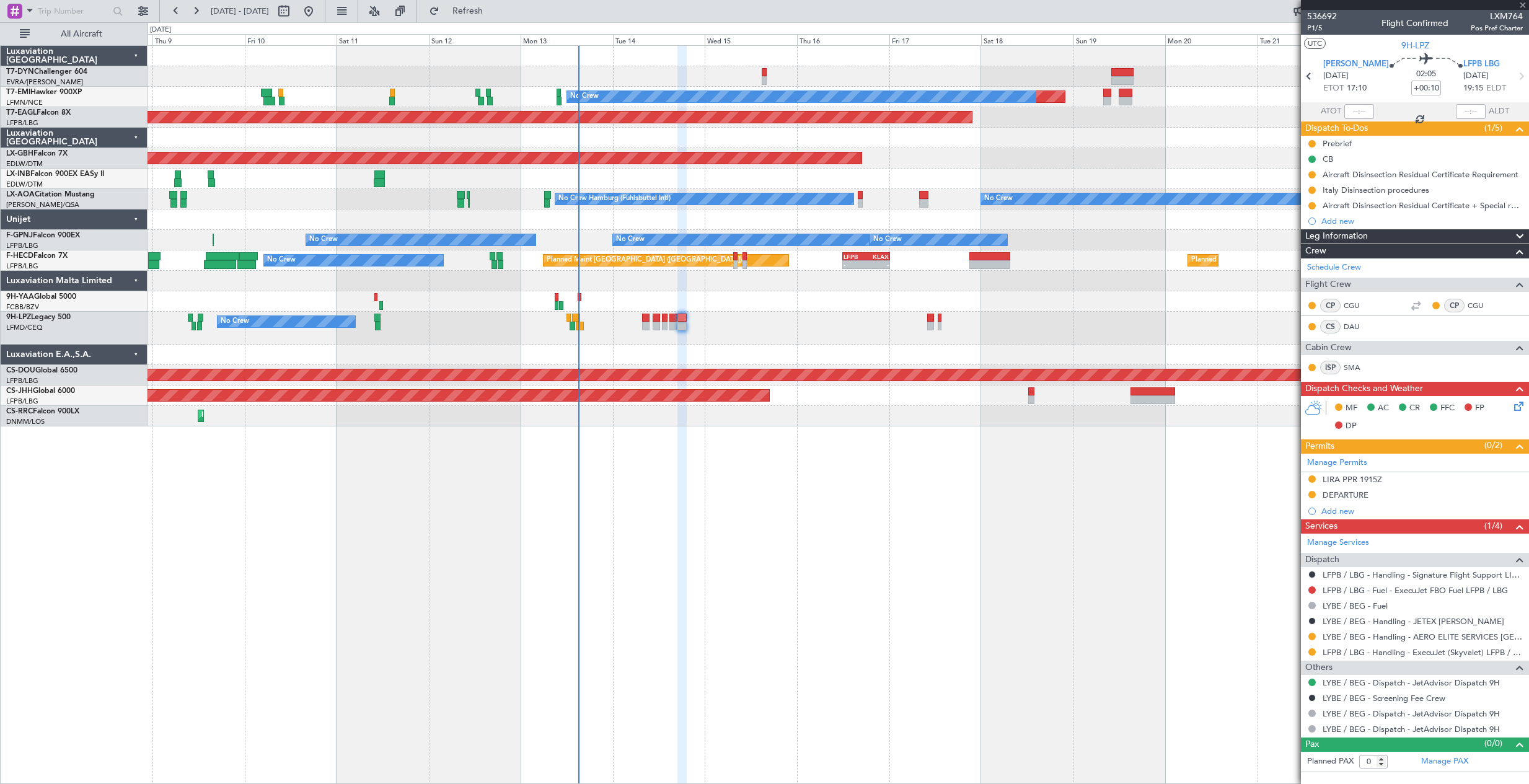
type input "5"
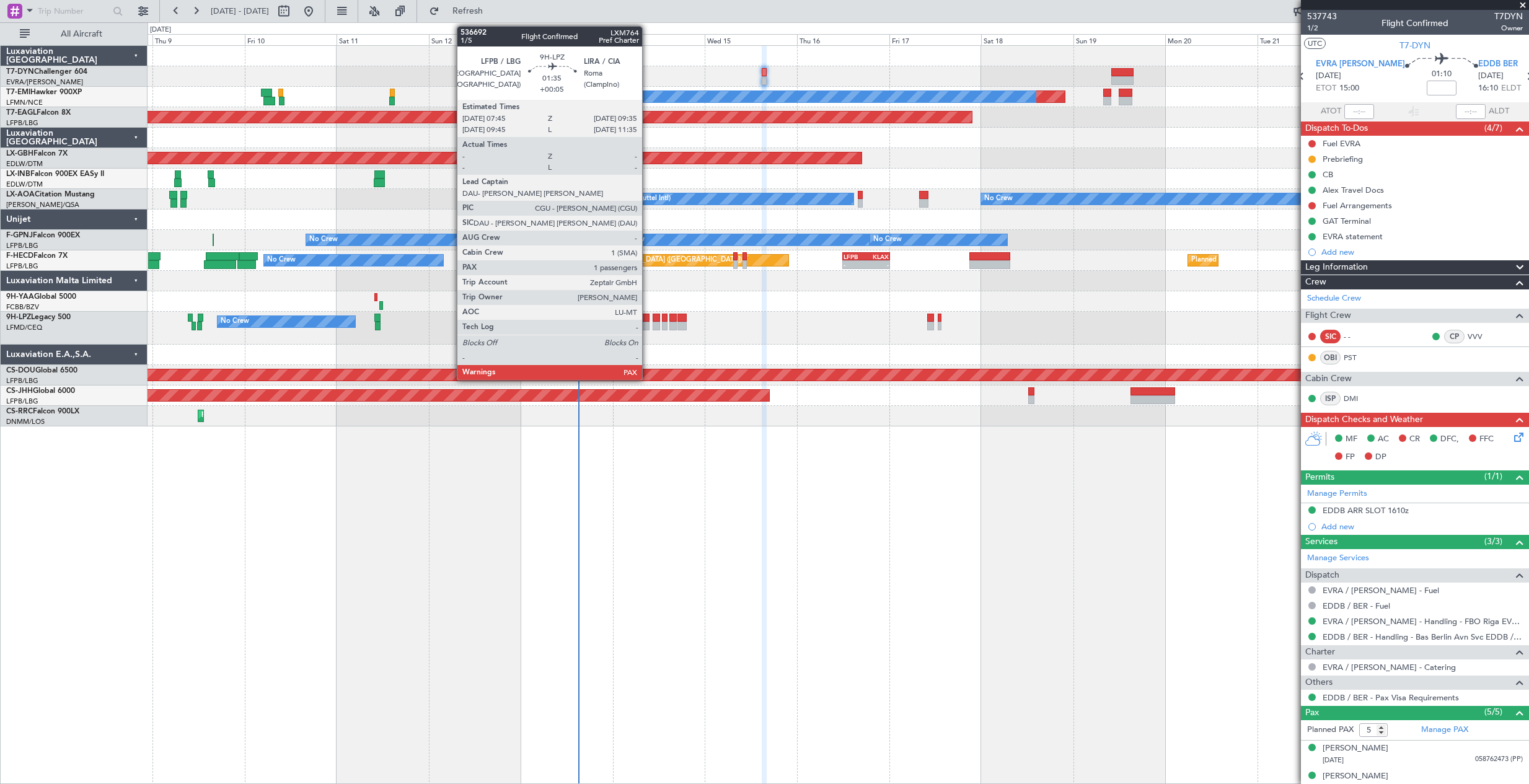
click at [648, 319] on div at bounding box center [646, 318] width 8 height 8
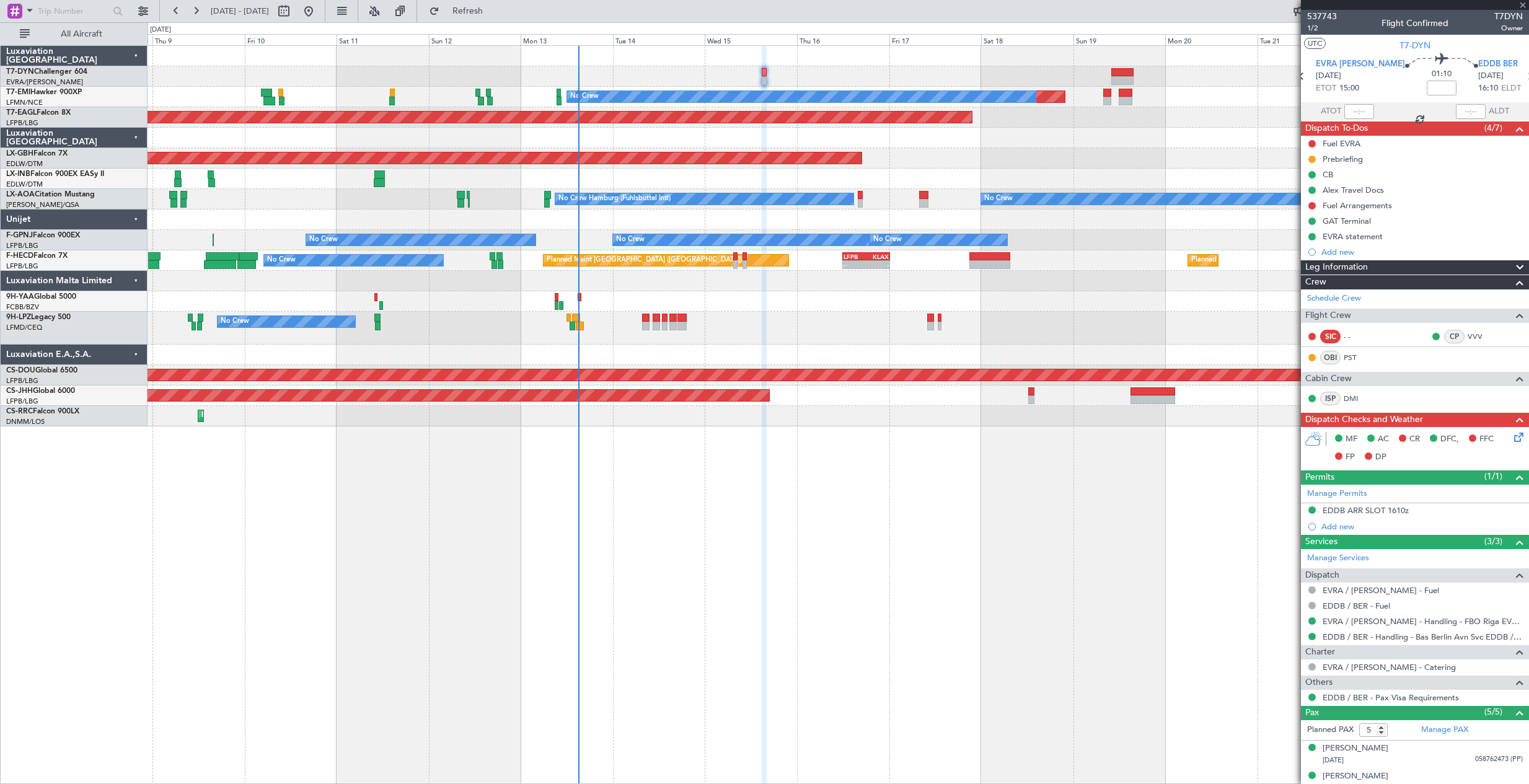
type input "+00:05"
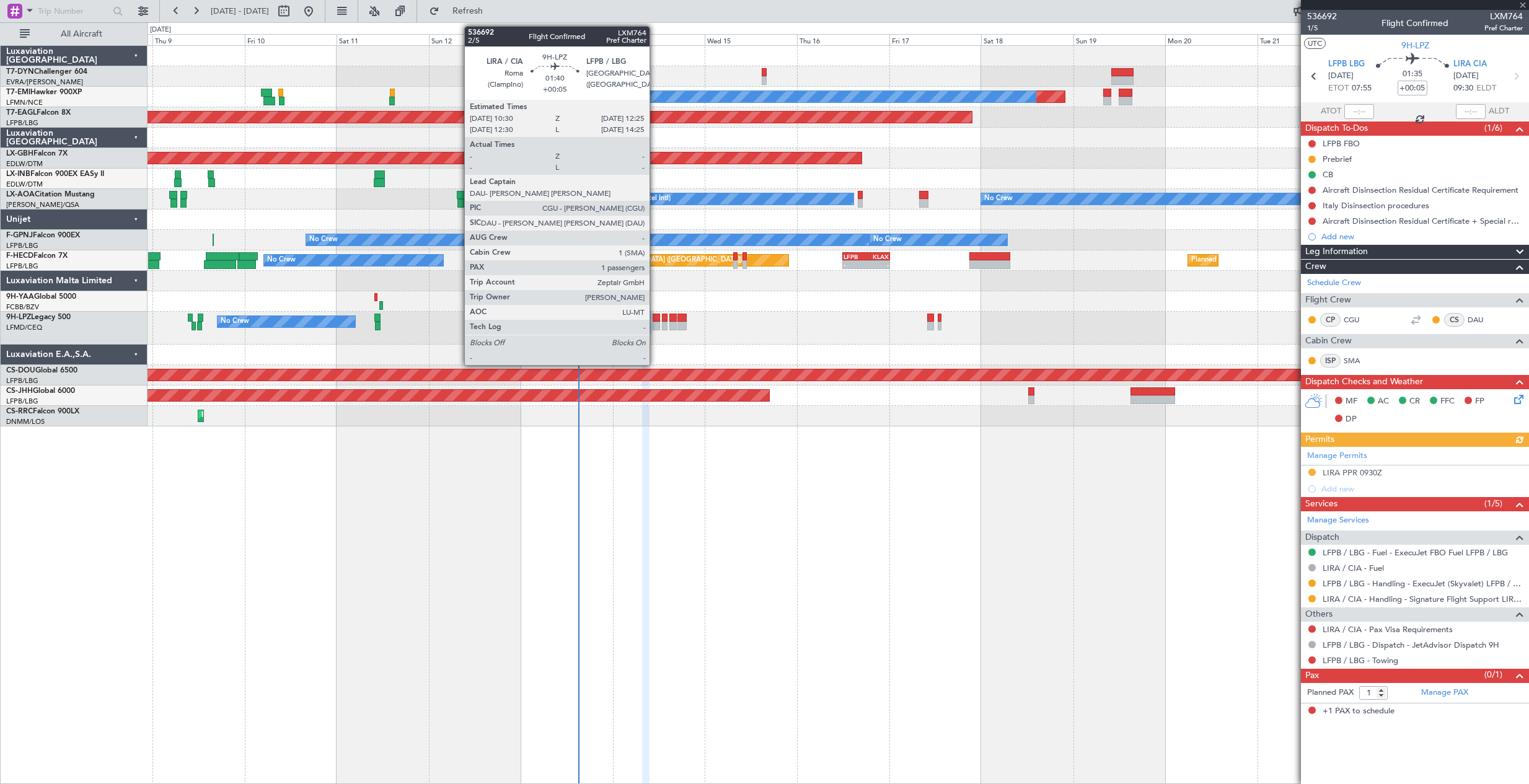
click at [655, 320] on div at bounding box center [656, 318] width 8 height 8
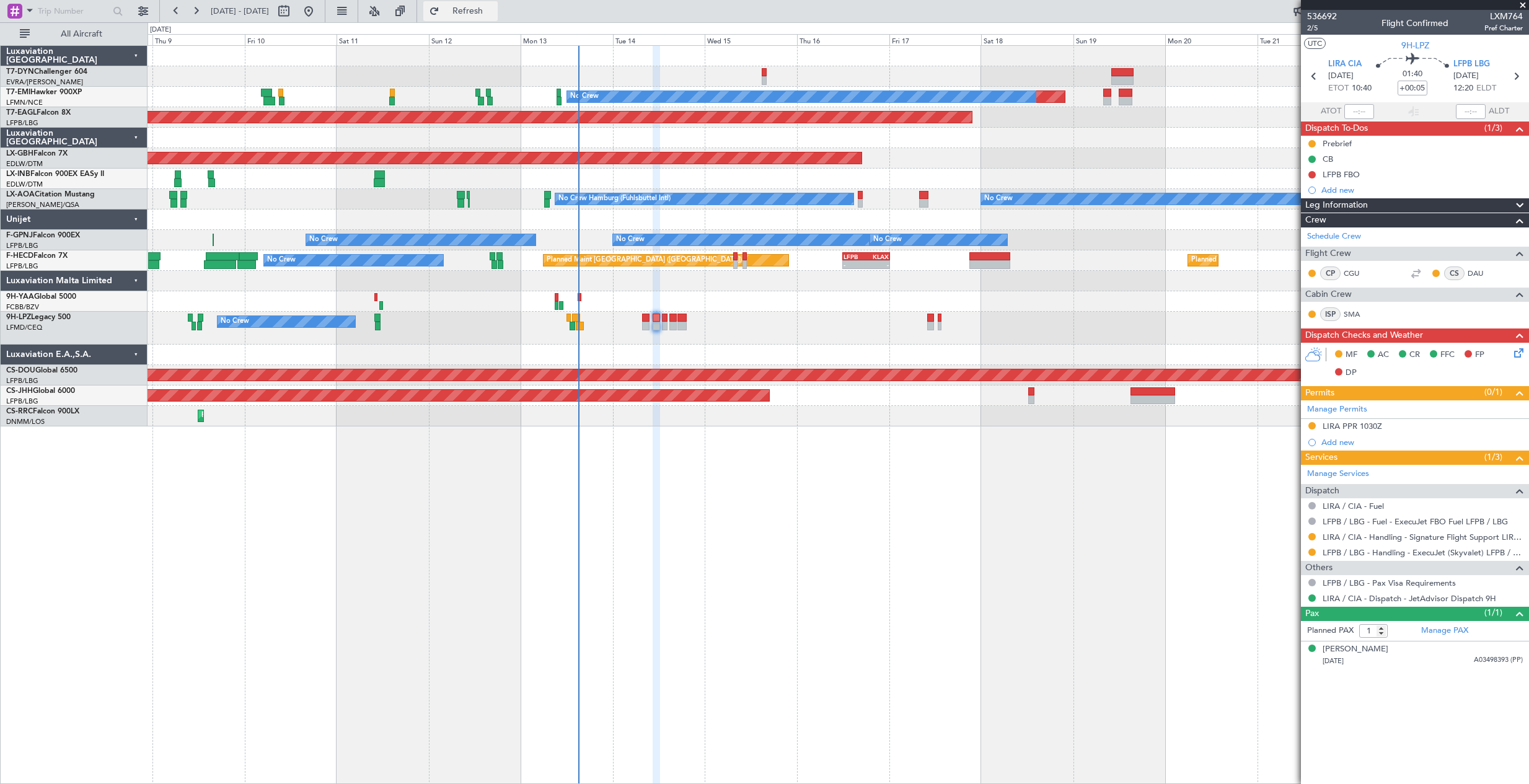
click at [494, 7] on span "Refresh" at bounding box center [468, 11] width 52 height 8
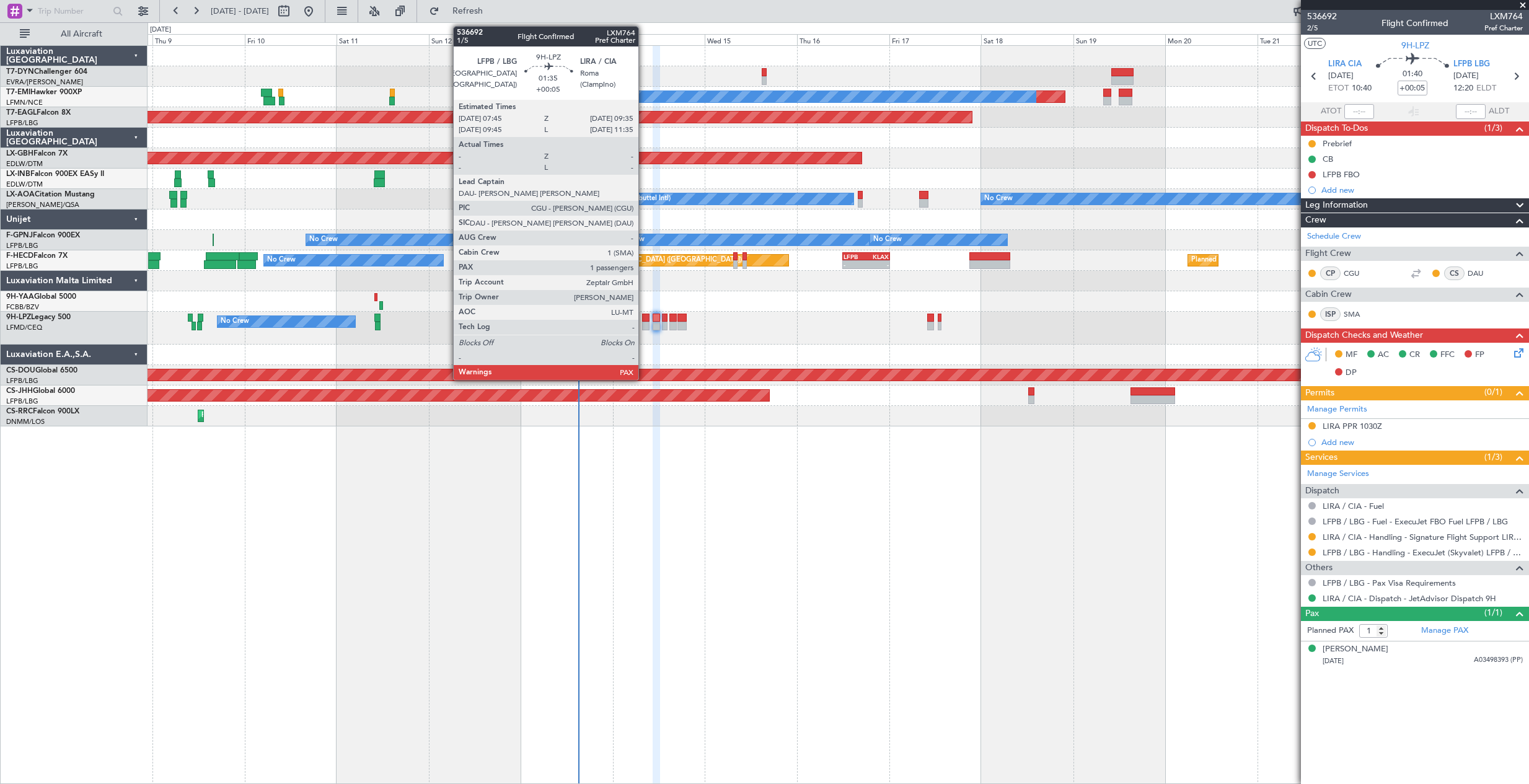
click at [644, 320] on div at bounding box center [646, 318] width 8 height 8
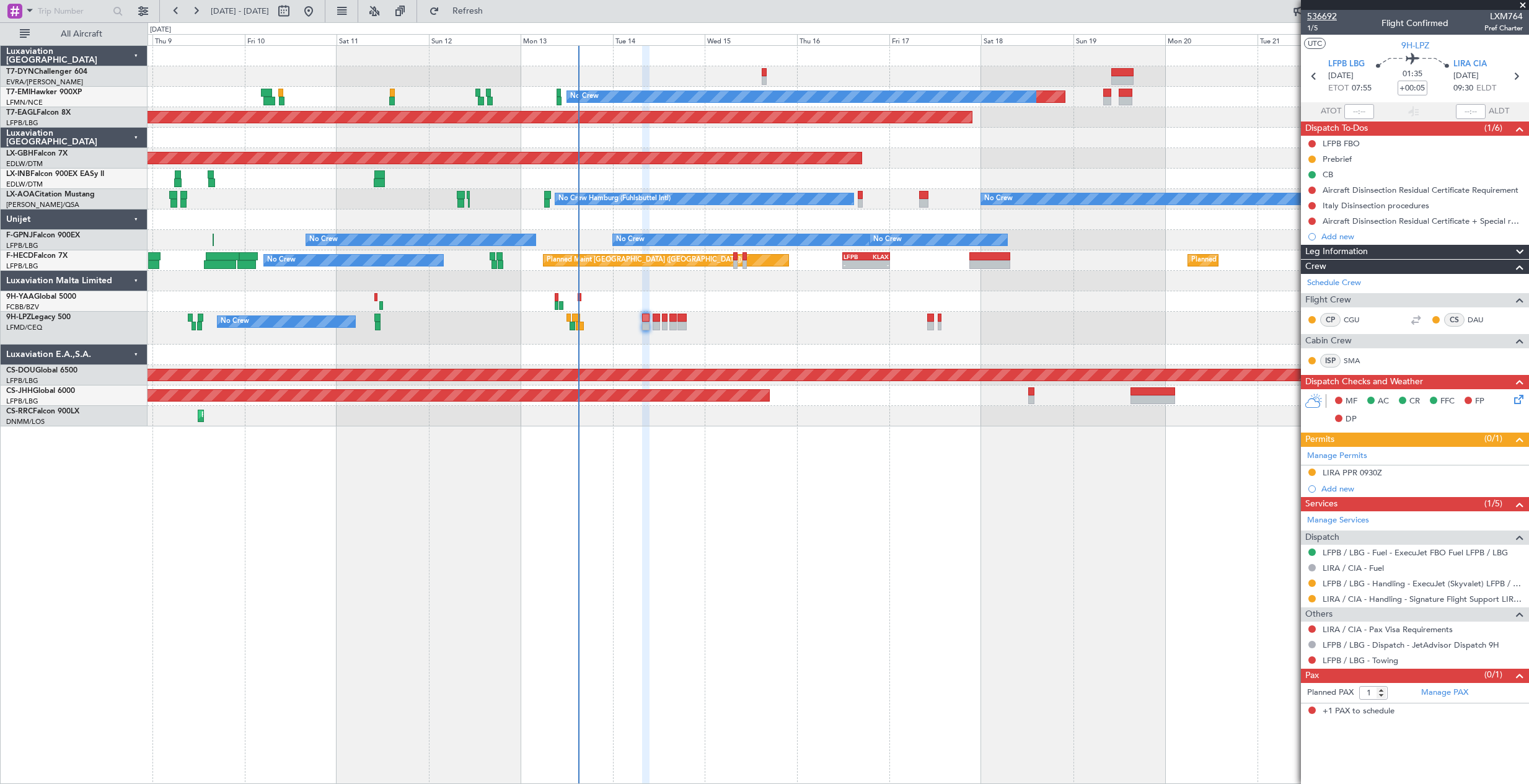
click at [1313, 16] on span "536692" at bounding box center [1322, 16] width 30 height 13
click at [1320, 20] on span "536692" at bounding box center [1322, 16] width 30 height 13
click at [494, 8] on span "Refresh" at bounding box center [468, 11] width 52 height 8
click at [488, 17] on button "Refresh" at bounding box center [460, 11] width 74 height 20
type input "0"
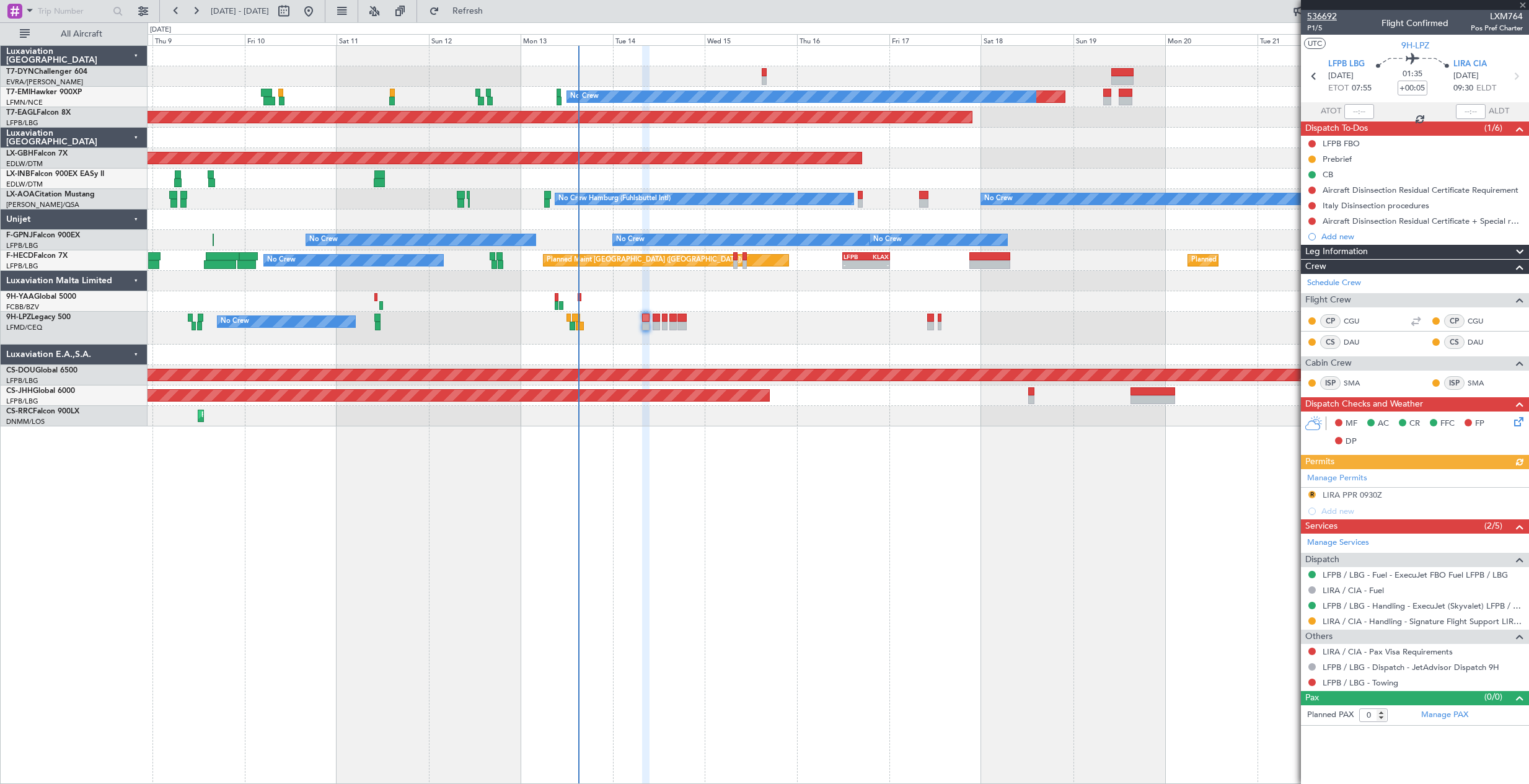
click at [1321, 16] on span "536692" at bounding box center [1322, 16] width 30 height 13
